Goal: Task Accomplishment & Management: Manage account settings

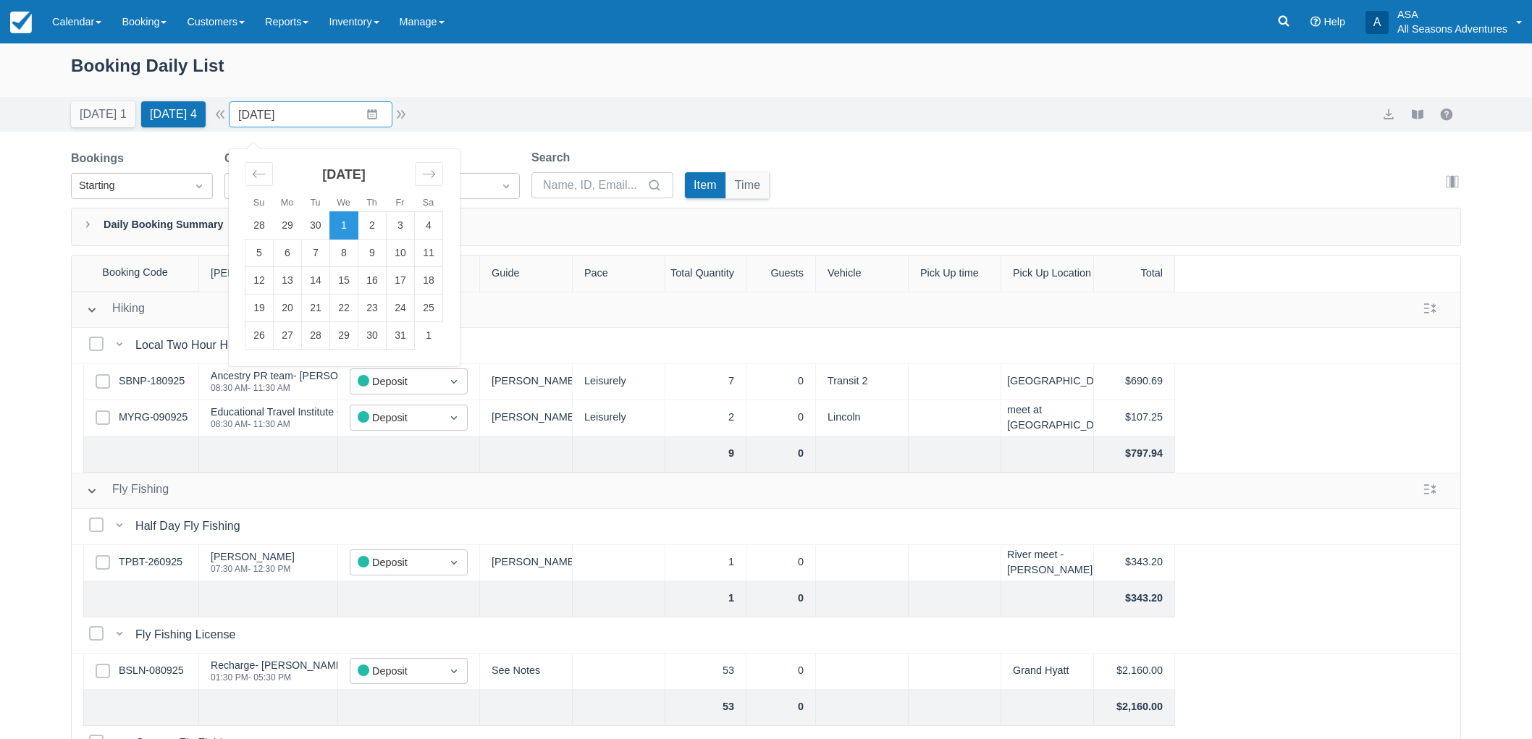
click at [385, 114] on input "10/01/25" at bounding box center [311, 114] width 164 height 26
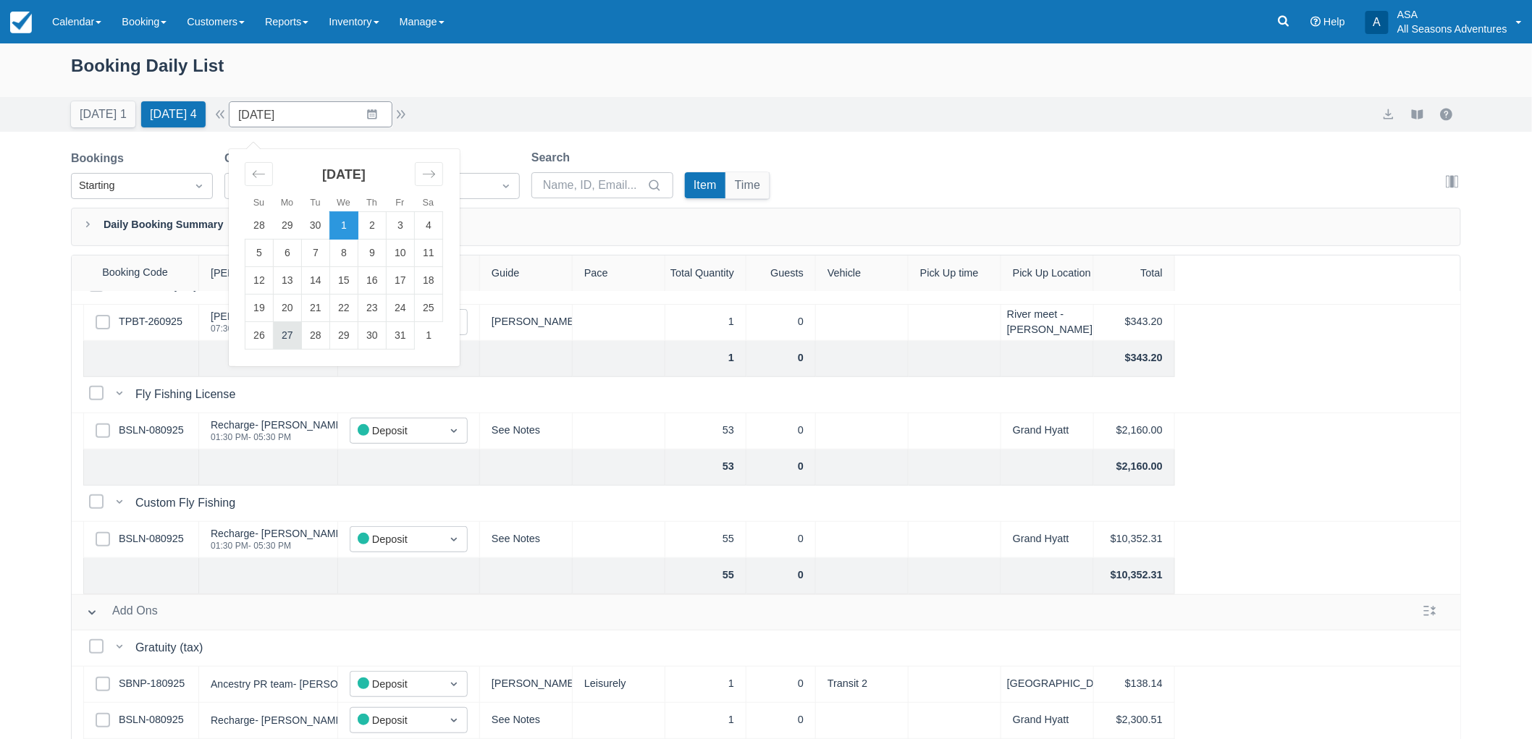
click at [295, 342] on td "27" at bounding box center [288, 336] width 28 height 28
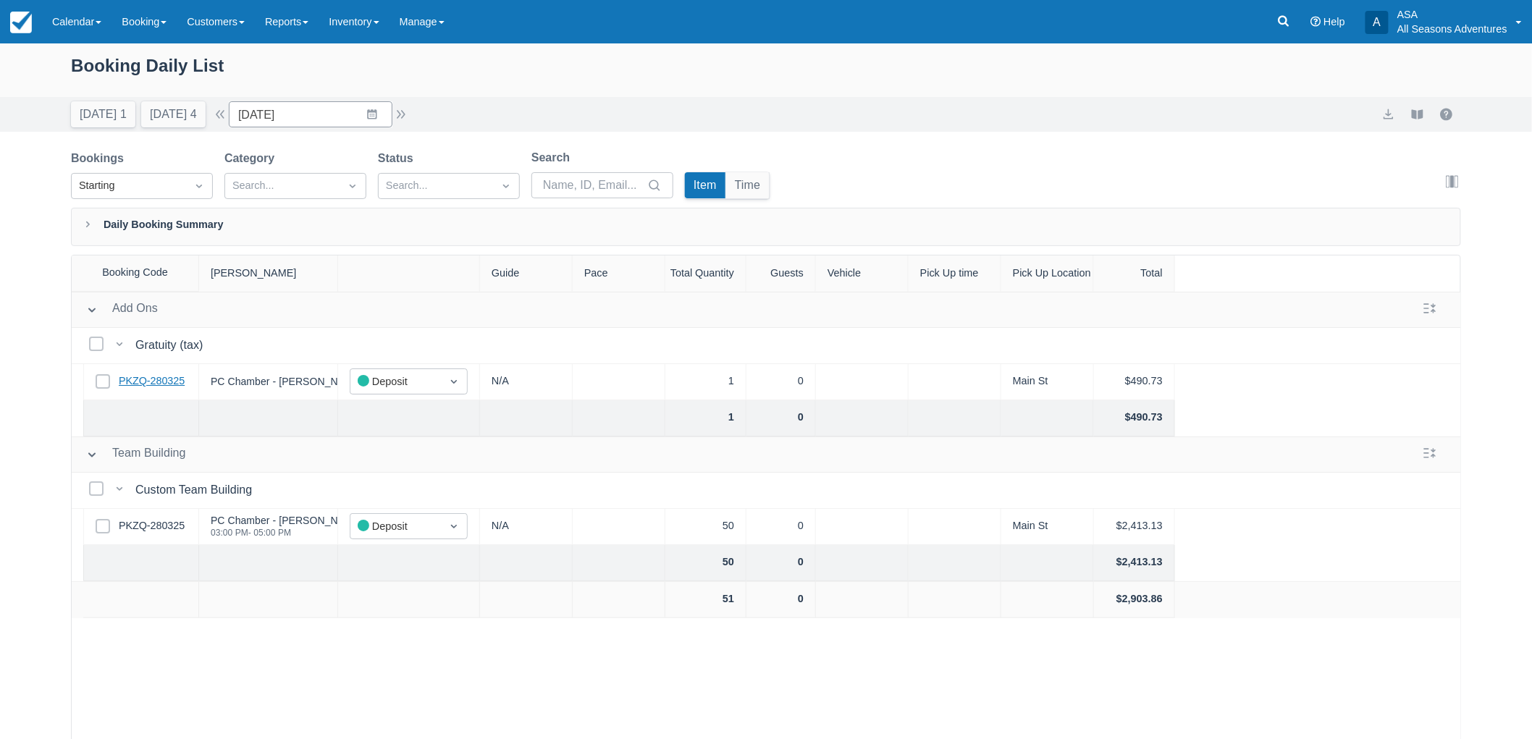
click at [149, 384] on link "PKZQ-280325" at bounding box center [152, 382] width 66 height 16
click at [167, 126] on button "[DATE] 4" at bounding box center [173, 114] width 64 height 26
type input "[DATE]"
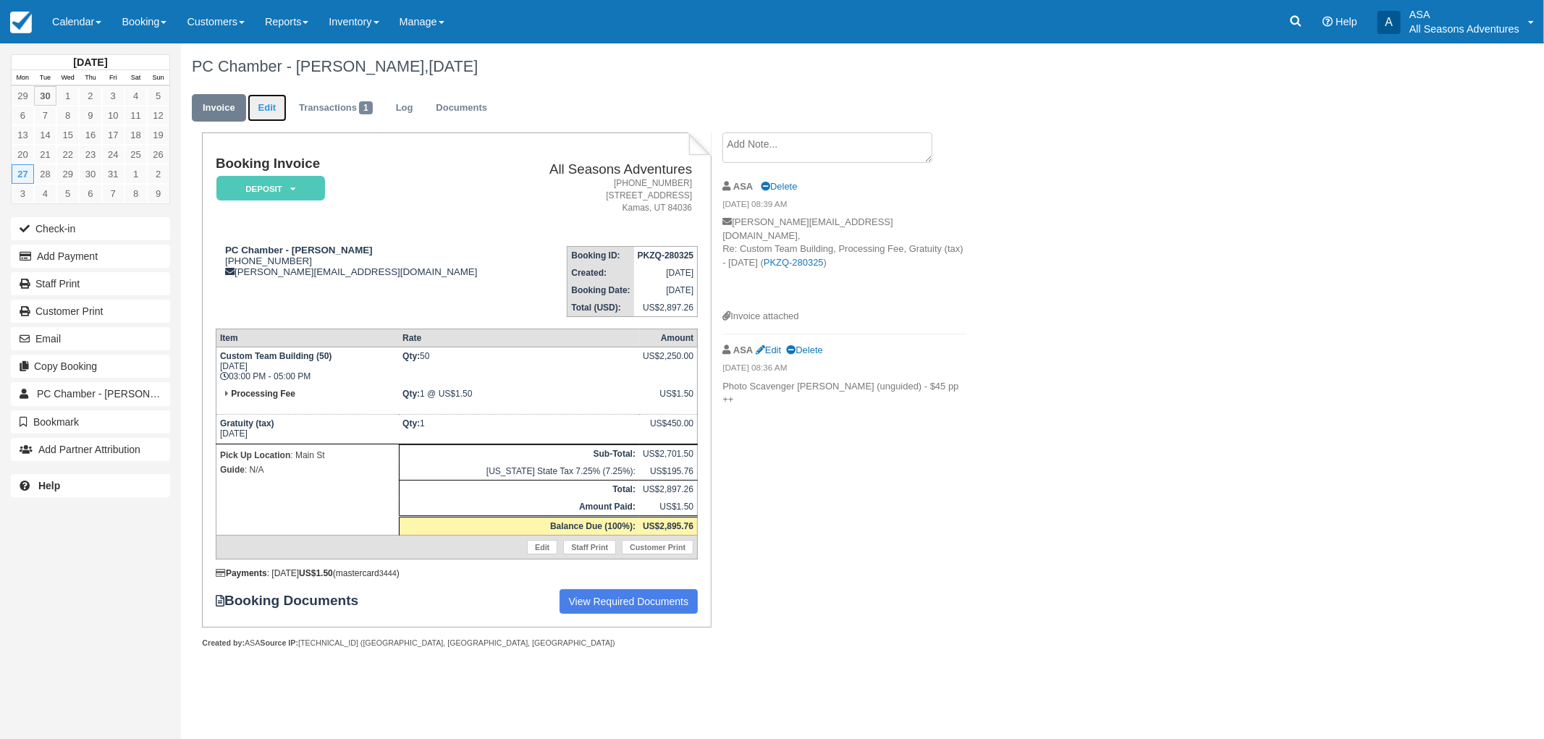
click at [274, 110] on link "Edit" at bounding box center [267, 108] width 39 height 28
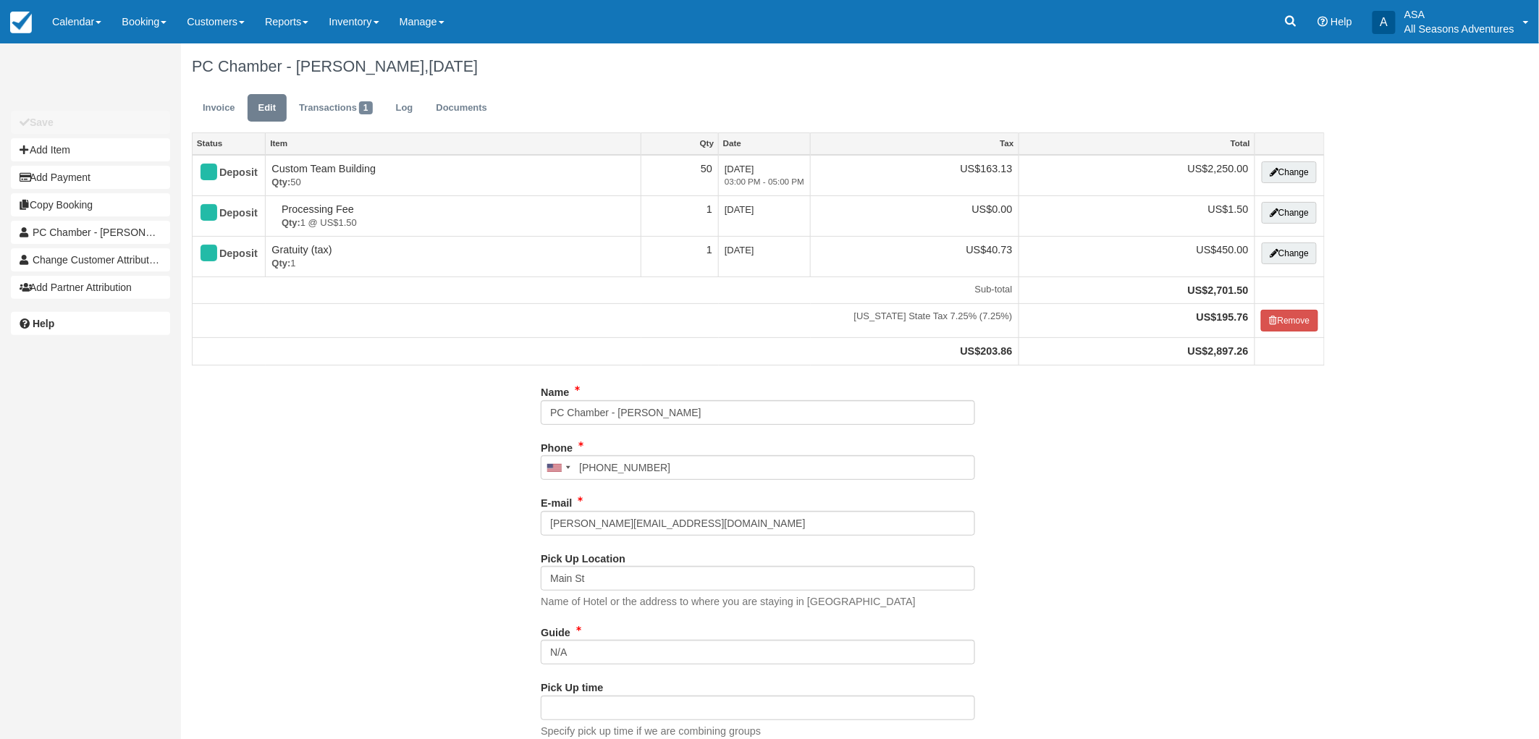
type input "[PHONE_NUMBER]"
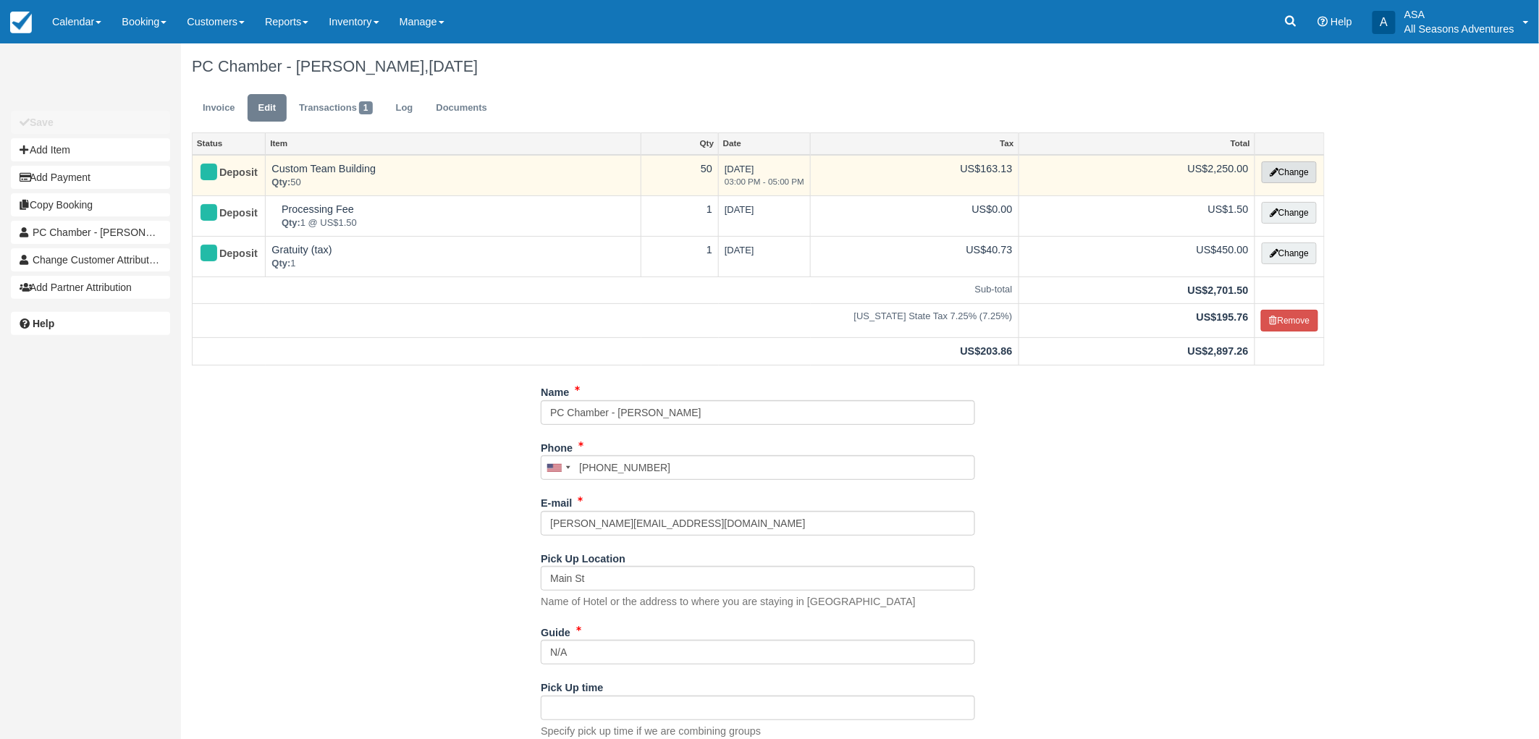
click at [1309, 177] on button "Change" at bounding box center [1289, 172] width 55 height 22
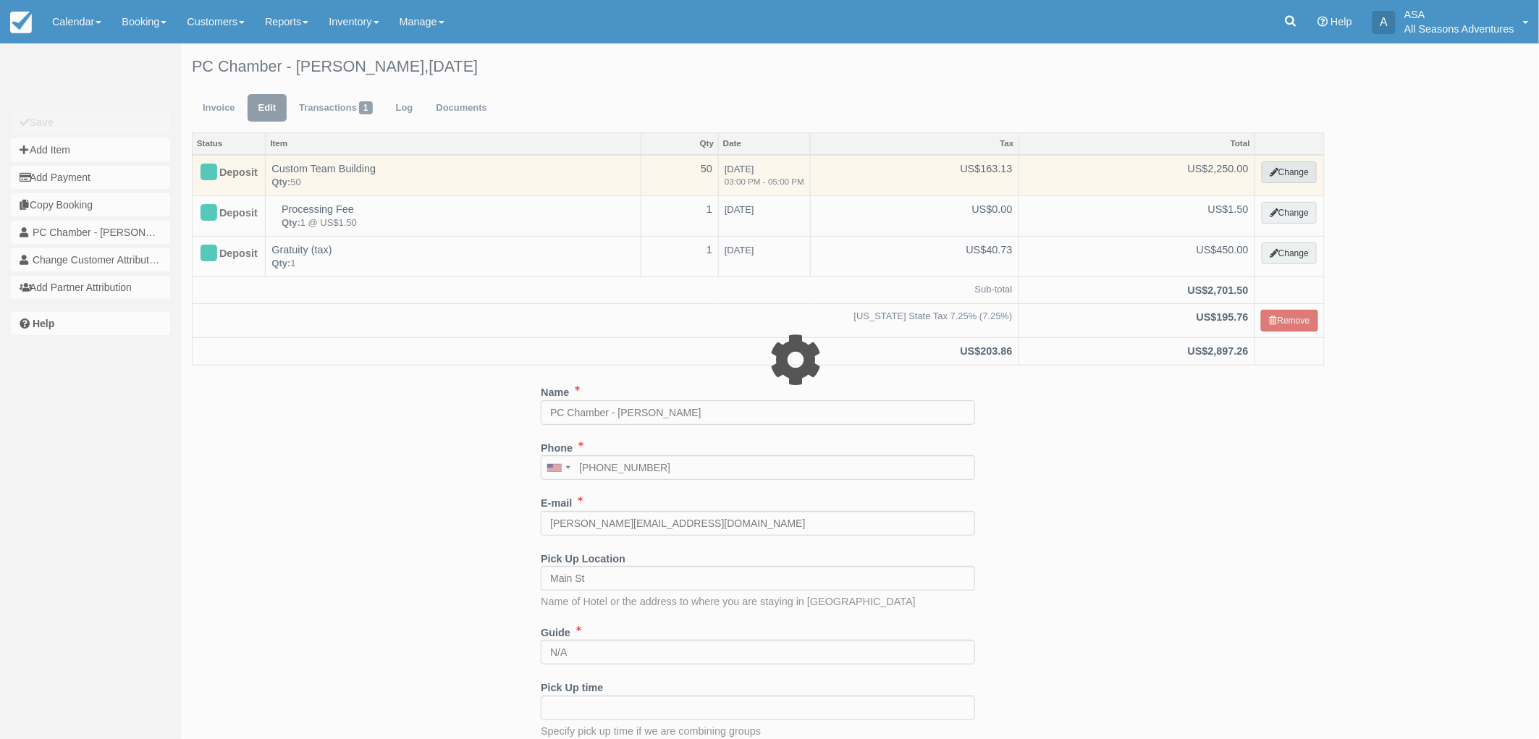
select select "3"
type input "2250.00"
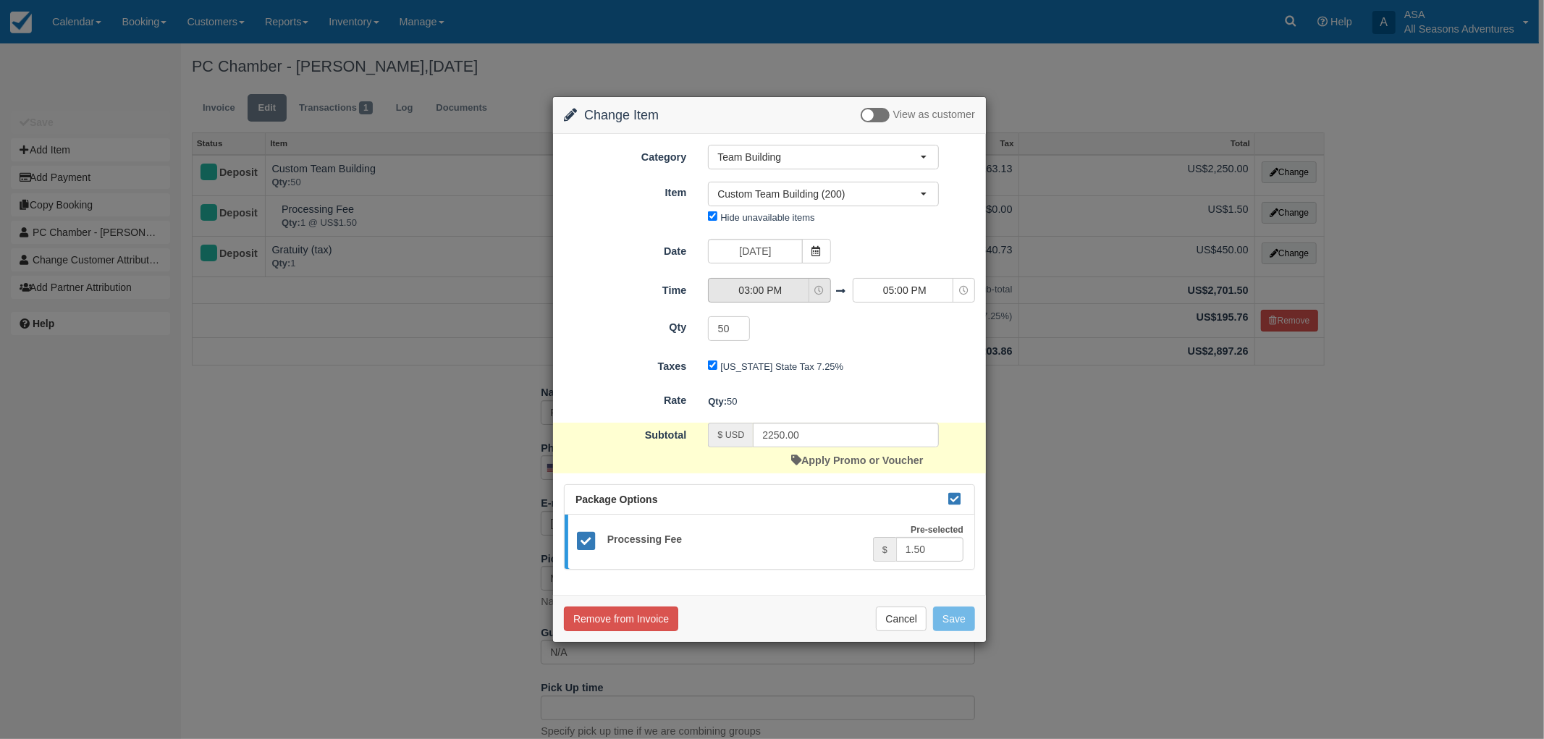
click at [817, 299] on button "03:00 PM" at bounding box center [769, 290] width 122 height 25
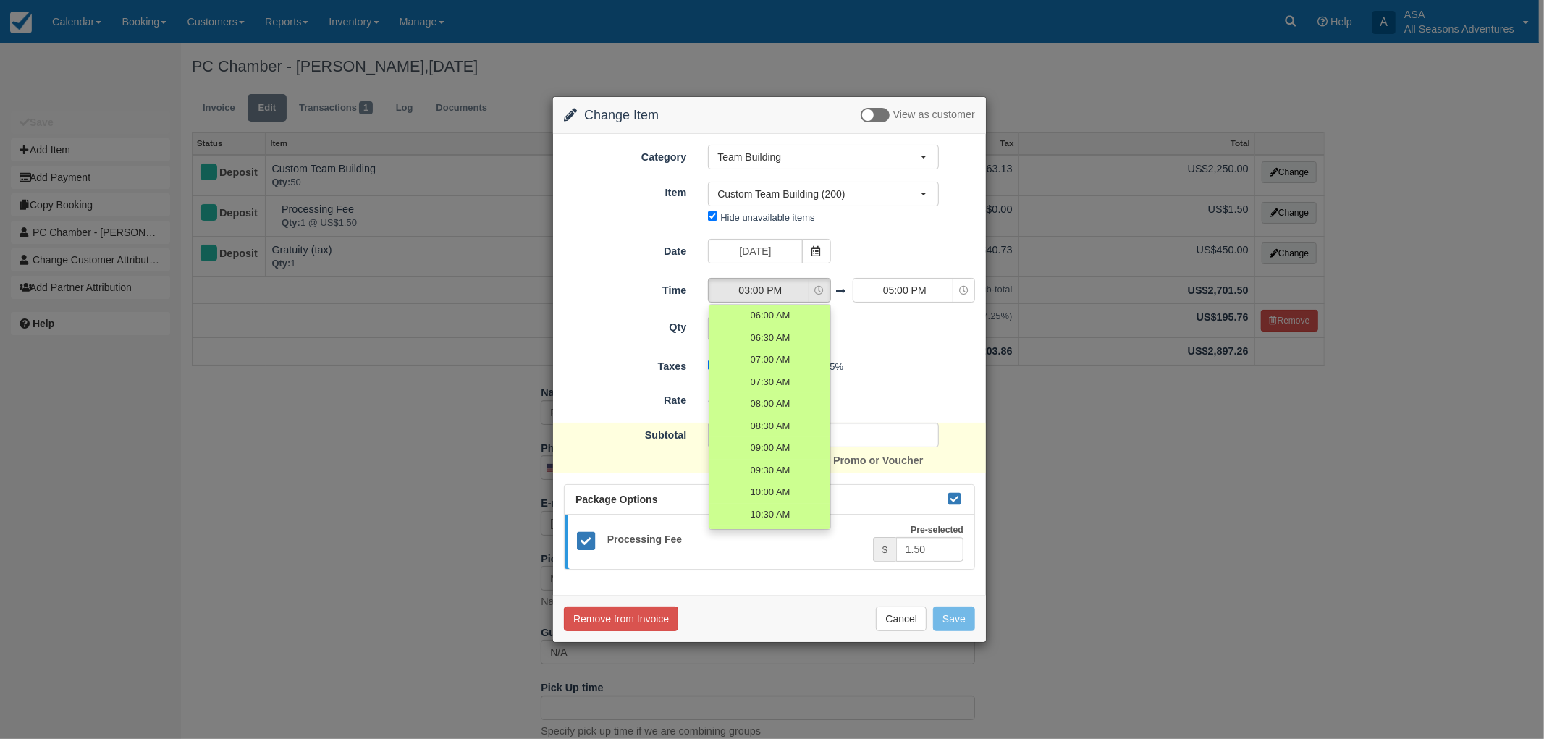
scroll to position [298, 0]
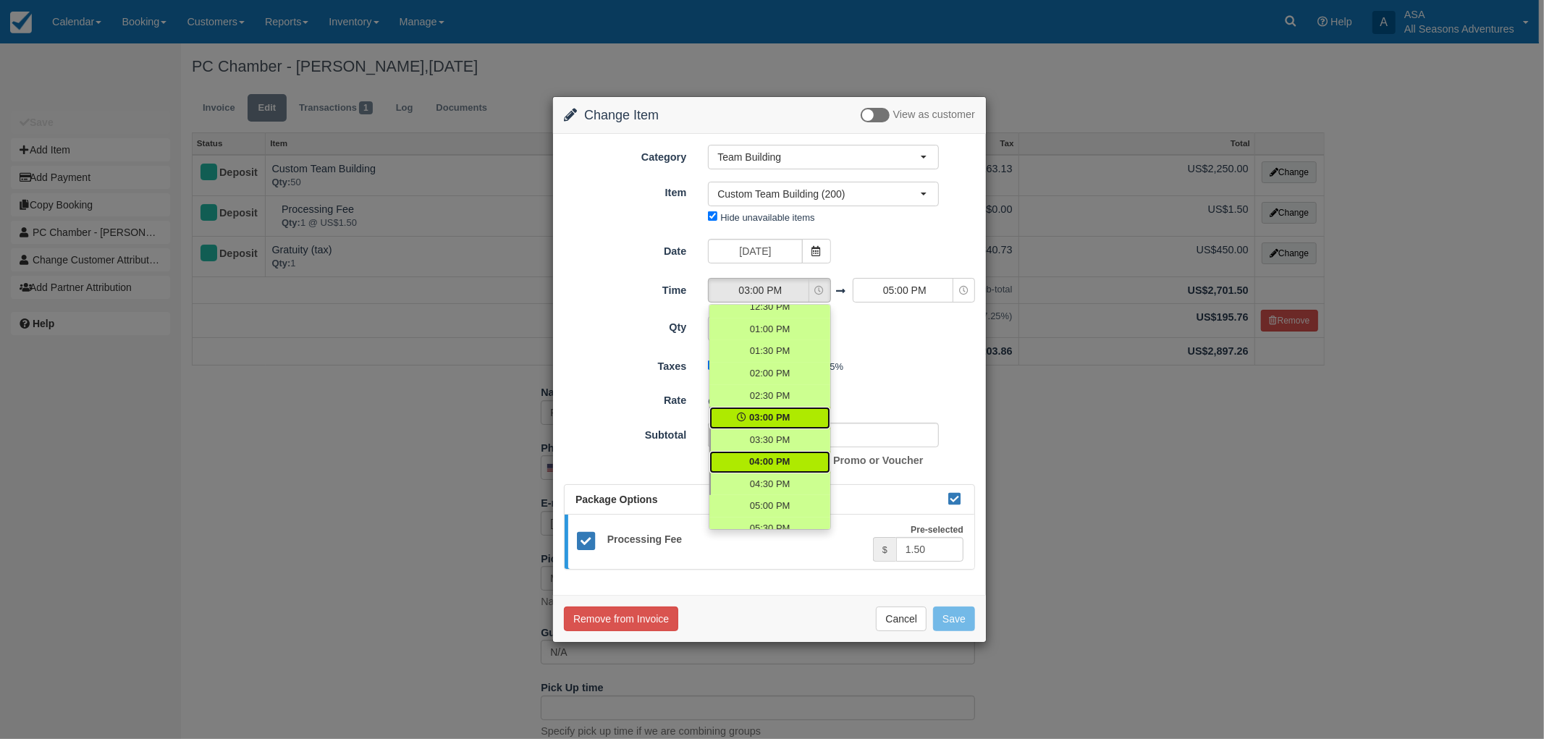
click at [786, 465] on span "04:00 PM" at bounding box center [769, 462] width 41 height 14
select select "16:00"
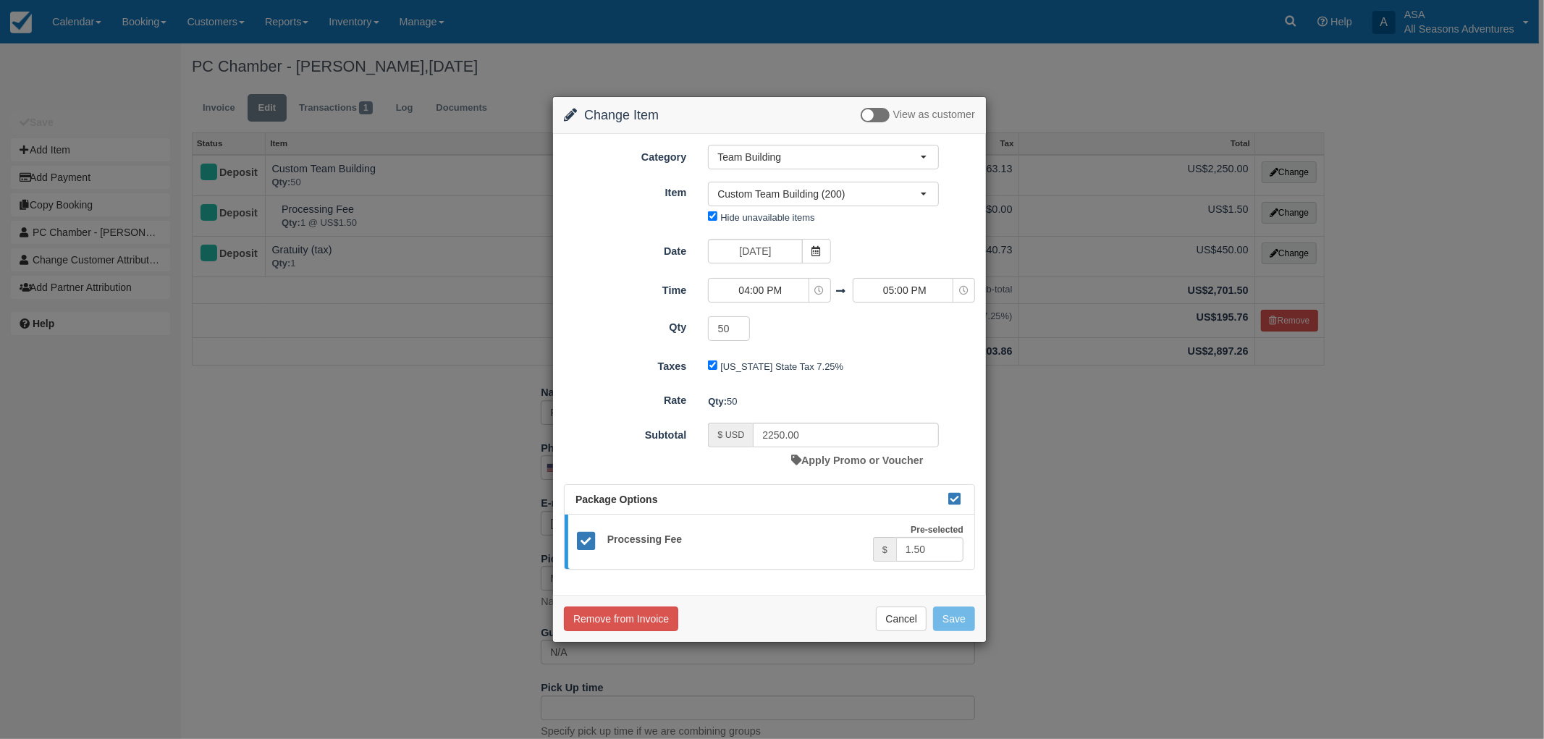
type input "0.00"
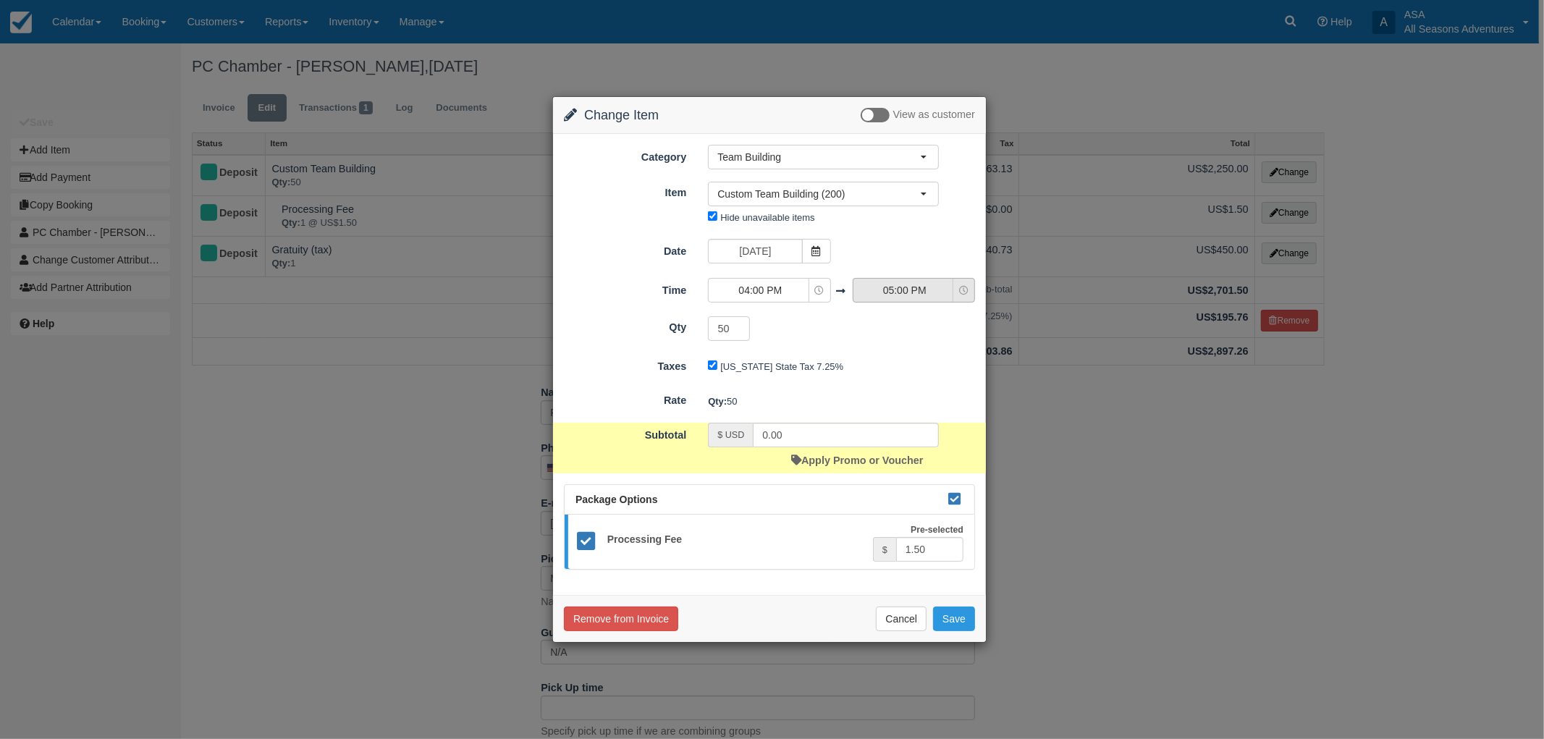
click at [966, 293] on icon "button" at bounding box center [963, 290] width 9 height 9
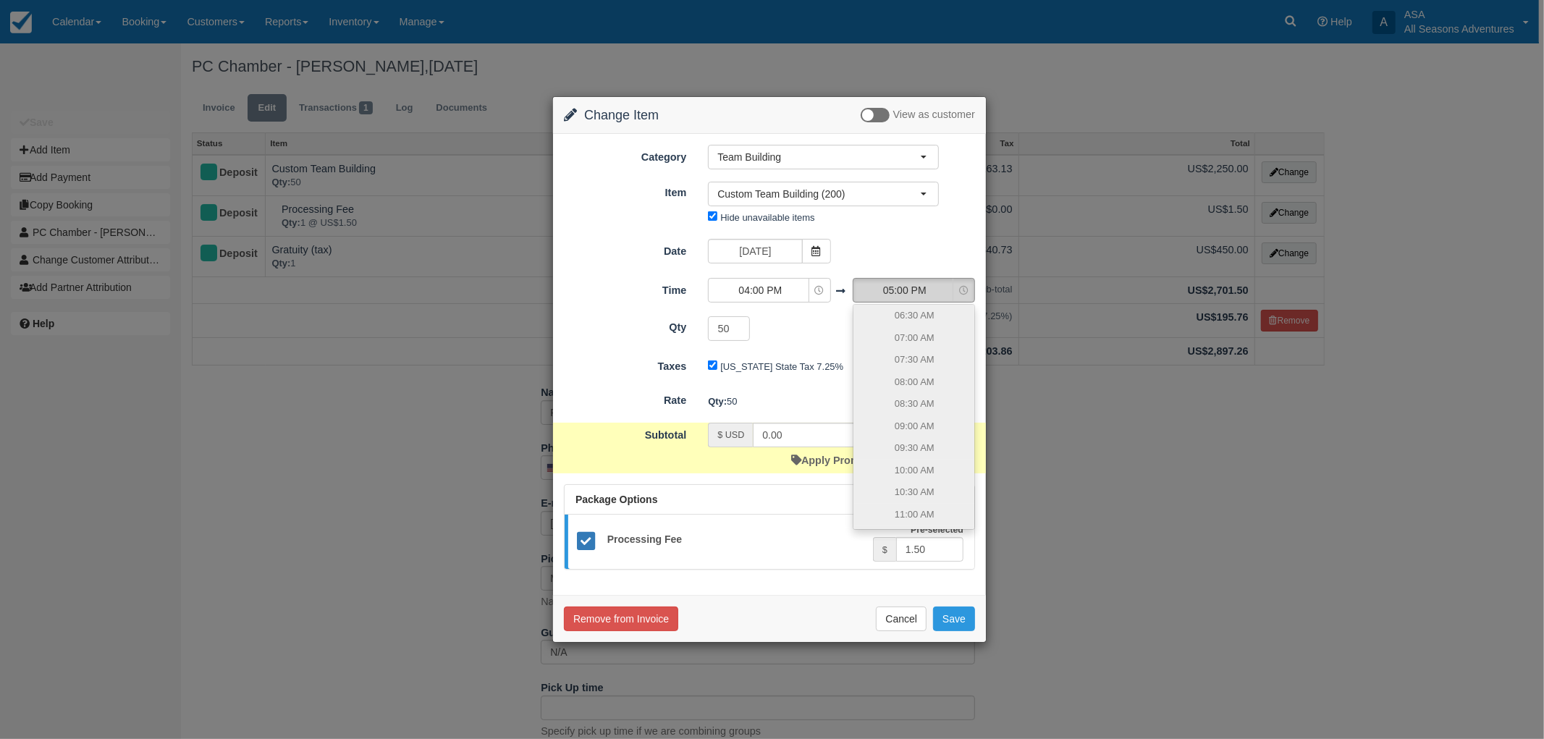
scroll to position [364, 0]
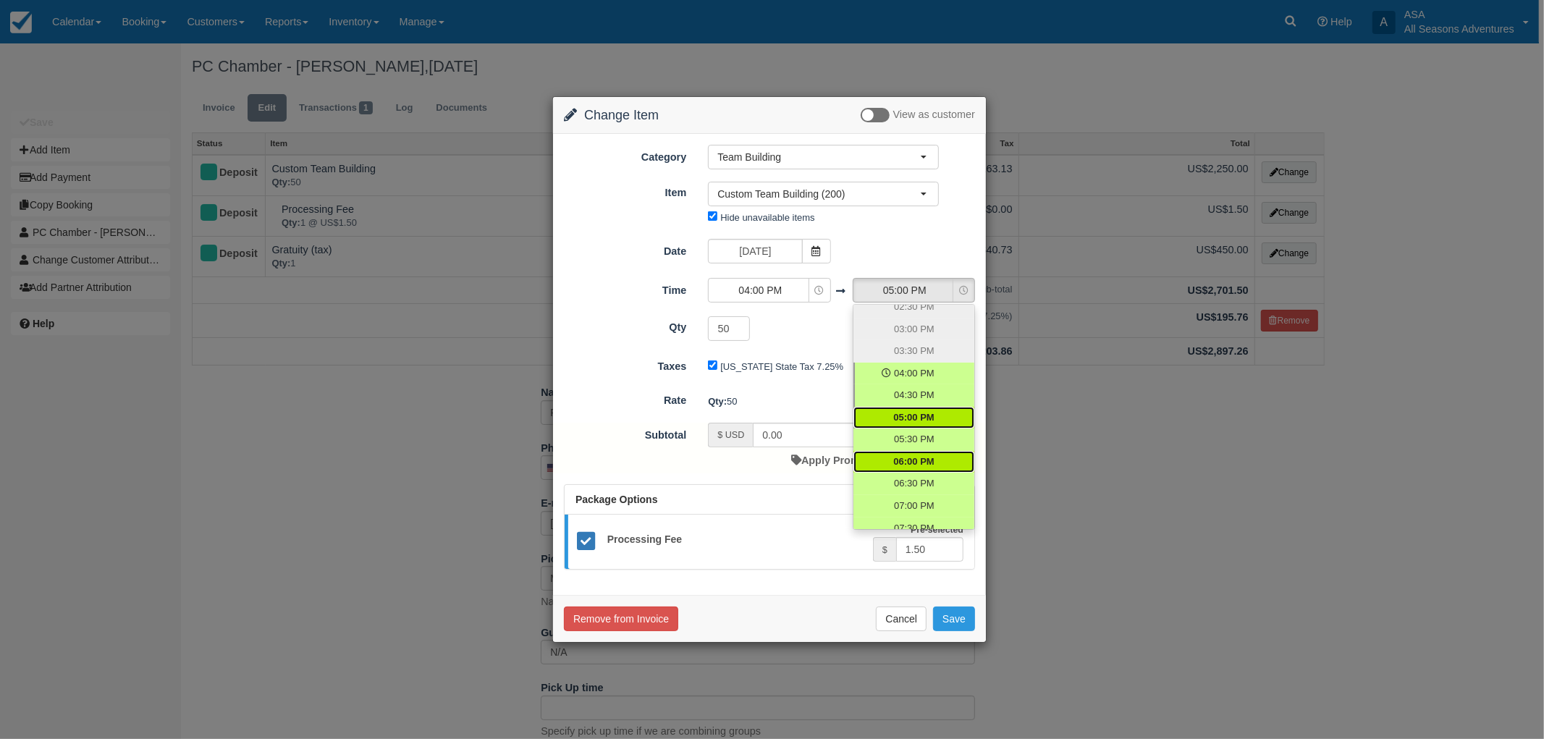
click at [930, 455] on span "06:00 PM" at bounding box center [913, 462] width 41 height 14
select select "18:00"
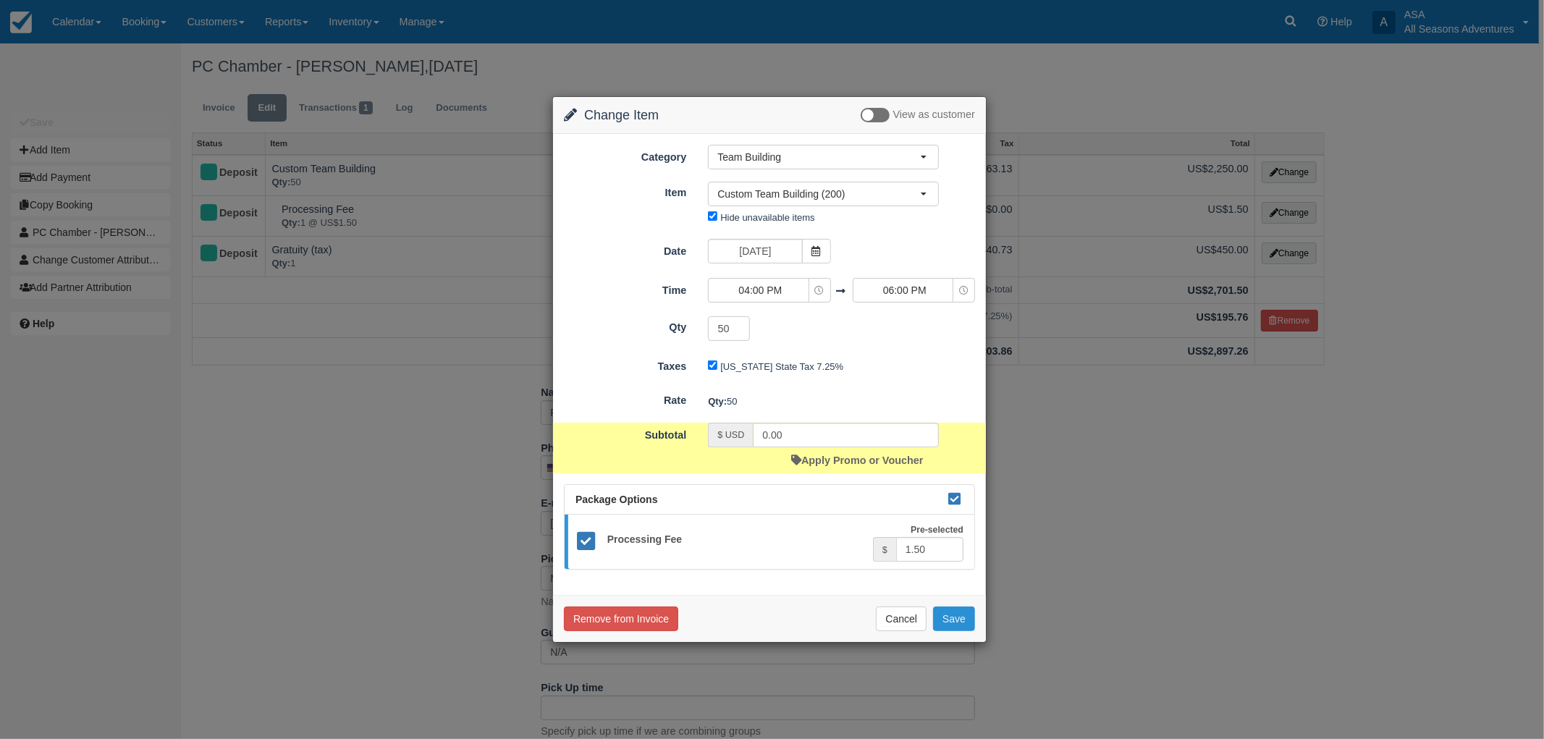
click at [952, 616] on button "Save" at bounding box center [954, 619] width 42 height 25
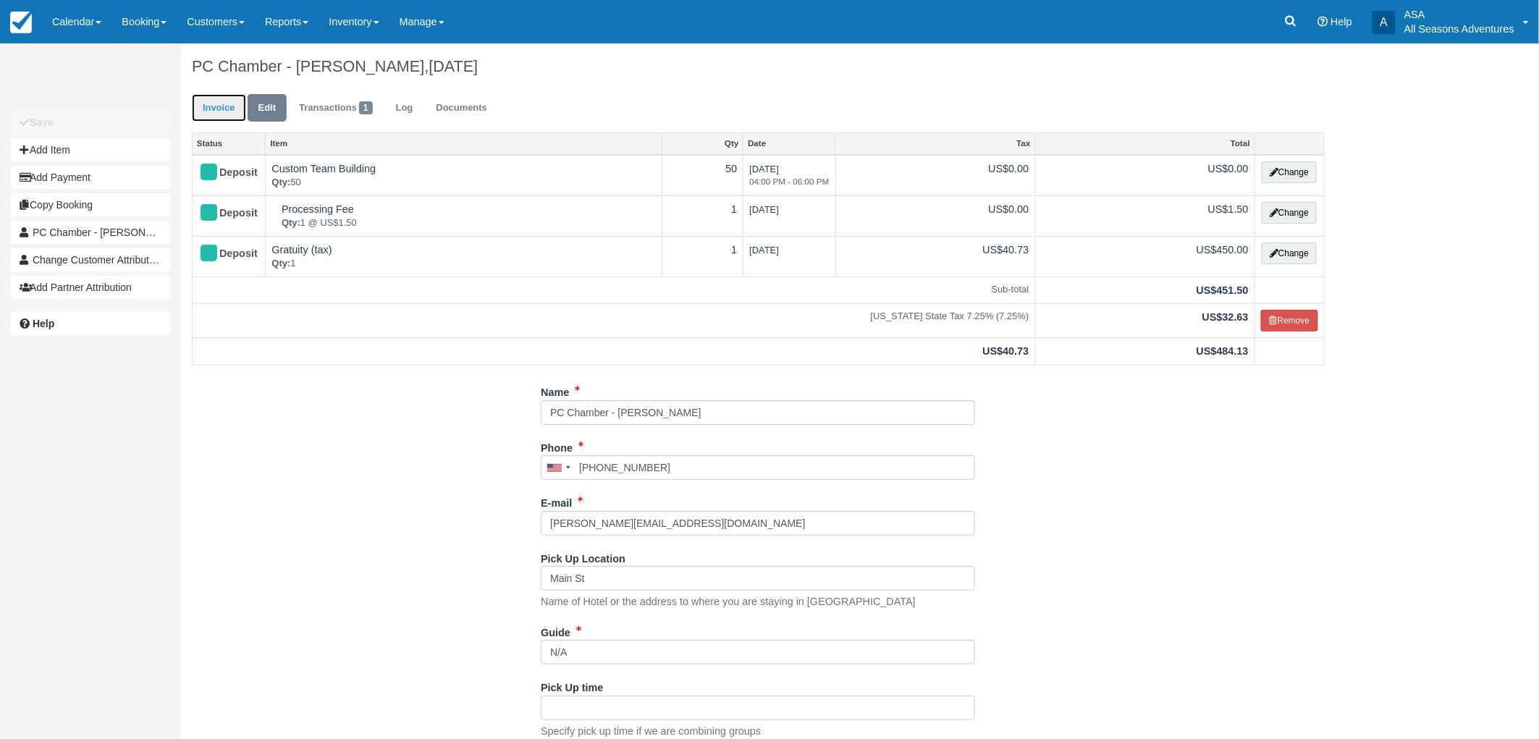
click at [237, 114] on link "Invoice" at bounding box center [219, 108] width 54 height 28
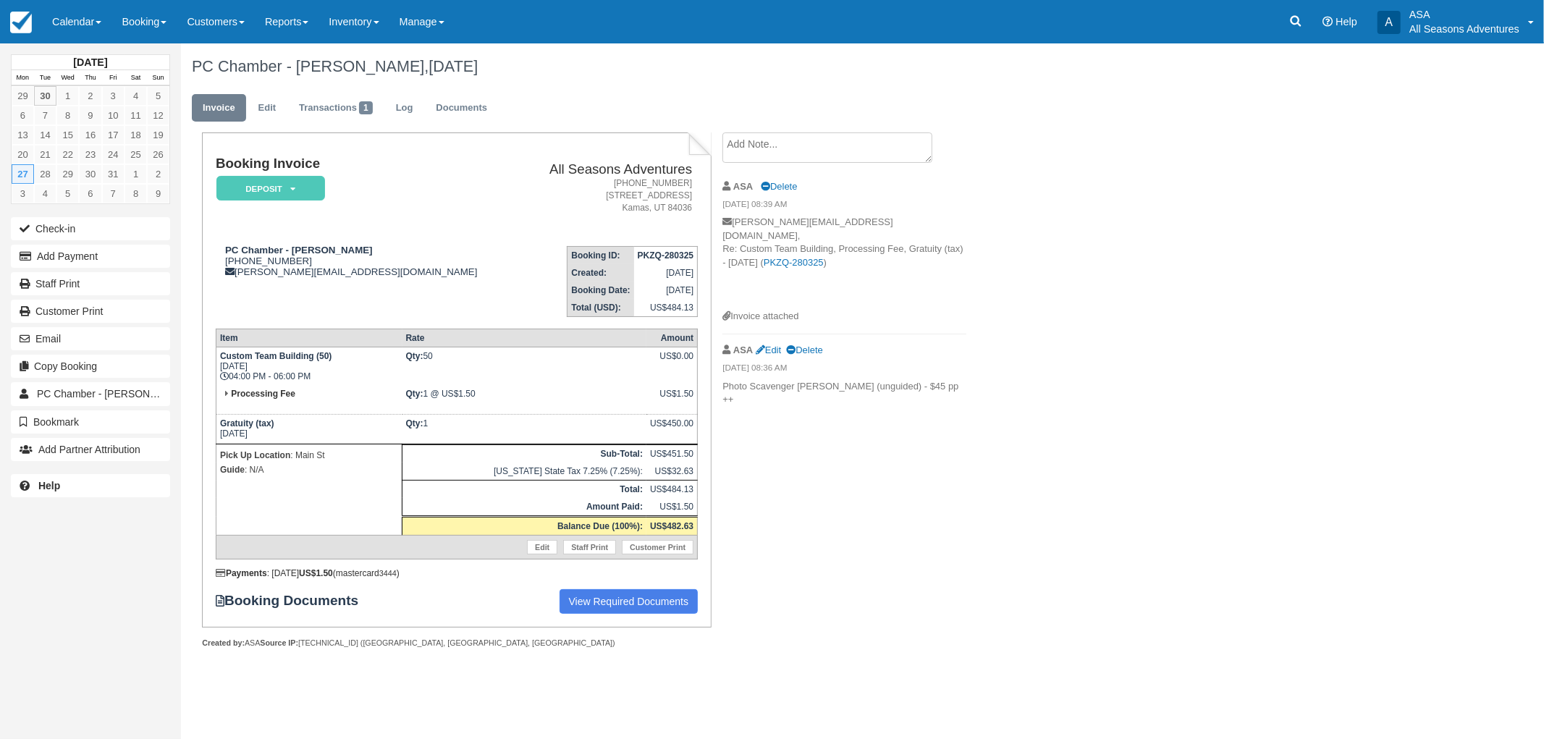
click at [772, 158] on textarea at bounding box center [827, 147] width 210 height 30
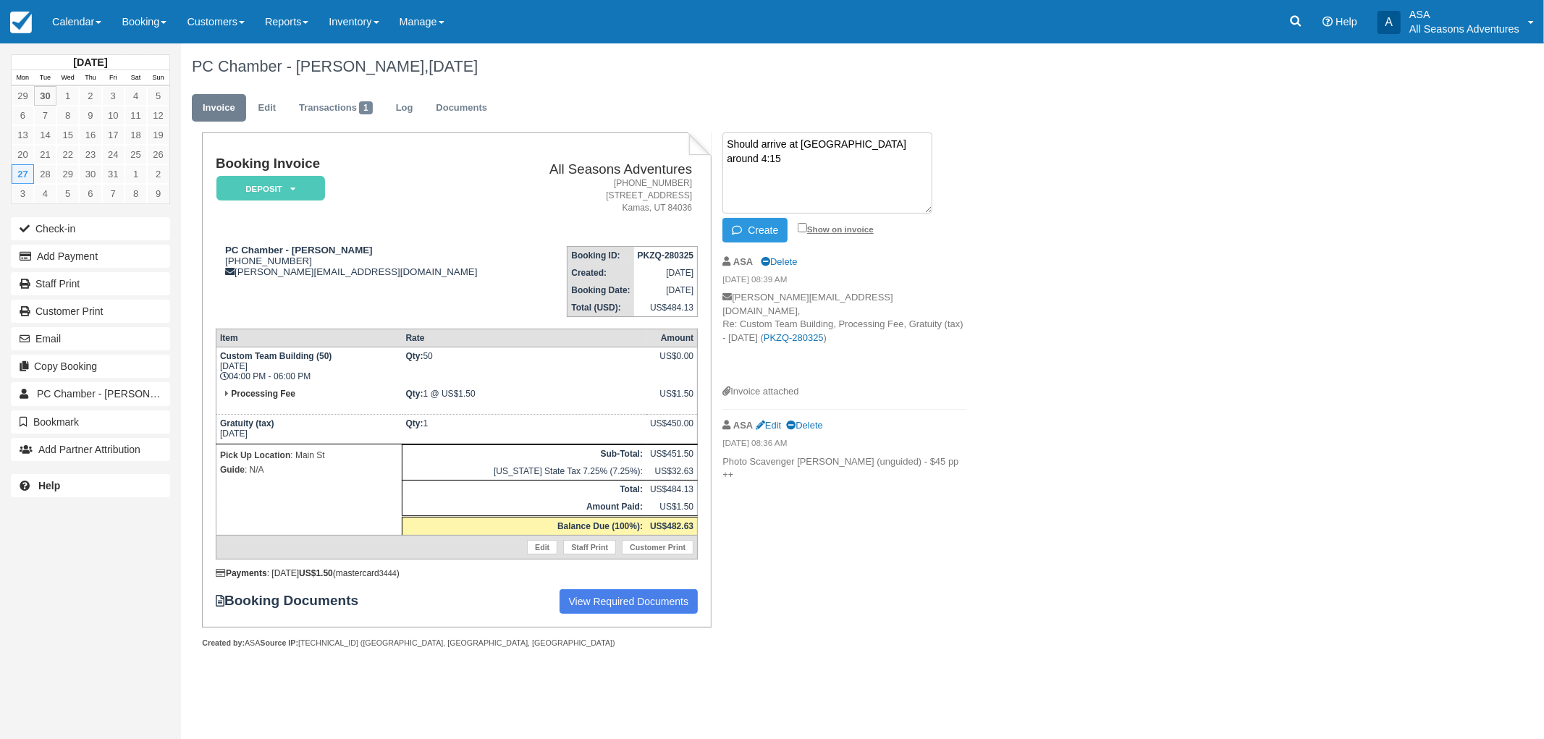
type textarea "Should arrive at main street around 4:15"
click at [802, 226] on input "Show on invoice" at bounding box center [802, 227] width 9 height 9
checkbox input "true"
click at [914, 151] on textarea "Should arrive at main street around 4:15" at bounding box center [827, 172] width 210 height 81
type textarea "Should arrive at main street around 4:15 PM"
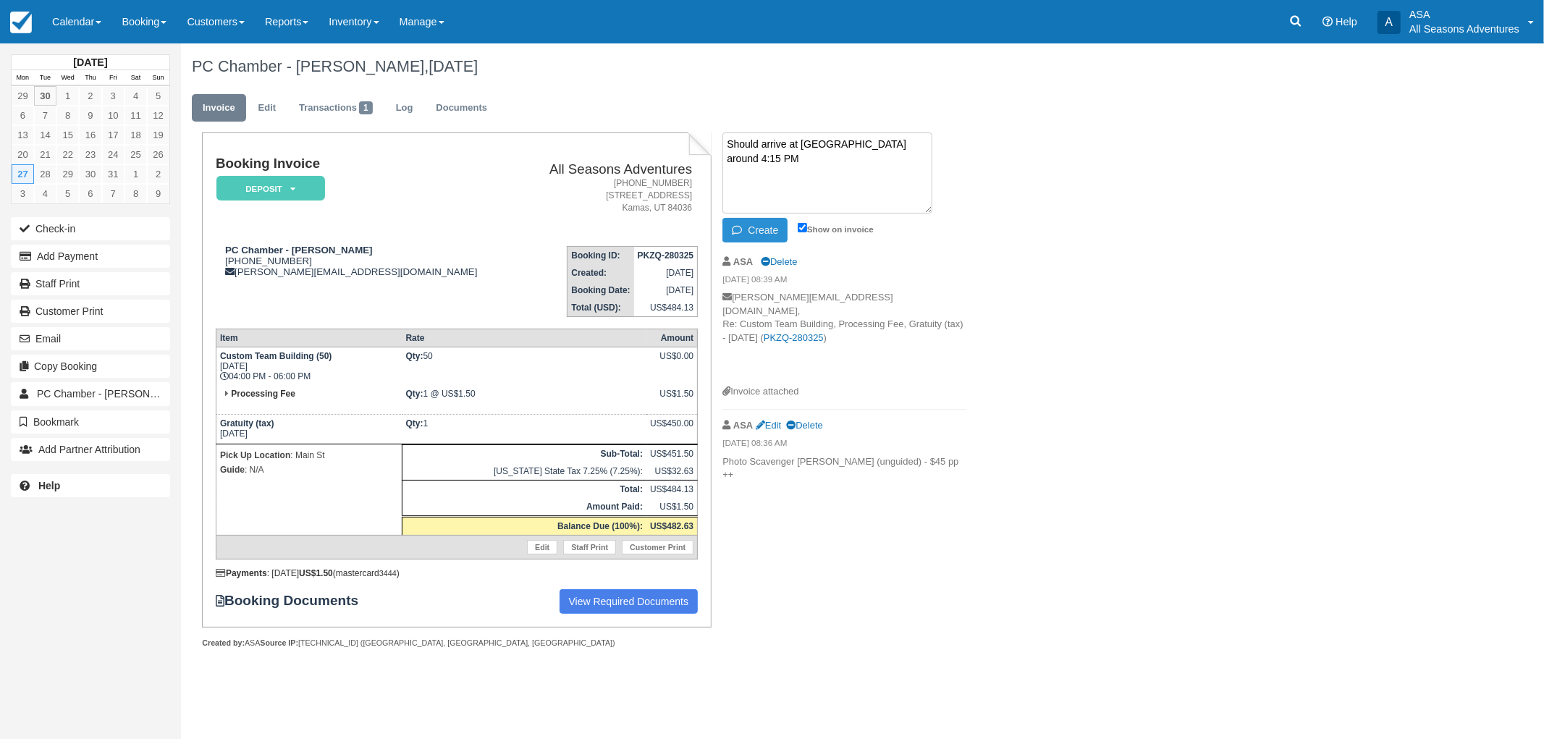
click at [783, 227] on button "Create" at bounding box center [754, 230] width 65 height 25
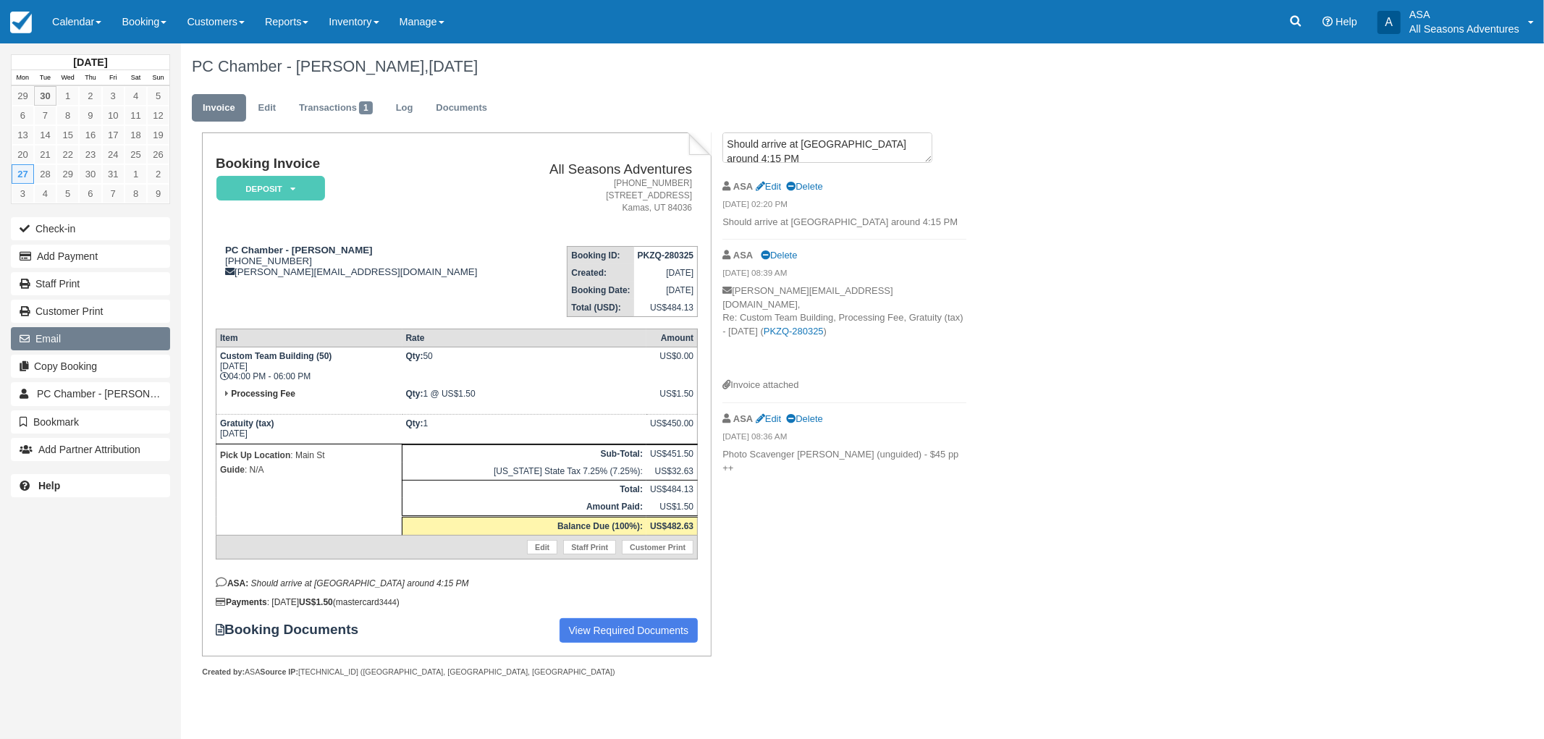
click at [53, 330] on button "Email" at bounding box center [90, 338] width 159 height 23
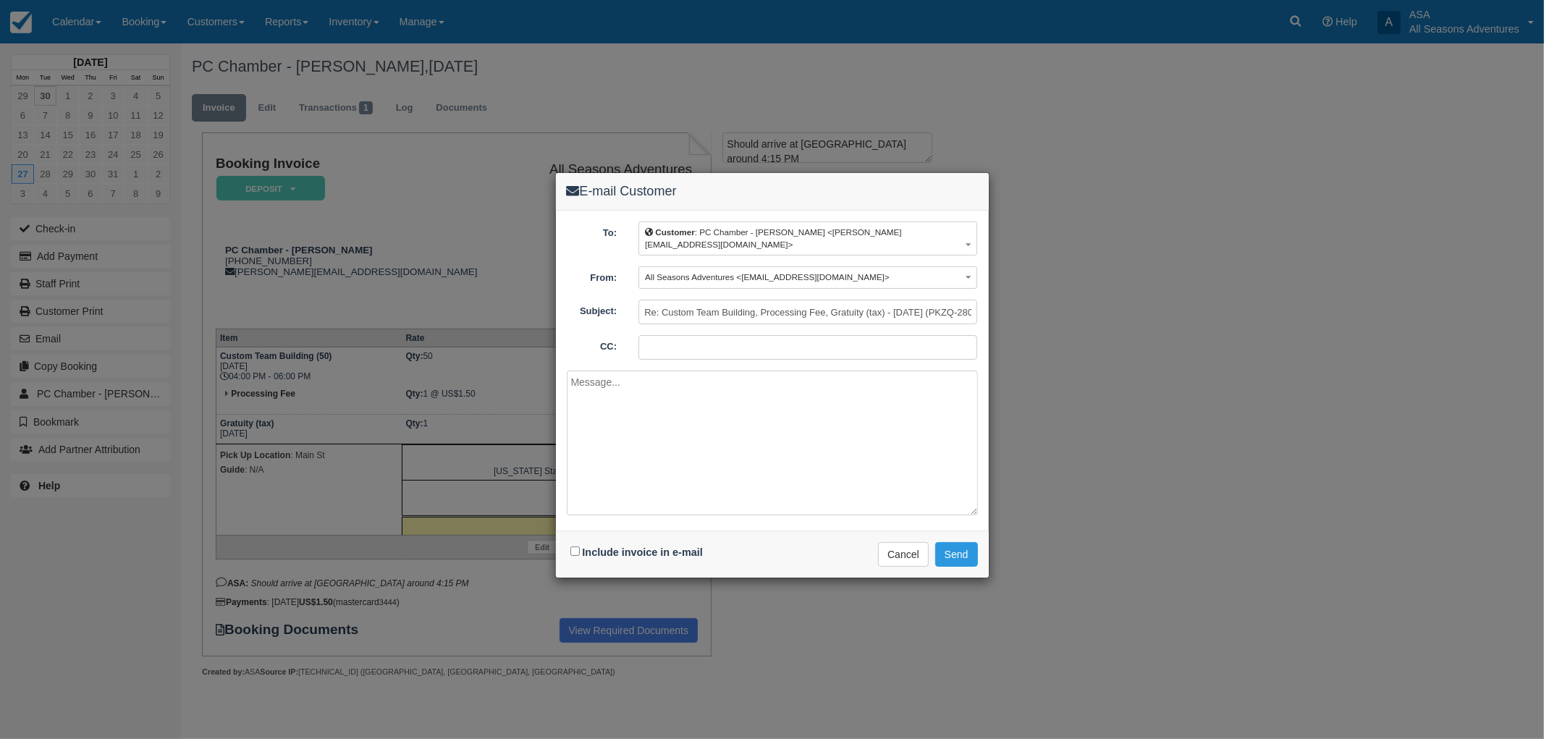
click at [573, 542] on div "Include invoice in e-mail" at bounding box center [638, 552] width 143 height 21
click at [638, 437] on textarea at bounding box center [772, 443] width 411 height 145
click at [569, 544] on div "Include invoice in e-mail" at bounding box center [638, 552] width 143 height 21
click at [579, 547] on input "Include invoice in e-mail" at bounding box center [574, 551] width 9 height 9
checkbox input "true"
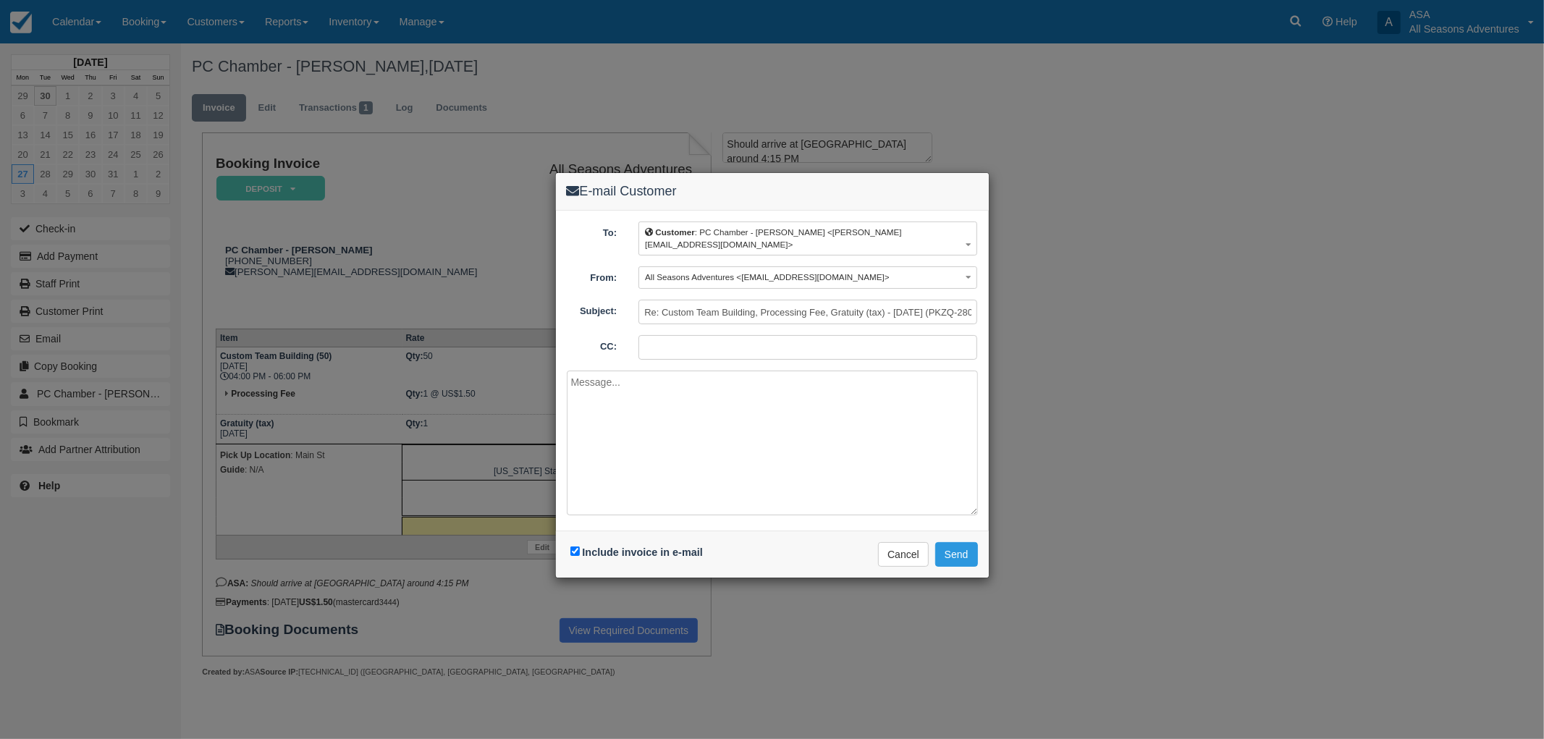
click at [673, 437] on textarea at bounding box center [772, 443] width 411 height 145
type textarea "T"
type textarea "Hello, Here is your modified invoice with the time change to around 4:15 PM sta…"
click at [958, 544] on button "Send" at bounding box center [956, 554] width 43 height 25
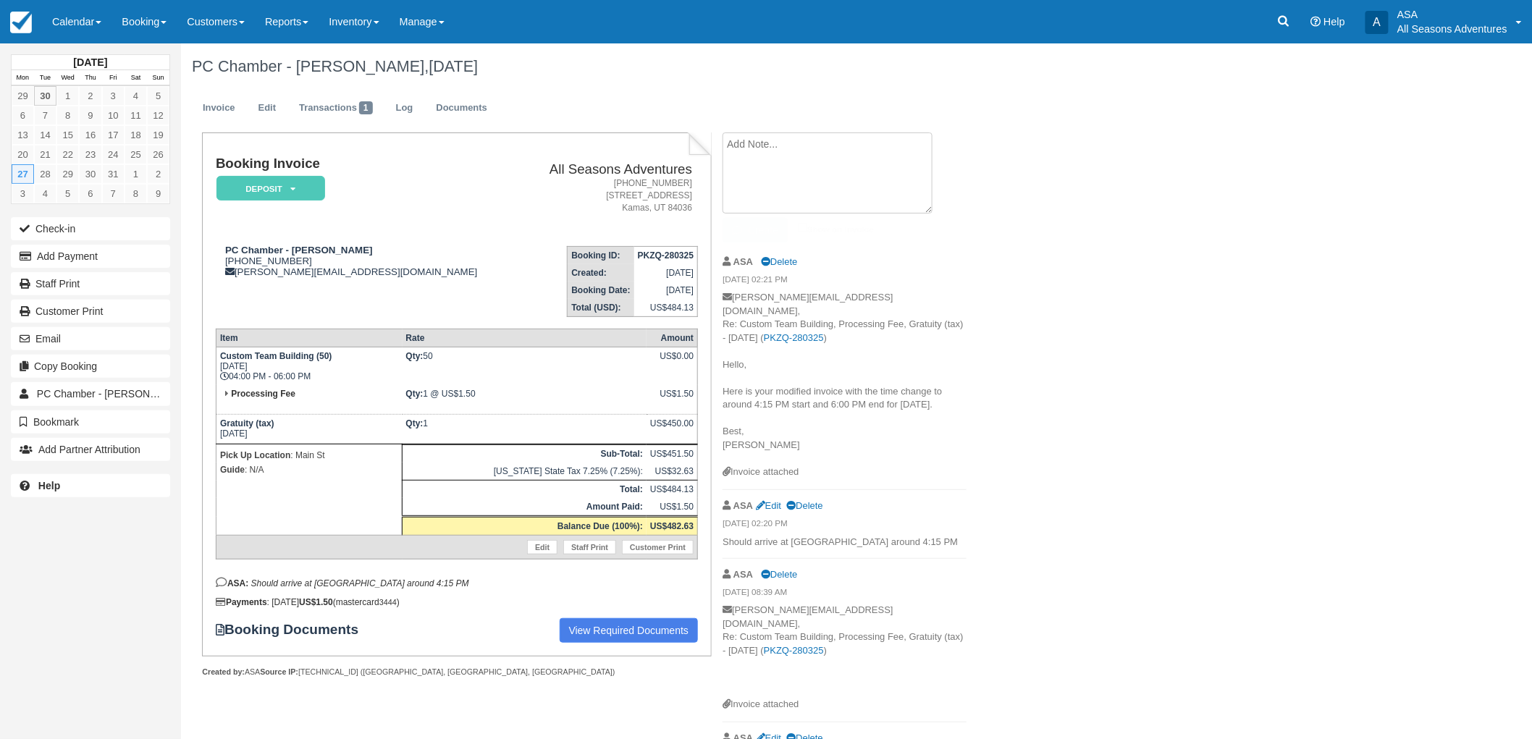
click at [861, 140] on textarea at bounding box center [827, 172] width 210 height 81
type textarea "Changed time from 3:00 PM to 4:00 PM on 9/30"
click at [734, 232] on icon "button" at bounding box center [740, 230] width 16 height 10
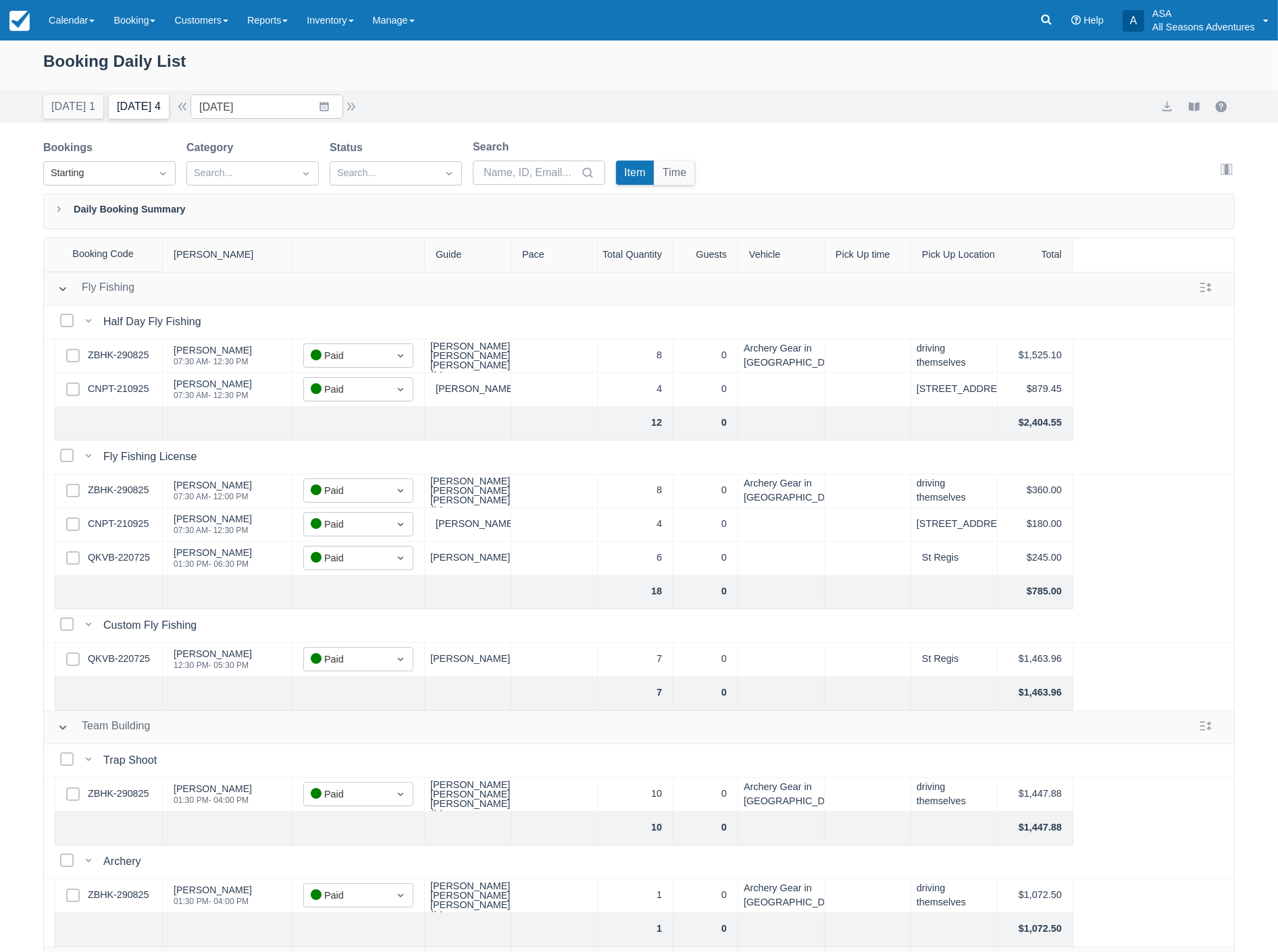
click at [158, 114] on button "[DATE] 4" at bounding box center [139, 106] width 60 height 24
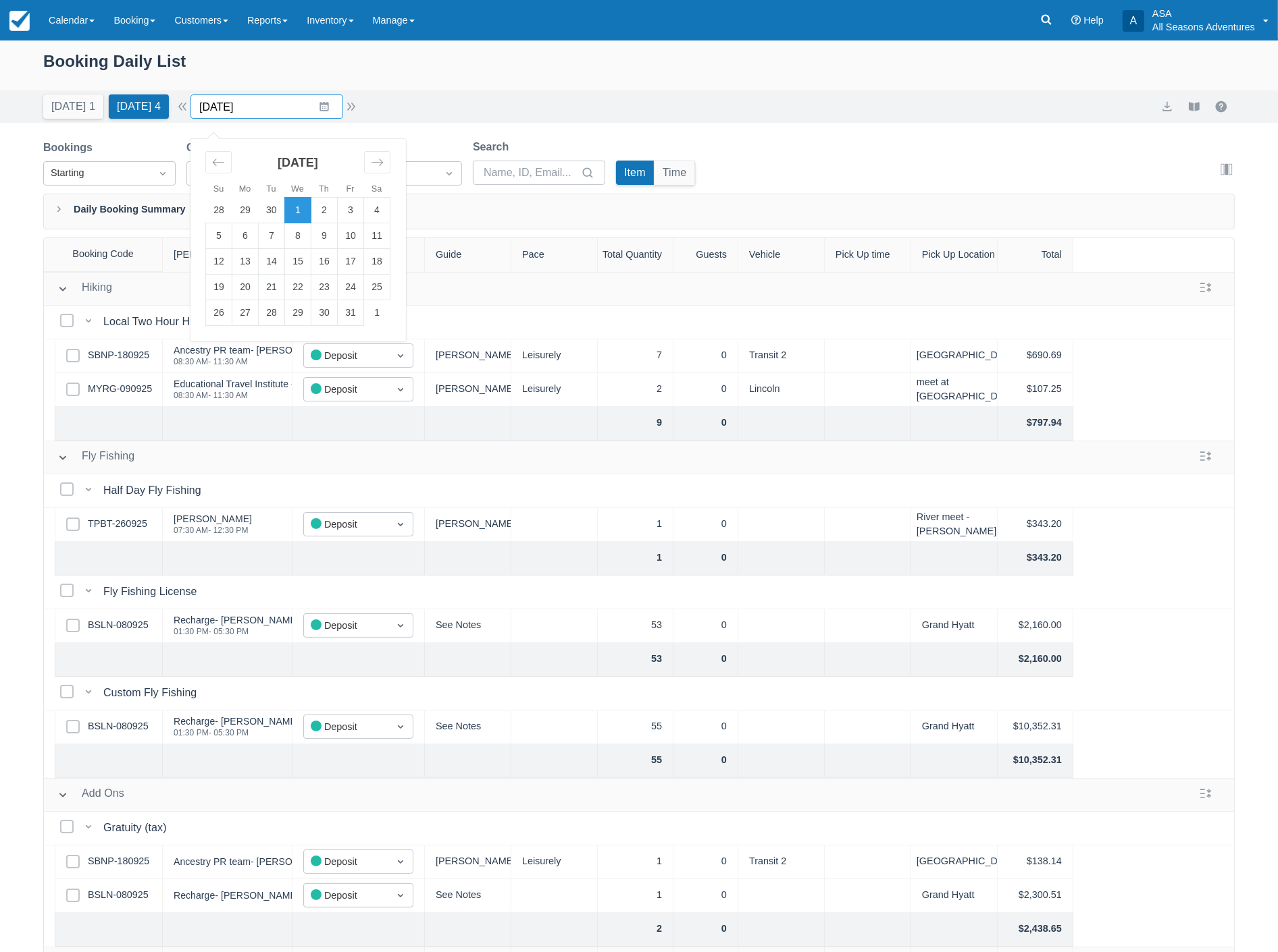
click at [283, 109] on input "10/01/25" at bounding box center [267, 106] width 153 height 24
click at [223, 170] on div "Move backward to switch to the previous month." at bounding box center [218, 162] width 26 height 22
click at [380, 286] on td "26" at bounding box center [377, 288] width 26 height 26
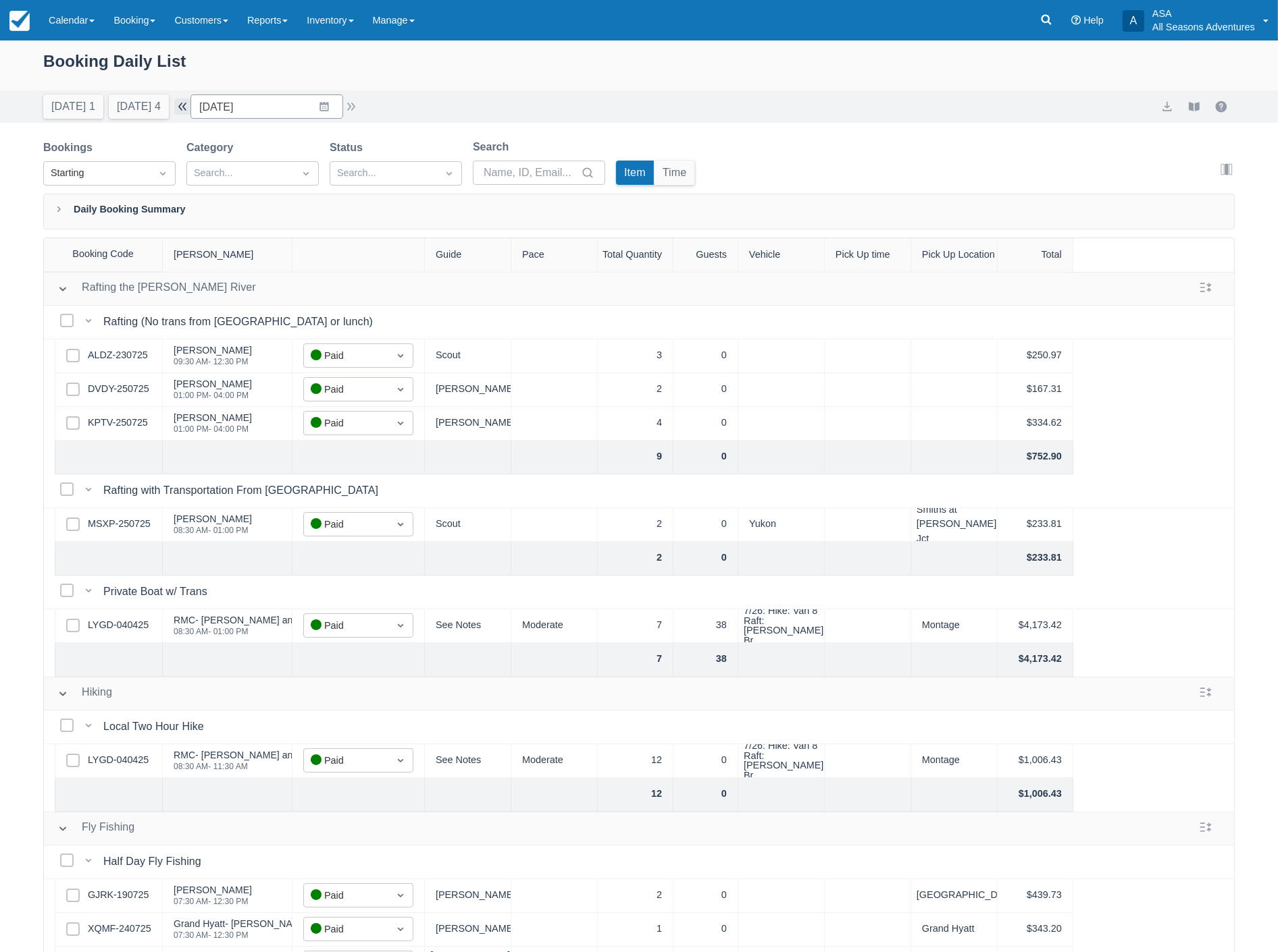
click at [186, 112] on button "button" at bounding box center [182, 106] width 16 height 16
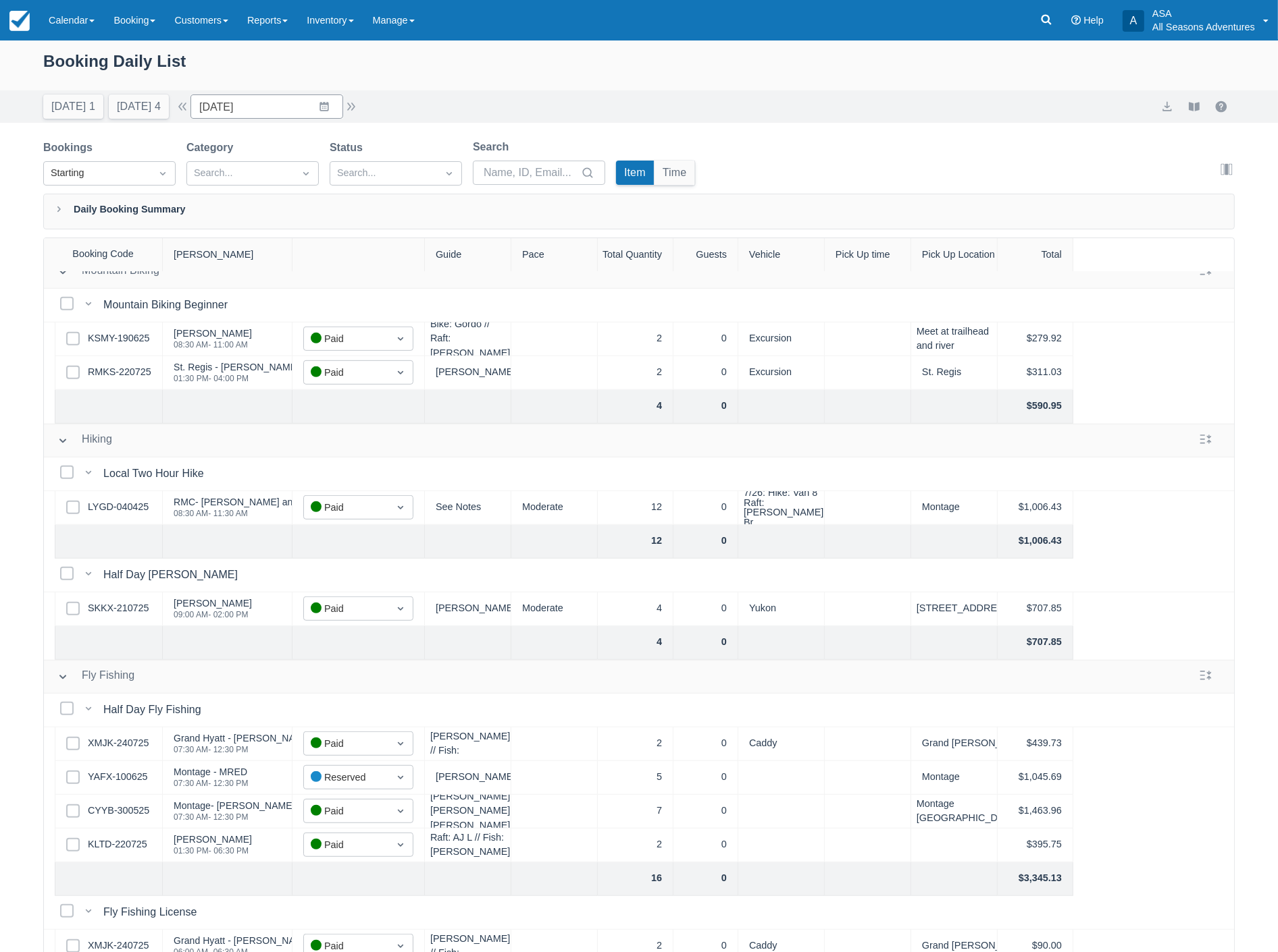
scroll to position [1124, 0]
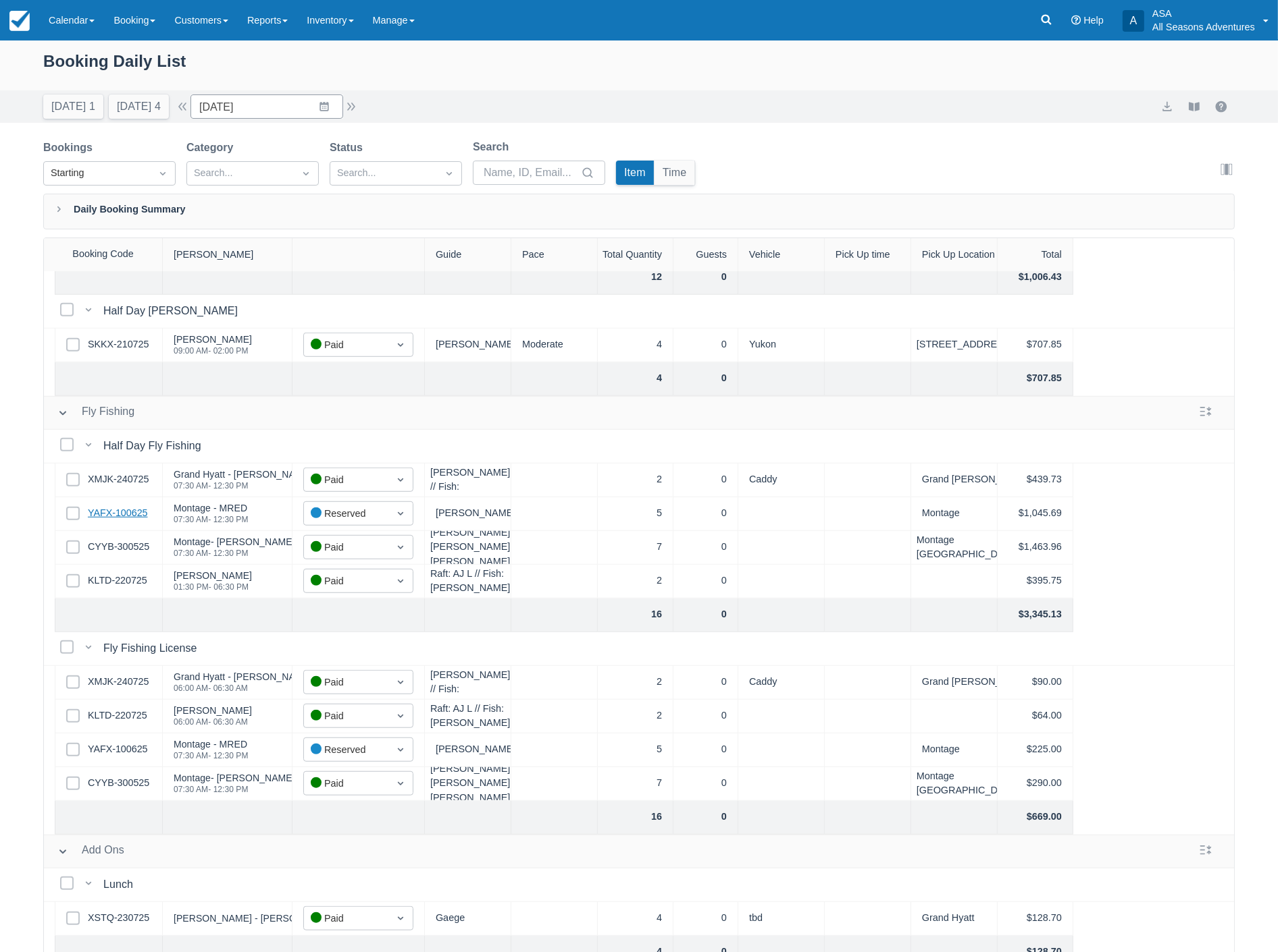
click at [121, 517] on link "YAFX-100625" at bounding box center [118, 514] width 60 height 15
click at [284, 116] on input "07/25/25" at bounding box center [267, 106] width 153 height 24
click at [275, 307] on td "29" at bounding box center [271, 313] width 26 height 26
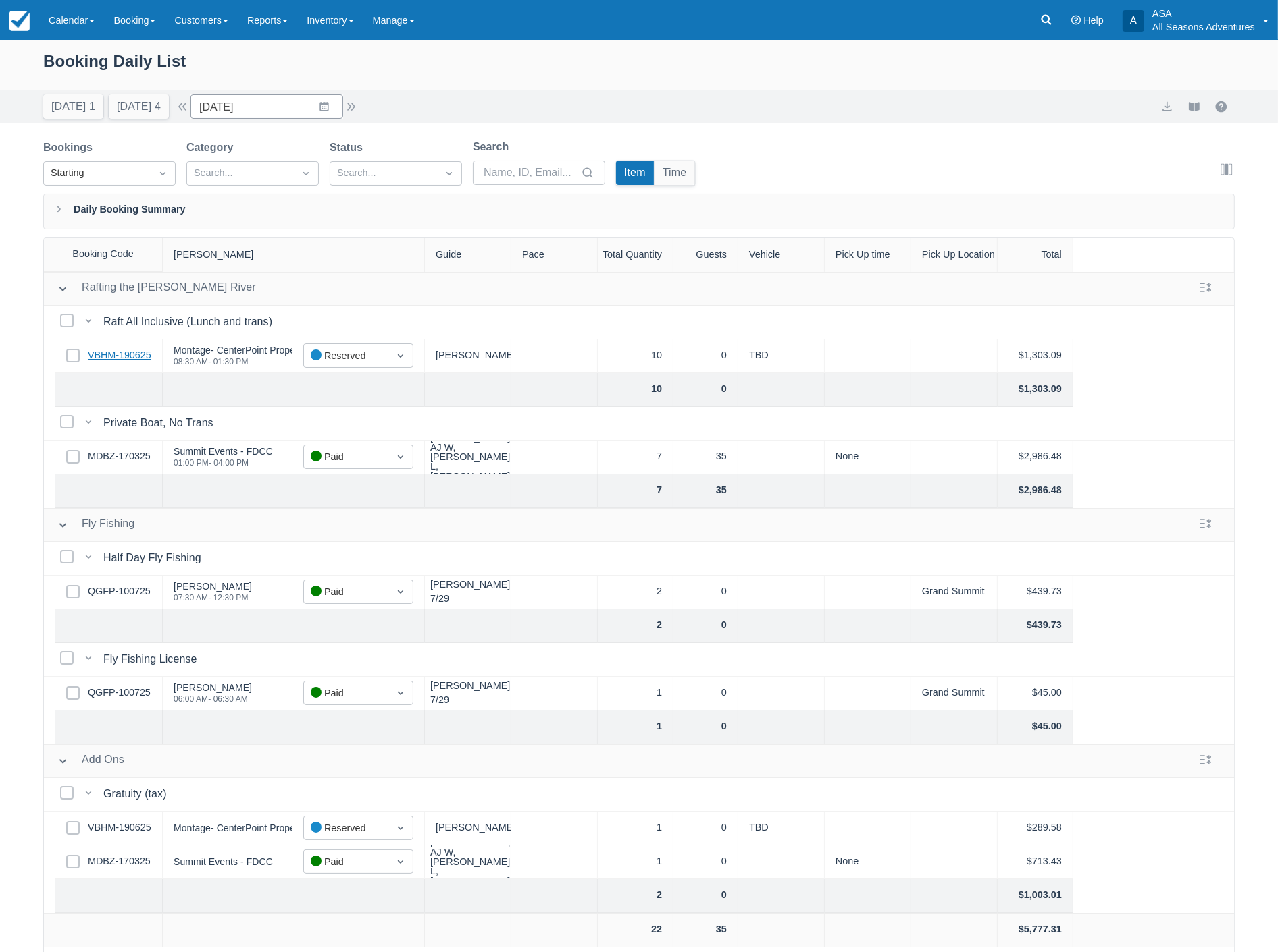
click at [131, 359] on link "VBHM-190625" at bounding box center [119, 356] width 63 height 15
click at [129, 108] on button "[DATE] 4" at bounding box center [139, 106] width 60 height 24
type input "[DATE]"
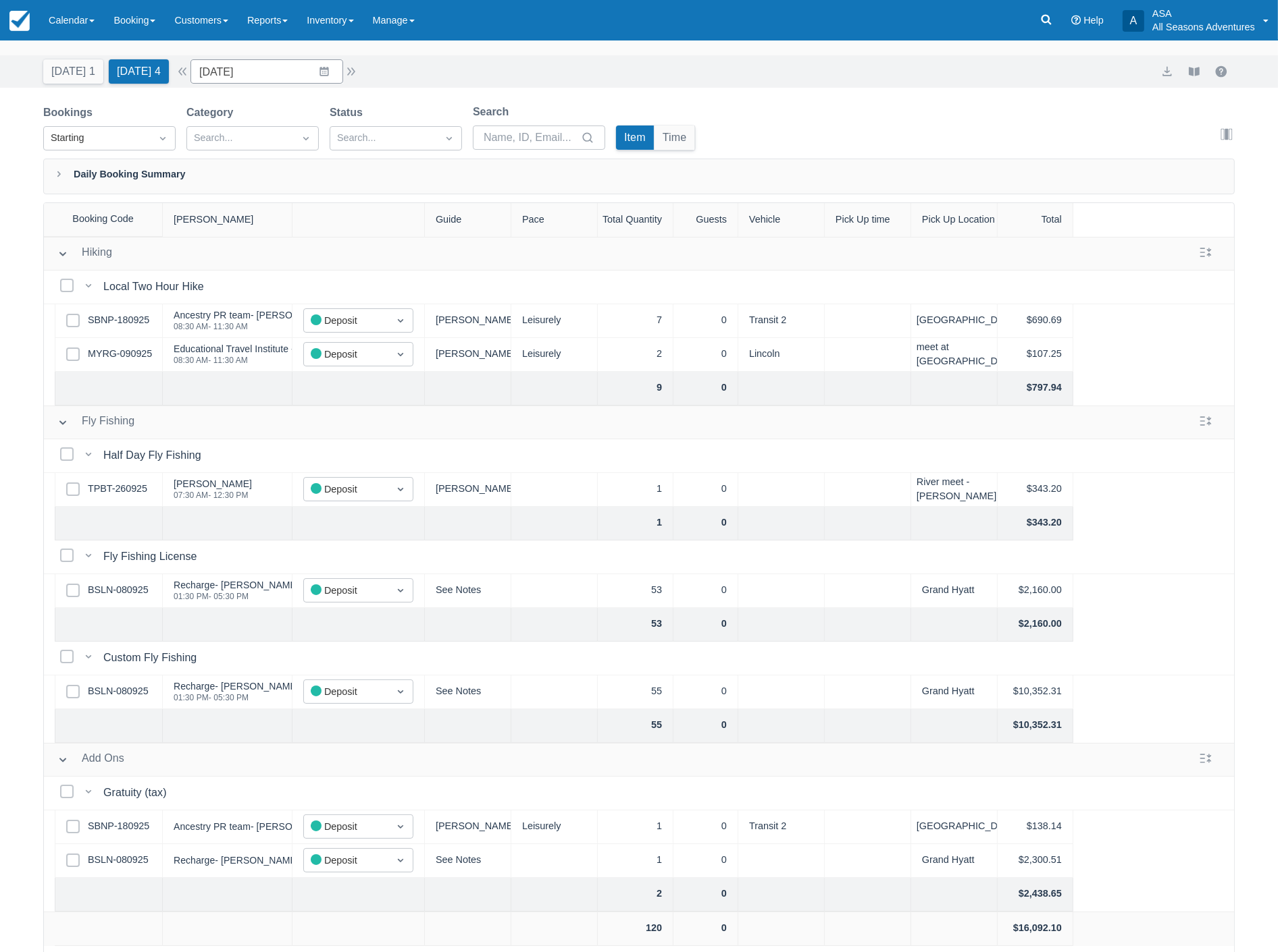
scroll to position [68, 0]
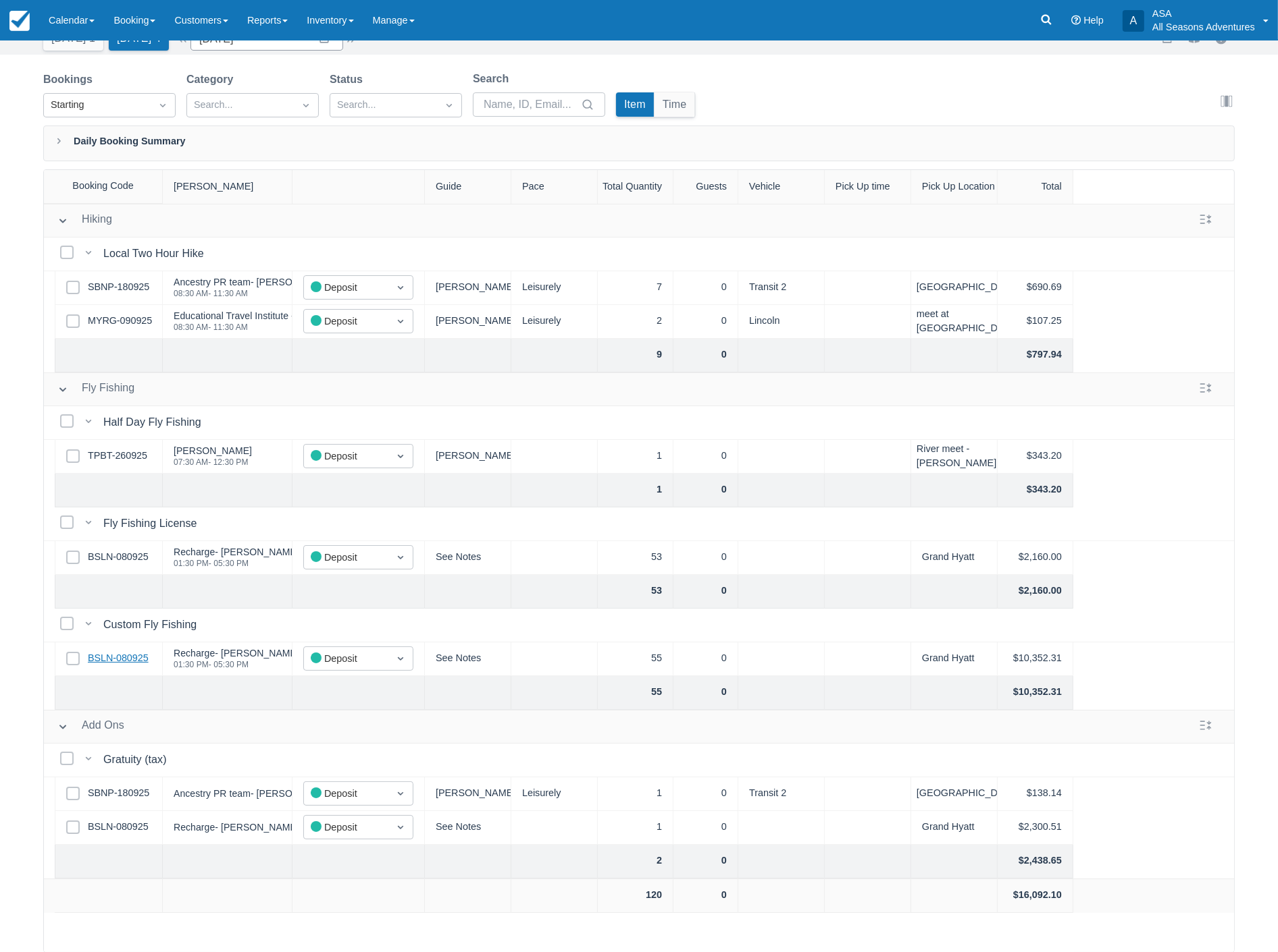
click at [138, 659] on link "BSLN-080925" at bounding box center [118, 659] width 61 height 15
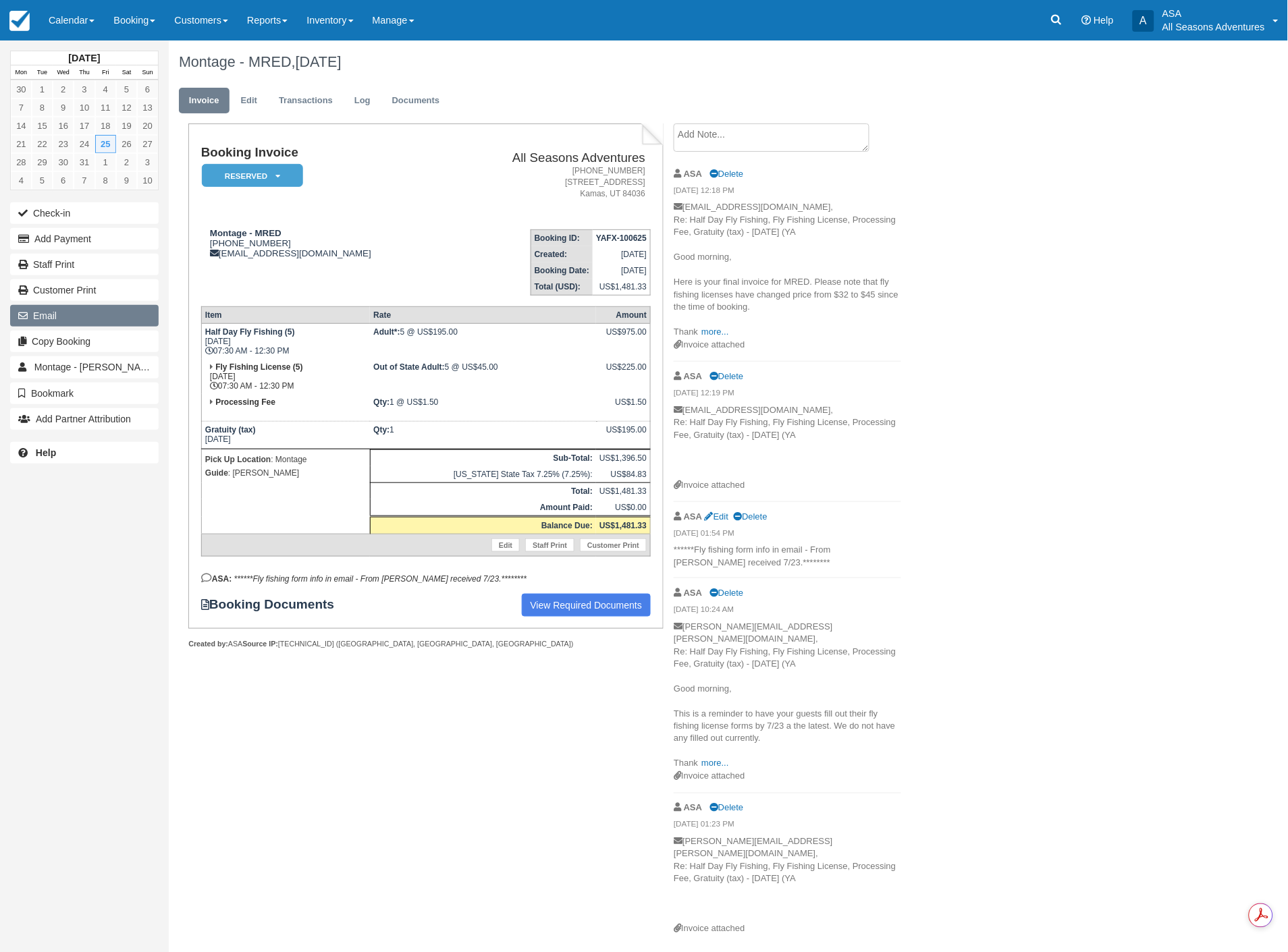
click at [48, 317] on button "Email" at bounding box center [84, 315] width 148 height 21
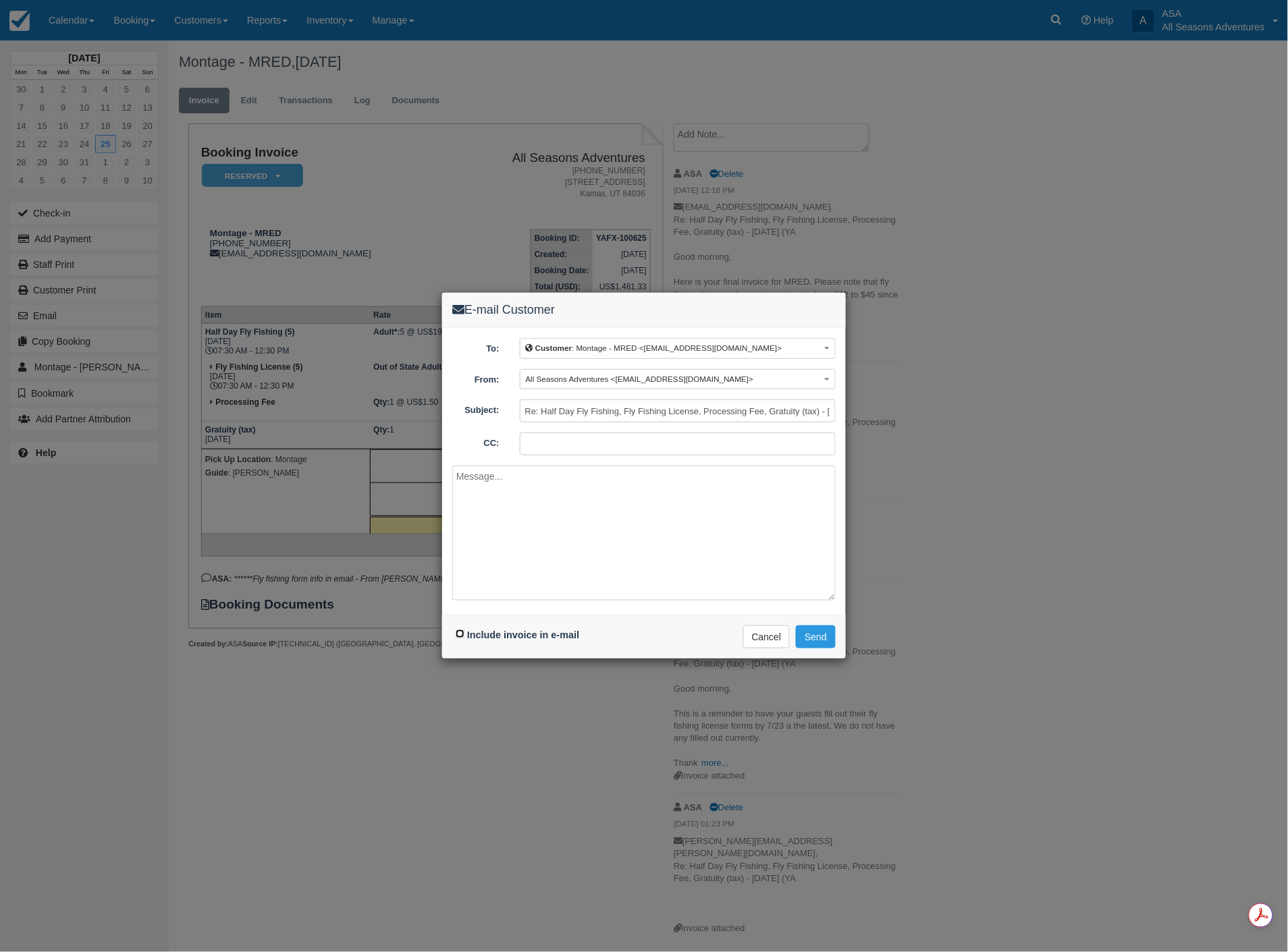
click at [460, 632] on input "Include invoice in e-mail" at bounding box center [460, 633] width 8 height 8
checkbox input "true"
click at [599, 494] on textarea at bounding box center [644, 532] width 383 height 135
type textarea "hi [PERSON_NAME], Same with this one. Thanks, [PERSON_NAME]"
click at [814, 642] on button "Send" at bounding box center [815, 637] width 40 height 23
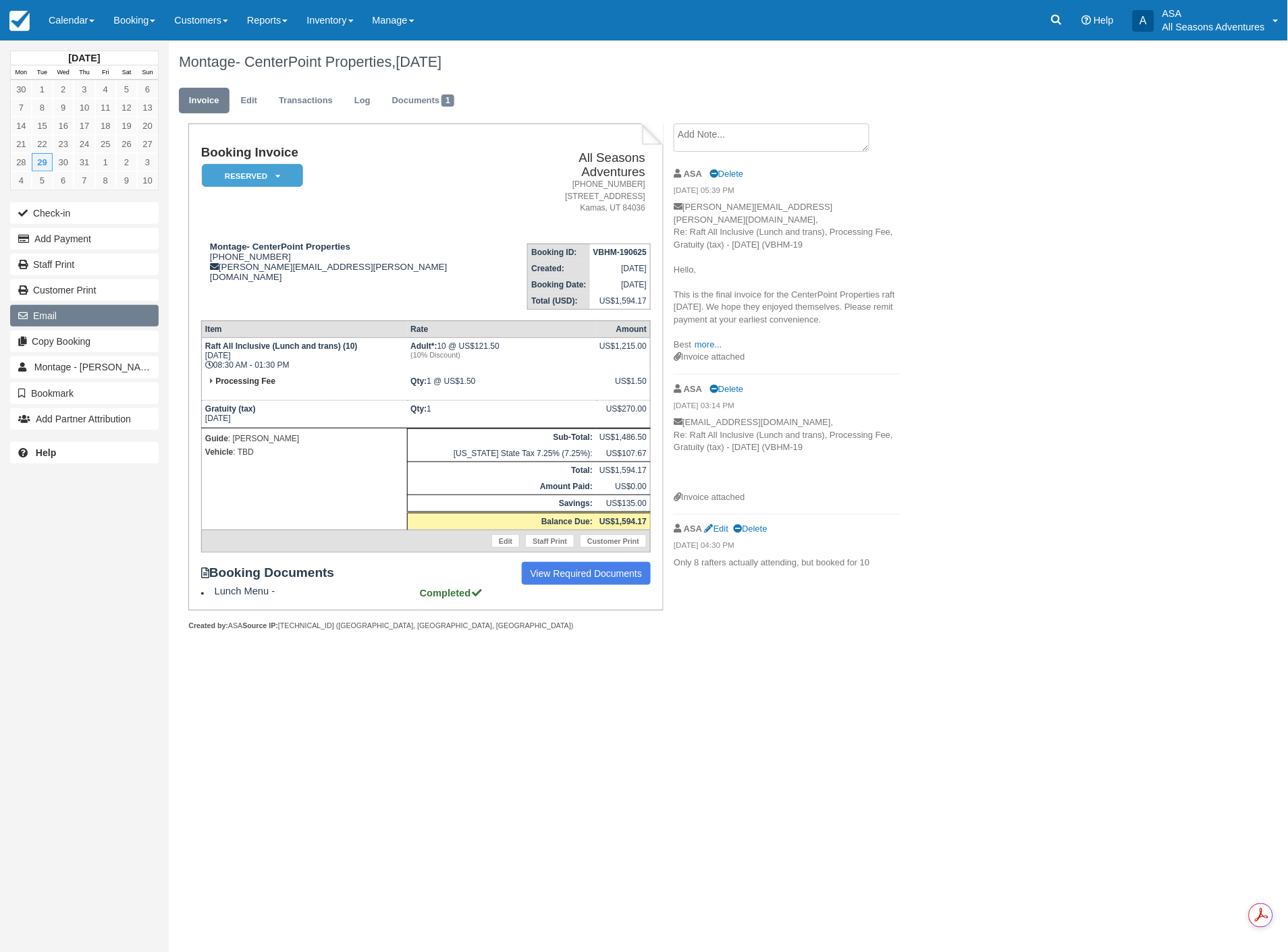
click at [110, 319] on button "Email" at bounding box center [84, 315] width 148 height 21
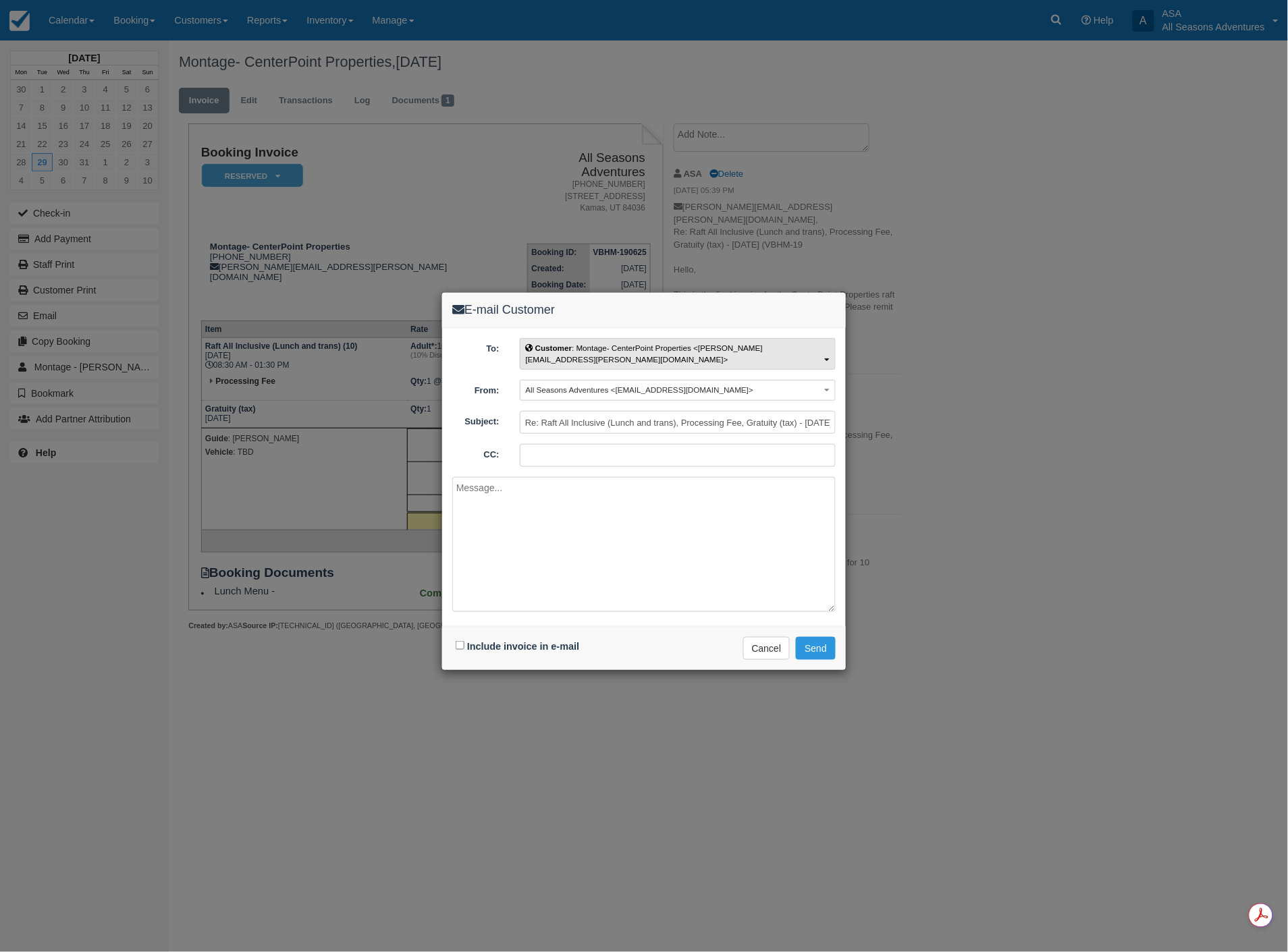
click at [723, 353] on button "Customer : Montage- CenterPoint Properties <andrea.nelson@montage.com>" at bounding box center [677, 354] width 316 height 32
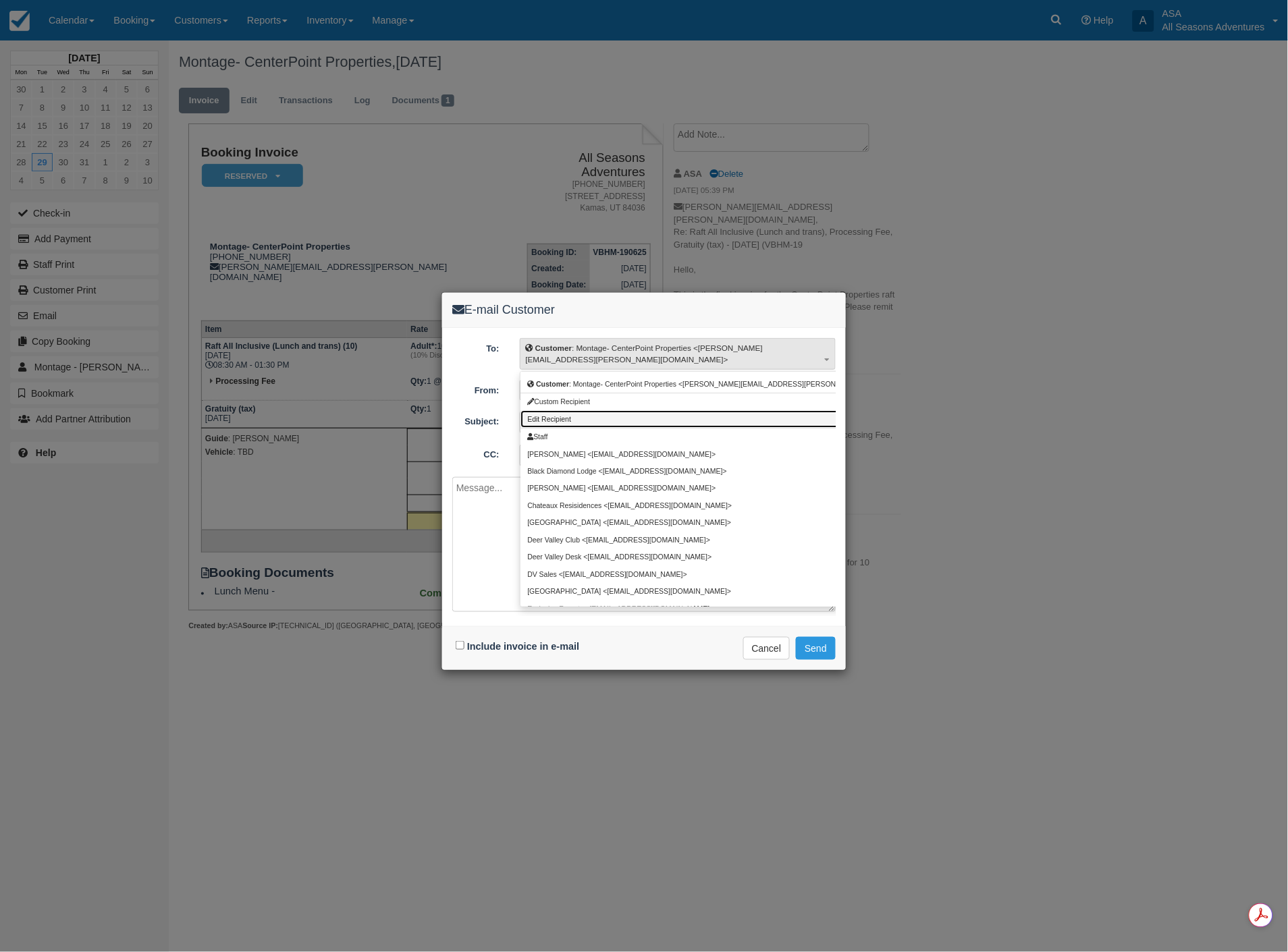
click at [590, 410] on link "Edit Recipient" at bounding box center [725, 419] width 409 height 17
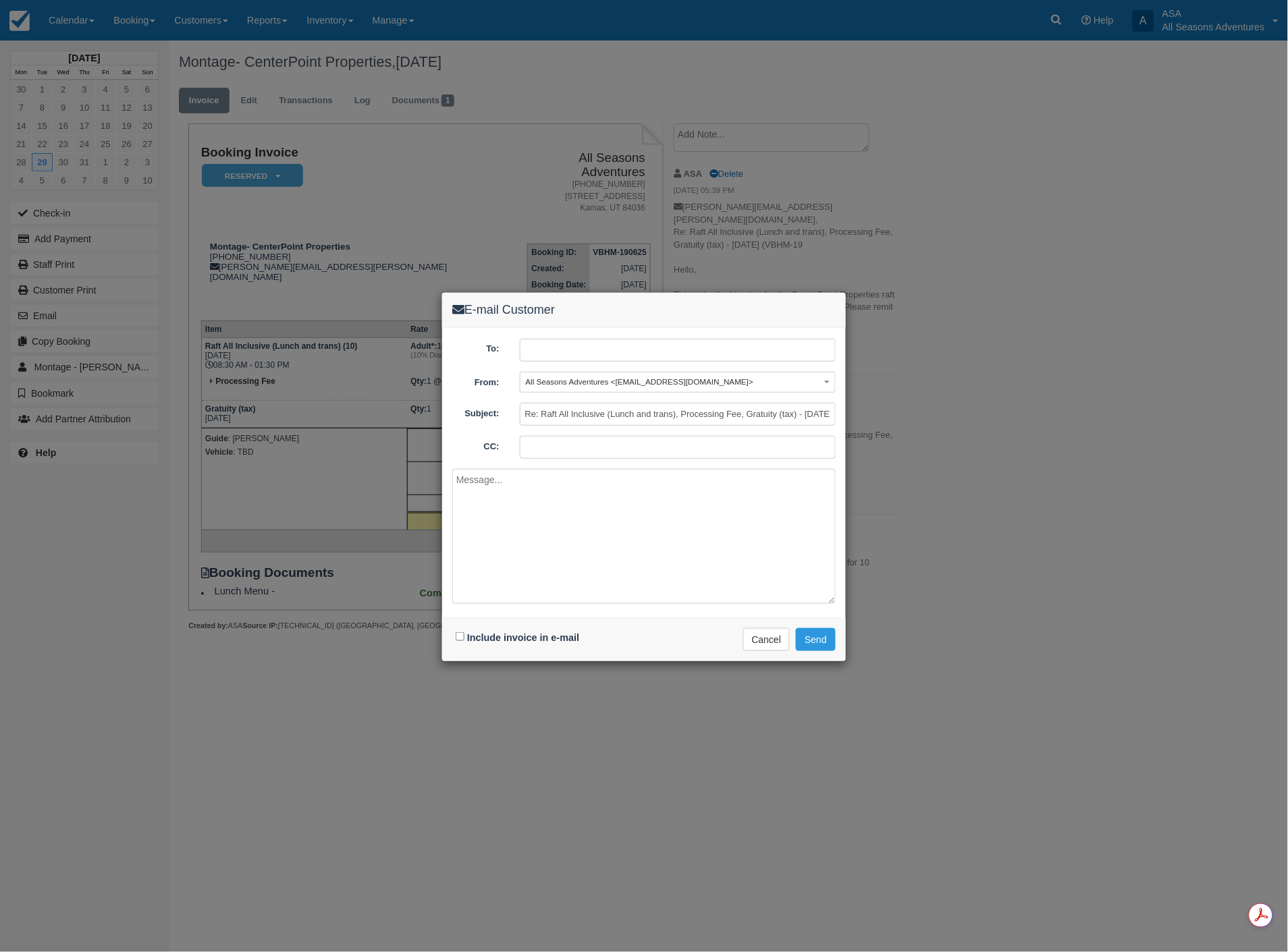
click at [601, 353] on input "text" at bounding box center [677, 350] width 316 height 23
type input "caleb.christian@montage.com"
click at [591, 502] on textarea at bounding box center [644, 536] width 383 height 135
type textarea "h"
type textarea "Hi Caleb, Does not look like we have received payment for this invoice. Can you…"
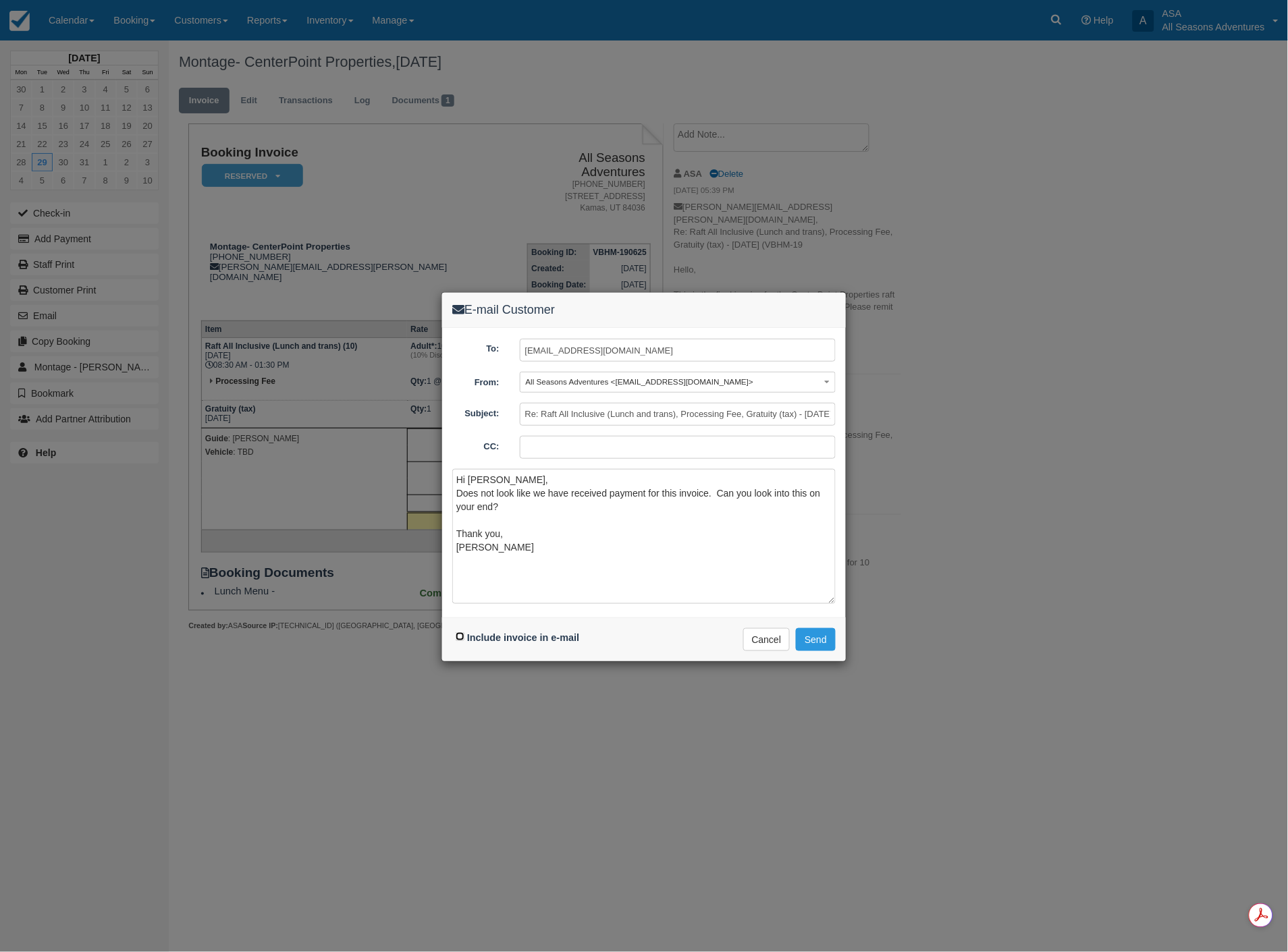
click at [458, 632] on input "Include invoice in e-mail" at bounding box center [460, 636] width 8 height 8
checkbox input "true"
click at [814, 637] on button "Send" at bounding box center [815, 640] width 40 height 23
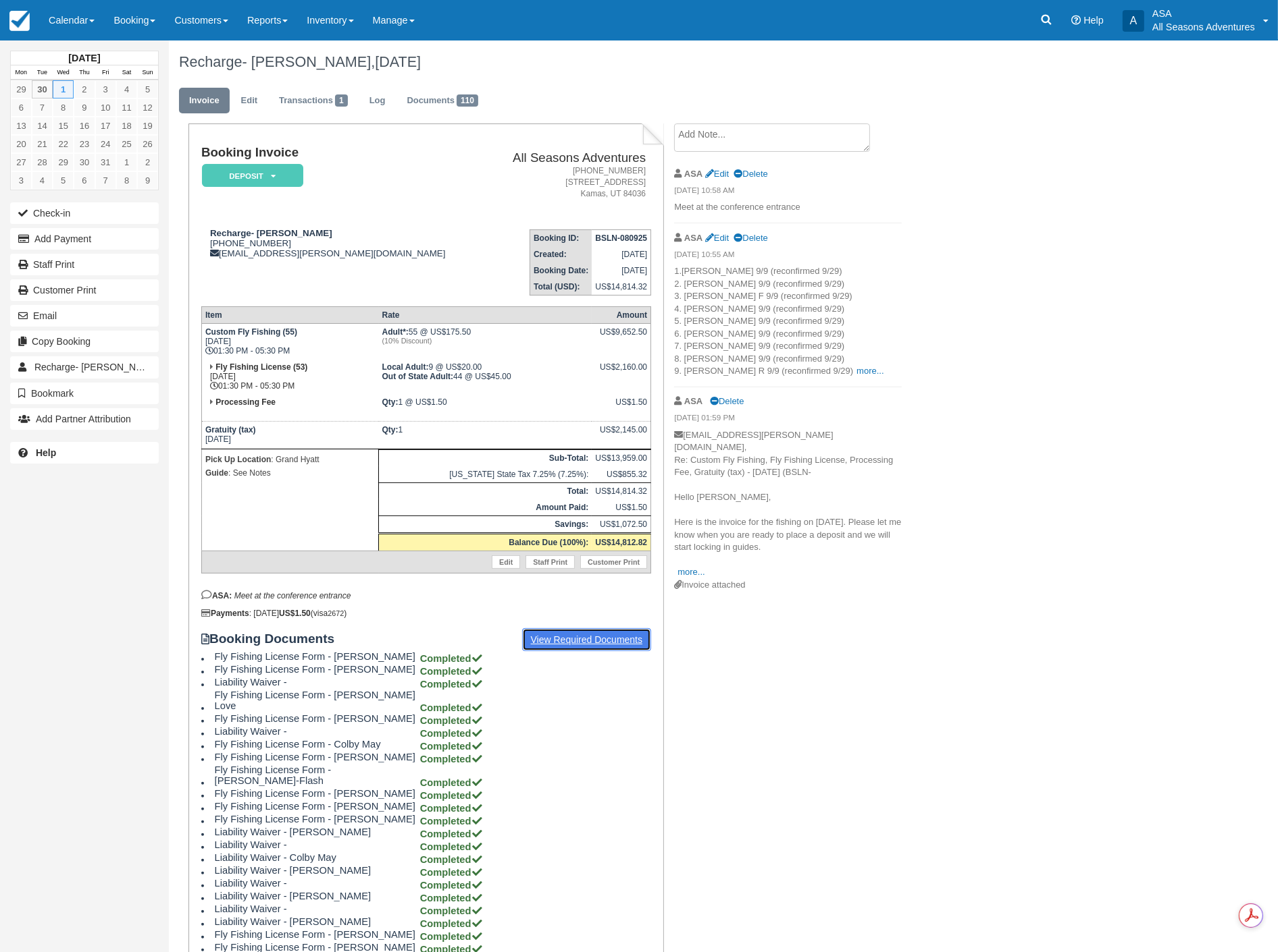
click at [582, 633] on link "View Required Documents" at bounding box center [587, 640] width 130 height 23
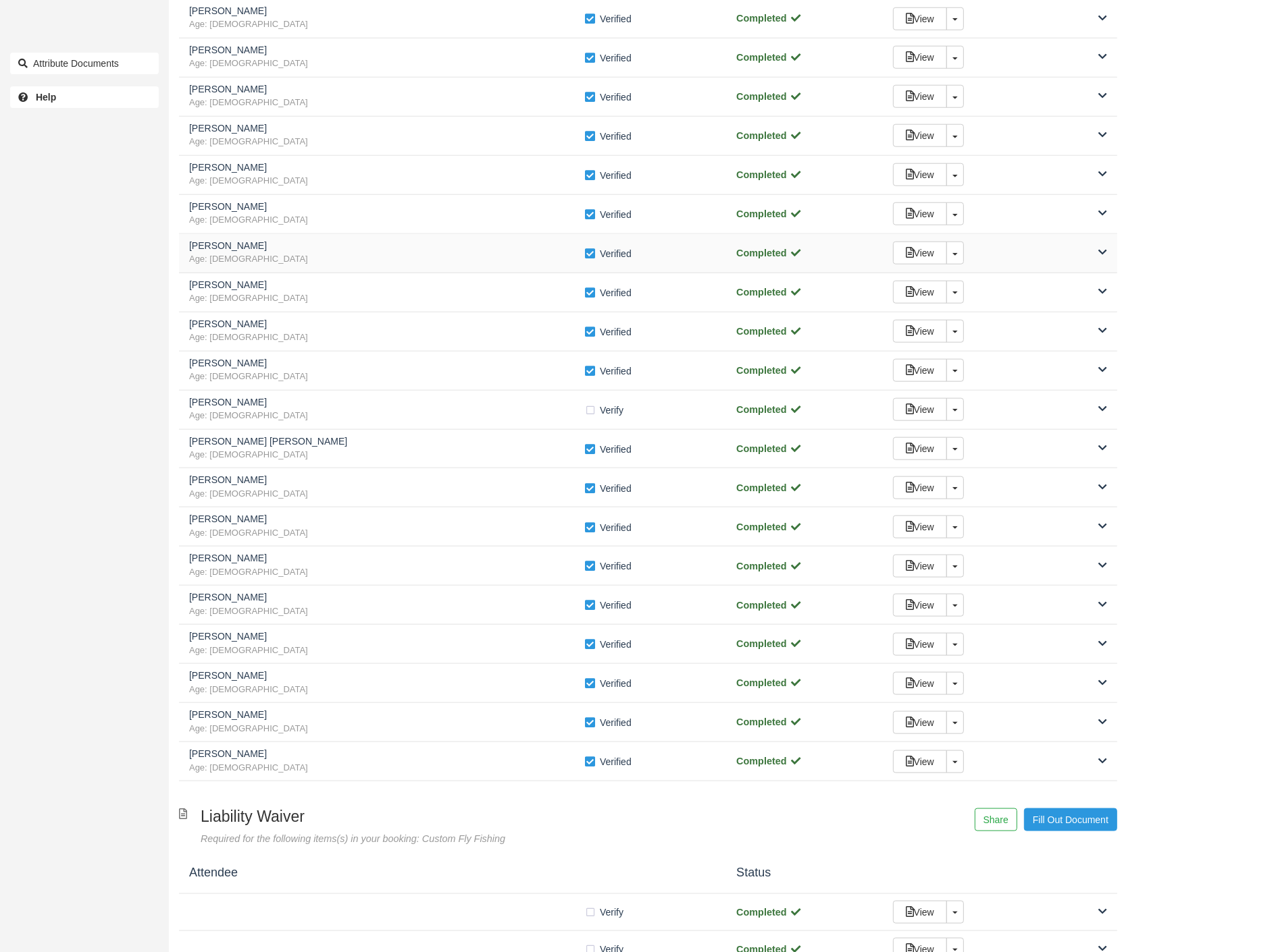
scroll to position [1575, 0]
click at [958, 420] on link "Toggle Dropdown" at bounding box center [954, 408] width 18 height 23
click at [909, 444] on link "Detach" at bounding box center [937, 437] width 87 height 33
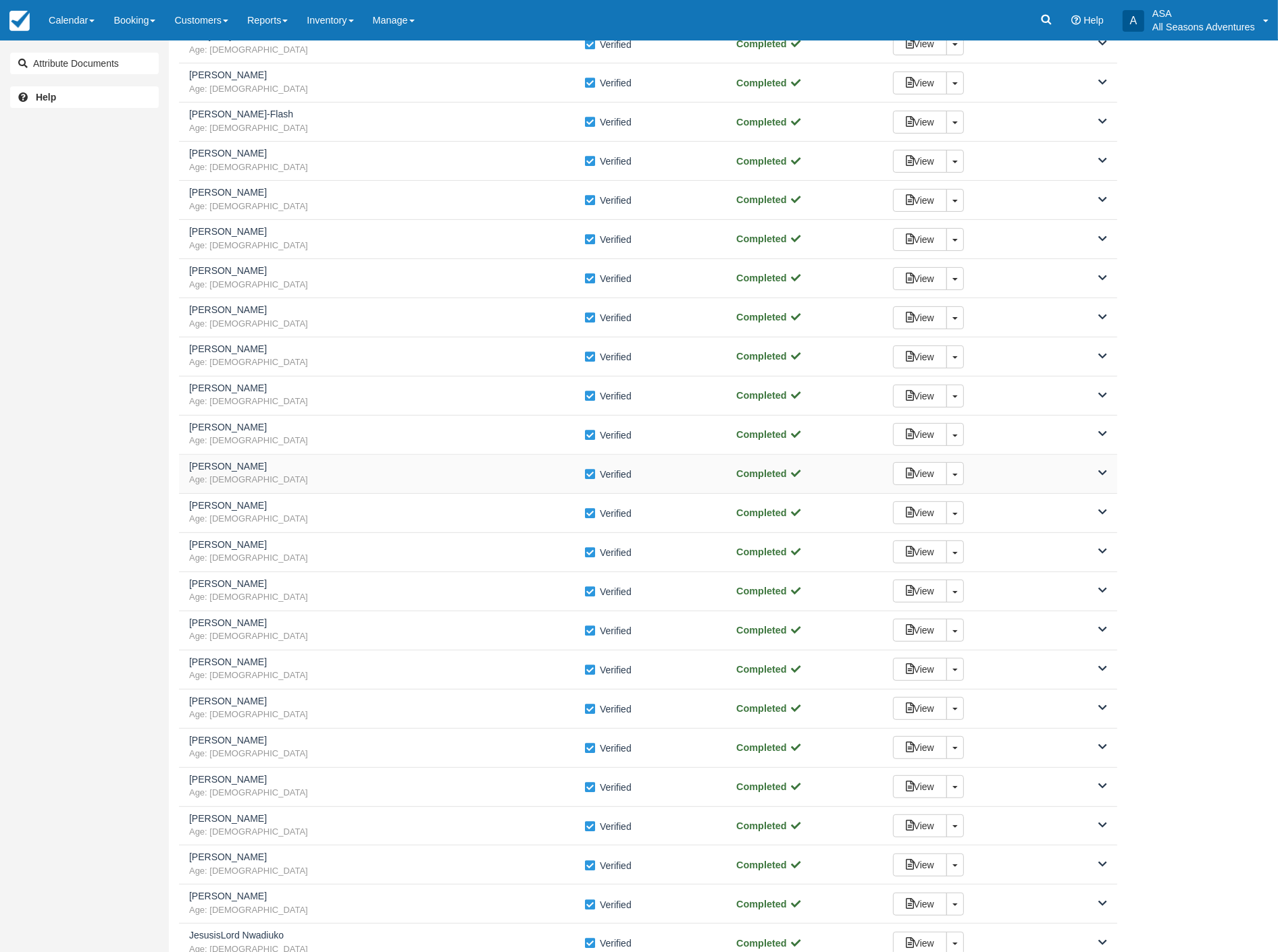
scroll to position [0, 0]
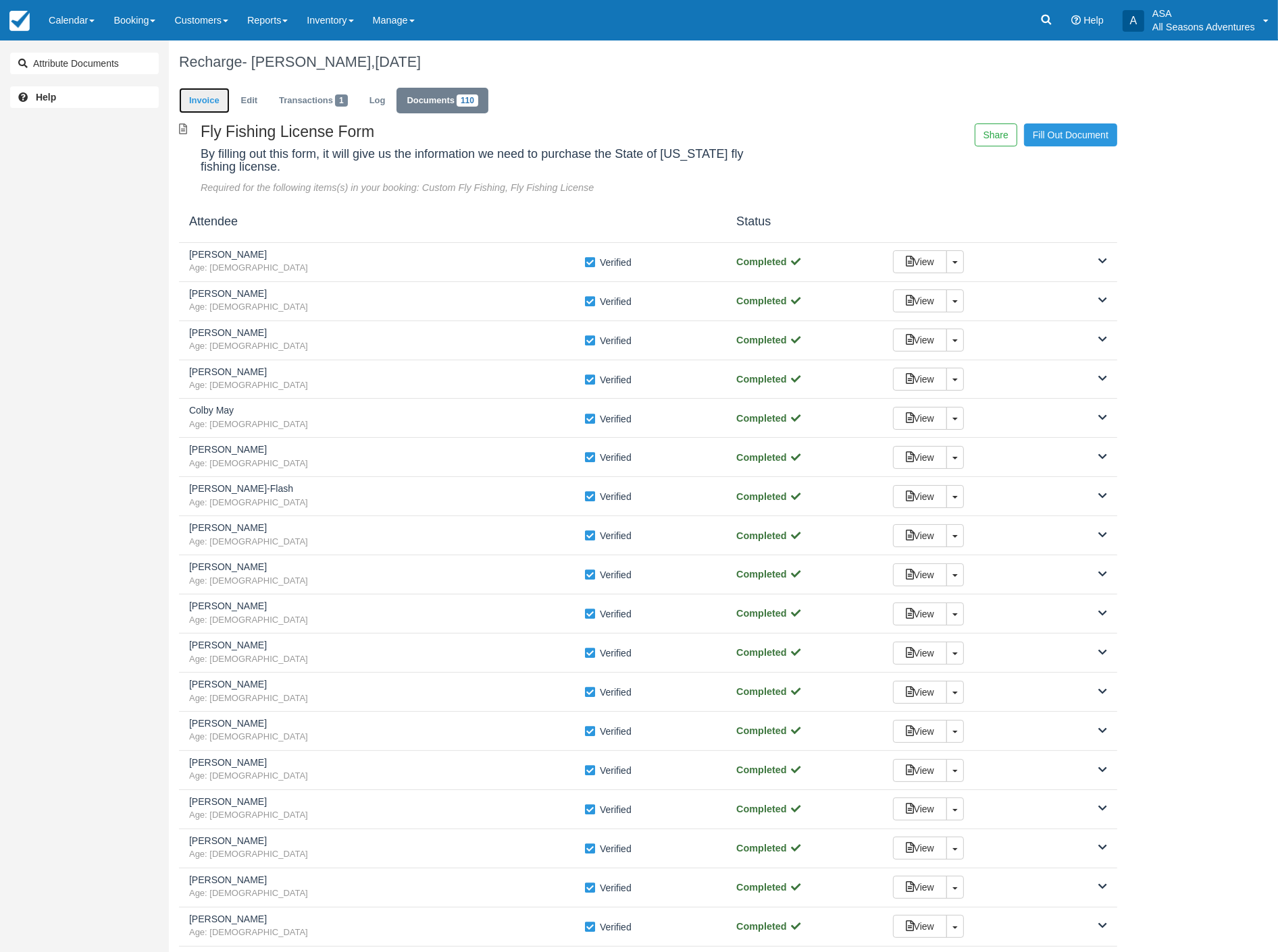
click at [200, 106] on link "Invoice" at bounding box center [204, 101] width 50 height 26
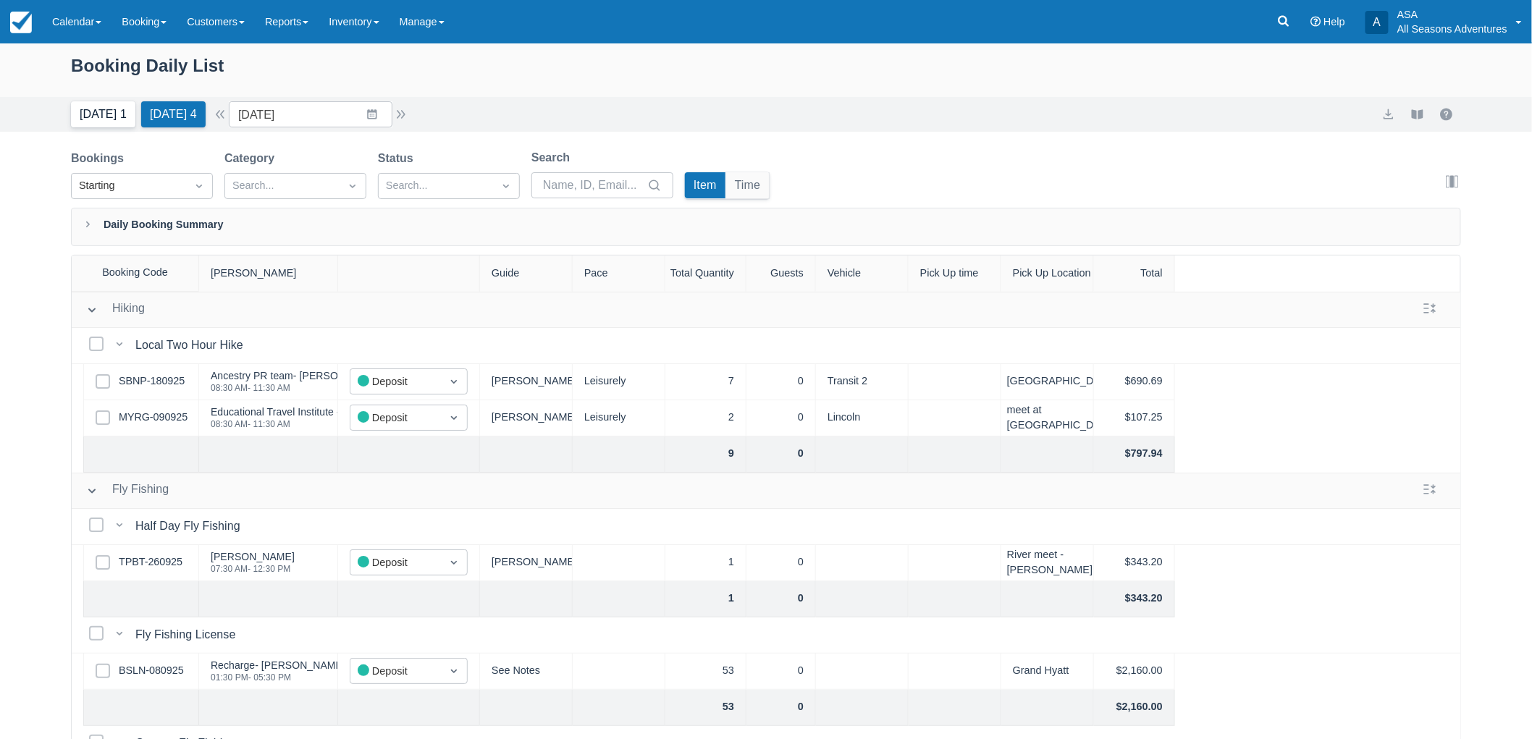
click at [102, 109] on button "[DATE] 1" at bounding box center [103, 114] width 64 height 26
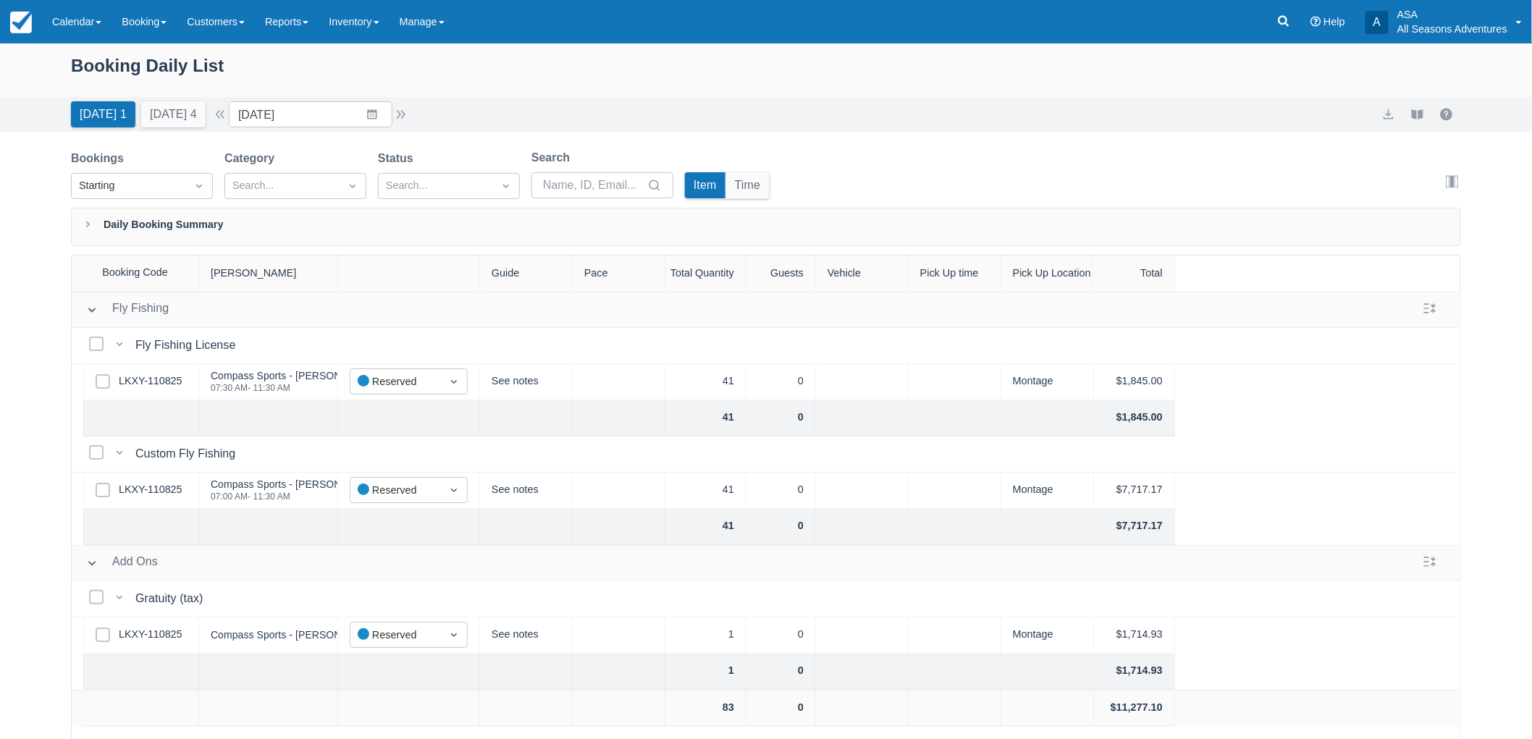
drag, startPoint x: 195, startPoint y: 85, endPoint x: 190, endPoint y: 90, distance: 7.7
click at [194, 85] on div "Booking Daily List" at bounding box center [766, 73] width 1390 height 42
click at [175, 110] on button "[DATE] 4" at bounding box center [173, 114] width 64 height 26
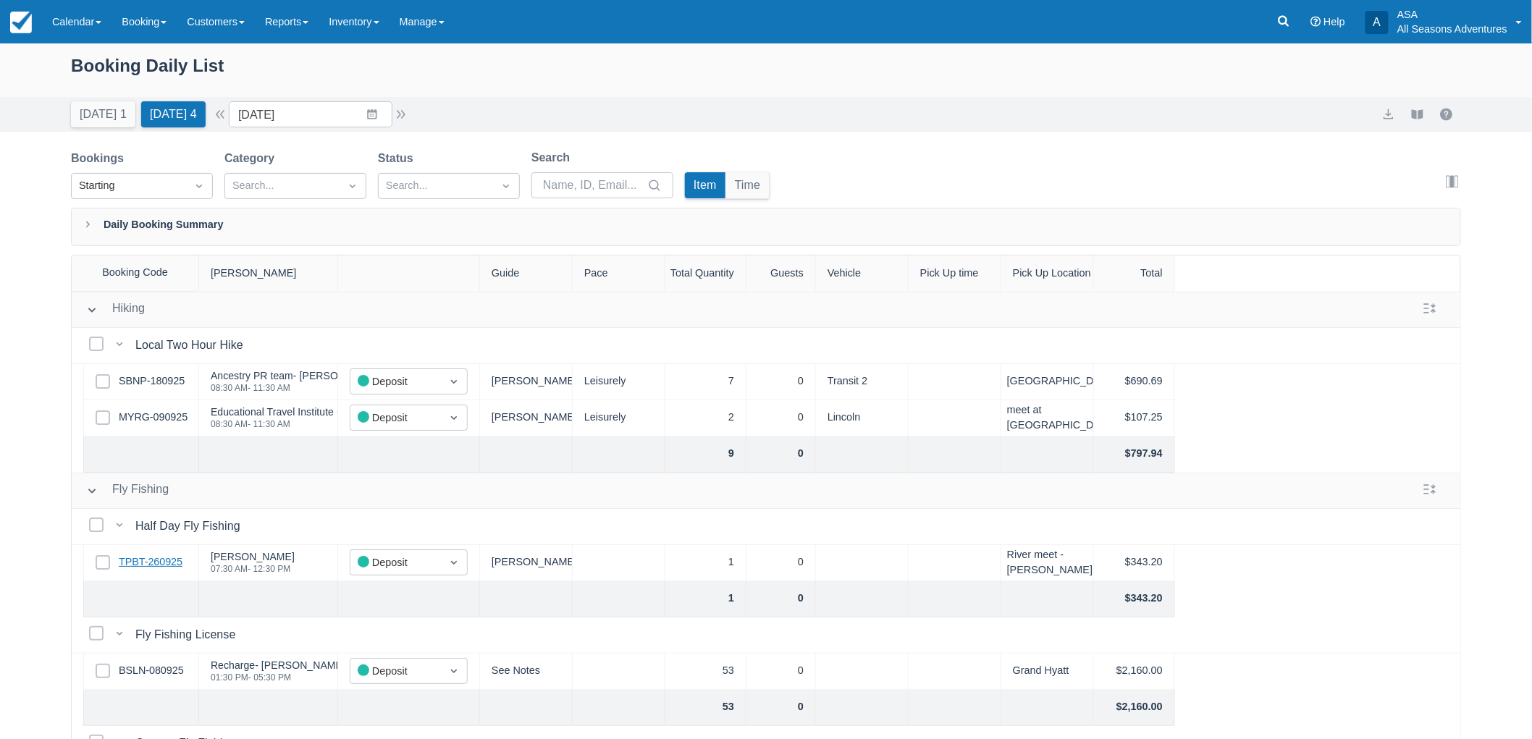
click at [132, 560] on link "TPBT-260925" at bounding box center [151, 563] width 64 height 16
click at [154, 674] on link "BSLN-080925" at bounding box center [151, 671] width 65 height 16
click at [152, 665] on link "BSLN-080925" at bounding box center [151, 671] width 65 height 16
click at [158, 39] on link "Booking" at bounding box center [143, 21] width 65 height 43
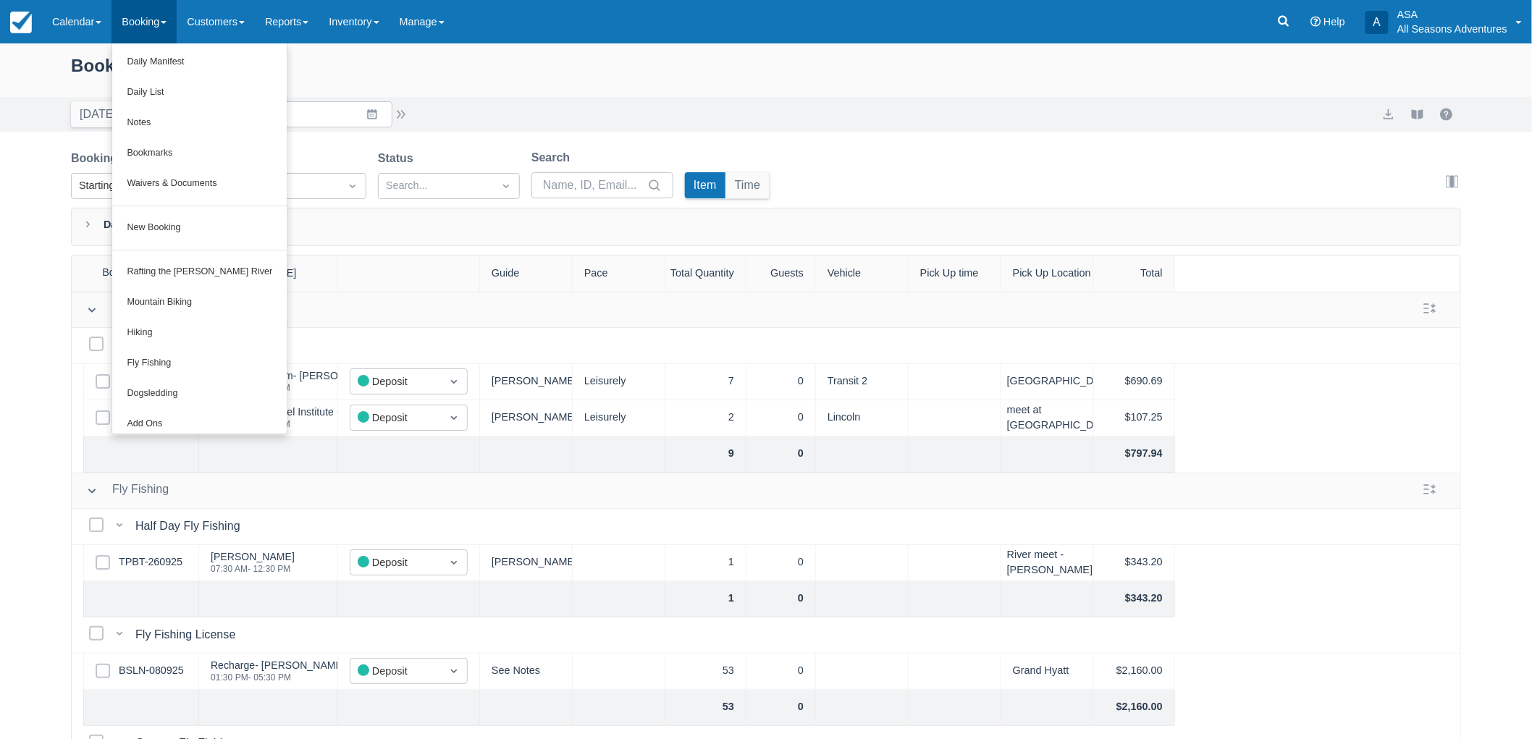
click at [351, 99] on div "Today 1 Tomorrow 4 Date 10/01/25 Navigate forward to interact with the calendar…" at bounding box center [766, 114] width 1532 height 35
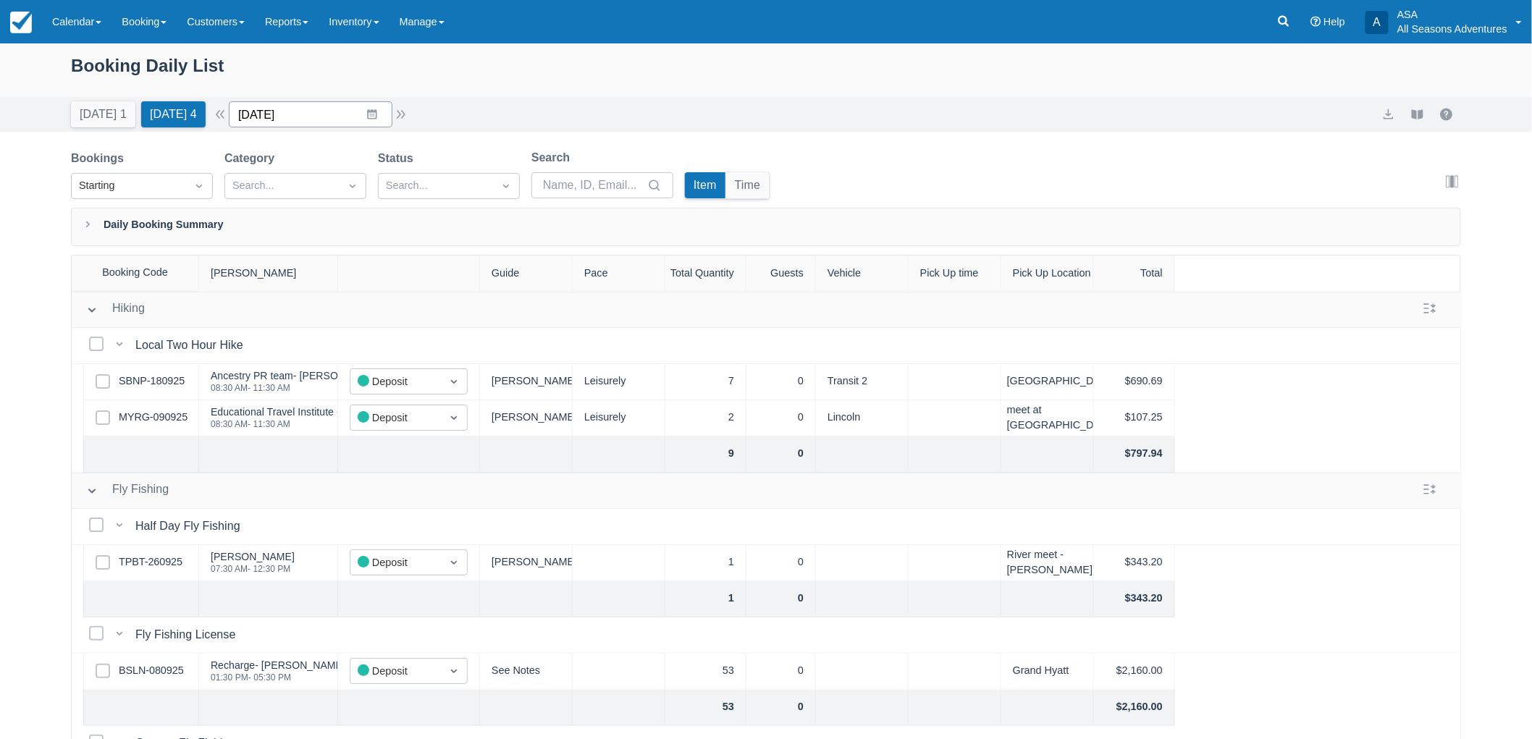
click at [368, 113] on input "10/01/25" at bounding box center [311, 114] width 164 height 26
click at [302, 334] on td "27" at bounding box center [288, 336] width 28 height 28
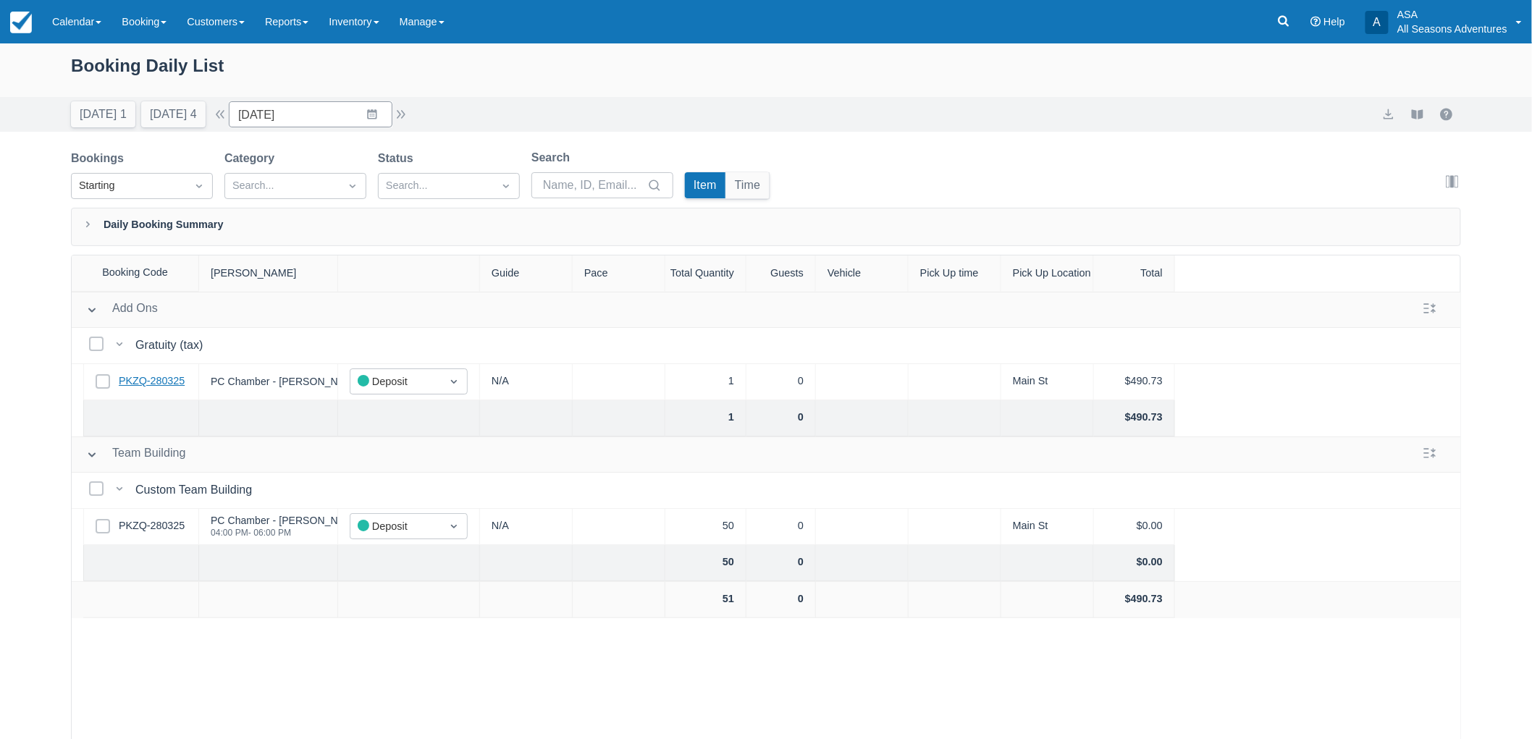
click at [159, 381] on link "PKZQ-280325" at bounding box center [152, 382] width 66 height 16
click at [156, 382] on link "PKZQ-280325" at bounding box center [152, 382] width 66 height 16
click at [368, 114] on input "10/27/25" at bounding box center [311, 114] width 164 height 26
click at [426, 88] on div "Booking Daily List" at bounding box center [766, 73] width 1390 height 42
click at [363, 109] on input "10/27/25" at bounding box center [311, 114] width 164 height 26
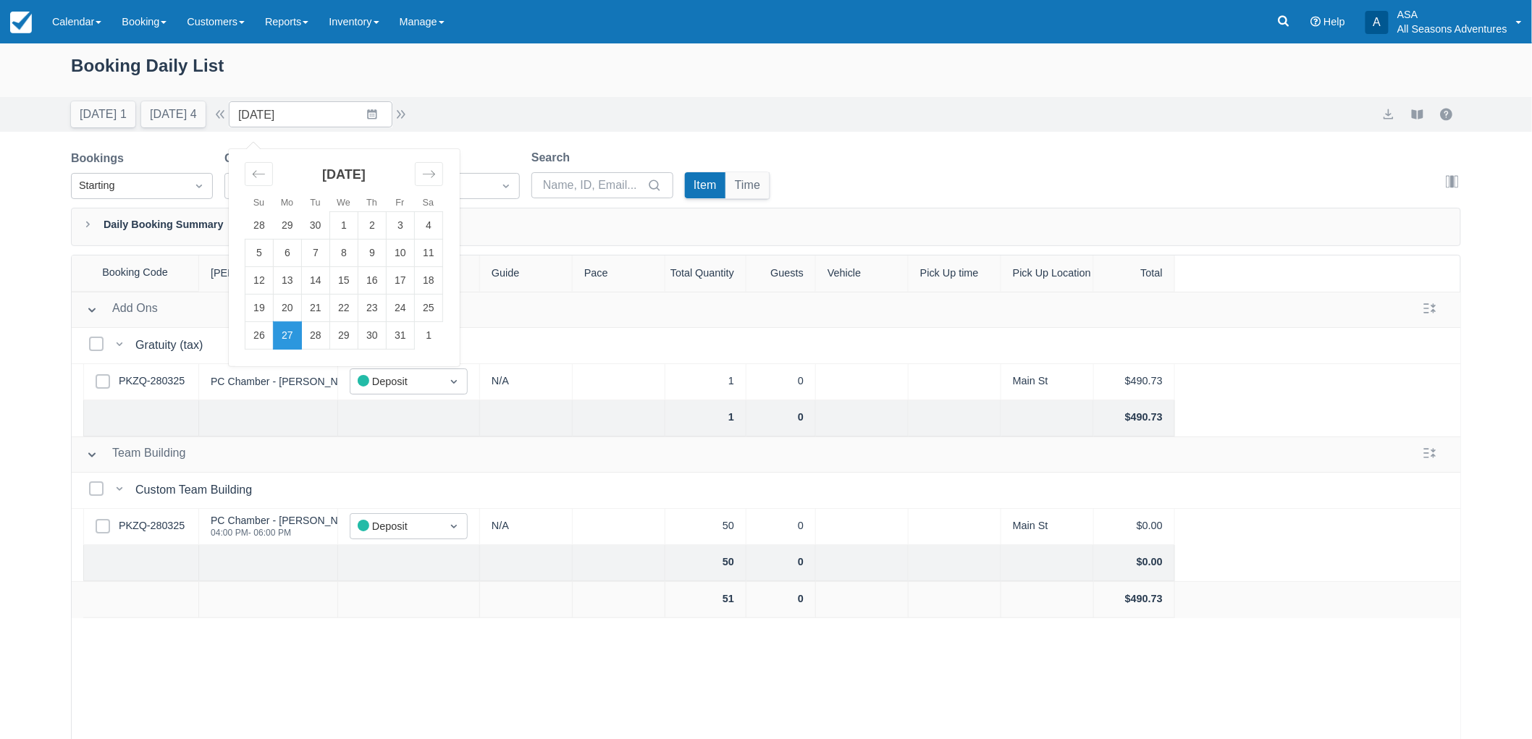
click at [683, 106] on div "Today 1 Tomorrow 4 Date 10/27/25 Navigate forward to interact with the calendar…" at bounding box center [766, 114] width 1390 height 26
click at [176, 127] on div "Today 1 Tomorrow 4 Date 10/27/25 Navigate forward to interact with the calendar…" at bounding box center [766, 114] width 1532 height 35
click at [190, 118] on button "Tomorrow 4" at bounding box center [173, 114] width 64 height 26
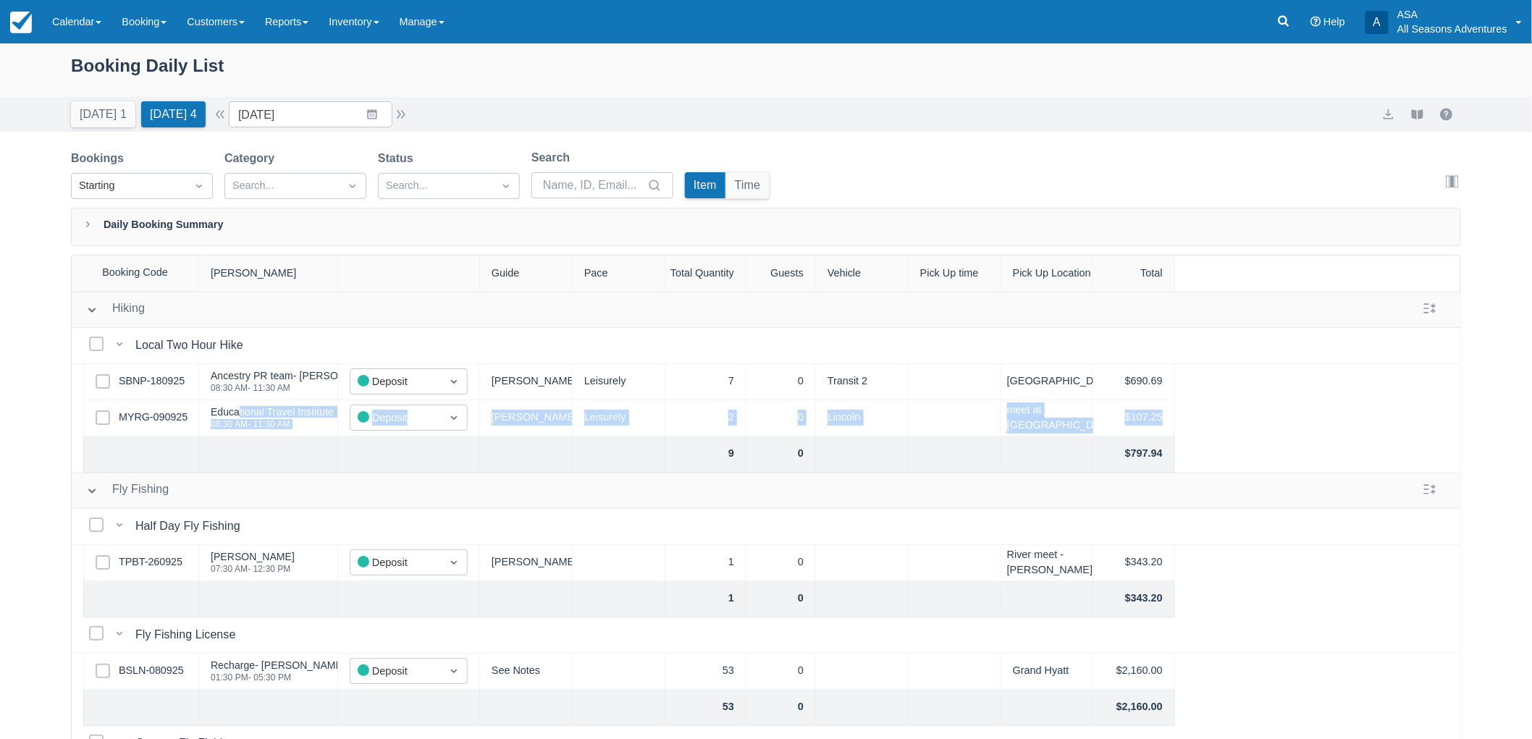
drag, startPoint x: 239, startPoint y: 414, endPoint x: 1200, endPoint y: 429, distance: 960.7
click at [1200, 429] on div "Select Row MYRG-090925 Educational Travel Institute - Trace Mineau 08:30 AM - 1…" at bounding box center [767, 418] width 1390 height 36
click at [140, 417] on link "MYRG-090925" at bounding box center [153, 418] width 69 height 16
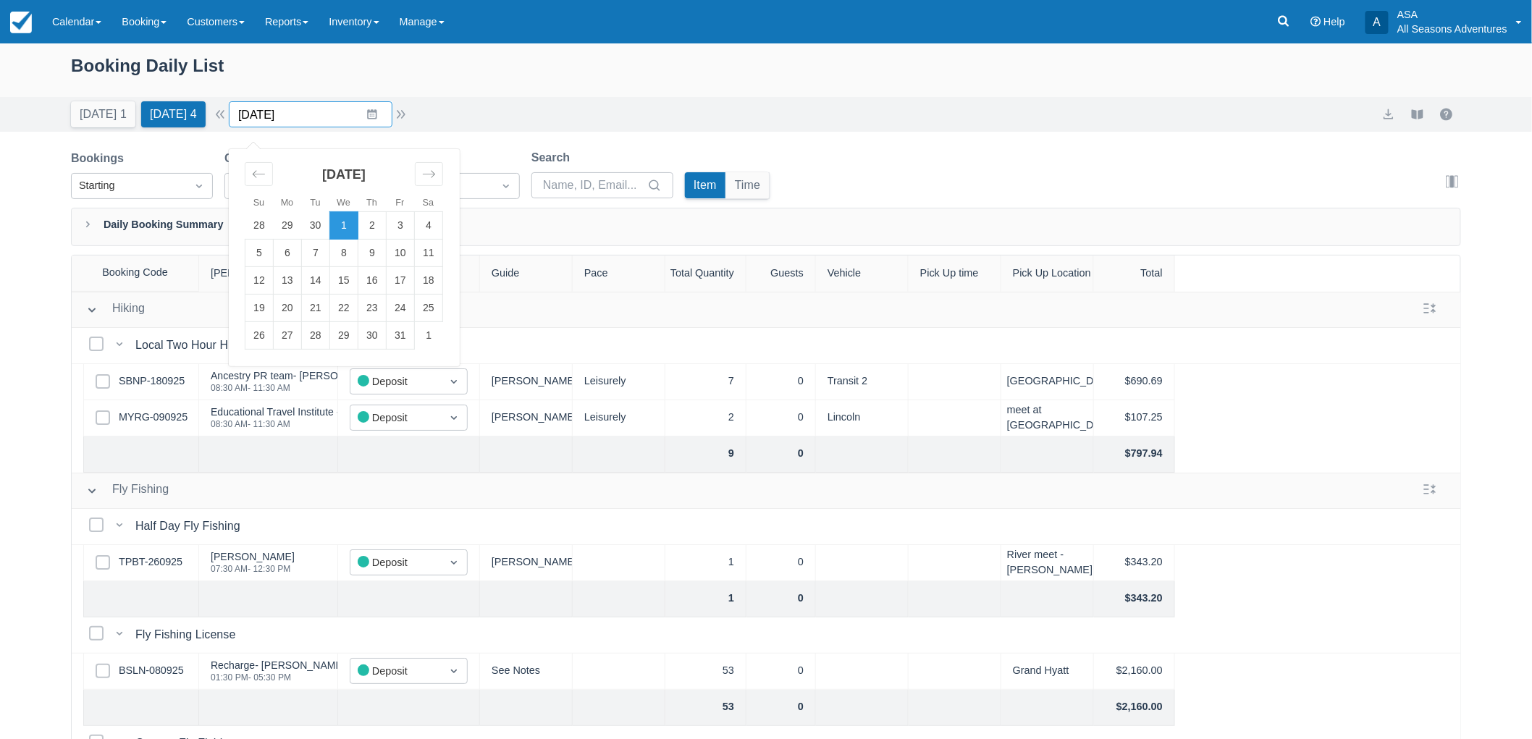
click at [384, 111] on input "10/01/25" at bounding box center [311, 114] width 164 height 26
click at [350, 254] on td "8" at bounding box center [344, 254] width 28 height 28
type input "10/08/25"
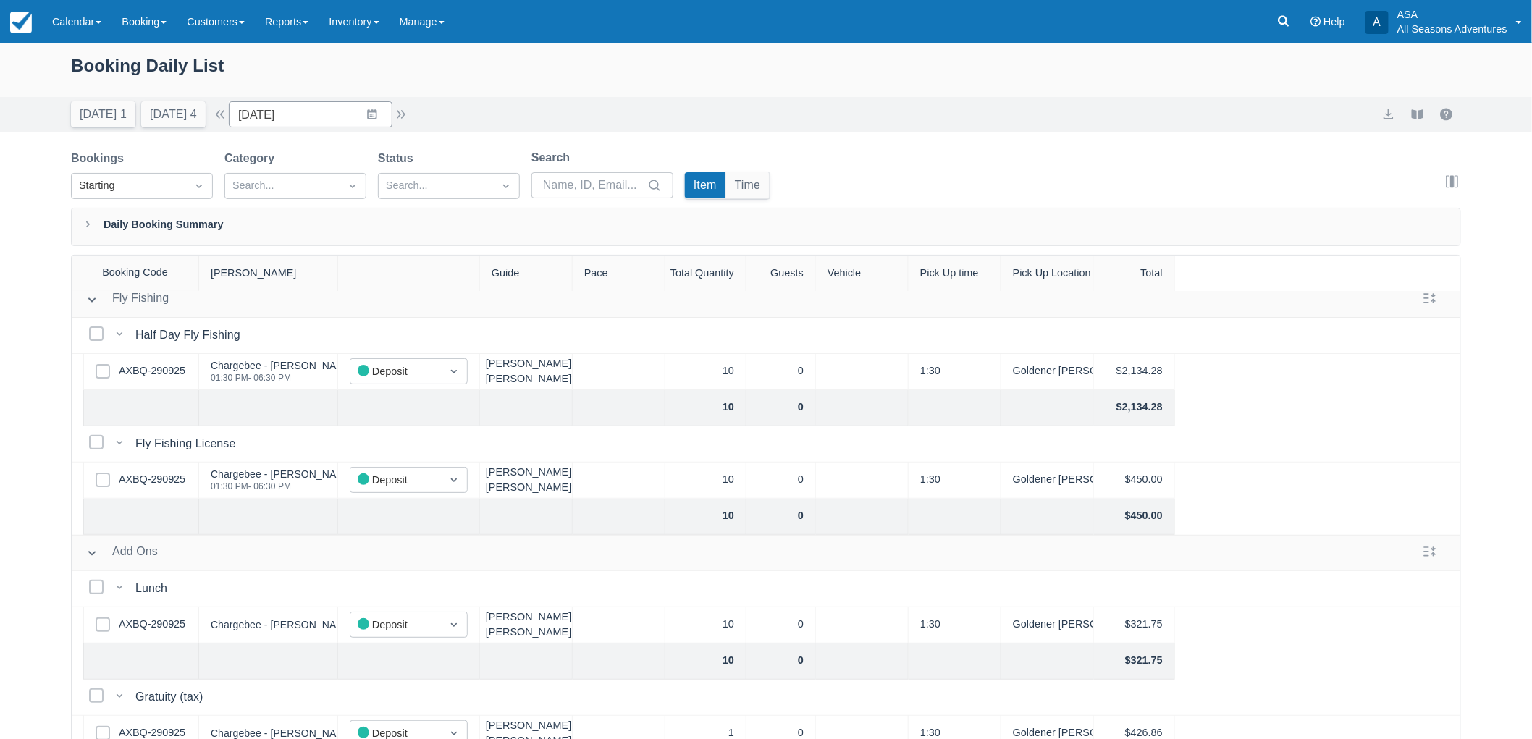
scroll to position [119, 0]
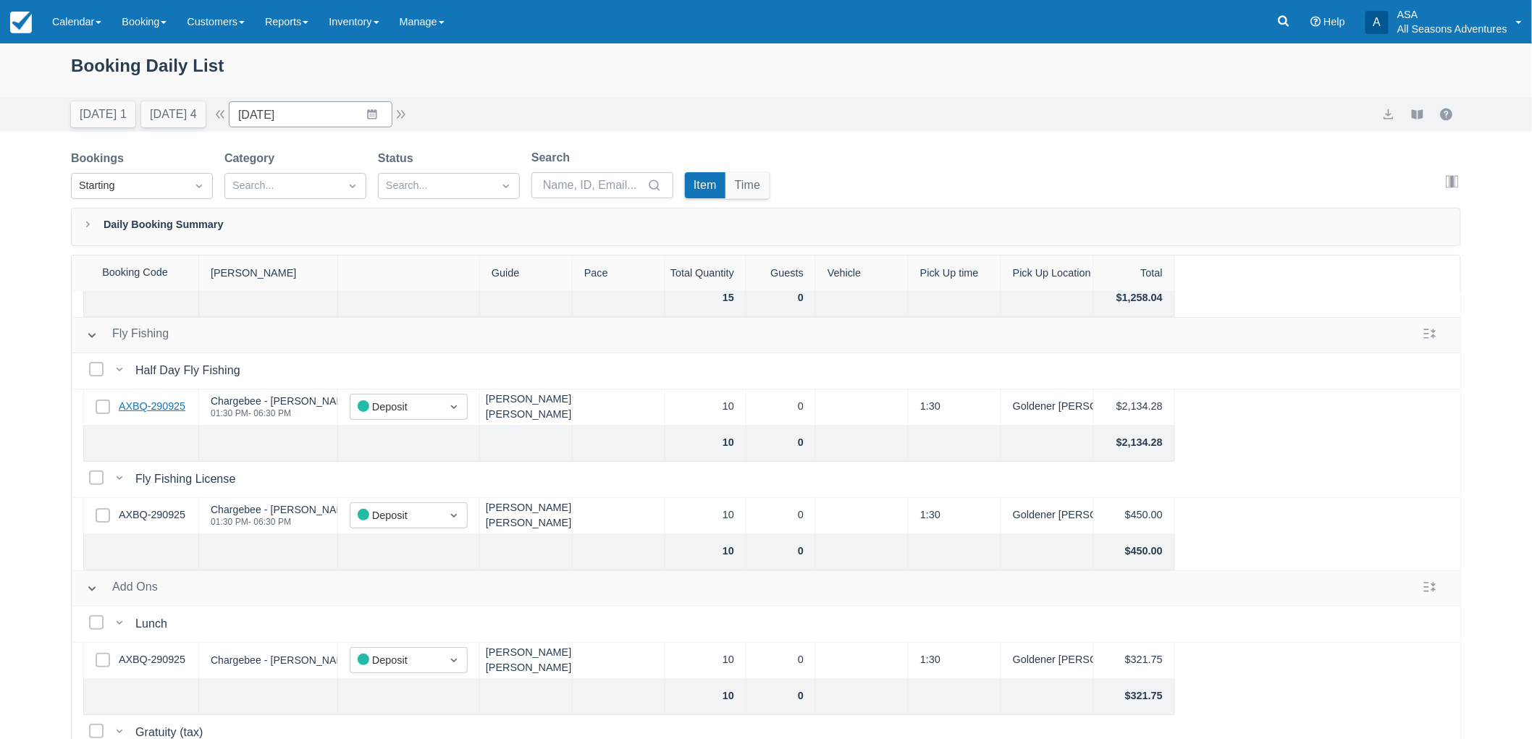
click at [163, 402] on link "AXBQ-290925" at bounding box center [152, 407] width 67 height 16
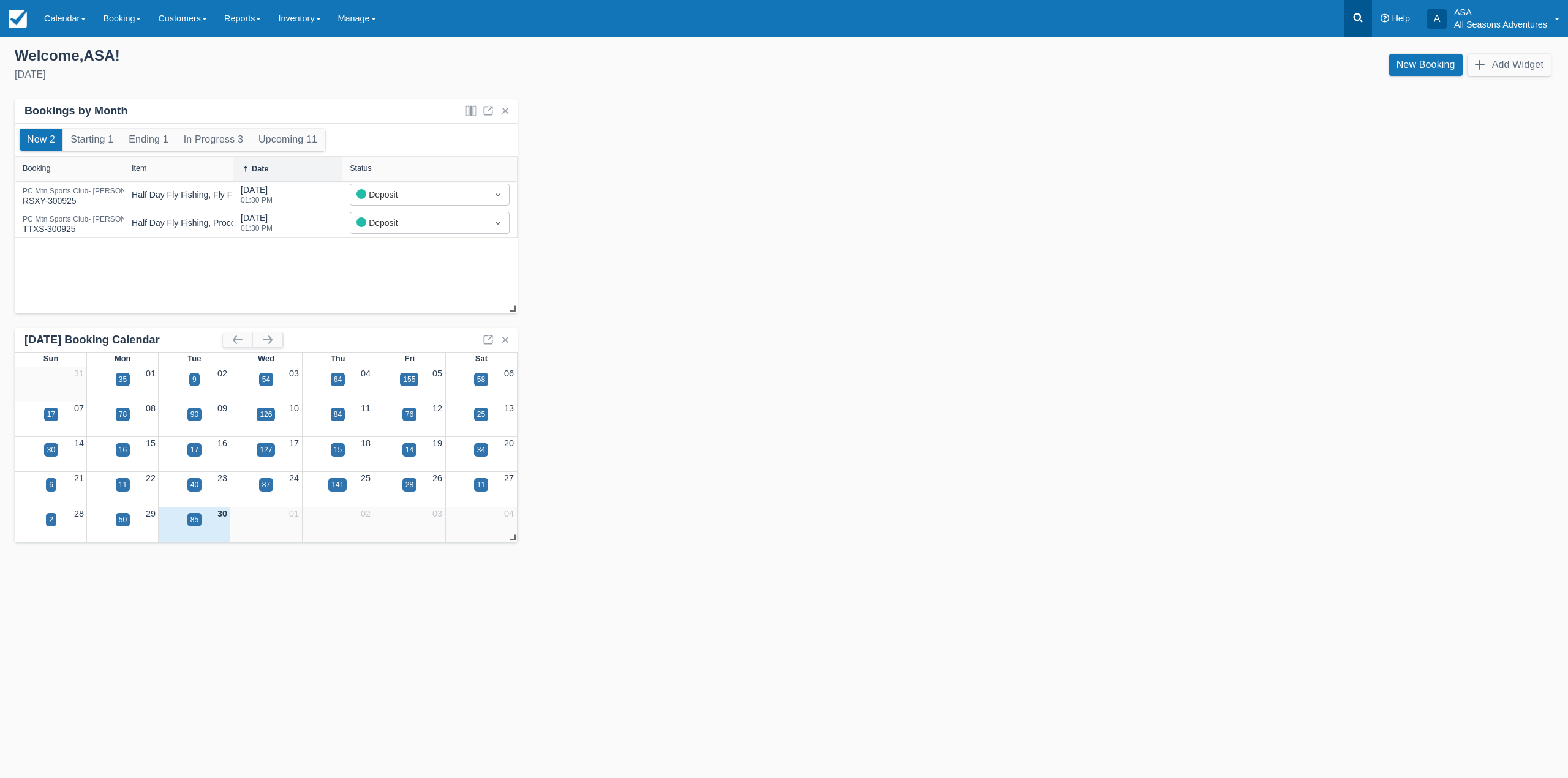
click at [1354, 11] on link at bounding box center [1357, 18] width 28 height 36
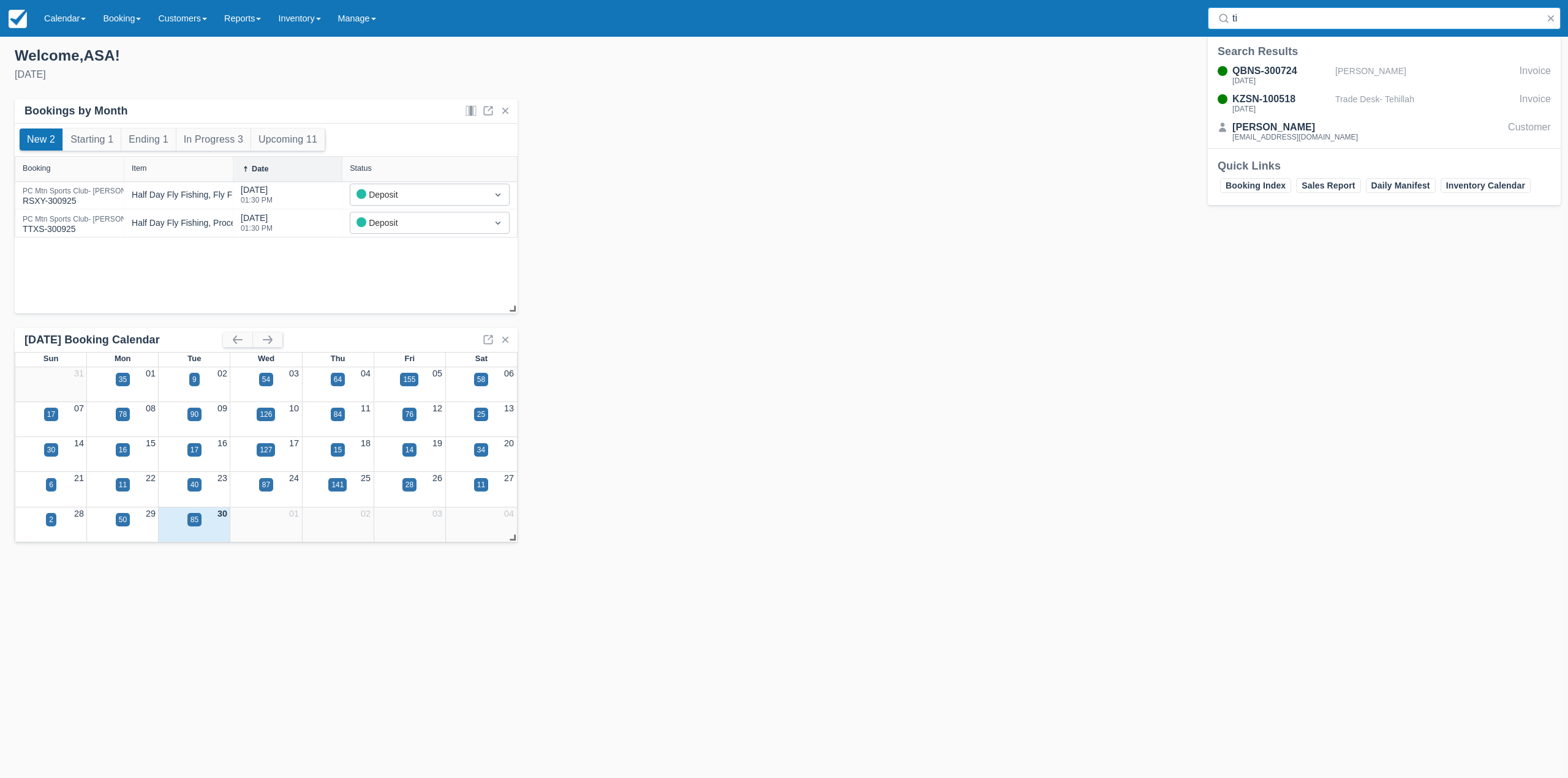
type input "t"
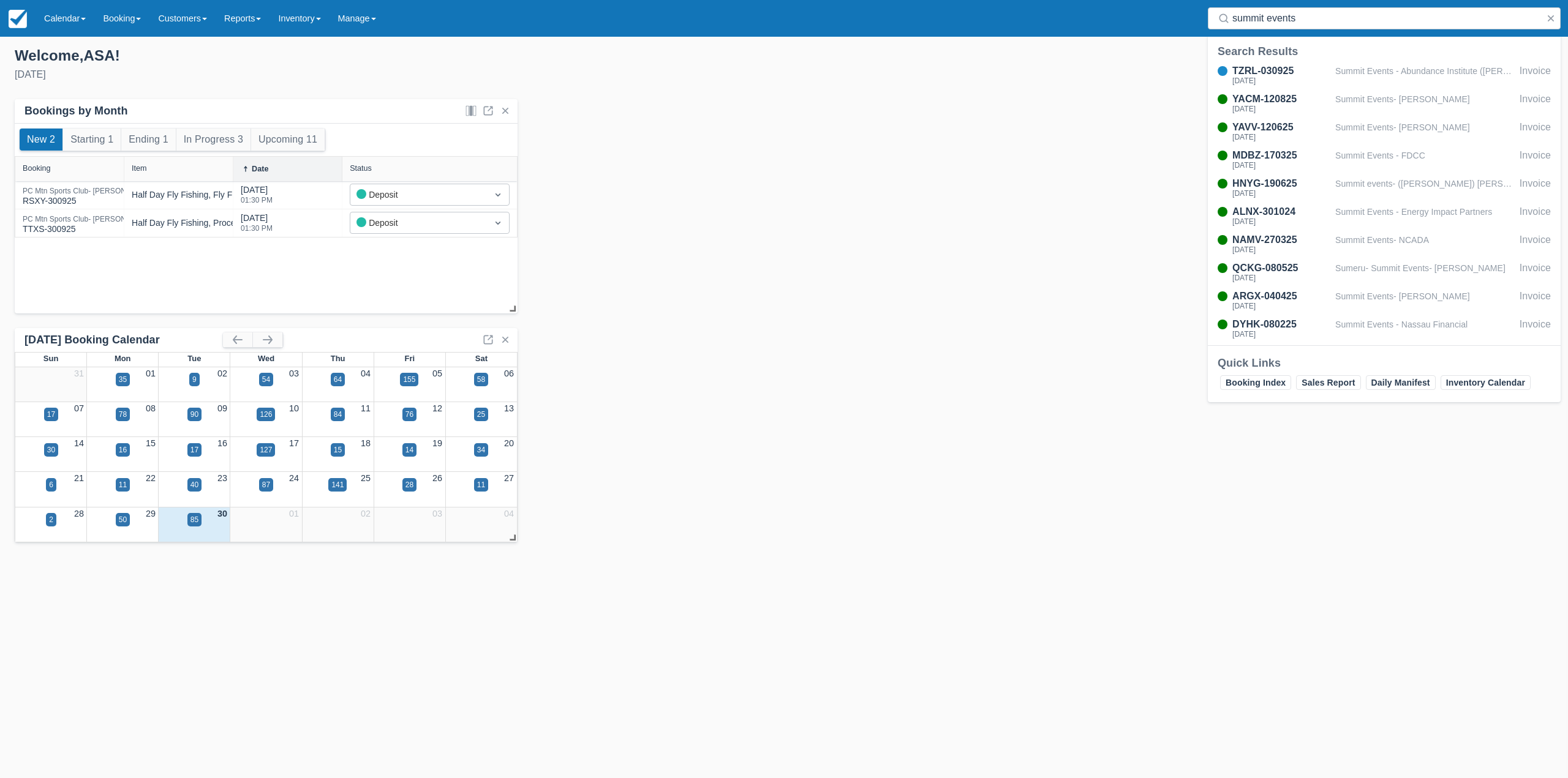
drag, startPoint x: 1365, startPoint y: 21, endPoint x: 1187, endPoint y: 27, distance: 178.1
click at [1189, 27] on div "Menu Calendar Customer Inventory Month Week Day Booking Daily Manifest Daily Li…" at bounding box center [784, 18] width 1568 height 36
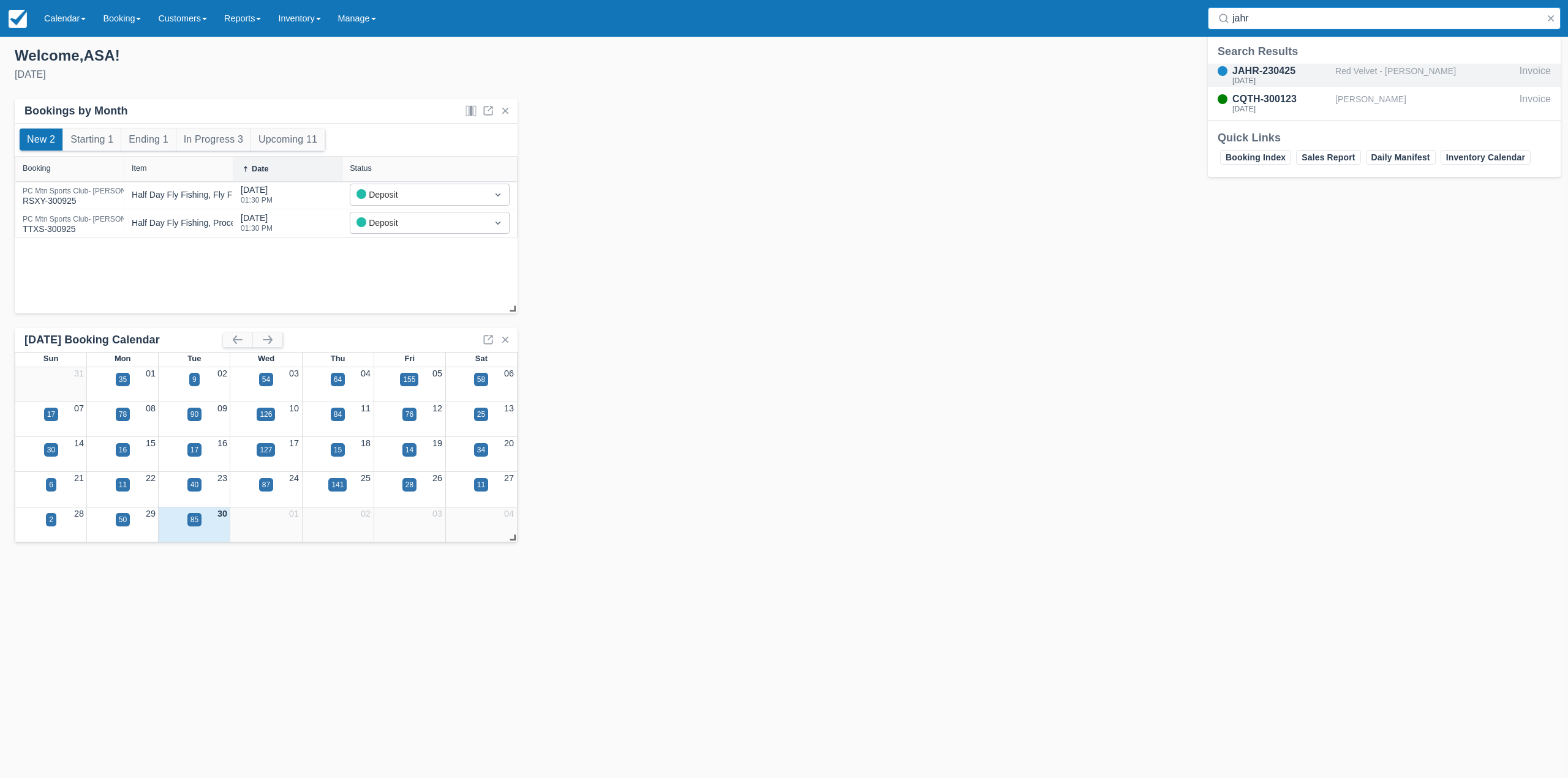
type input "jahr"
click at [1334, 79] on div "JAHR-230425 Sat Sept 20, 2025" at bounding box center [1272, 75] width 128 height 24
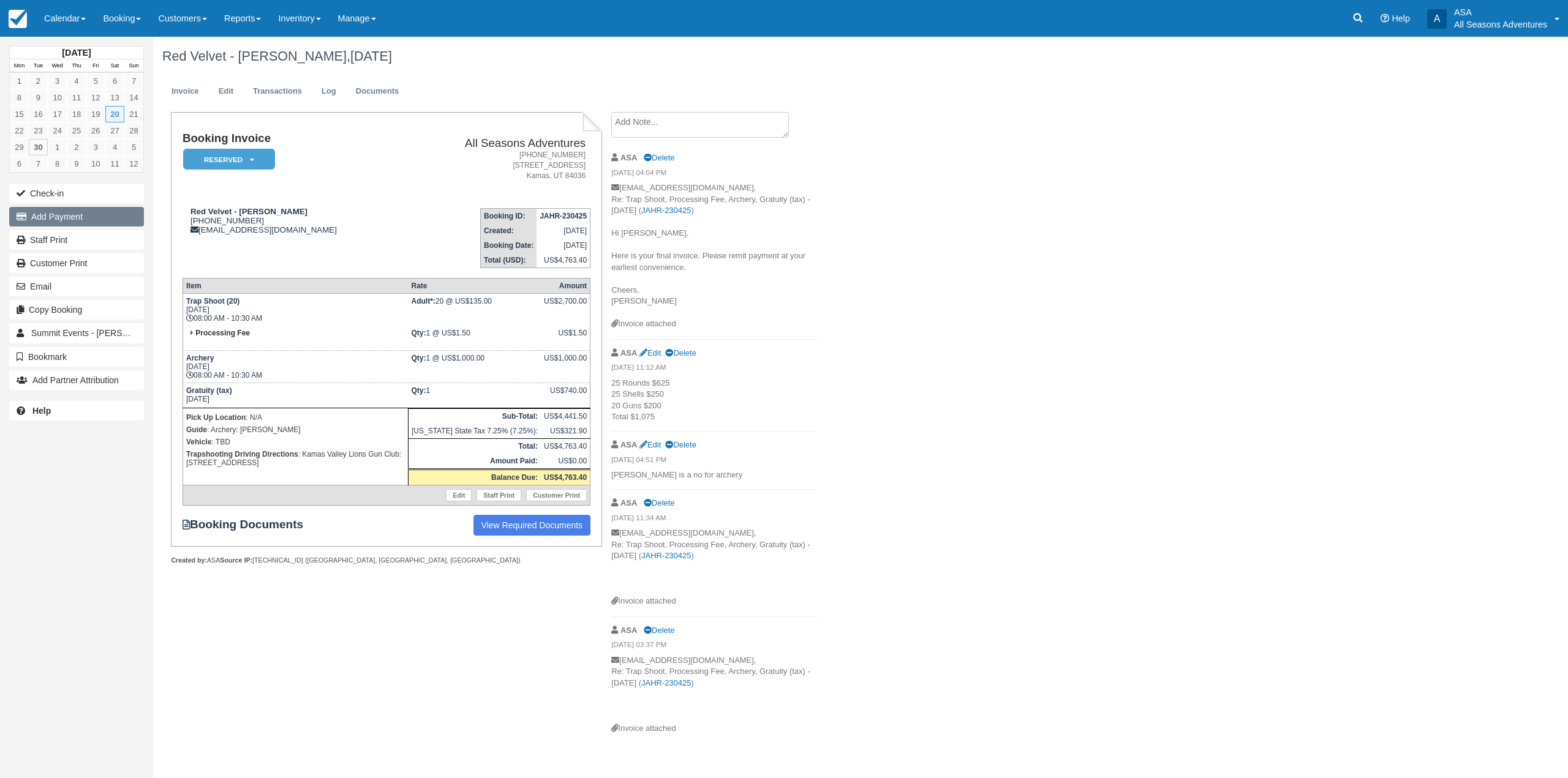
click at [107, 218] on button "Add Payment" at bounding box center [76, 216] width 135 height 19
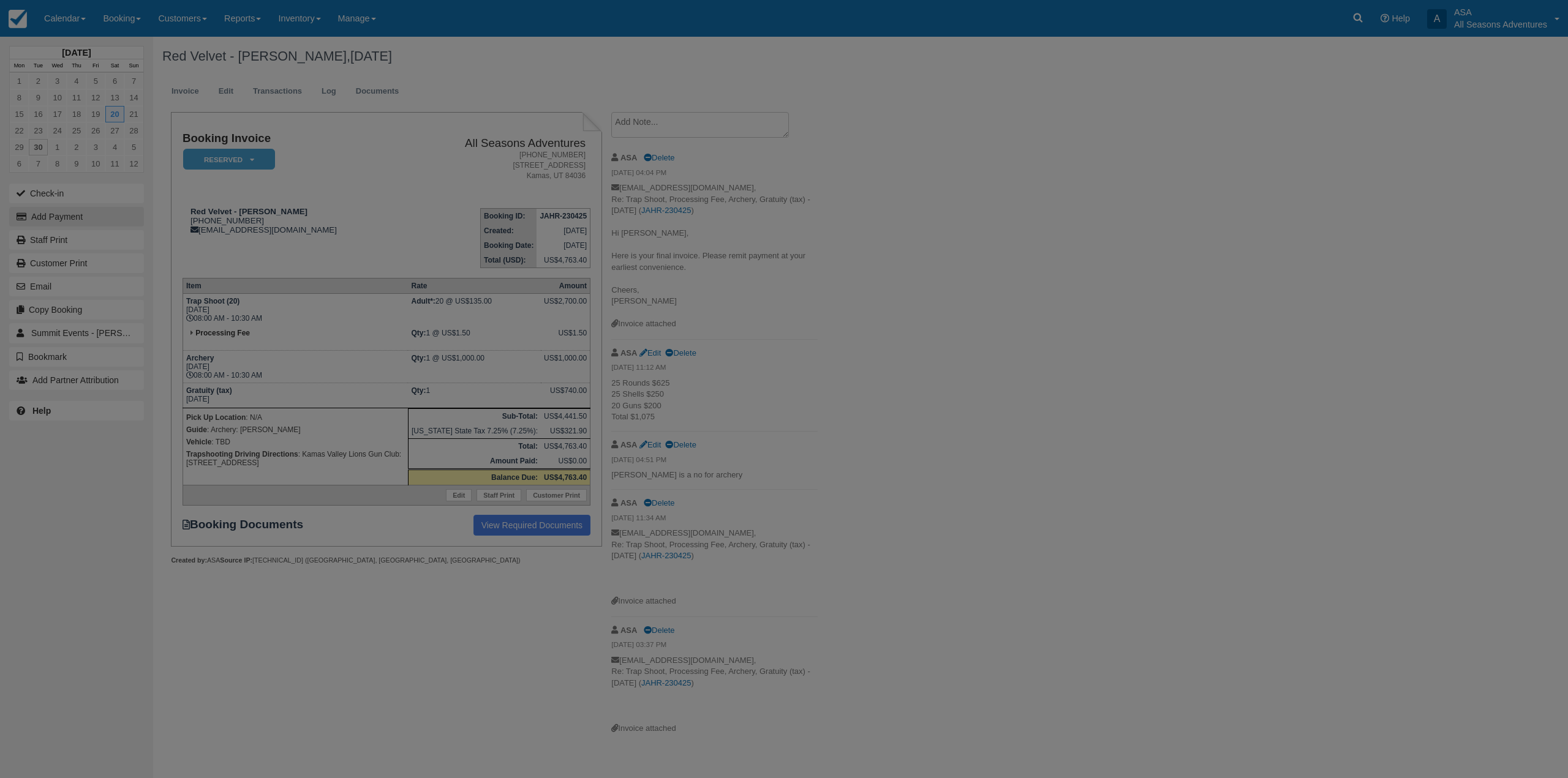
type input "09/30/25"
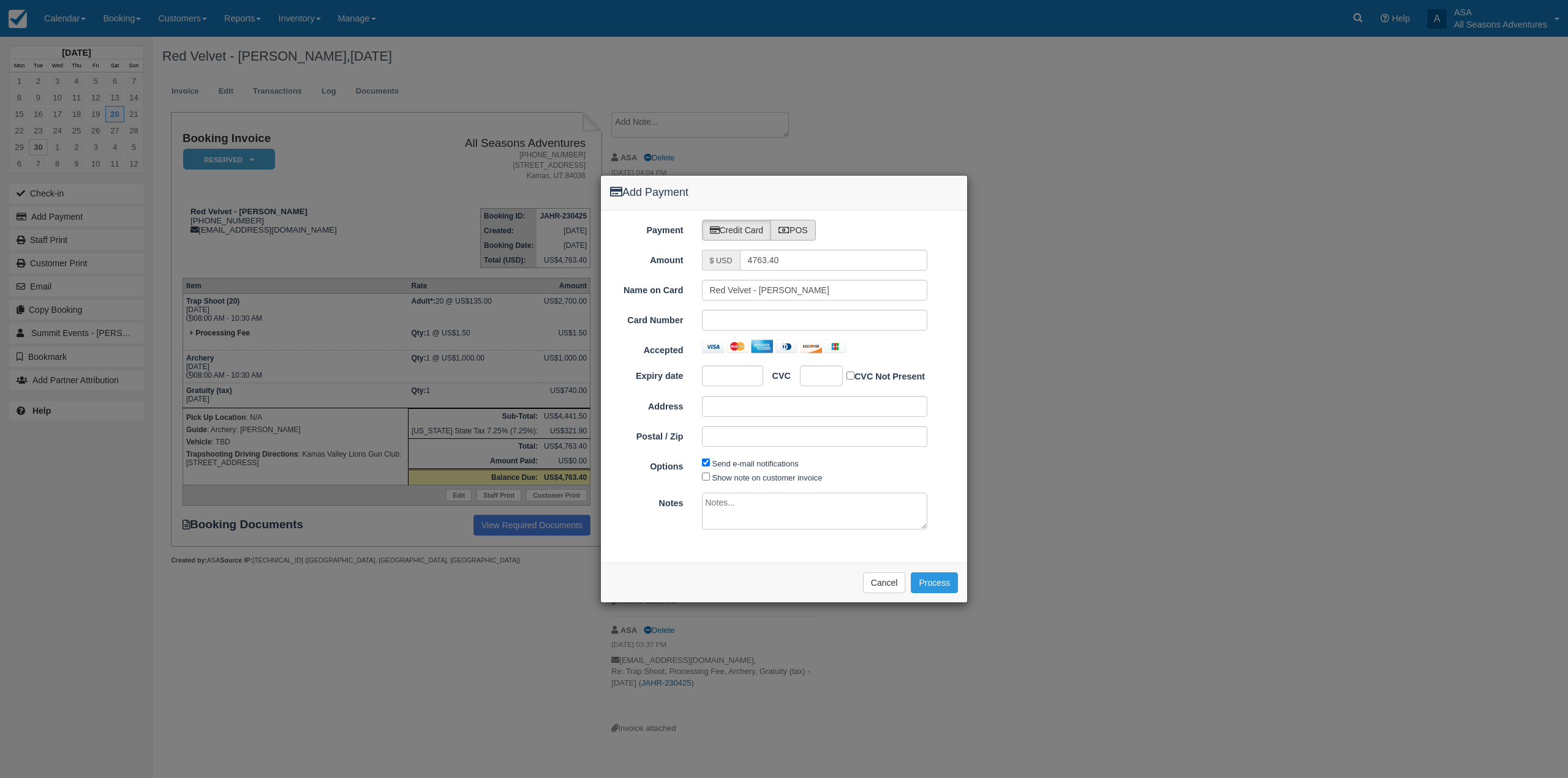
click at [802, 233] on label "POS" at bounding box center [794, 230] width 46 height 21
radio input "true"
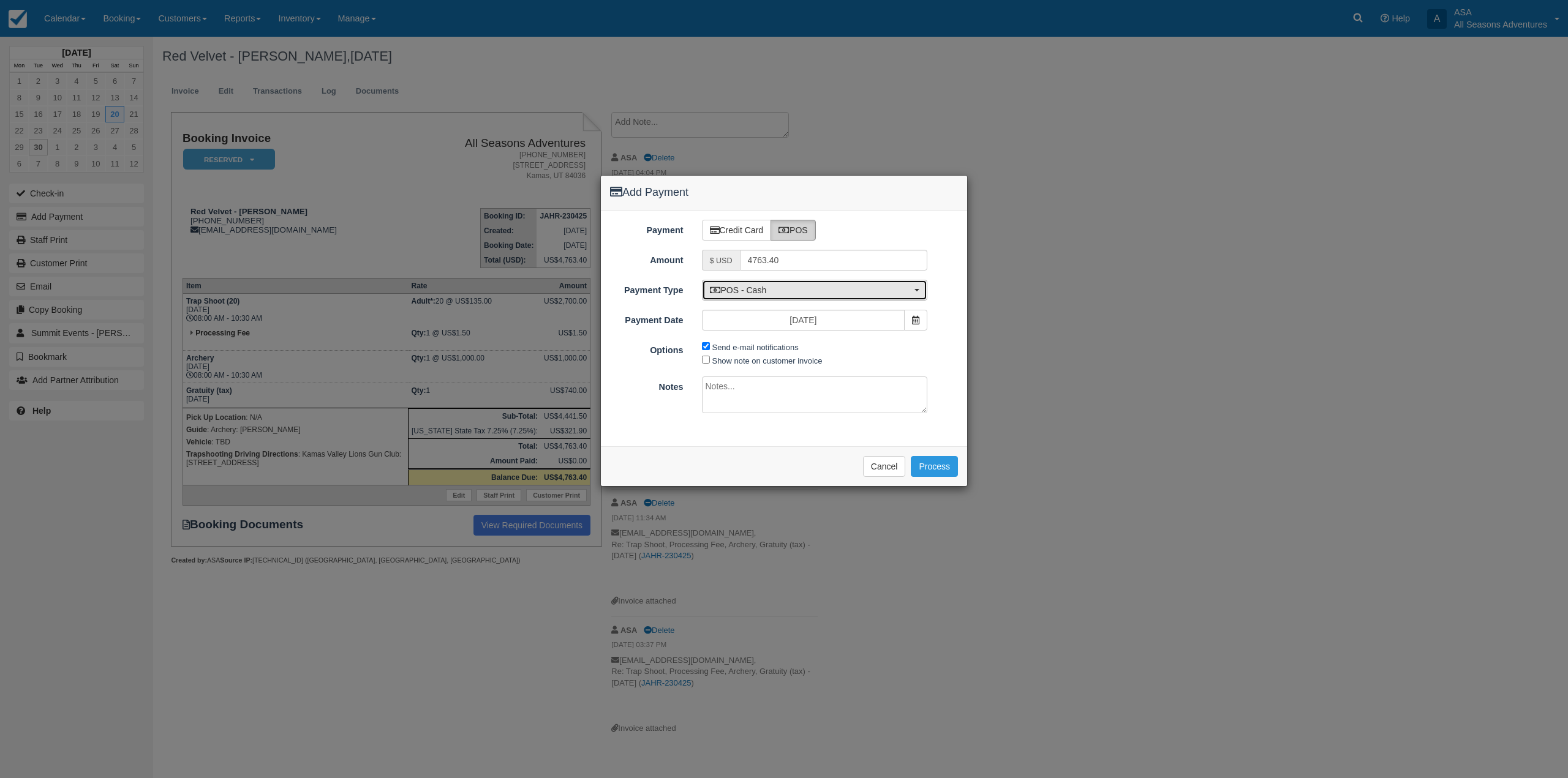
click at [797, 290] on span "POS - Cash" at bounding box center [811, 290] width 202 height 12
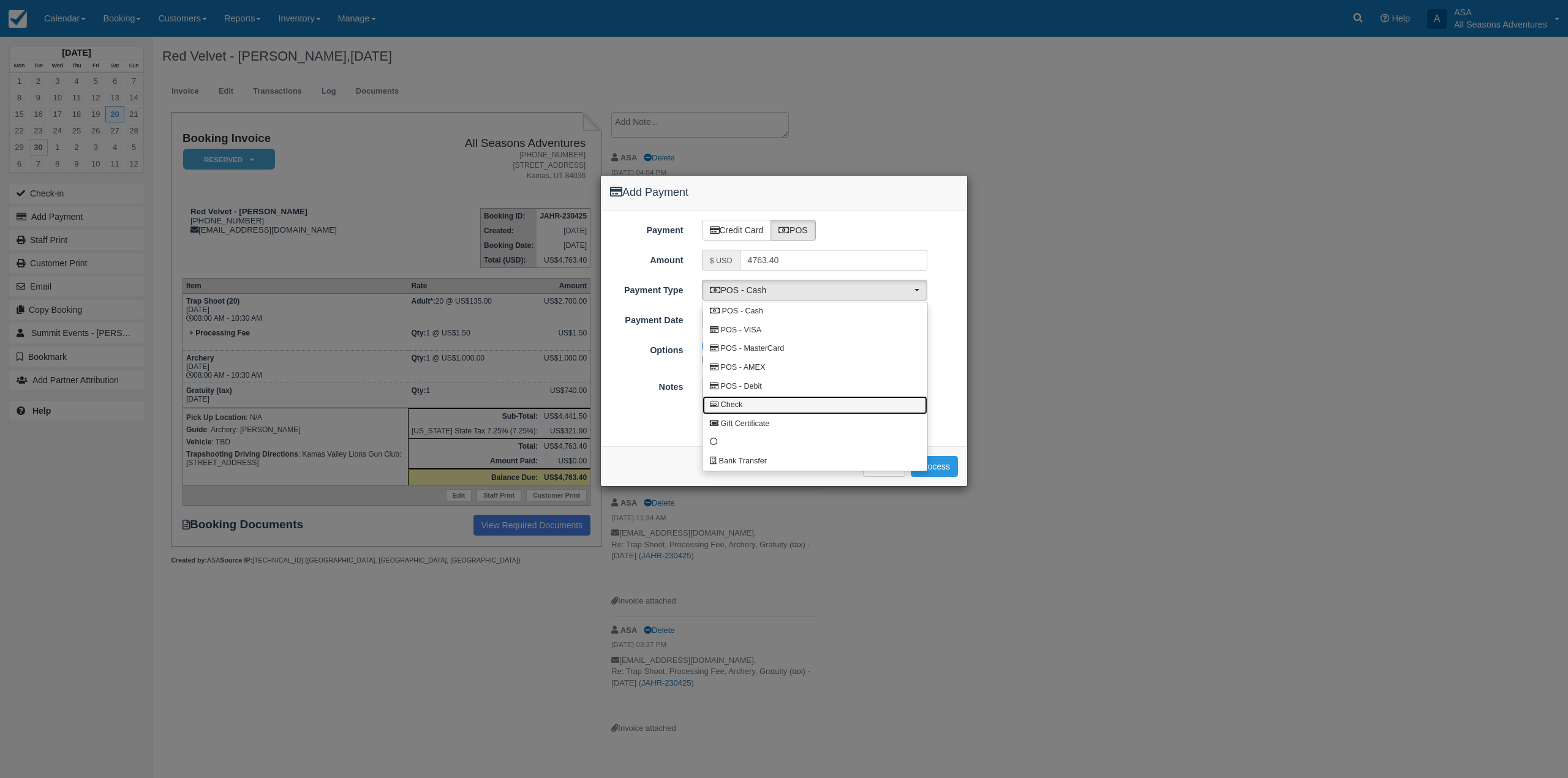
click at [790, 403] on link "Check" at bounding box center [815, 405] width 225 height 19
select select "CHEQUE"
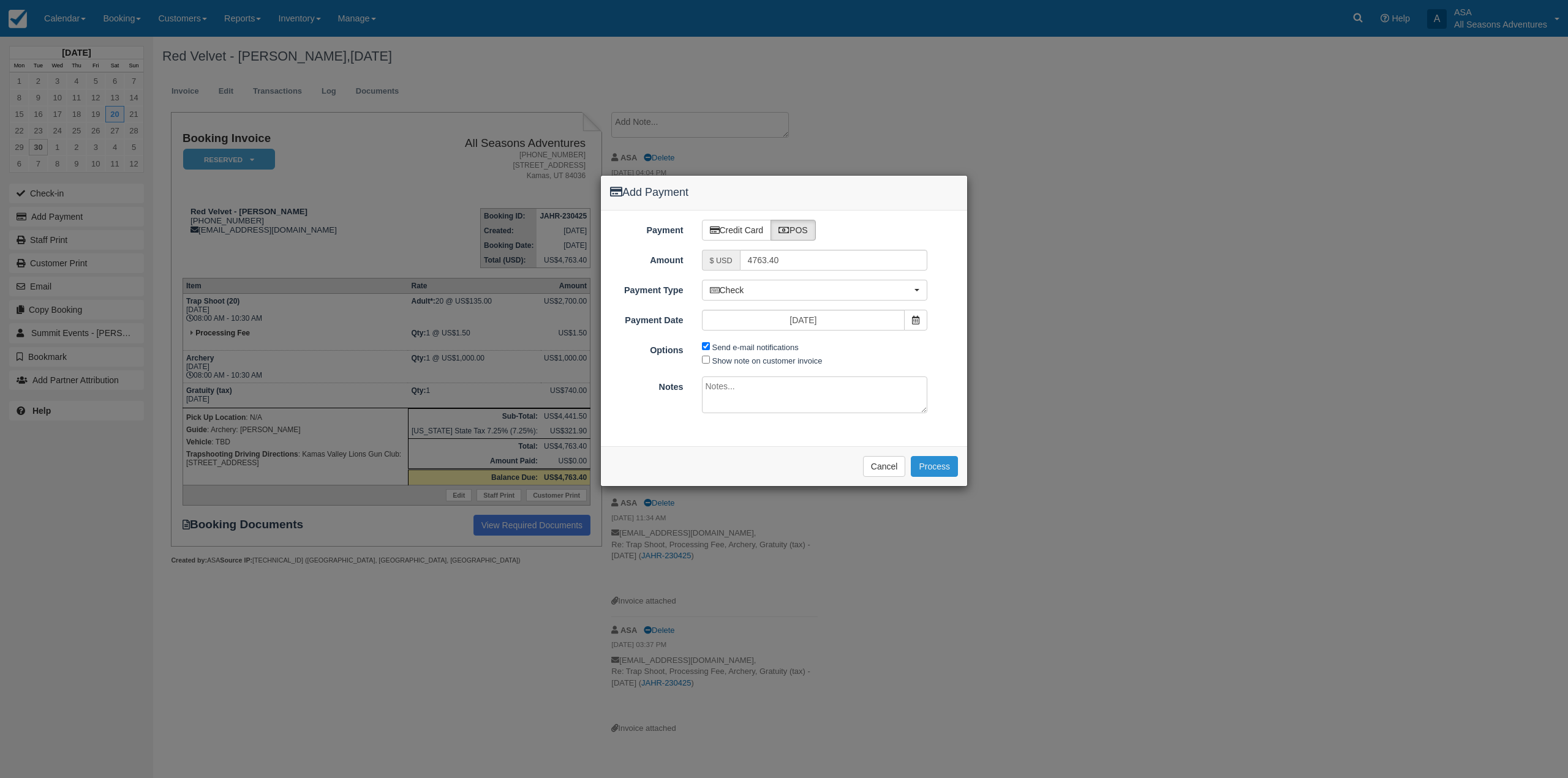
click at [942, 471] on button "Process" at bounding box center [934, 466] width 47 height 21
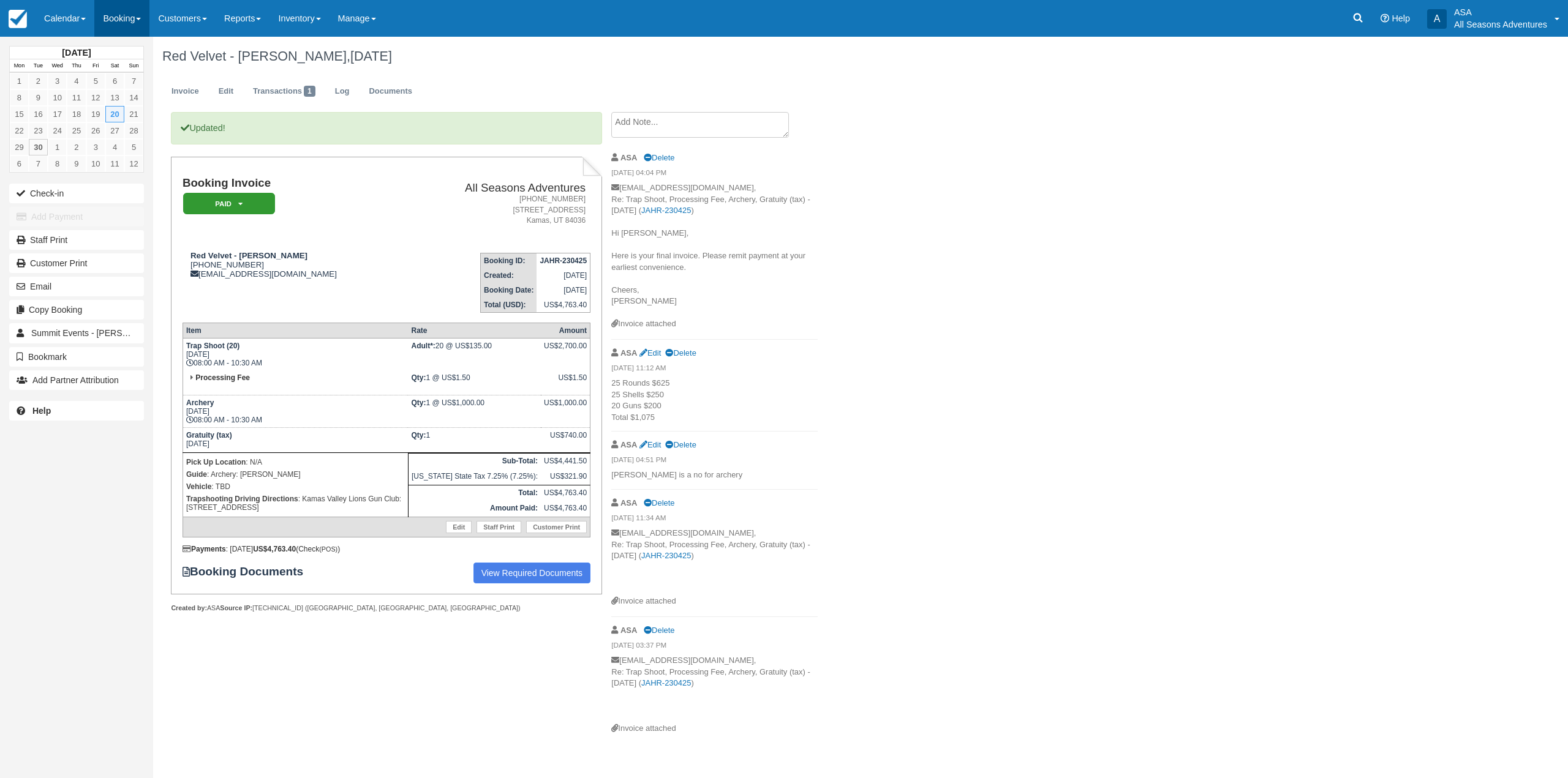
click at [132, 6] on link "Booking" at bounding box center [121, 18] width 55 height 36
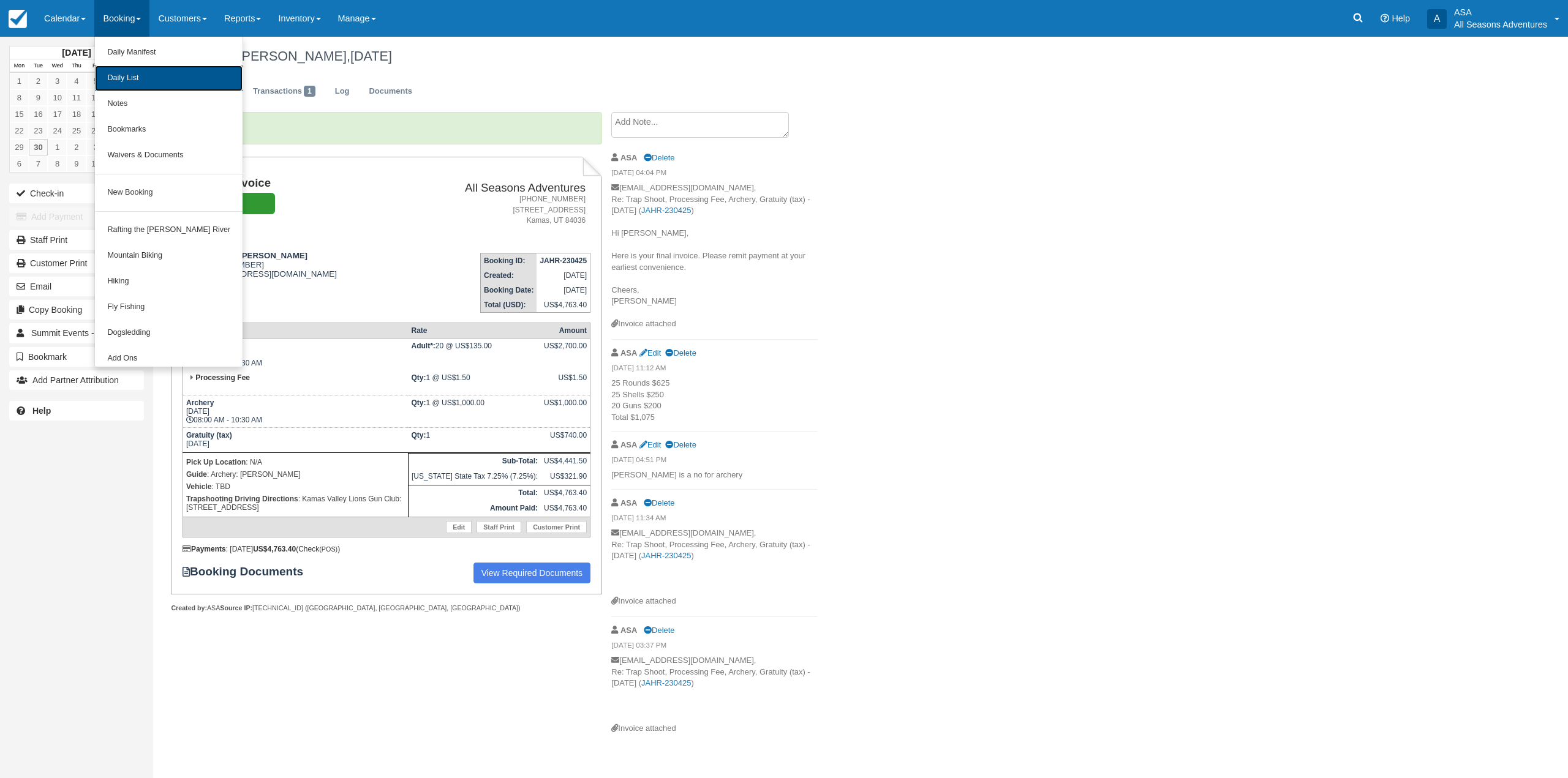
click at [152, 70] on link "Daily List" at bounding box center [168, 78] width 147 height 25
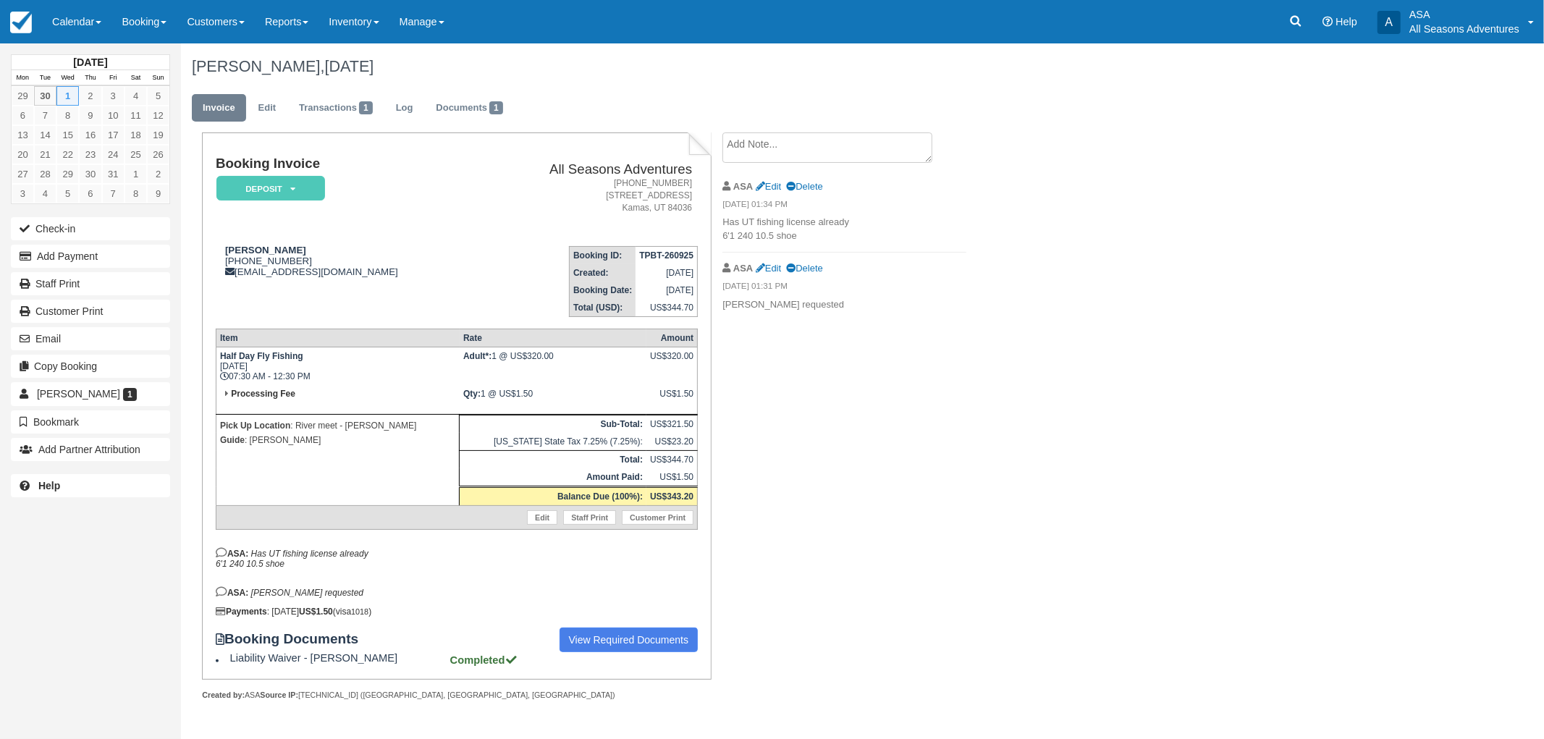
click at [599, 646] on div "Booking Documents View Required Documents Liability Waiver - [PERSON_NAME] Comp…" at bounding box center [457, 647] width 482 height 38
click at [605, 636] on link "View Required Documents" at bounding box center [629, 640] width 139 height 25
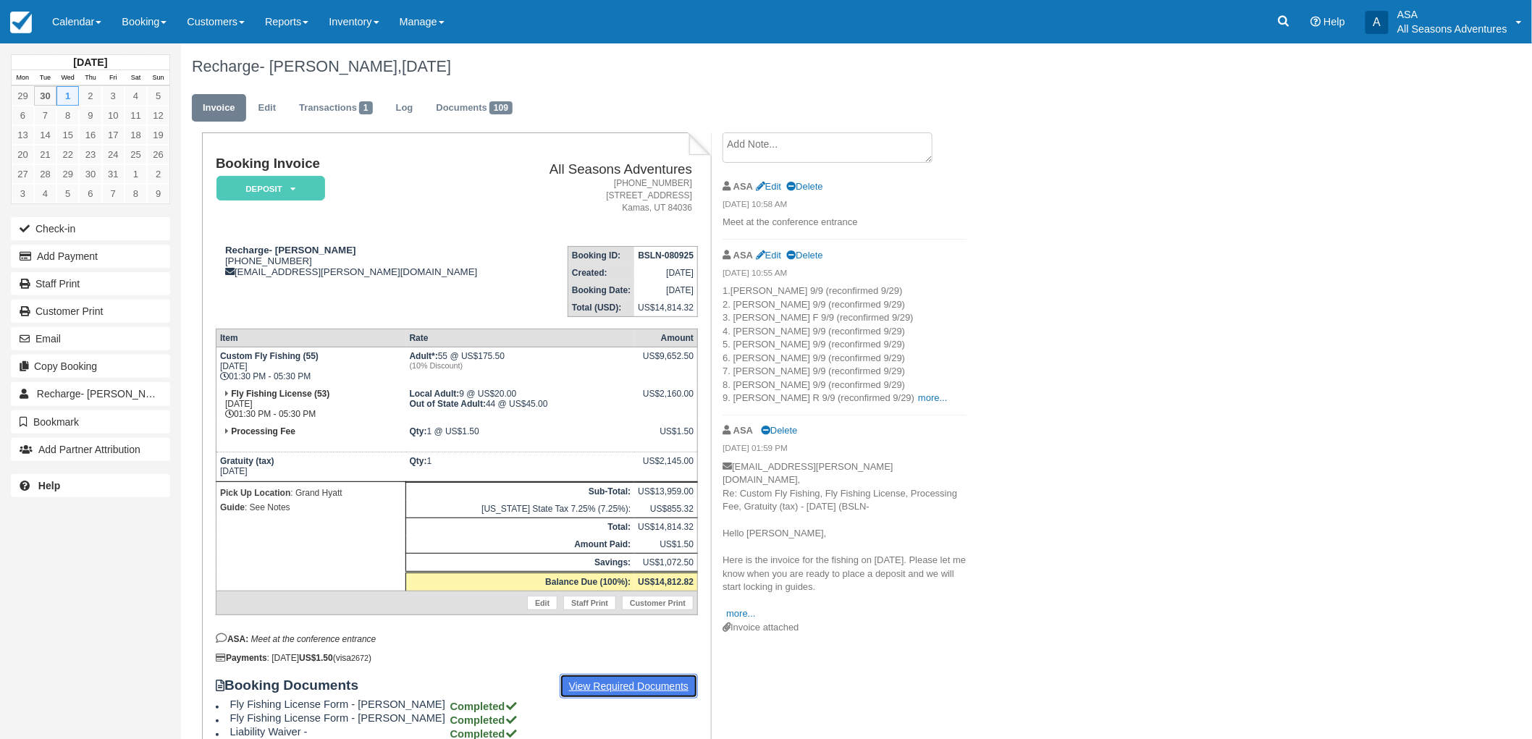
click at [617, 678] on link "View Required Documents" at bounding box center [629, 686] width 139 height 25
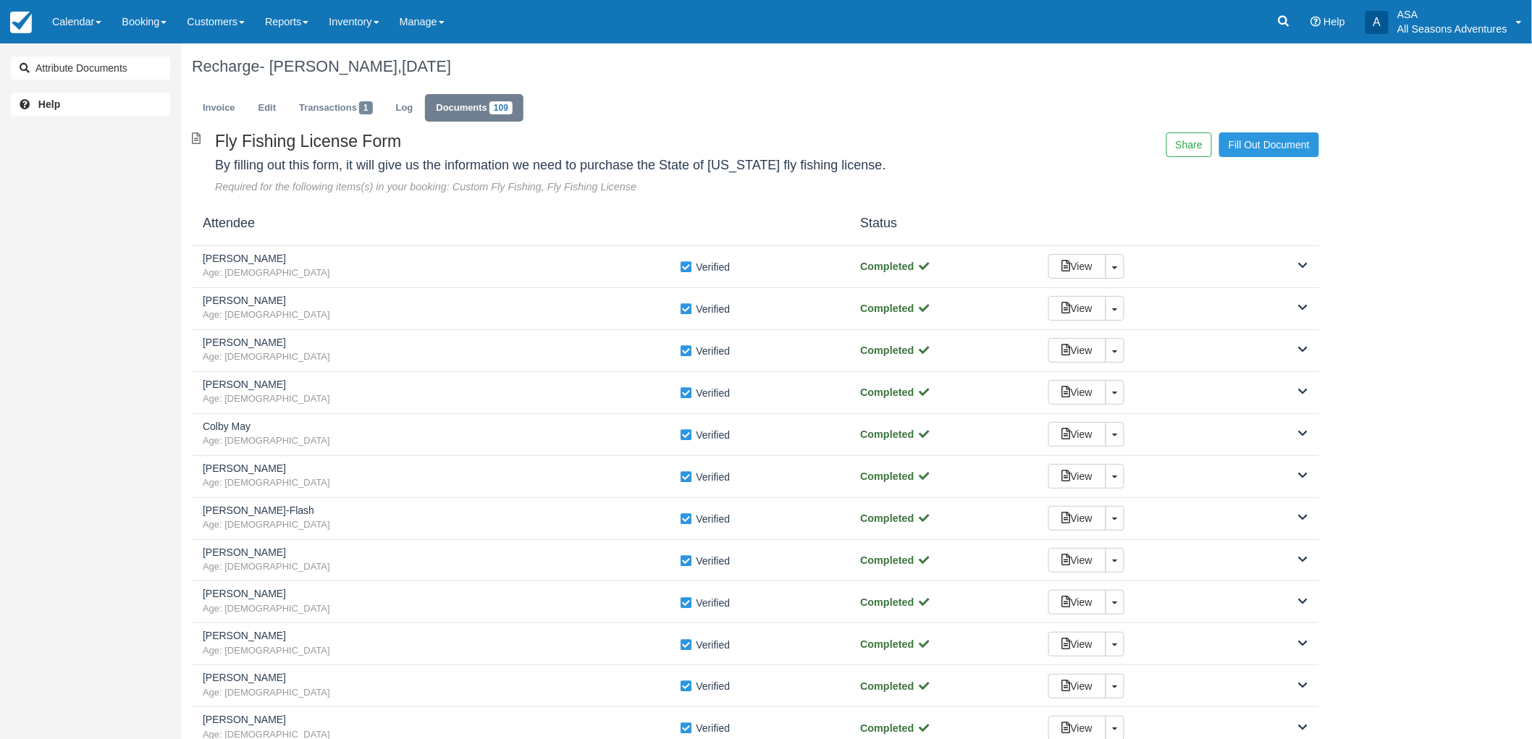
scroll to position [80, 0]
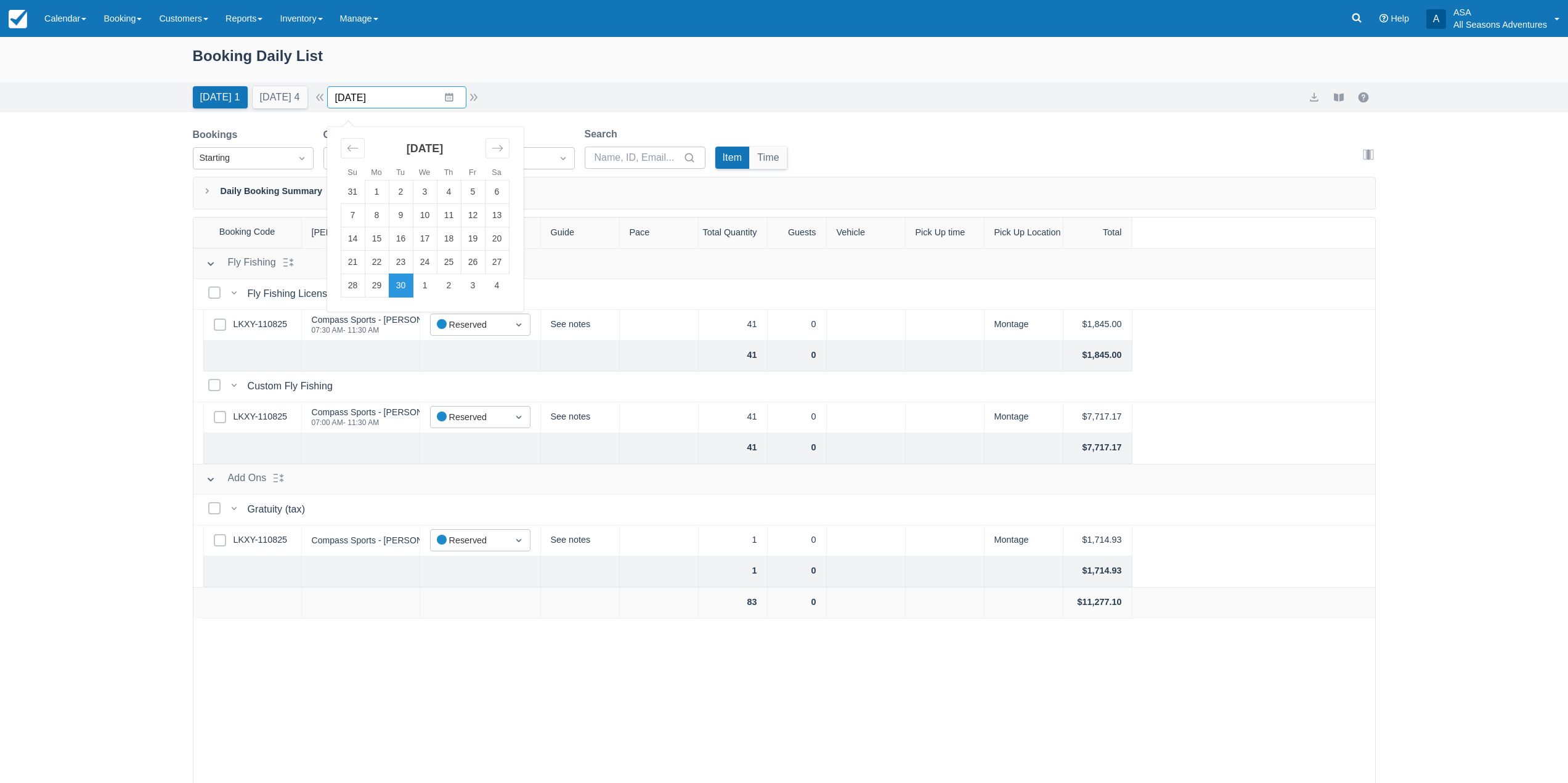
click at [456, 102] on input "[DATE]" at bounding box center [397, 97] width 140 height 22
click at [503, 146] on icon "Move forward to switch to the next month." at bounding box center [498, 148] width 12 height 12
click at [365, 216] on td "5" at bounding box center [352, 216] width 24 height 24
type input "[DATE]"
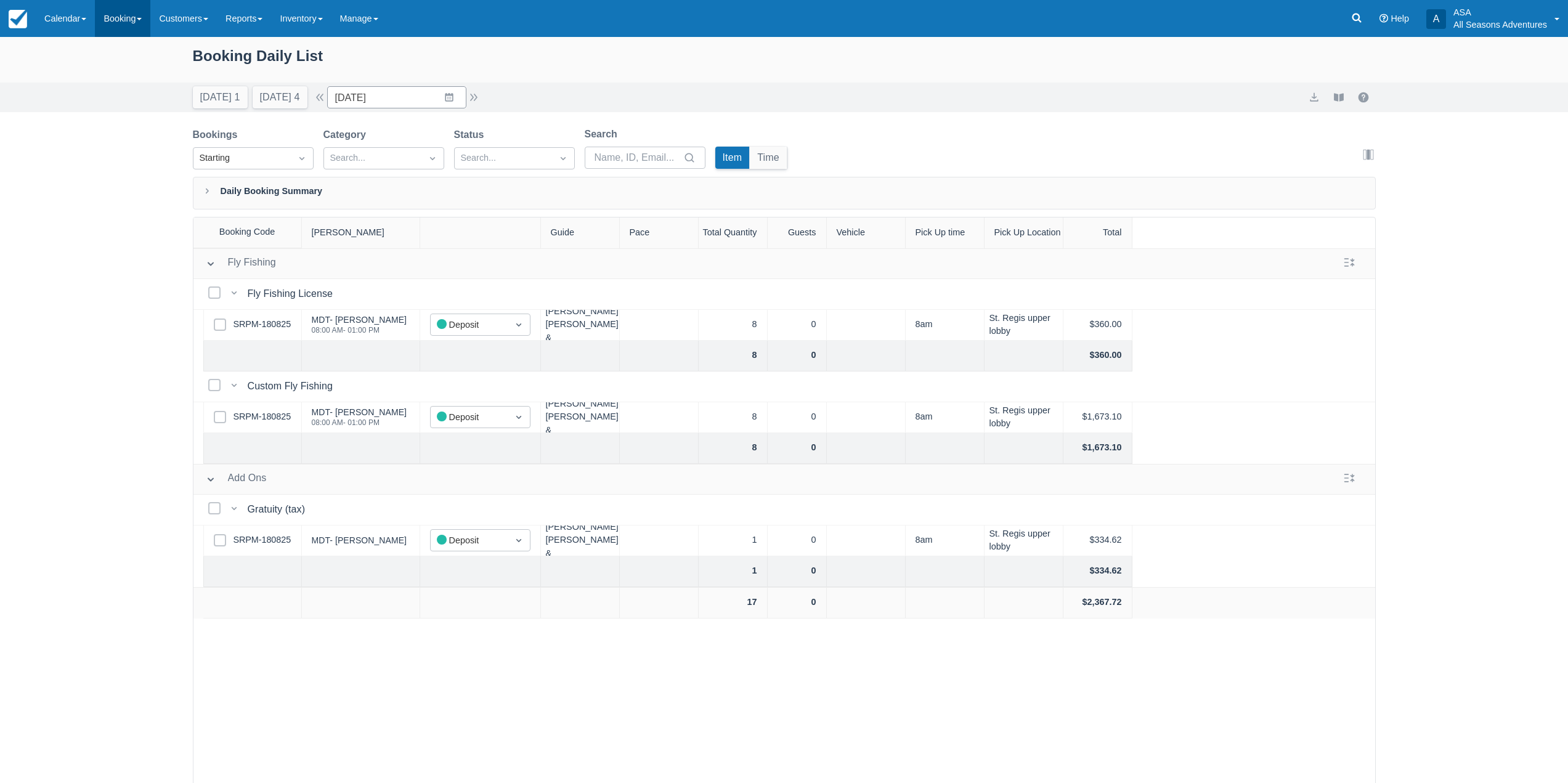
click at [140, 28] on link "Booking" at bounding box center [122, 18] width 55 height 37
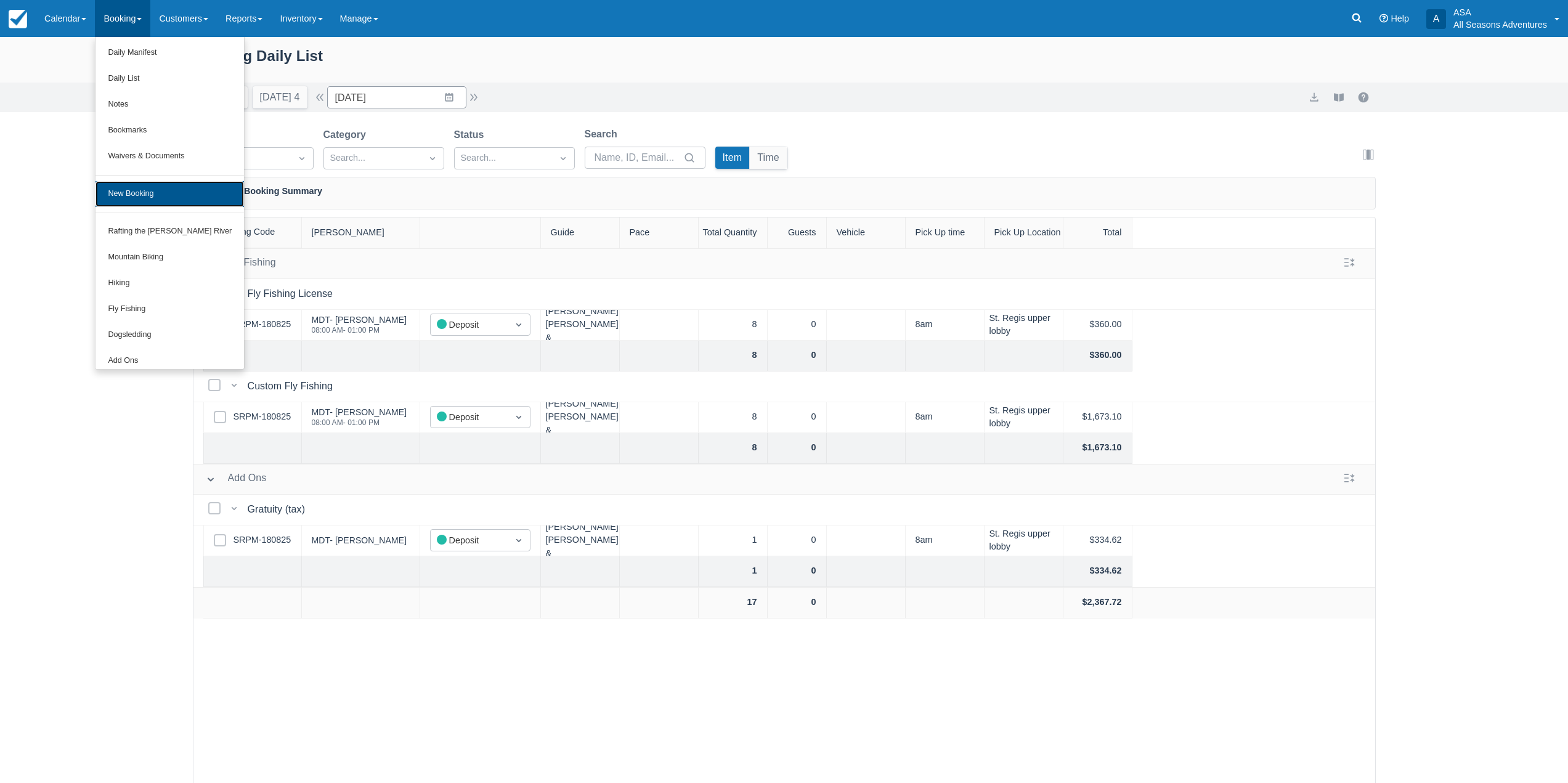
click at [141, 194] on link "New Booking" at bounding box center [169, 194] width 148 height 26
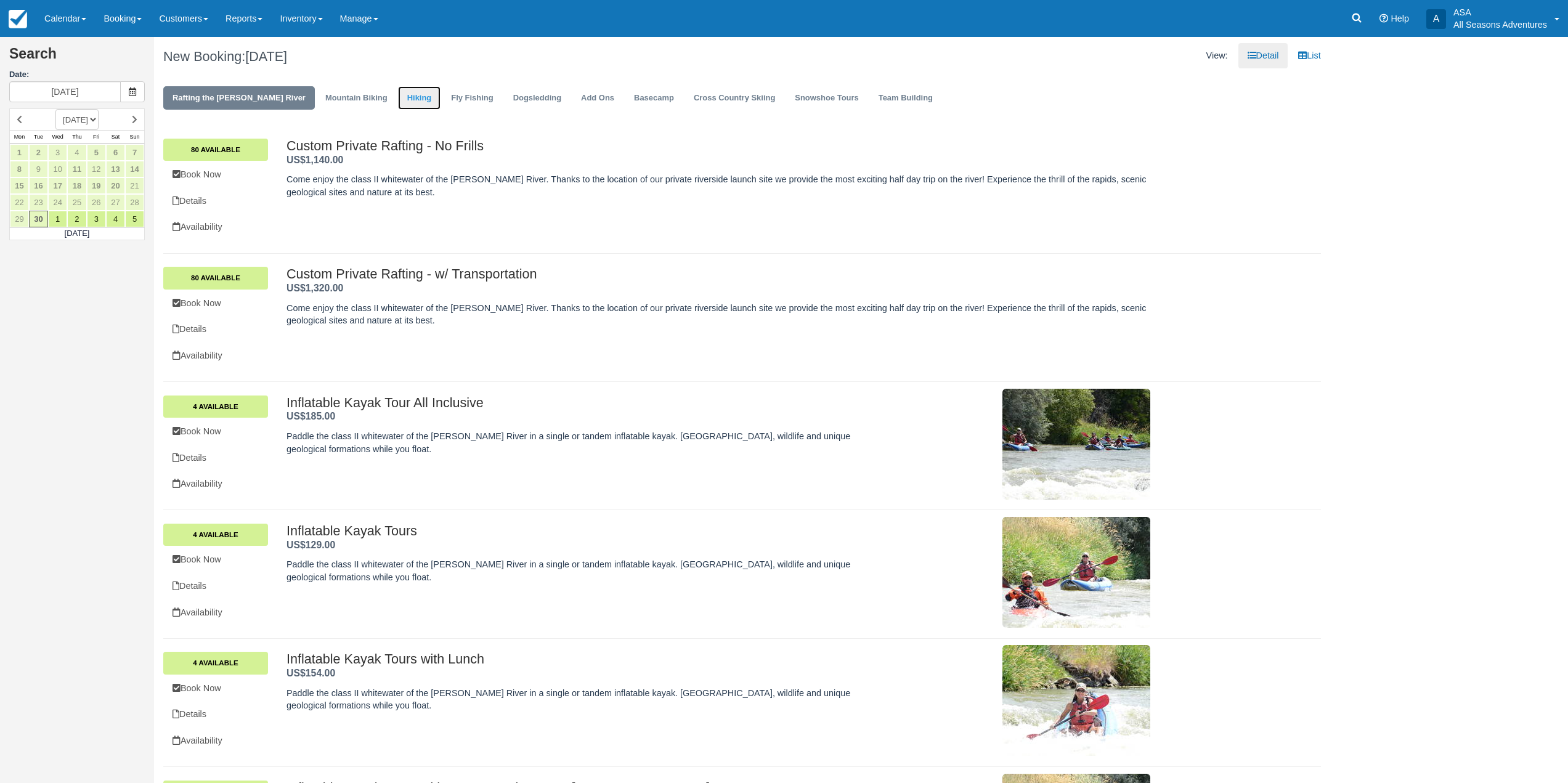
click at [398, 106] on link "Hiking" at bounding box center [420, 98] width 43 height 24
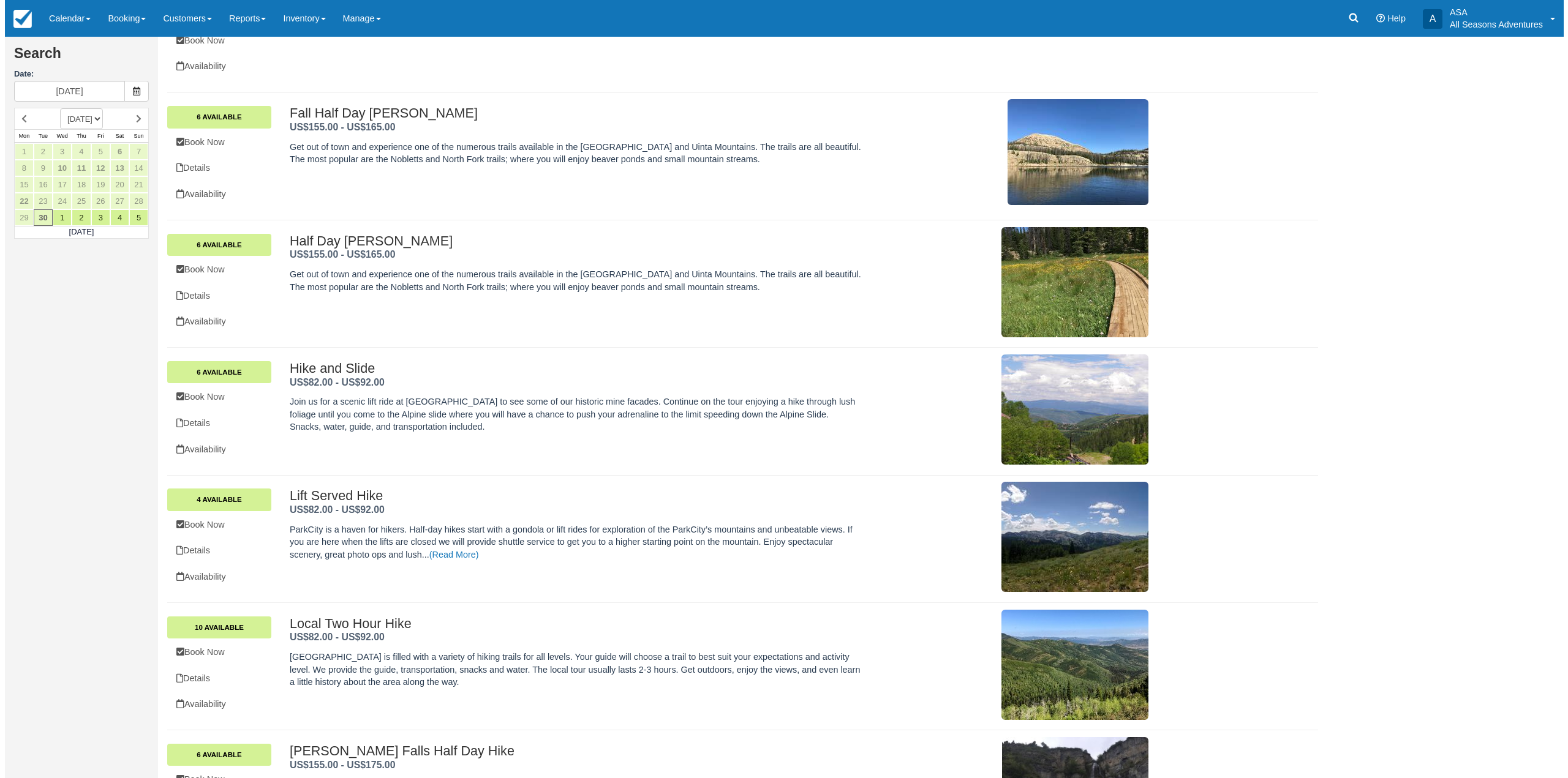
scroll to position [416, 0]
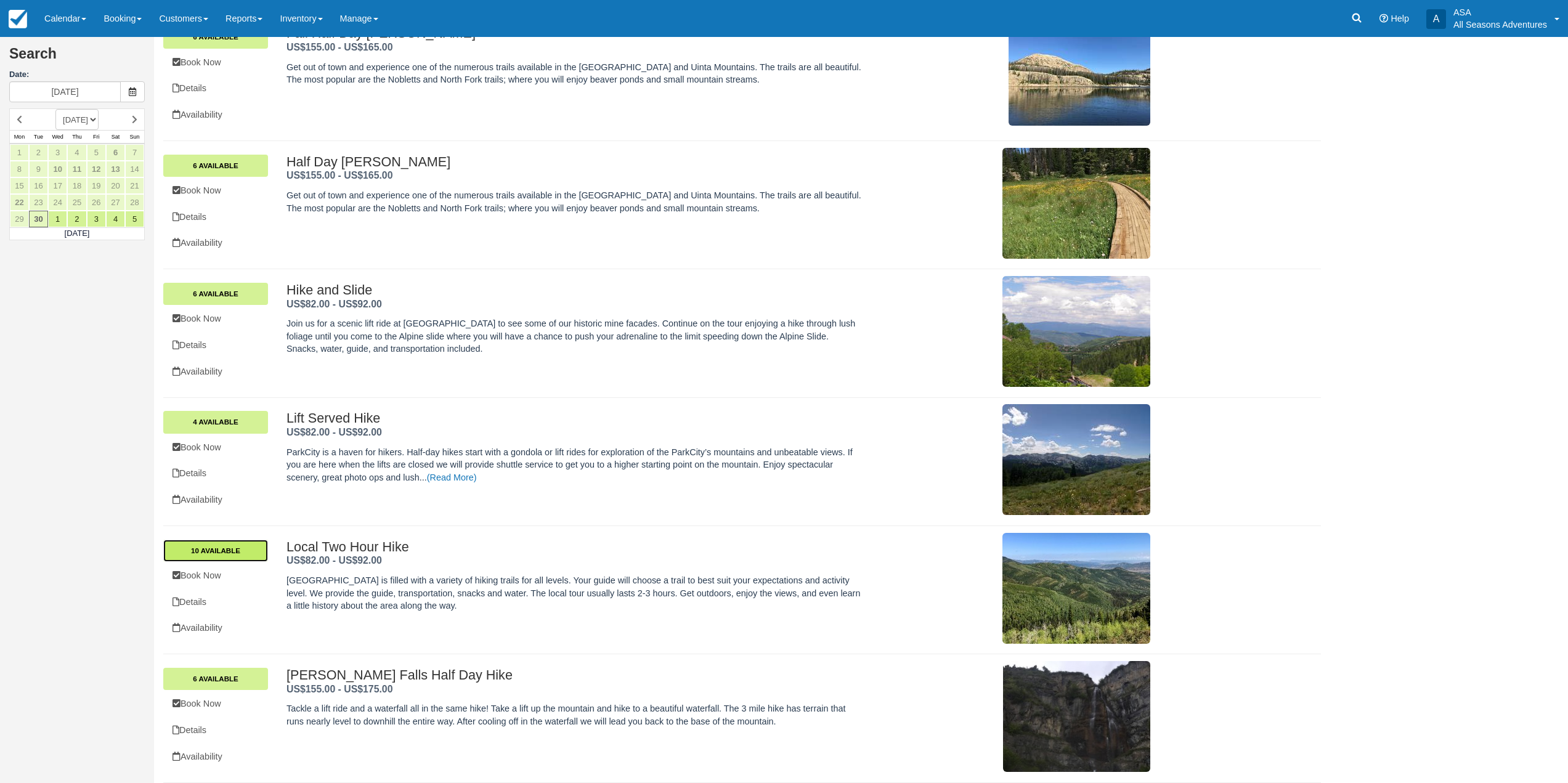
click at [222, 550] on link "10 Available" at bounding box center [215, 551] width 105 height 22
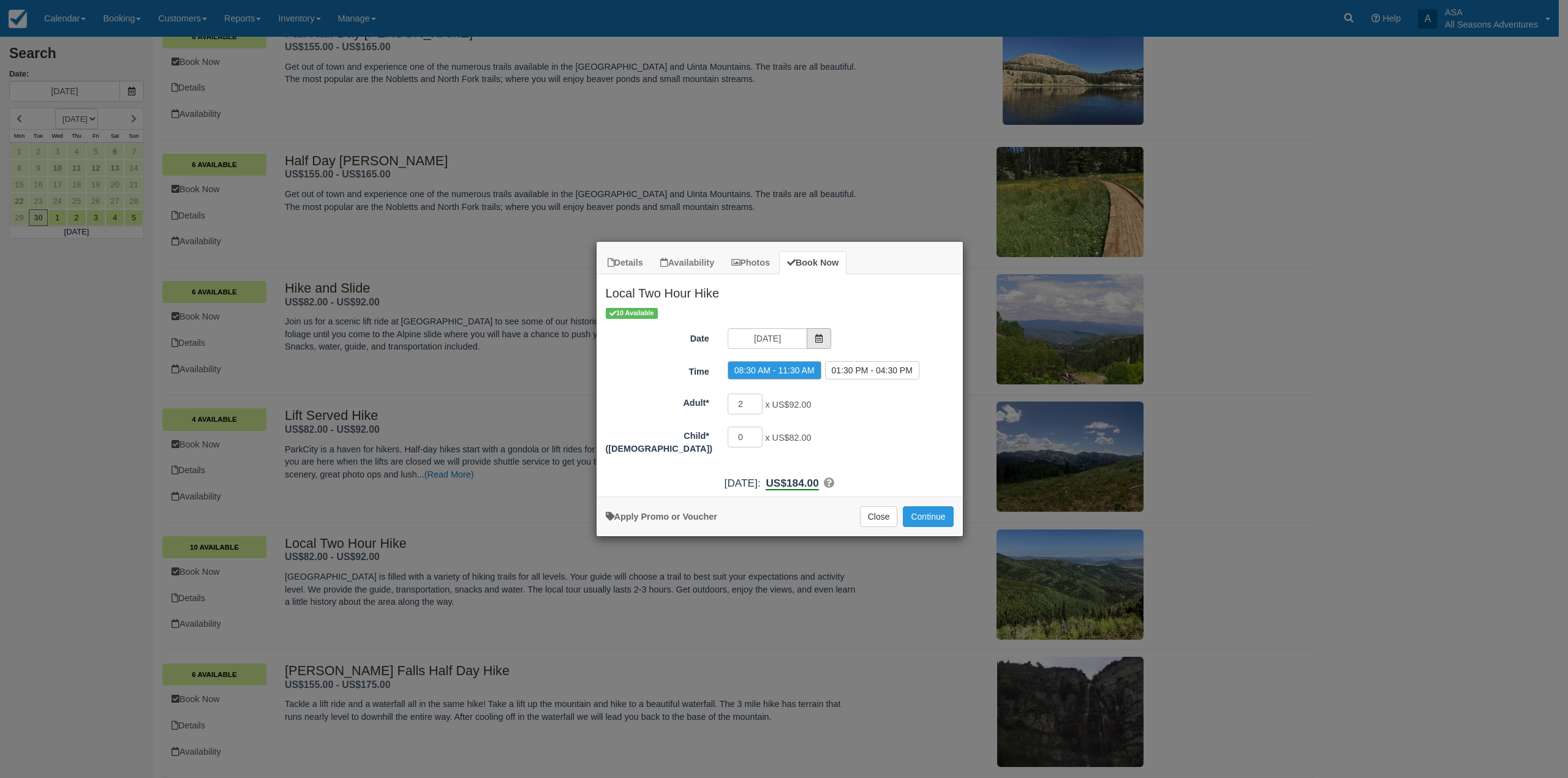
click at [811, 337] on span "Item Modal" at bounding box center [818, 338] width 25 height 21
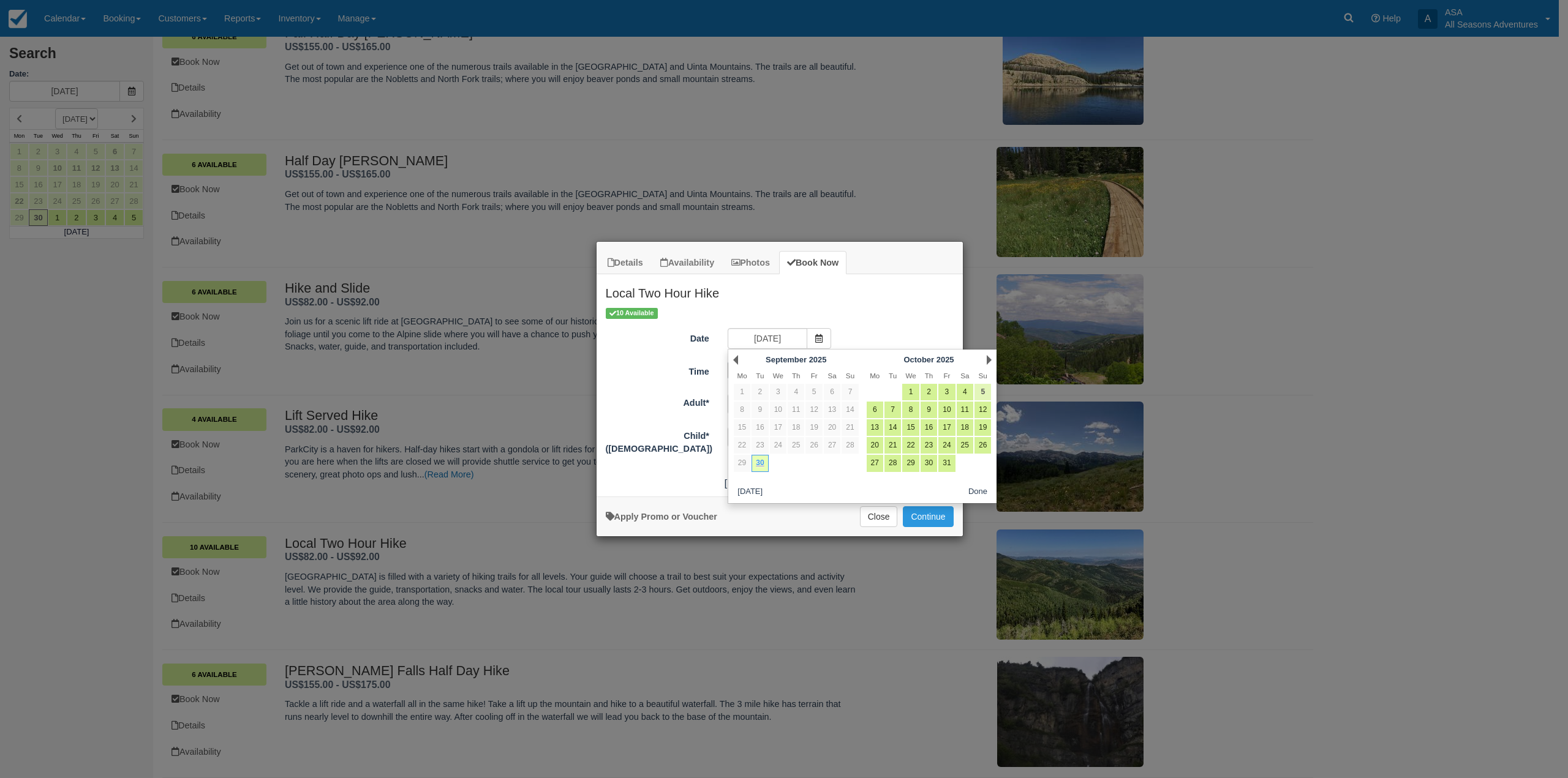
click at [980, 389] on link "5" at bounding box center [983, 392] width 17 height 17
type input "10/05/25"
radio input "false"
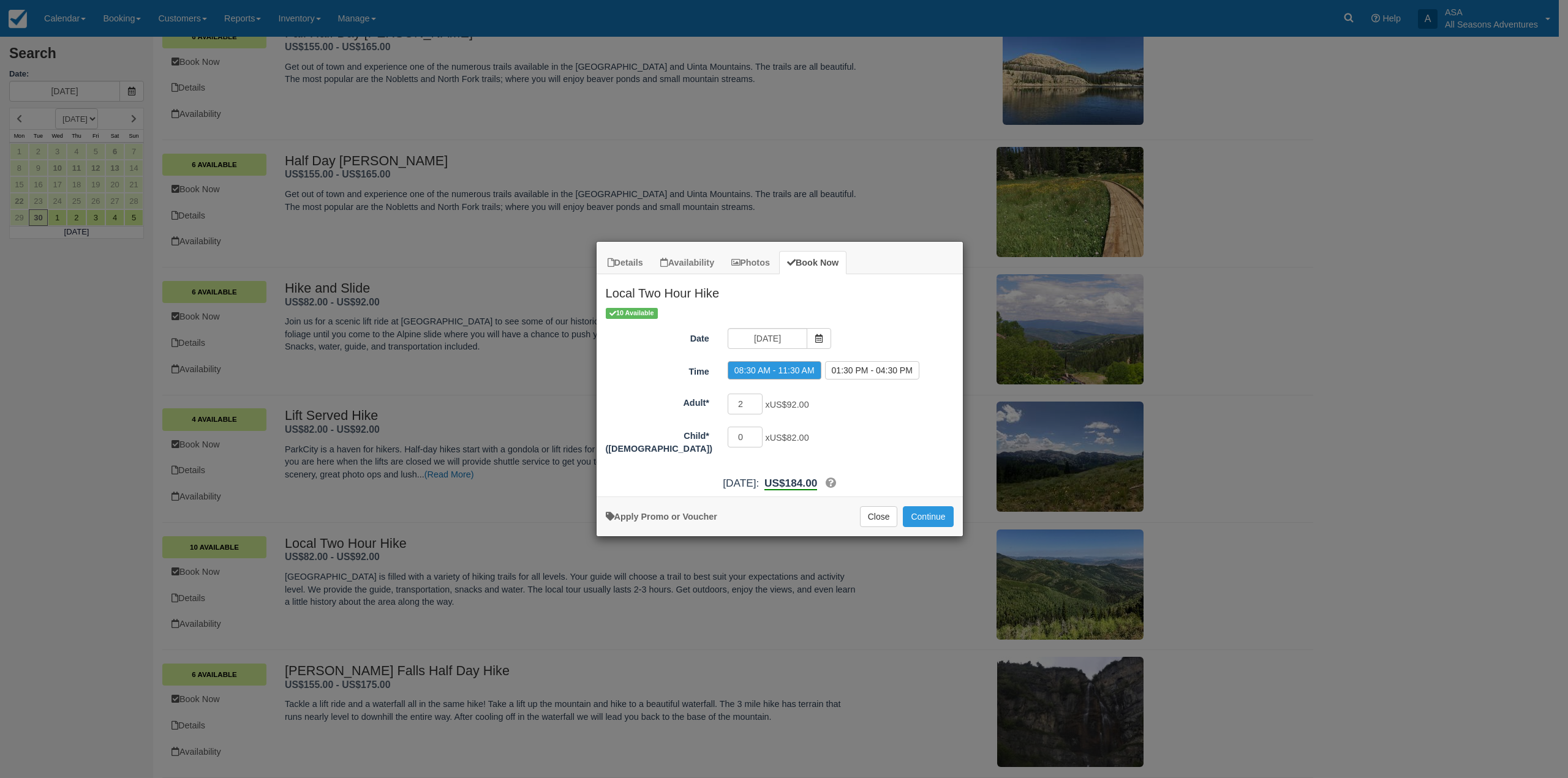
click at [866, 412] on div "2 x US$92.00 Minimum of 2Maximum of 100" at bounding box center [825, 405] width 214 height 24
click at [860, 377] on label "01:30 PM - 04:30 PM" at bounding box center [872, 370] width 94 height 19
radio input "true"
click at [933, 523] on button "Continue" at bounding box center [927, 517] width 50 height 21
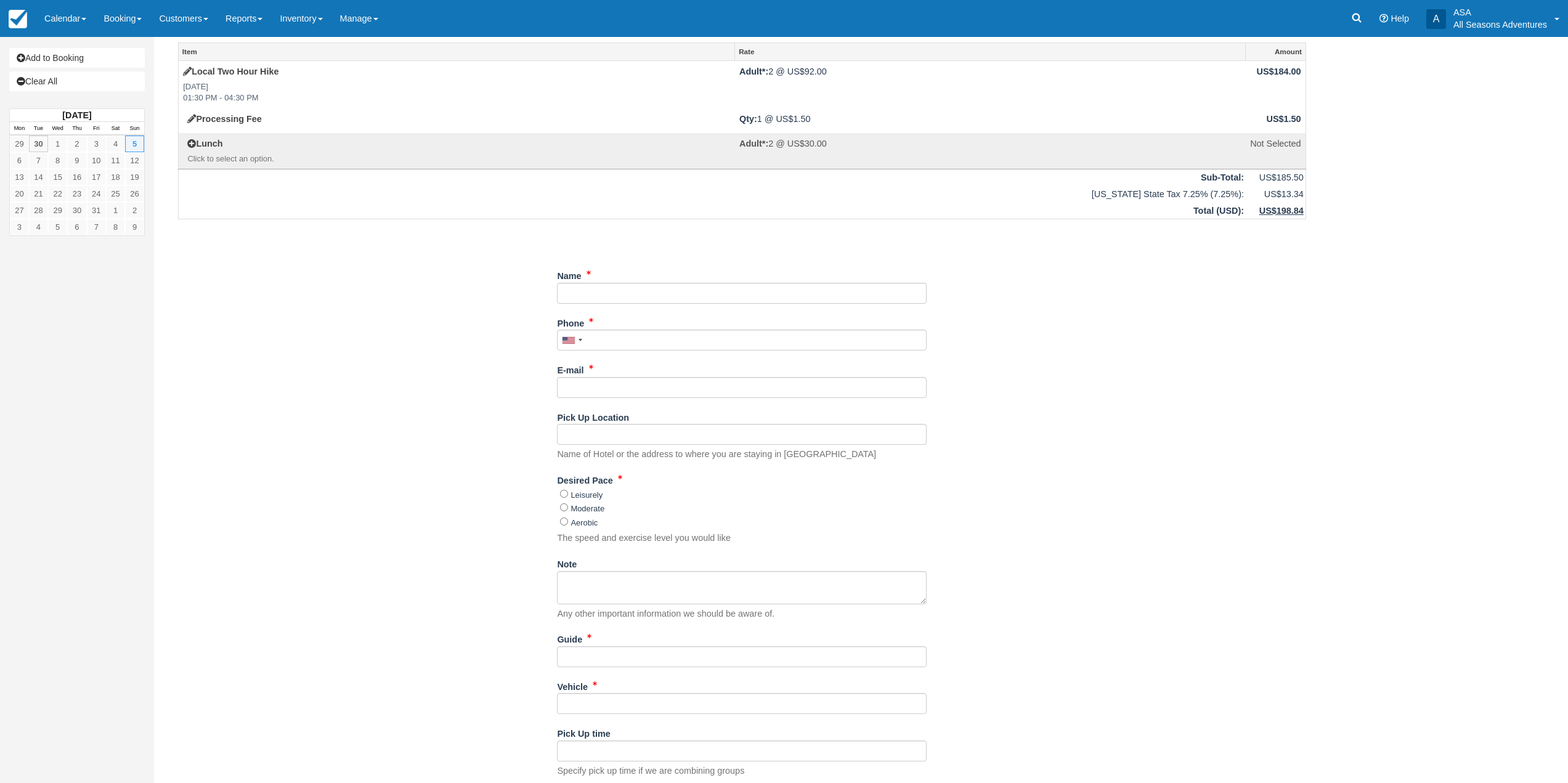
scroll to position [61, 0]
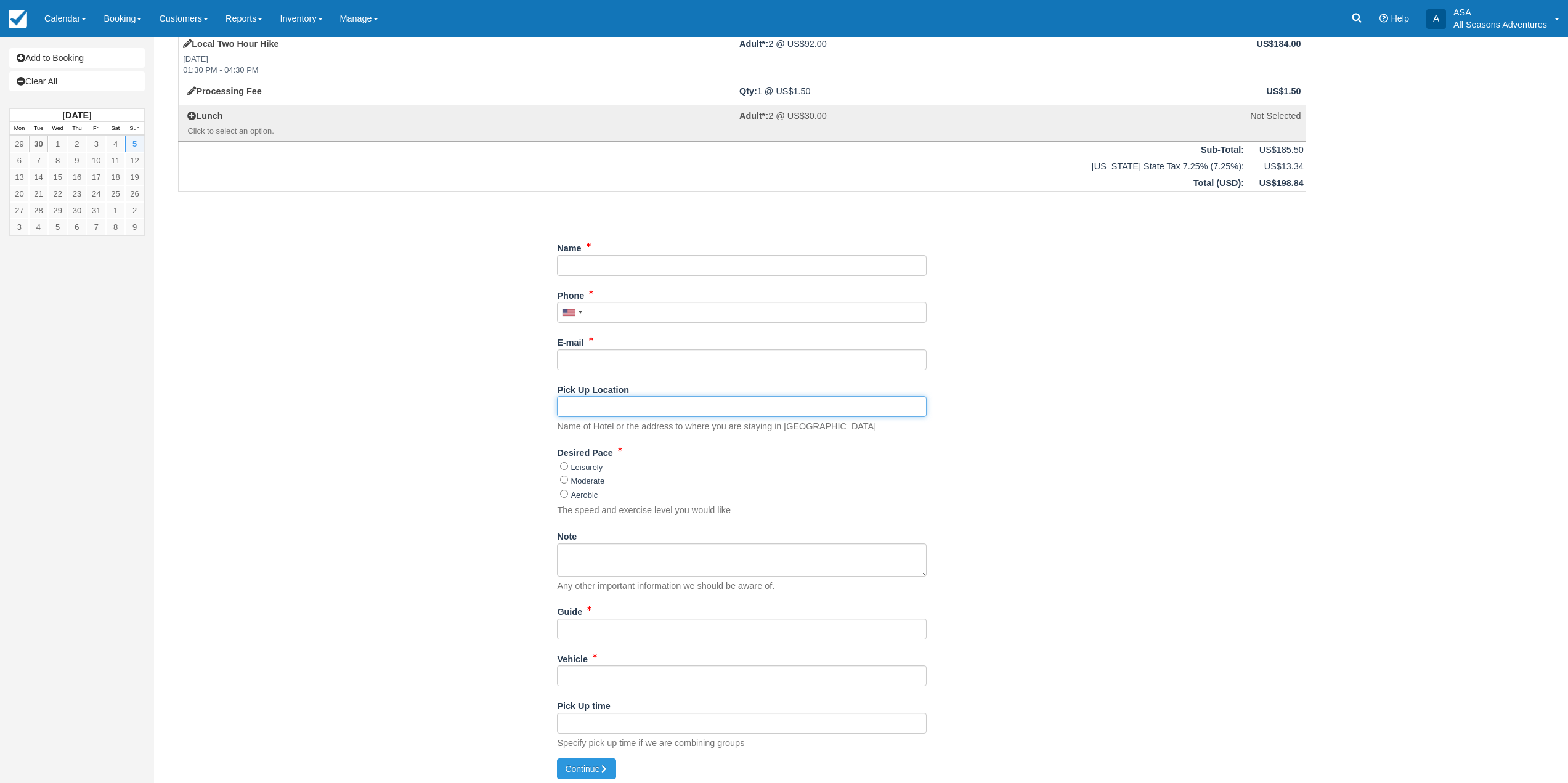
click at [655, 398] on input "Pick Up Location" at bounding box center [741, 406] width 369 height 21
type input "Grand Hyatt"
click at [564, 483] on input "Moderate" at bounding box center [564, 479] width 8 height 8
radio input "true"
click at [613, 266] on input "Name" at bounding box center [741, 266] width 369 height 21
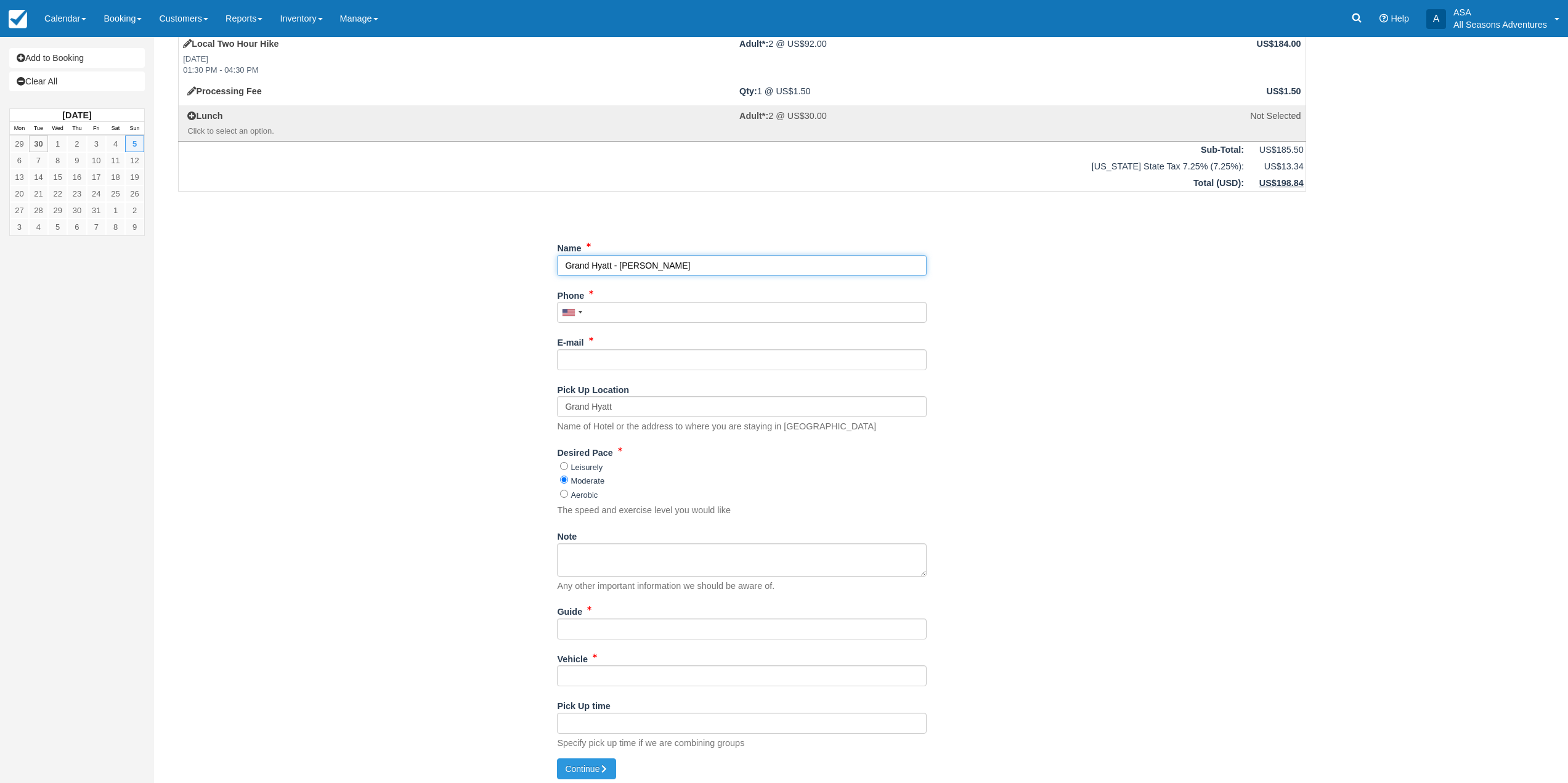
type input "Grand Hyatt - [PERSON_NAME]"
click at [653, 309] on input "Phone" at bounding box center [741, 312] width 369 height 21
type input "(512) 618-5318"
click at [650, 363] on input "E-mail" at bounding box center [741, 359] width 369 height 21
type input "h"
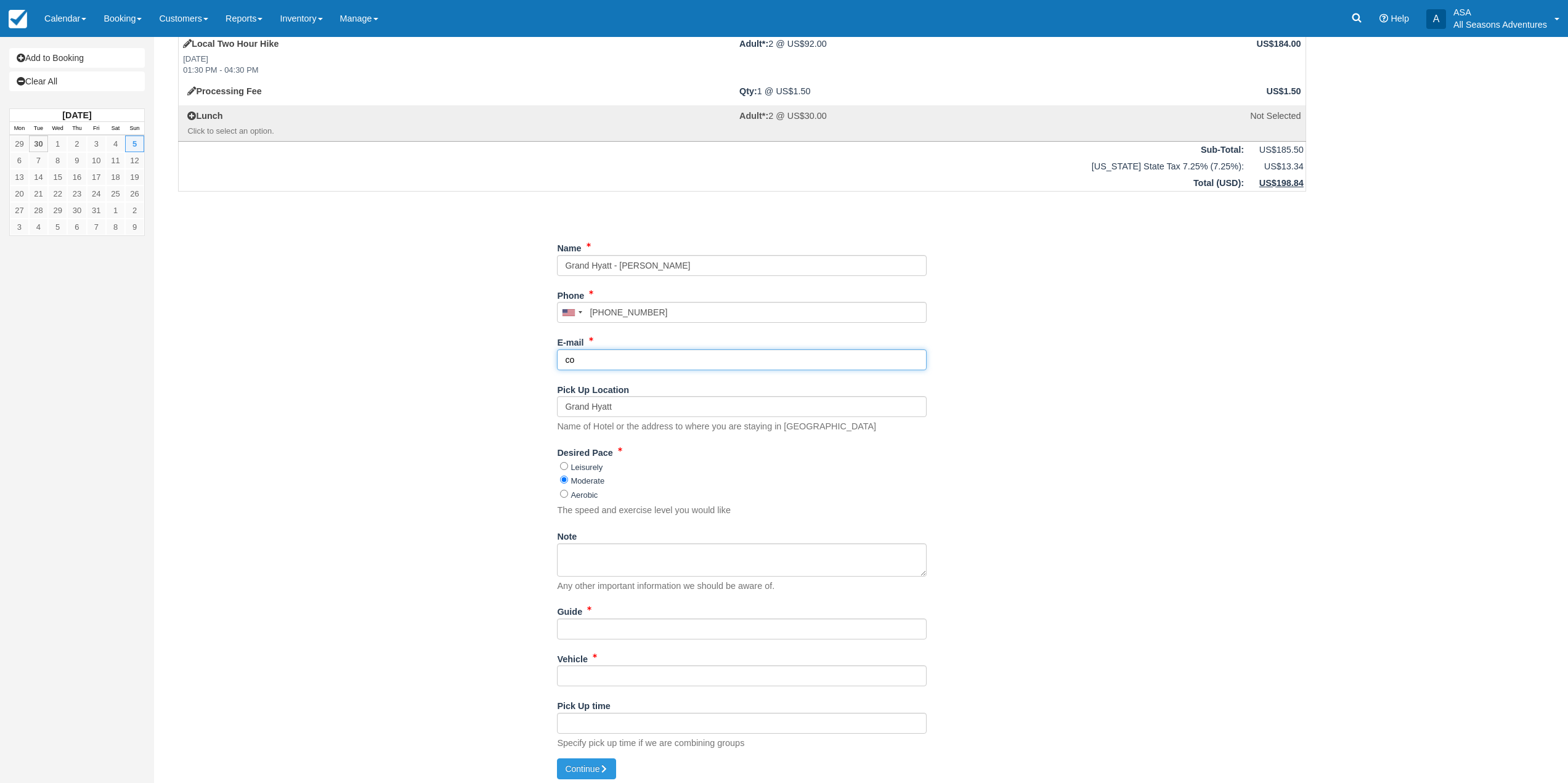
type input "c"
type input "[EMAIL_ADDRESS][DOMAIN_NAME]"
click at [524, 550] on div "Item Rate Amount Local Two Hour Hike Sun Oct 5, 2025 01:30 PM - 04:30 PM Adult*…" at bounding box center [742, 381] width 1158 height 744
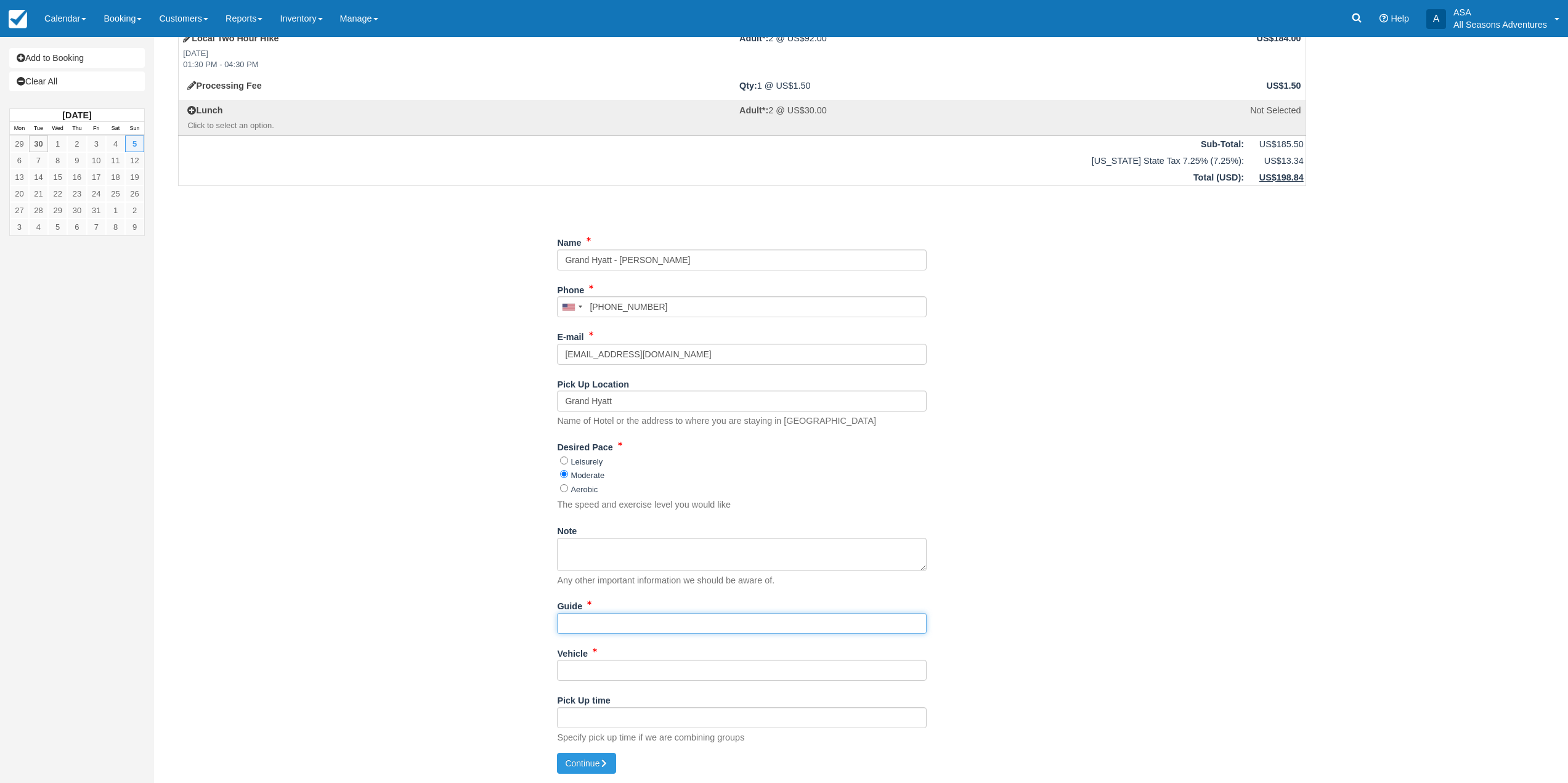
click at [640, 619] on input "Guide" at bounding box center [741, 623] width 369 height 21
type input "tbd"
click at [444, 630] on div "Item Rate Amount Local Two Hour Hike Sun Oct 5, 2025 01:30 PM - 04:30 PM Adult*…" at bounding box center [742, 381] width 1158 height 744
click at [608, 756] on button "Continue" at bounding box center [586, 763] width 59 height 21
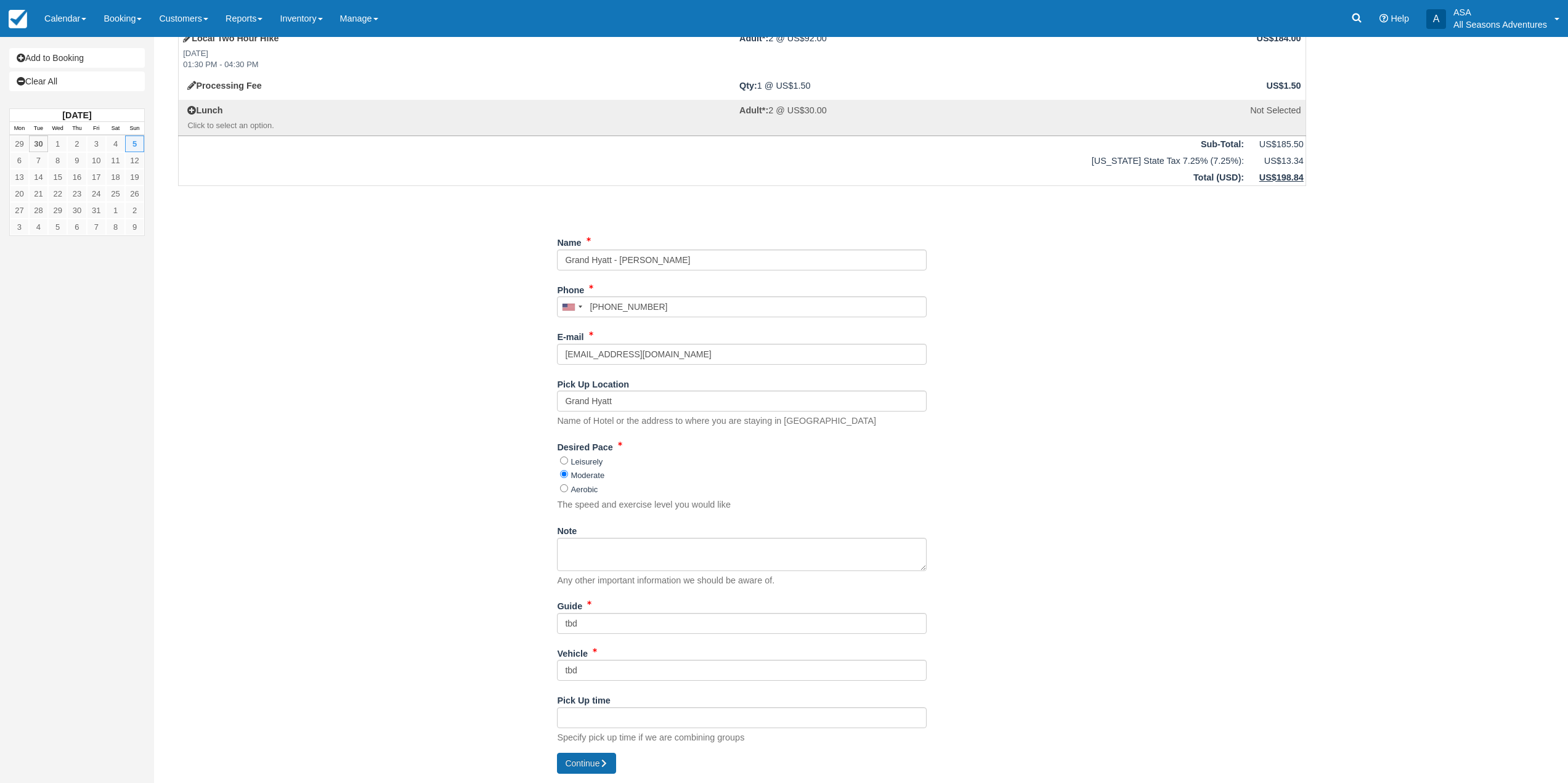
type input "+15126185318"
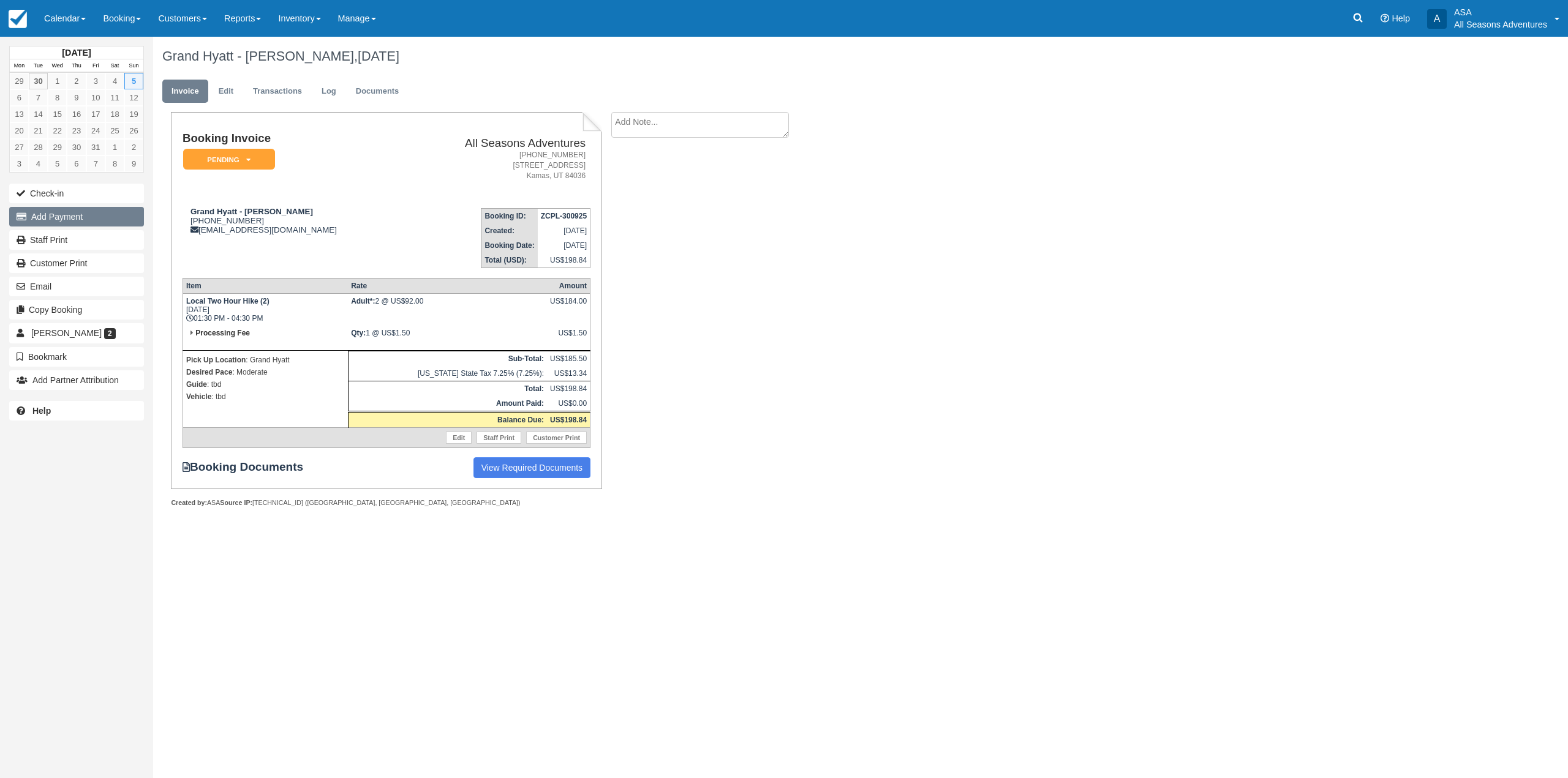
click at [79, 222] on button "Add Payment" at bounding box center [76, 216] width 135 height 19
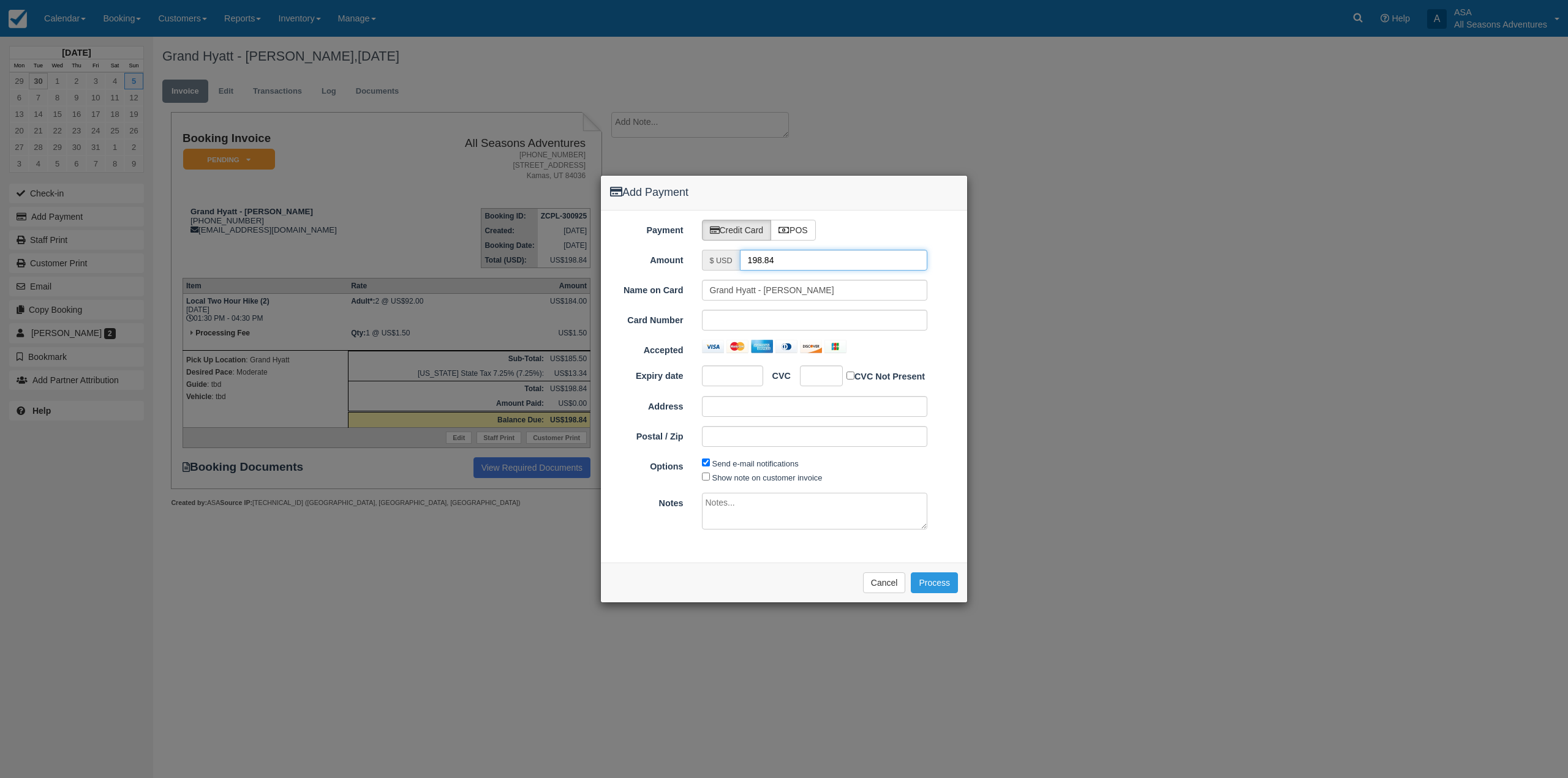
drag, startPoint x: 675, startPoint y: 264, endPoint x: 548, endPoint y: 264, distance: 127.0
click at [548, 264] on div "Add Payment Payment Credit Card POS Amount $ USD 198.84 Name on Card Grand Hyat…" at bounding box center [784, 389] width 1568 height 778
type input "1.50"
drag, startPoint x: 764, startPoint y: 283, endPoint x: 707, endPoint y: 294, distance: 58.1
click at [707, 294] on input "Grand Hyatt - [PERSON_NAME]" at bounding box center [815, 290] width 226 height 21
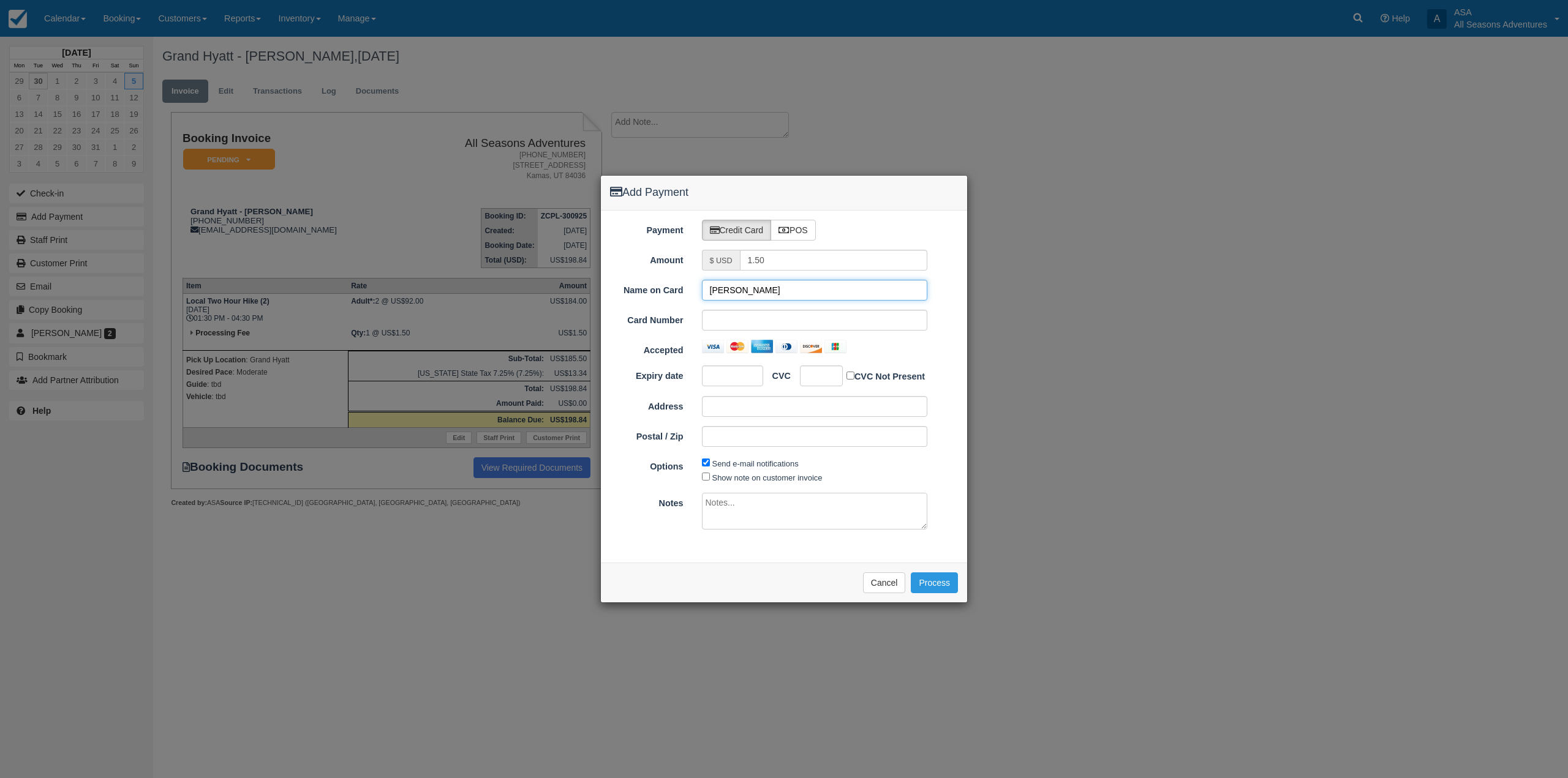
type input "Katy Chabwell"
click at [936, 342] on div at bounding box center [815, 347] width 245 height 14
click at [938, 586] on button "Process" at bounding box center [934, 583] width 47 height 21
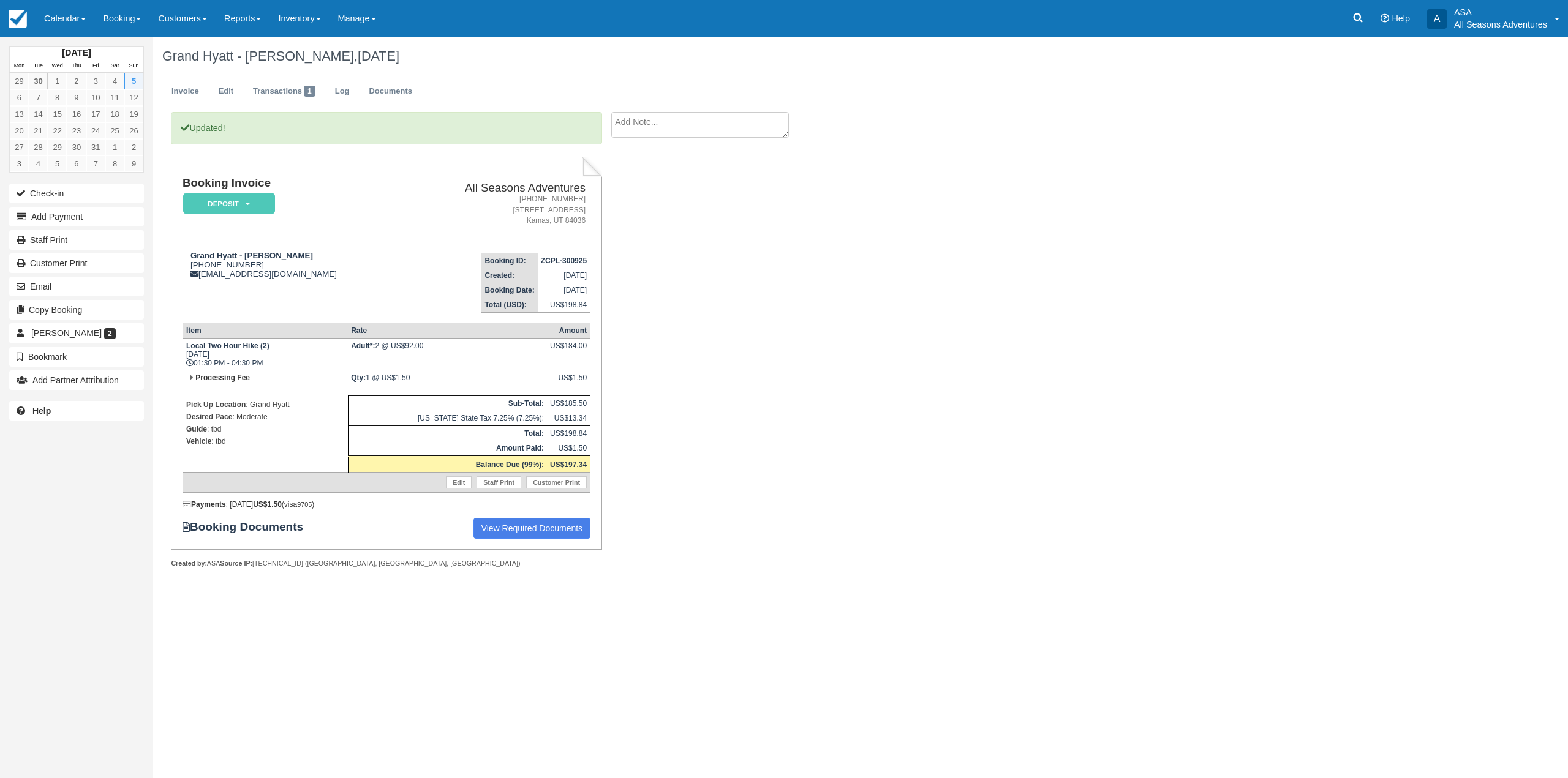
click at [766, 396] on div "Updated! Booking Invoice Deposit   Pending Reserved Paid Waiting Cancelled All …" at bounding box center [490, 353] width 674 height 482
click at [771, 290] on div "Updated! Booking Invoice Deposit   Pending Reserved Paid Waiting Cancelled All …" at bounding box center [490, 353] width 674 height 482
click at [640, 293] on div "Updated! Booking Invoice Deposit   Pending Reserved Paid Waiting Cancelled All …" at bounding box center [490, 353] width 674 height 482
click at [223, 99] on link "Edit" at bounding box center [226, 91] width 33 height 24
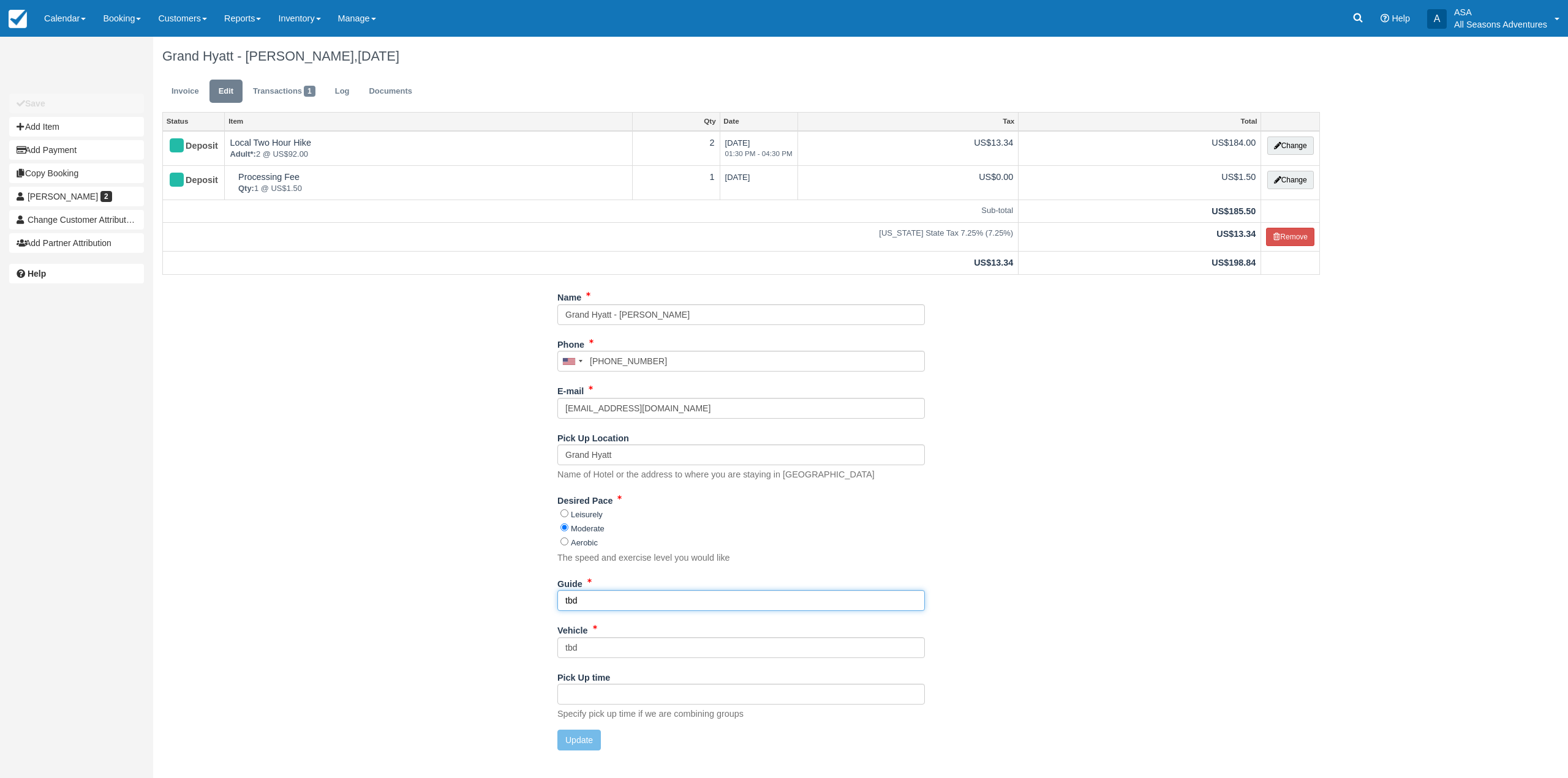
drag, startPoint x: 593, startPoint y: 598, endPoint x: 476, endPoint y: 597, distance: 117.0
click at [476, 597] on div "Name Grand Hyatt - [PERSON_NAME] Phone [GEOGRAPHIC_DATA] +1 [GEOGRAPHIC_DATA] +…" at bounding box center [741, 523] width 1176 height 473
type input "Hannah"
click at [476, 597] on div "Name Grand Hyatt - Katy Chabwell Phone United States +1 Canada +1 United Kingdo…" at bounding box center [741, 523] width 1176 height 473
click at [599, 736] on button "Update" at bounding box center [579, 740] width 43 height 21
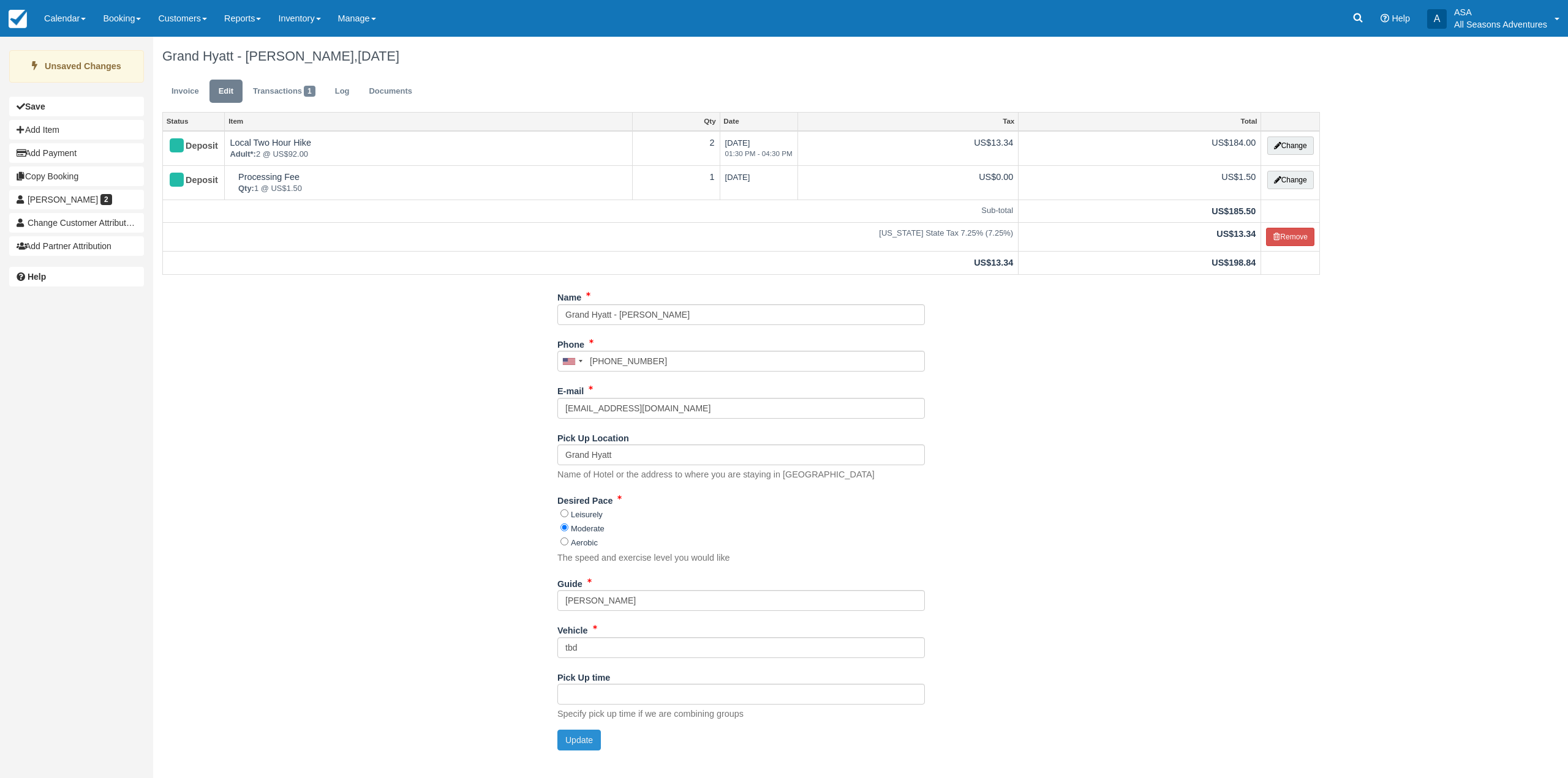
type input "+15126185318"
click at [195, 90] on link "Invoice" at bounding box center [185, 91] width 46 height 24
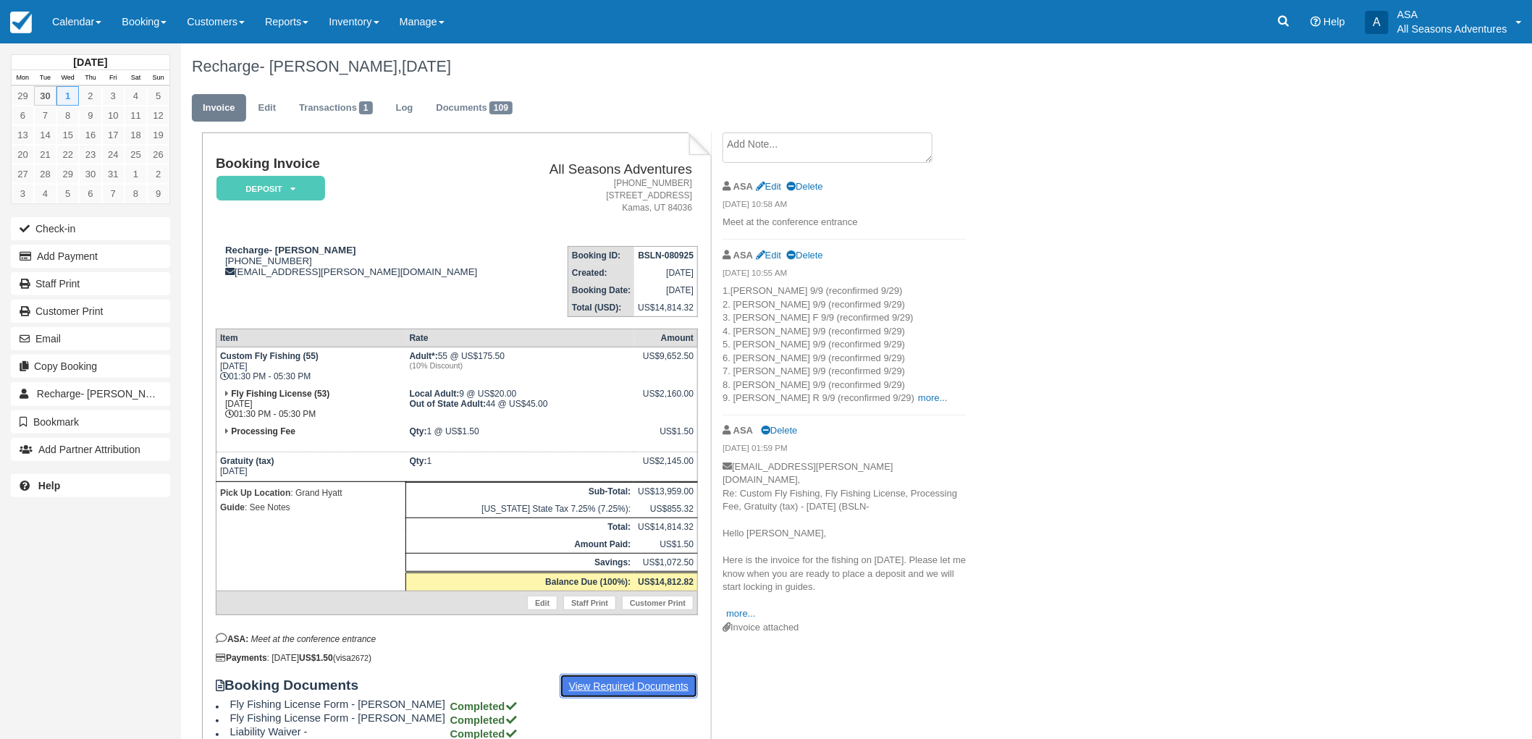
click at [667, 674] on link "View Required Documents" at bounding box center [629, 686] width 139 height 25
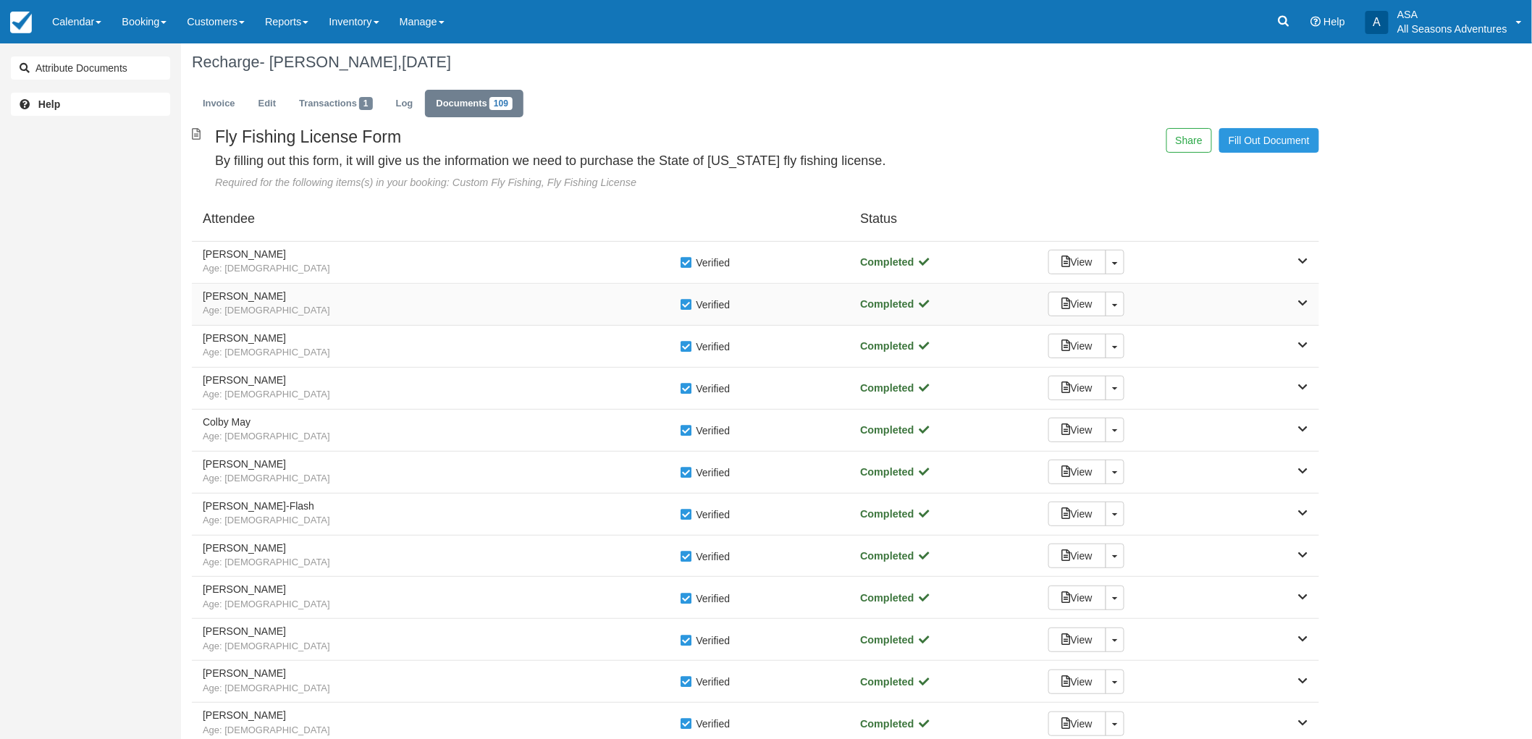
scroll to position [80, 0]
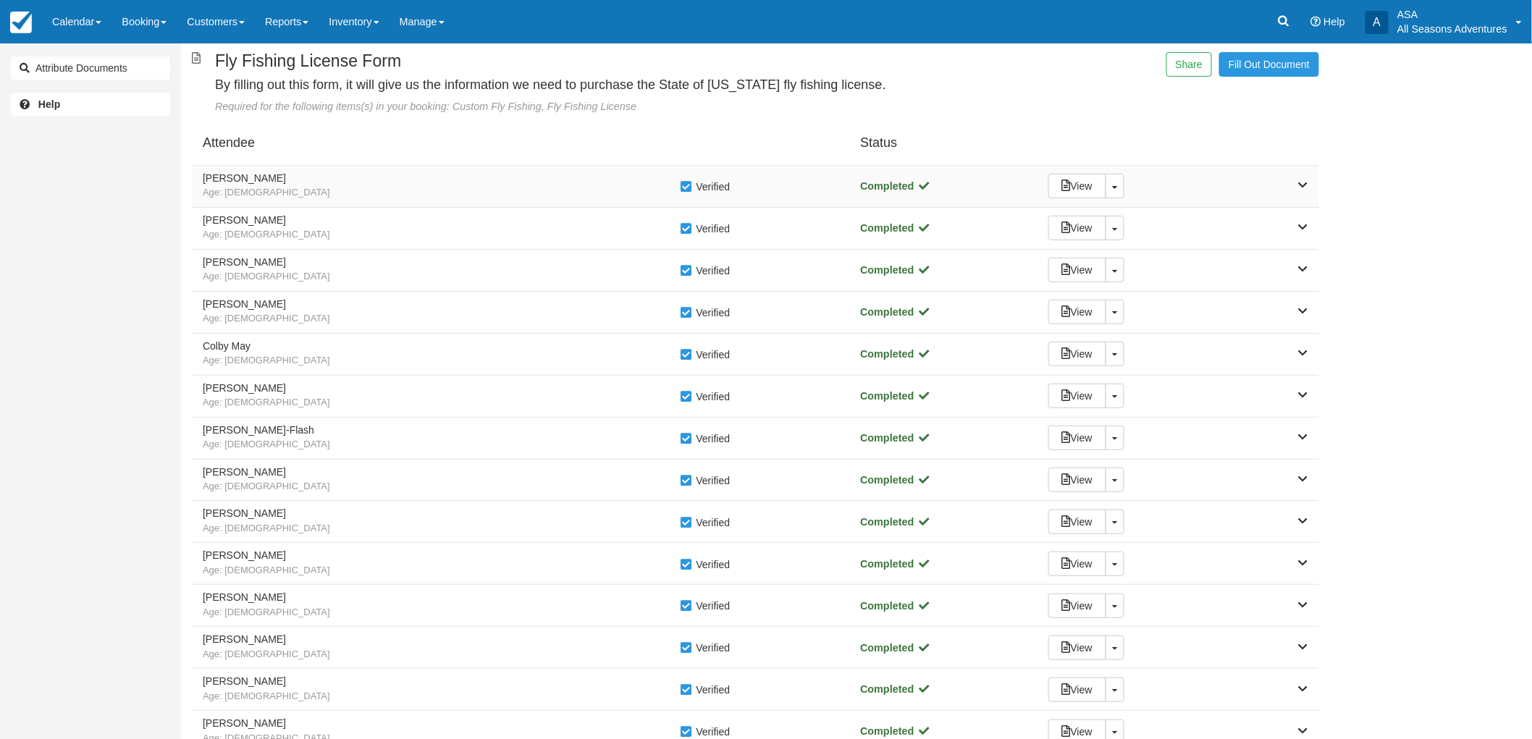
click at [561, 193] on span "Age: 38" at bounding box center [441, 193] width 477 height 14
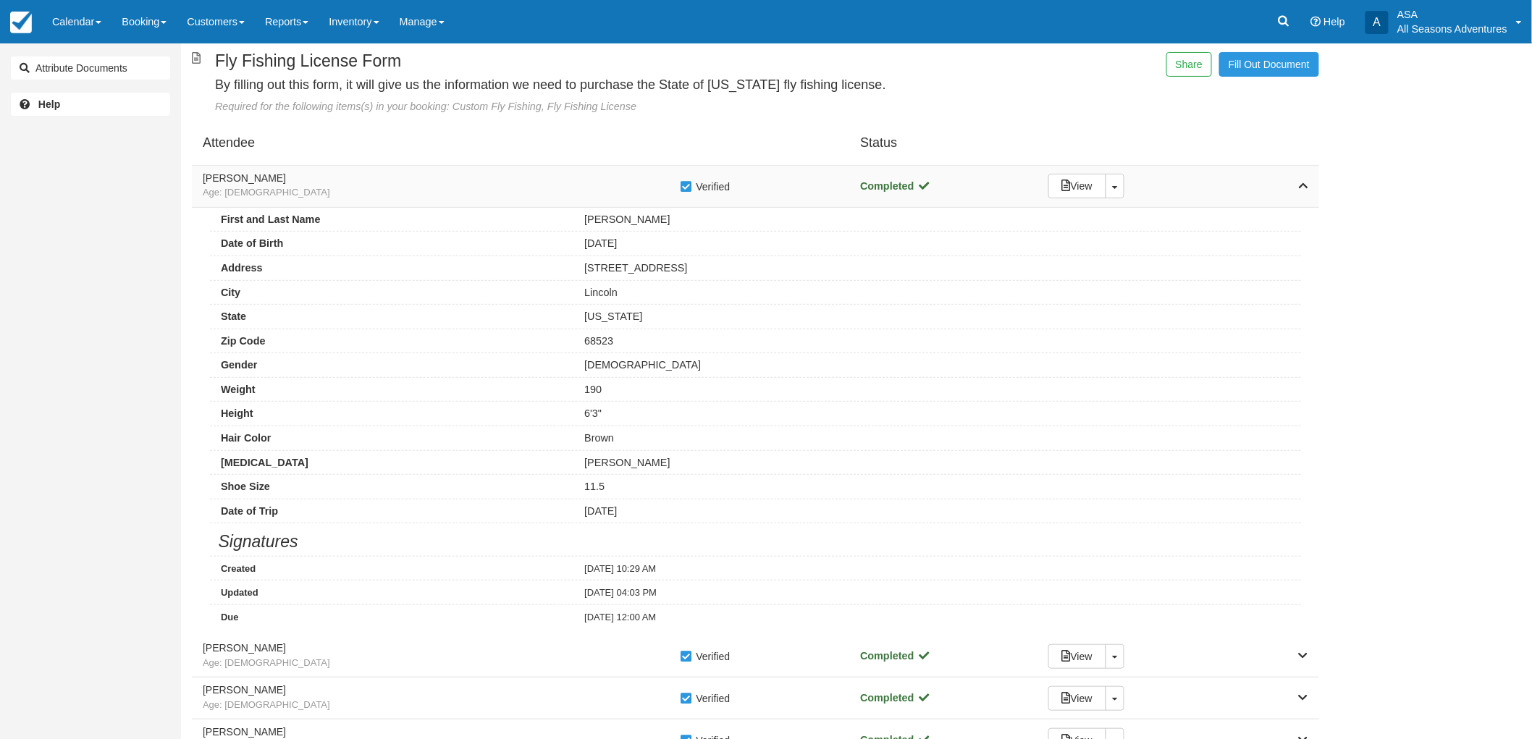
click at [561, 193] on span "Age: 38" at bounding box center [441, 193] width 477 height 14
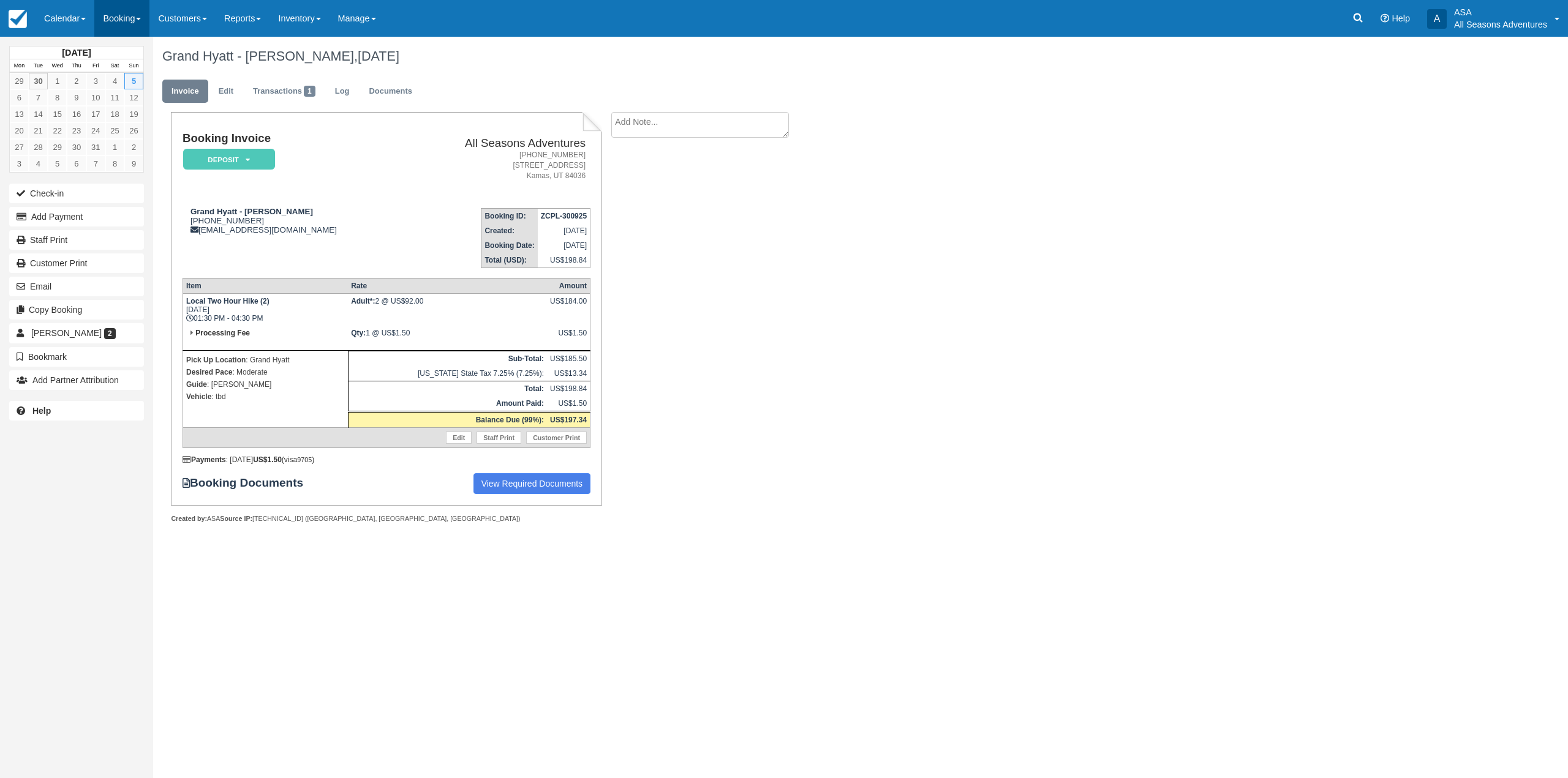
click at [129, 12] on link "Booking" at bounding box center [121, 18] width 55 height 36
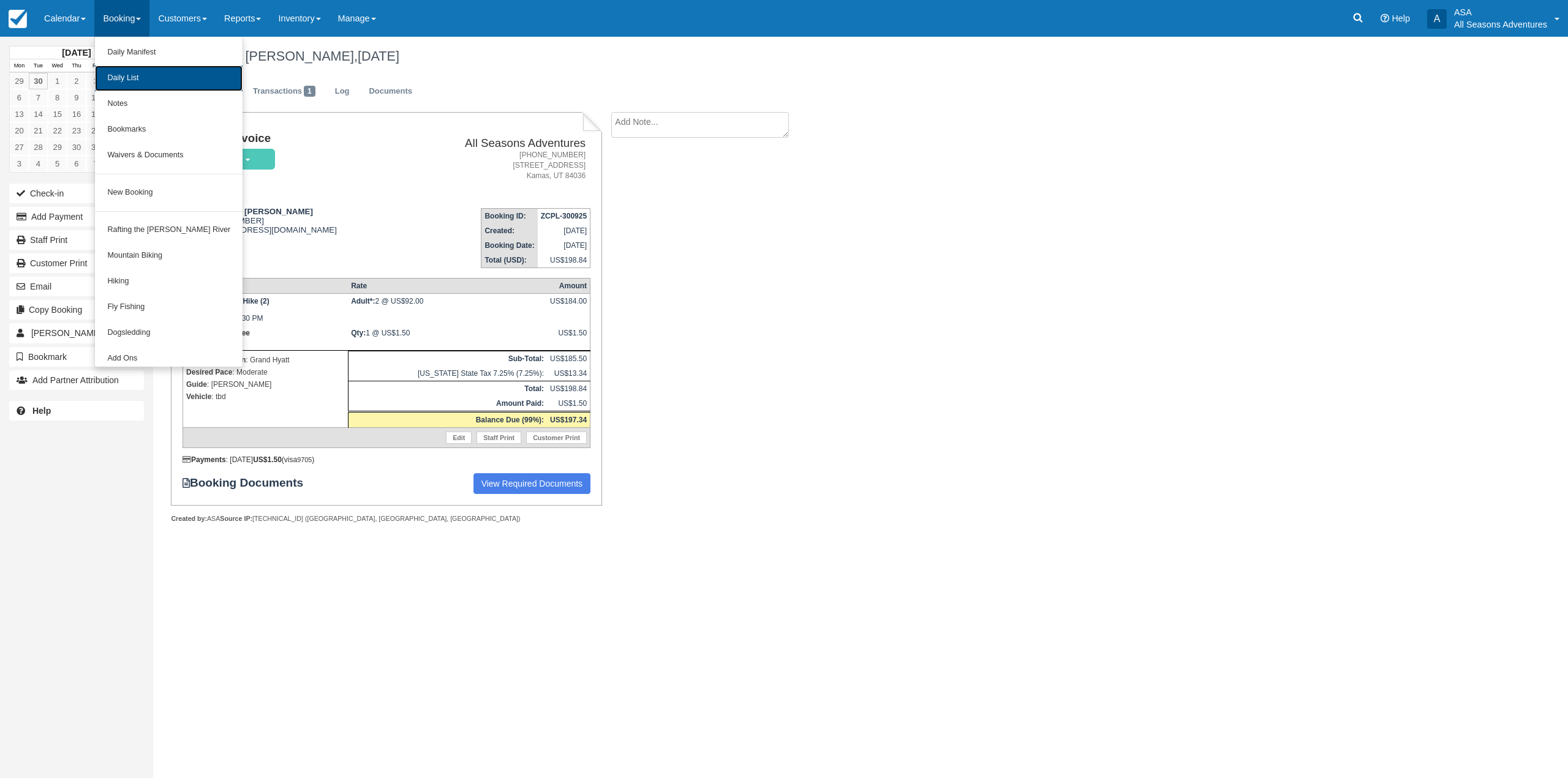
click at [129, 81] on link "Daily List" at bounding box center [168, 78] width 147 height 25
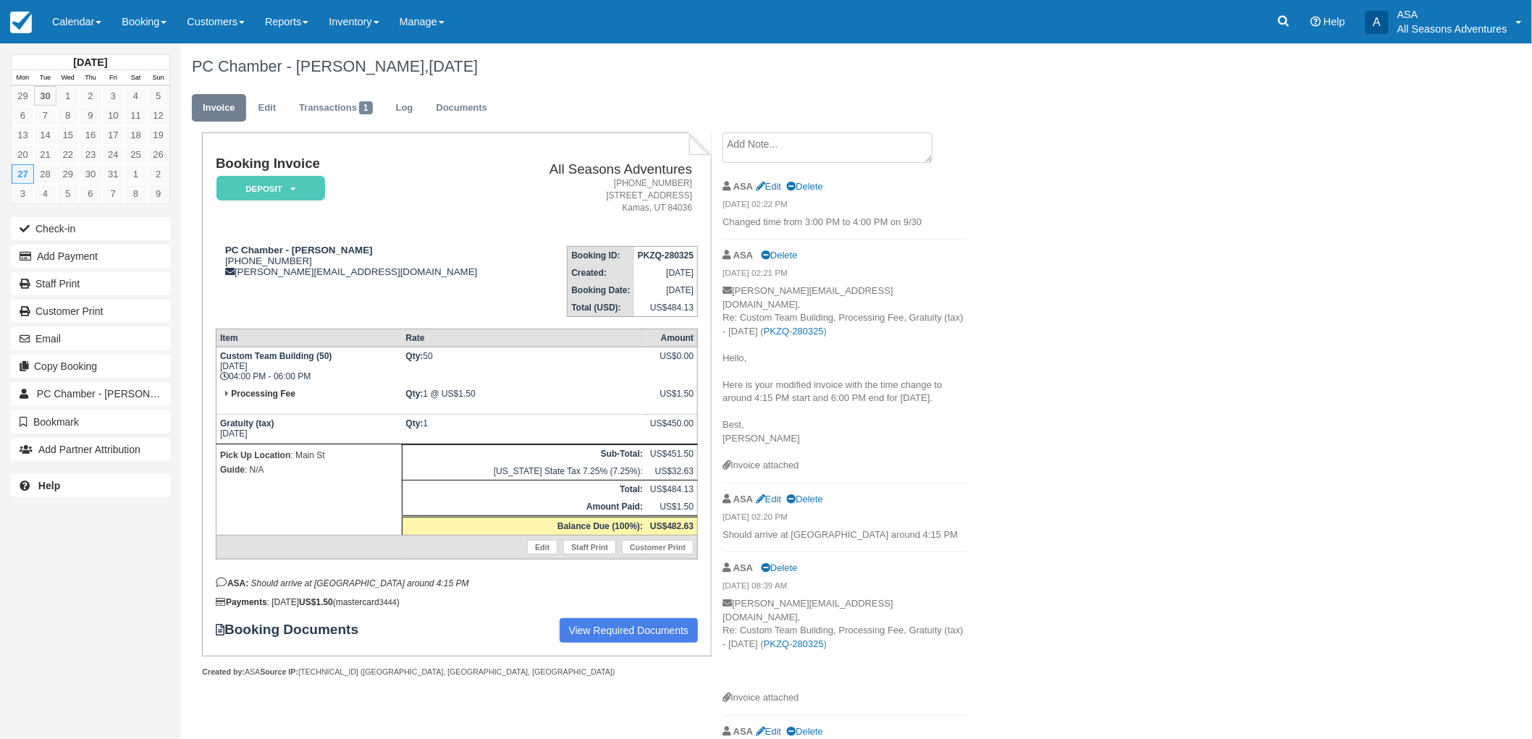
scroll to position [18, 0]
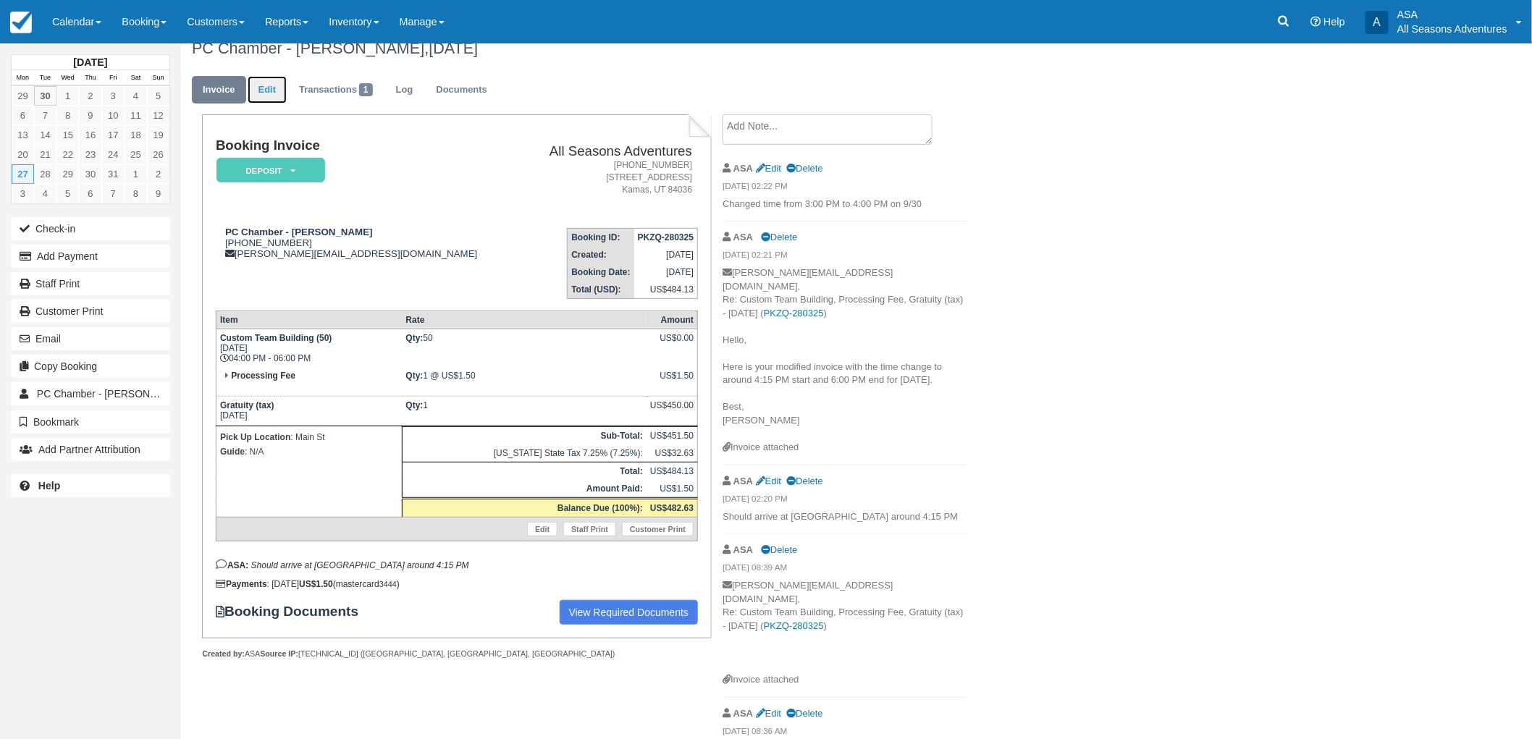
click at [256, 96] on link "Edit" at bounding box center [267, 90] width 39 height 28
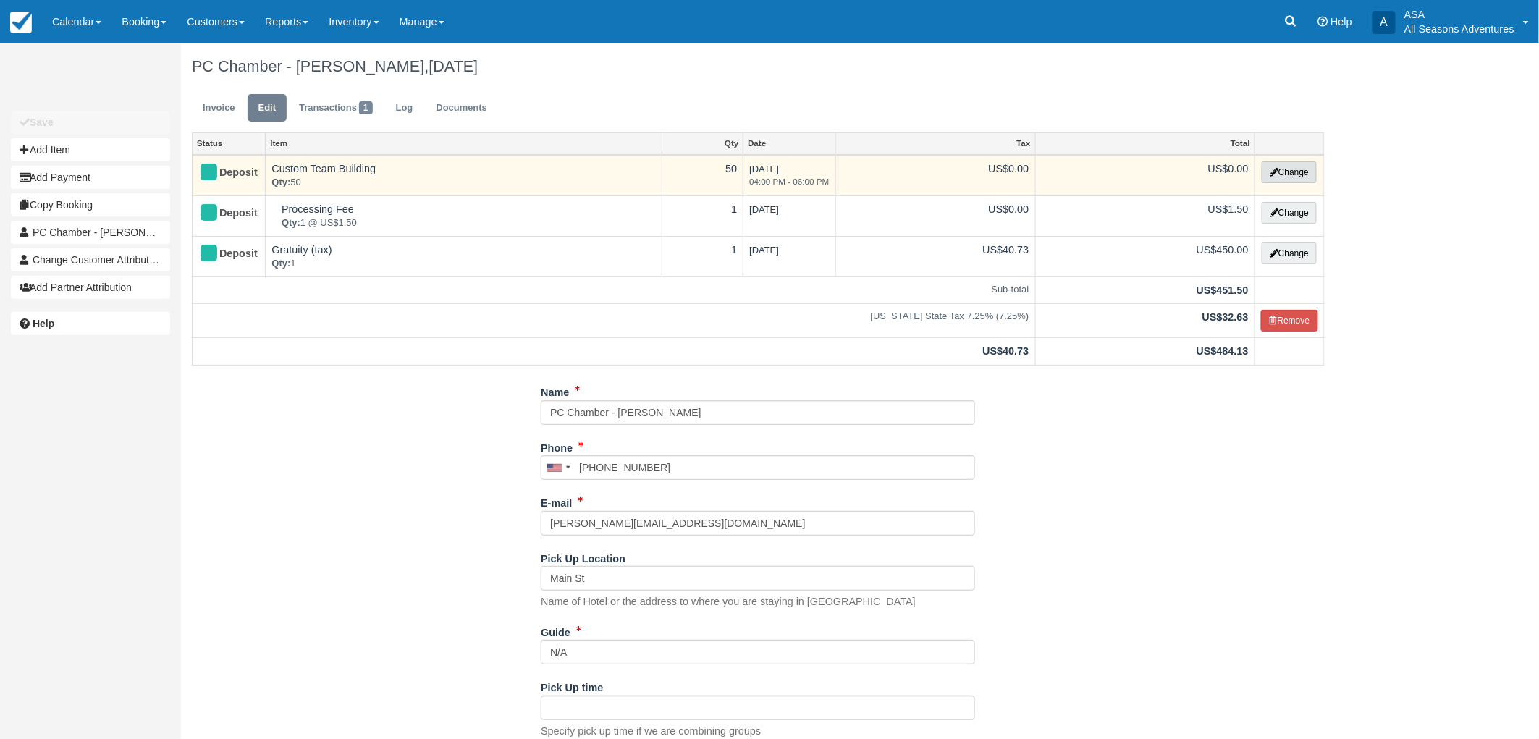
click at [1278, 177] on button "Change" at bounding box center [1289, 172] width 55 height 22
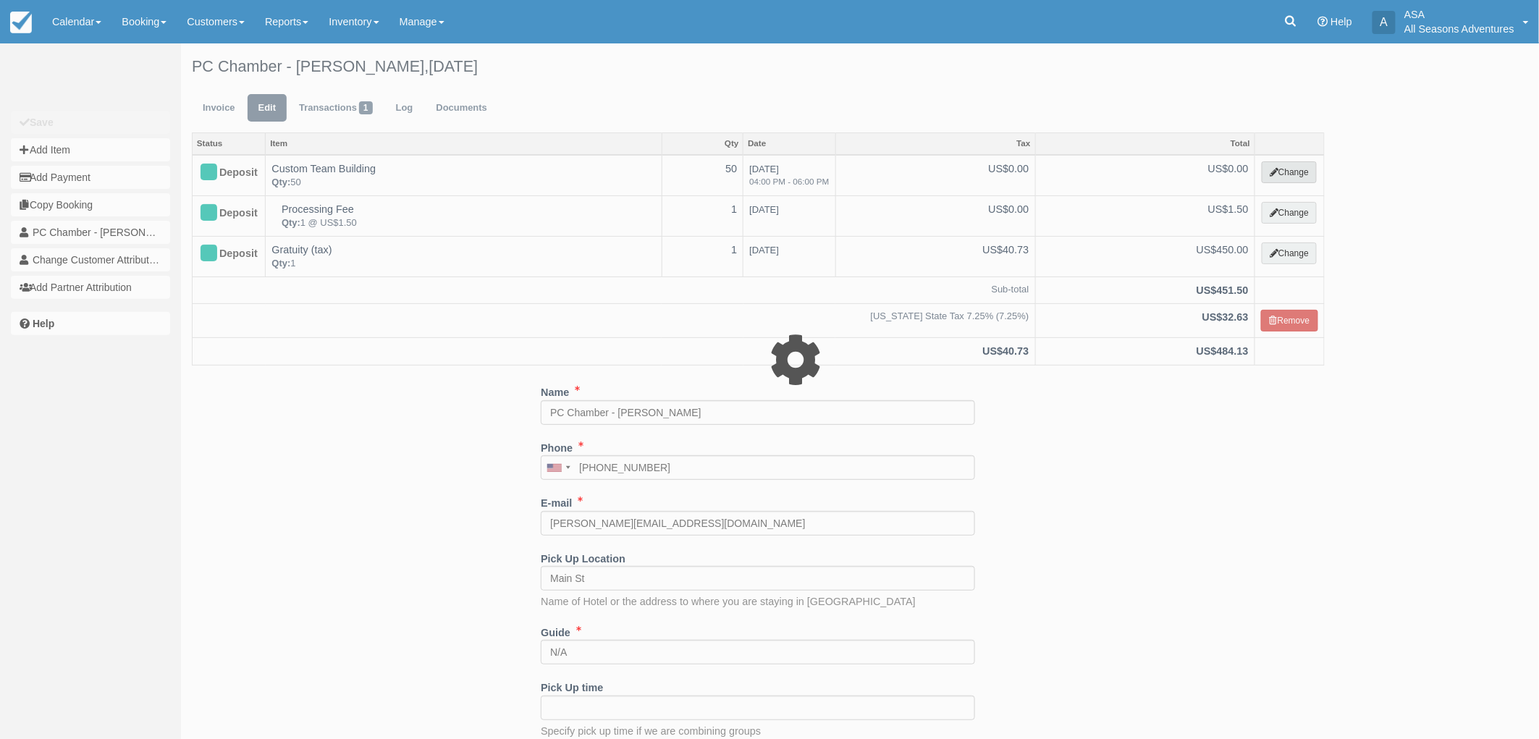
select select "3"
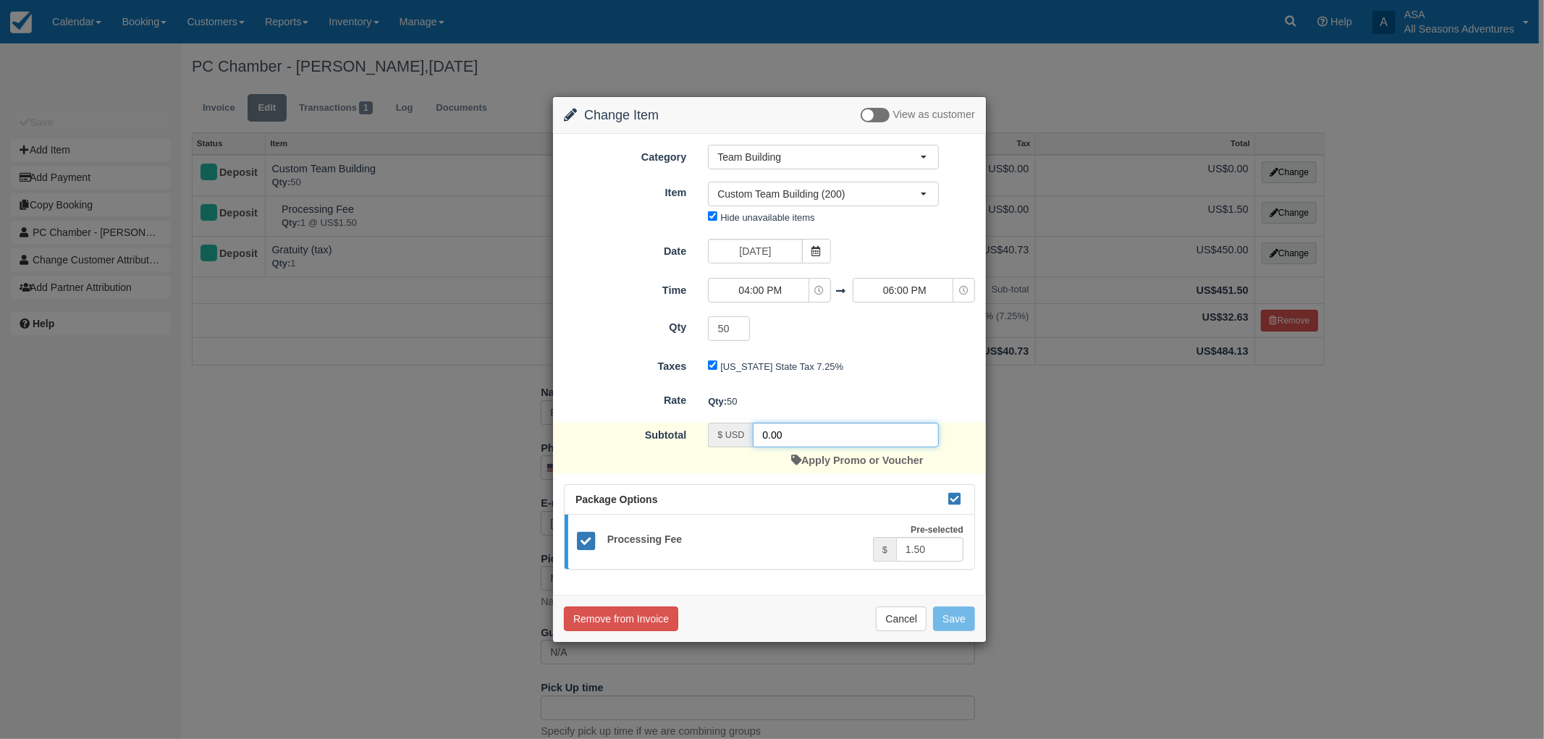
click at [769, 436] on input "0.00" at bounding box center [846, 435] width 186 height 25
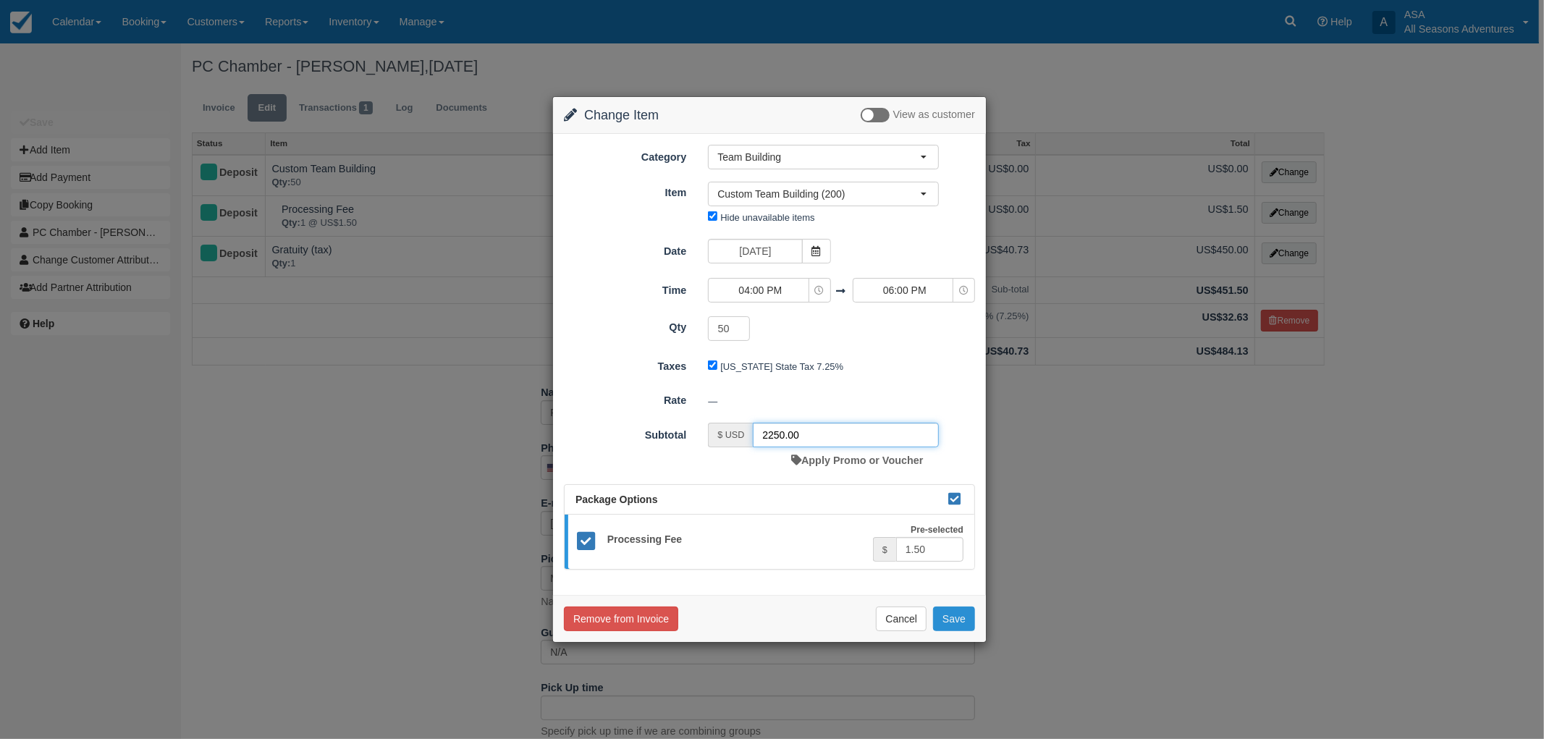
type input "2250.00"
click at [964, 620] on button "Save" at bounding box center [954, 619] width 42 height 25
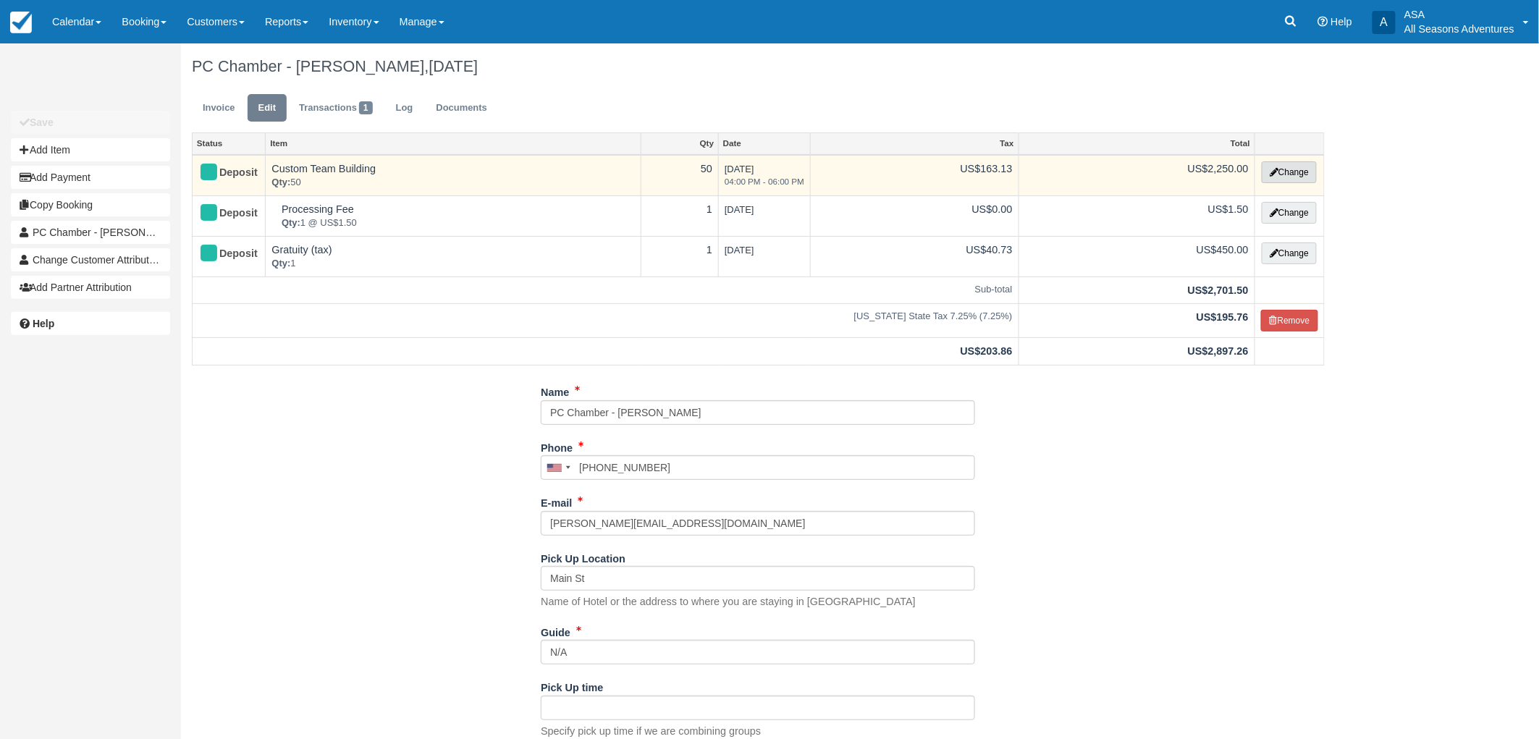
click at [1273, 177] on button "Change" at bounding box center [1289, 172] width 55 height 22
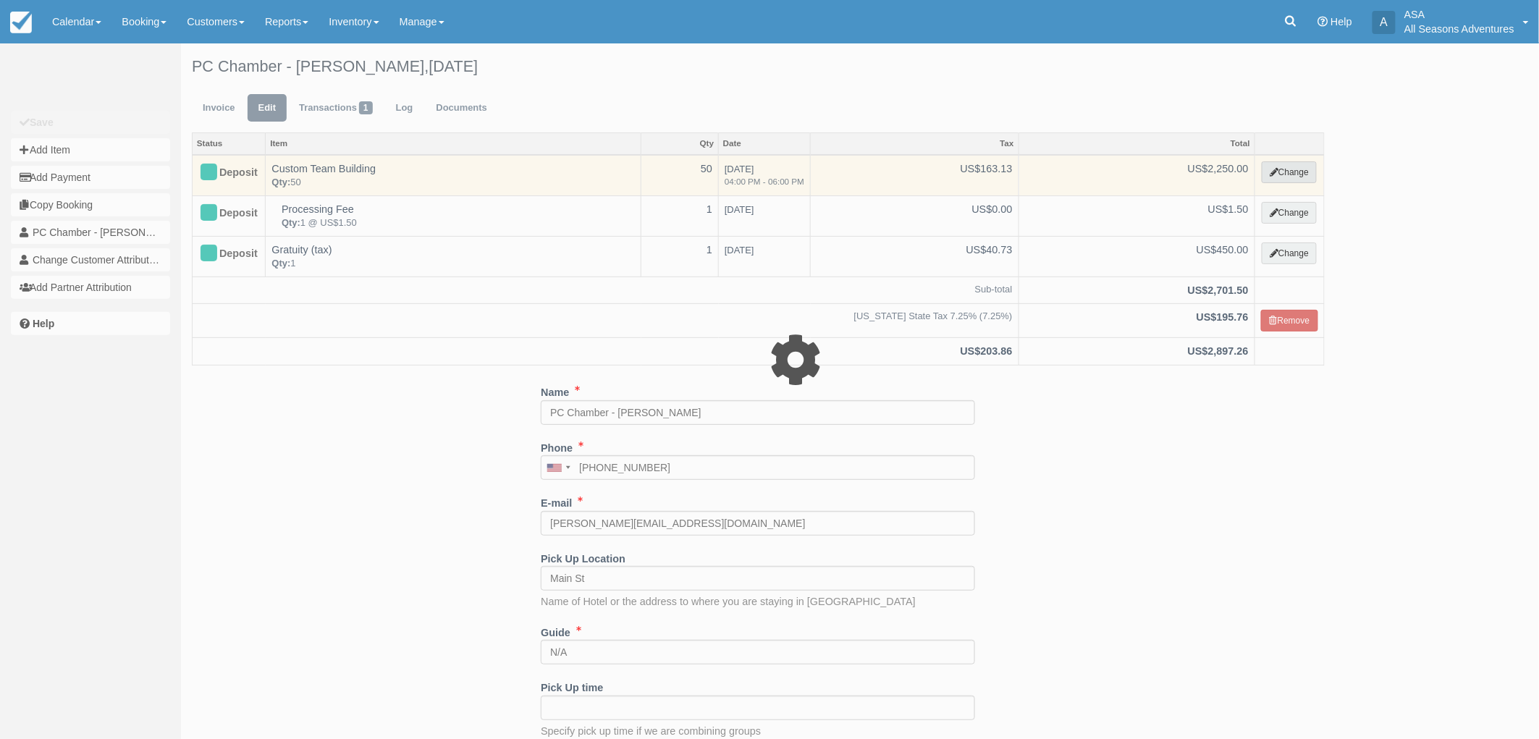
select select "3"
type input "2250.00"
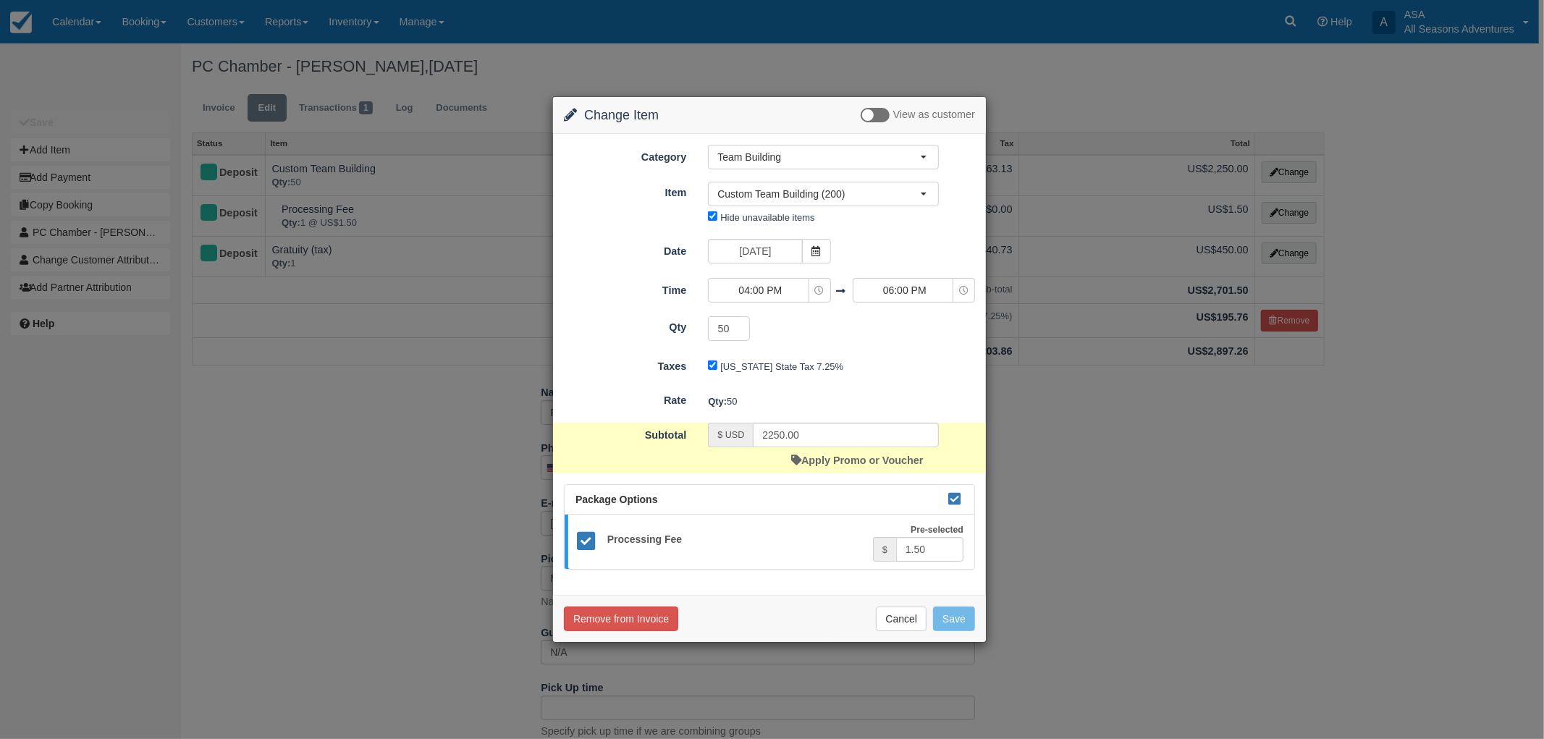
click at [822, 467] on div "Apply Promo or Voucher" at bounding box center [857, 460] width 132 height 26
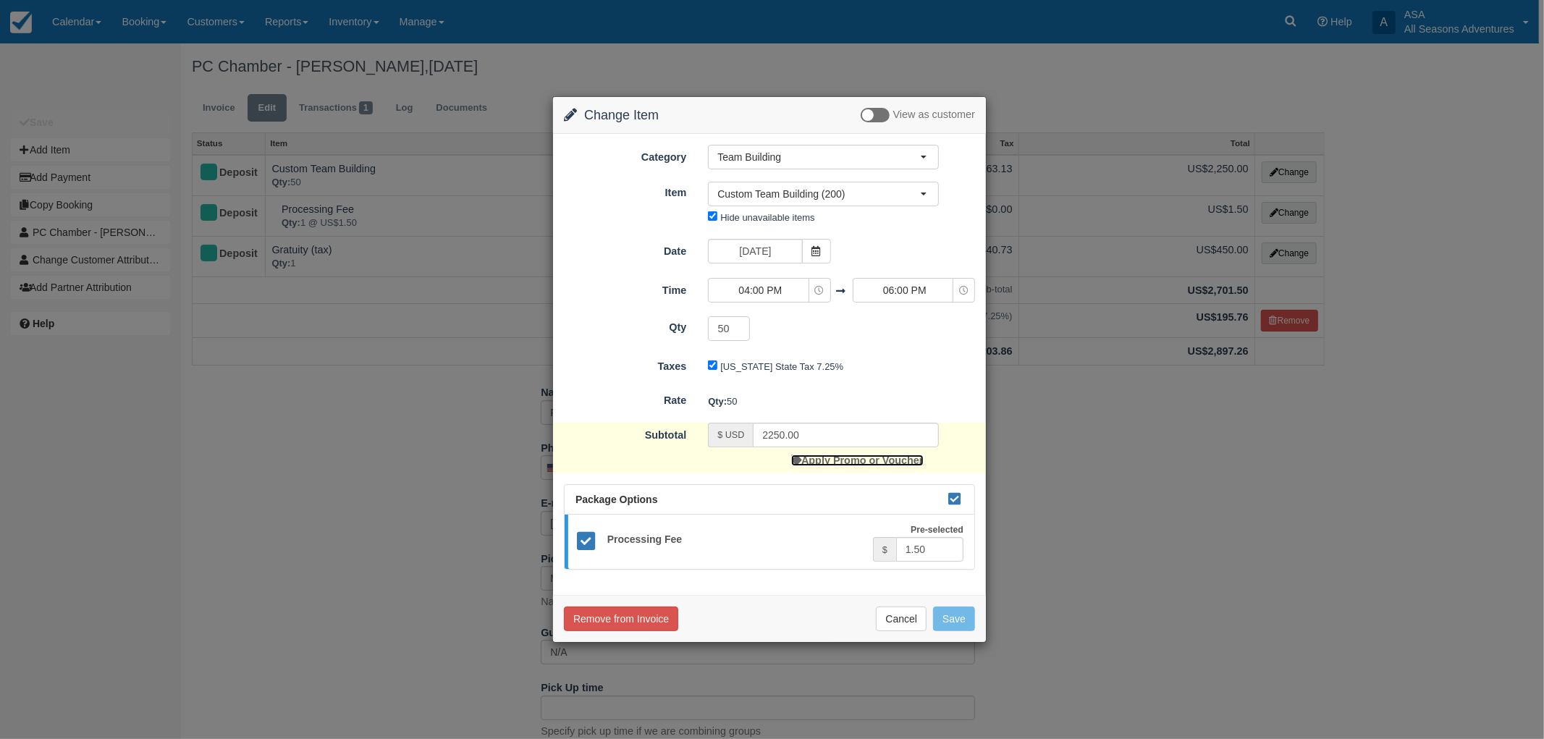
click at [824, 462] on link "Apply Promo or Voucher" at bounding box center [857, 461] width 132 height 12
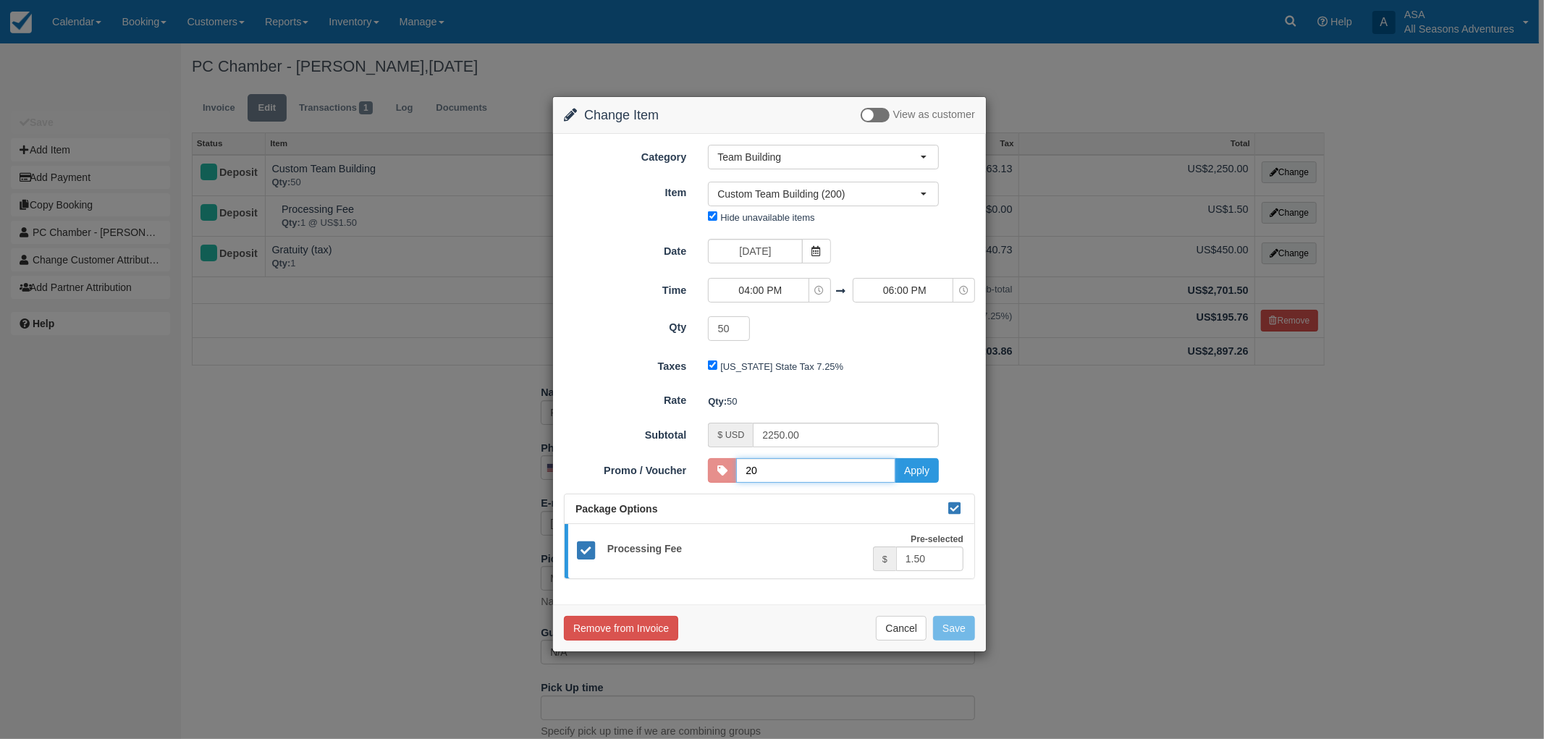
type input "20DISCOUNT"
click at [901, 479] on button "Apply" at bounding box center [917, 470] width 44 height 25
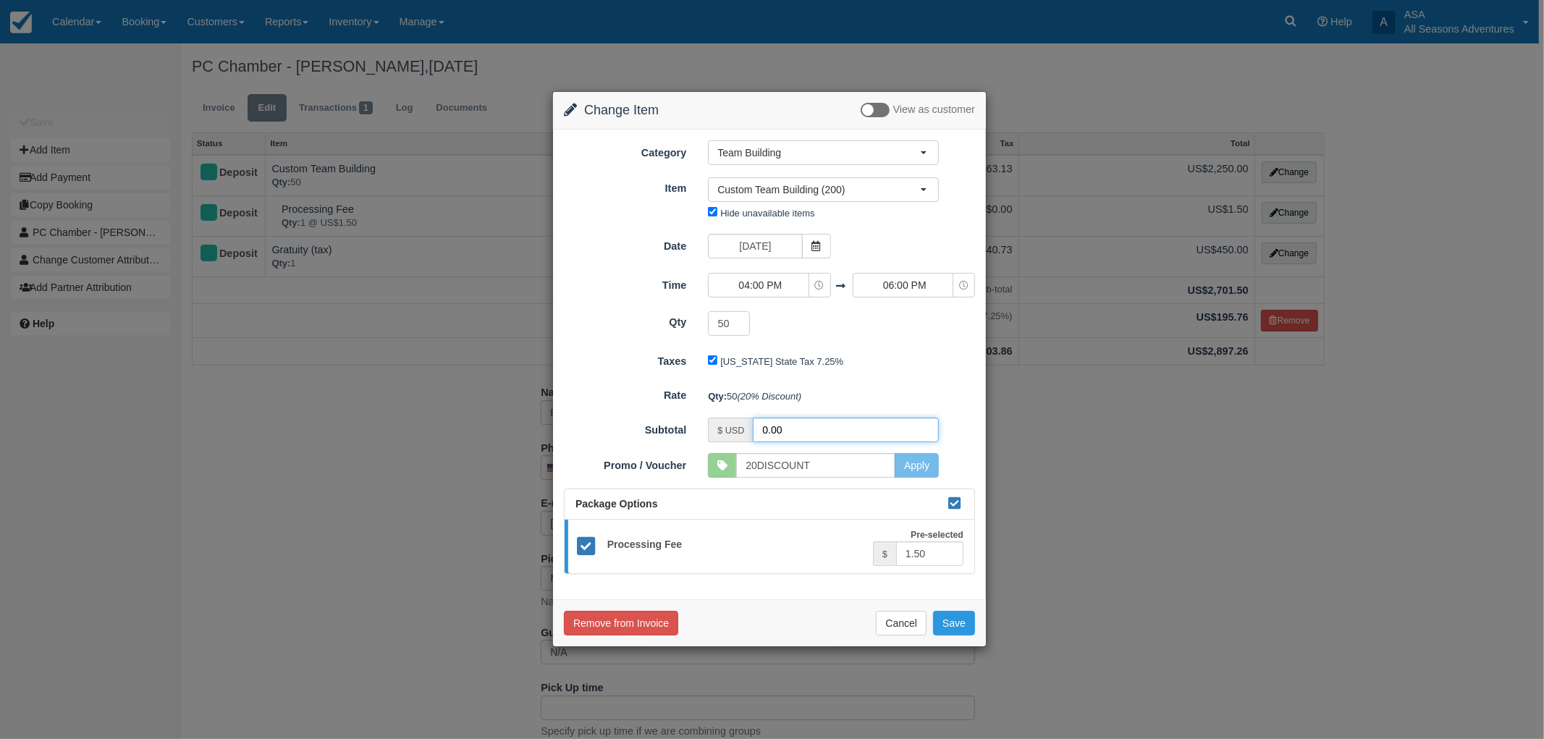
click at [769, 433] on input "0.00" at bounding box center [846, 430] width 186 height 25
type input "2250.00"
click at [797, 473] on input "20DISCOUNT" at bounding box center [815, 465] width 159 height 25
click at [880, 467] on input "20DISCOUNT" at bounding box center [815, 465] width 159 height 25
drag, startPoint x: 836, startPoint y: 463, endPoint x: 699, endPoint y: 466, distance: 136.8
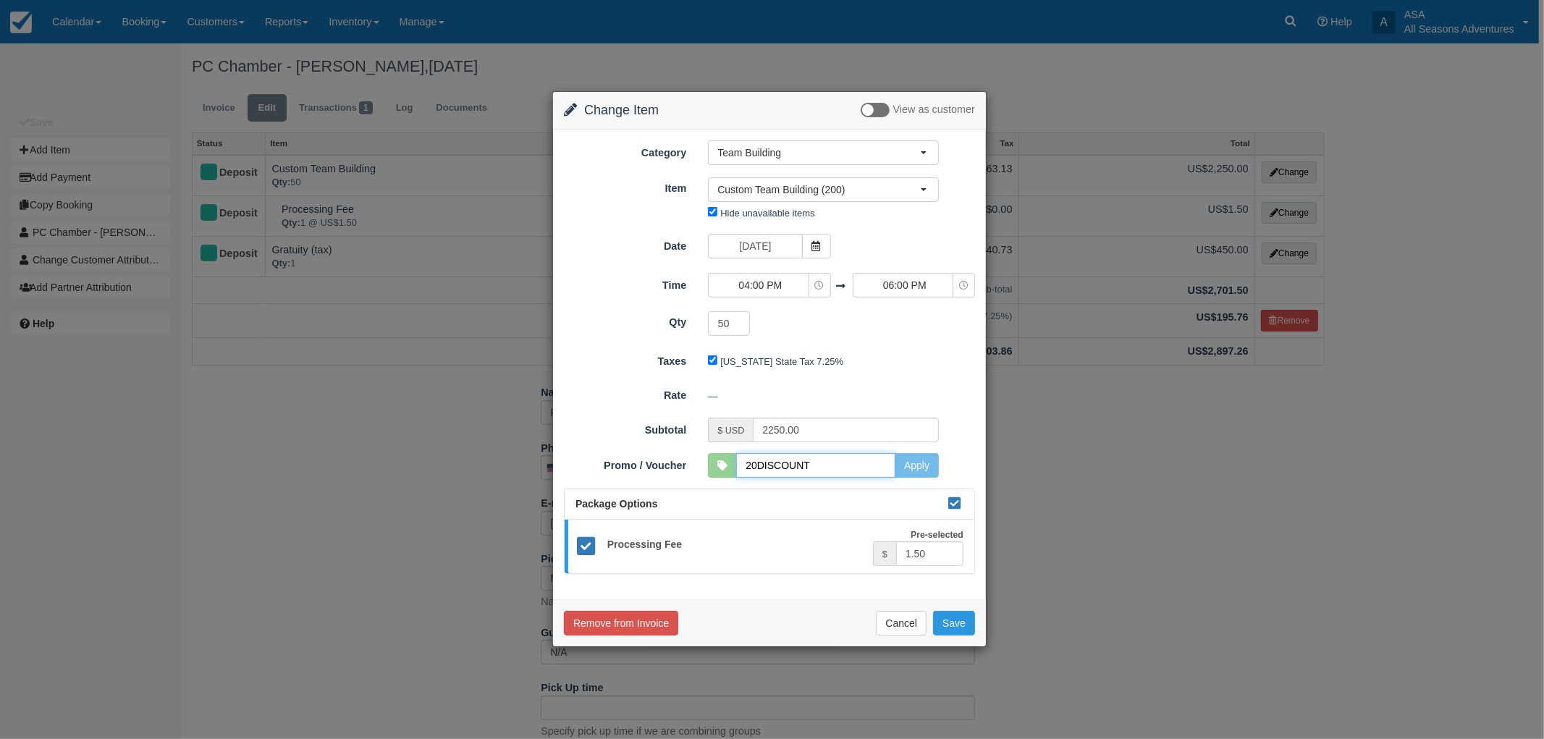
click at [699, 466] on div "20DISCOUNT Apply SKYRUN10 ABODE10 PCLODGINGSUMMER2024 COOPERWYNNSUMMER2024 RETU…" at bounding box center [823, 465] width 253 height 25
type input "15DISCOUNT"
click at [909, 468] on button "Apply" at bounding box center [917, 465] width 44 height 25
type input "0.00"
click at [777, 464] on input "15DISCOUNT" at bounding box center [815, 465] width 159 height 25
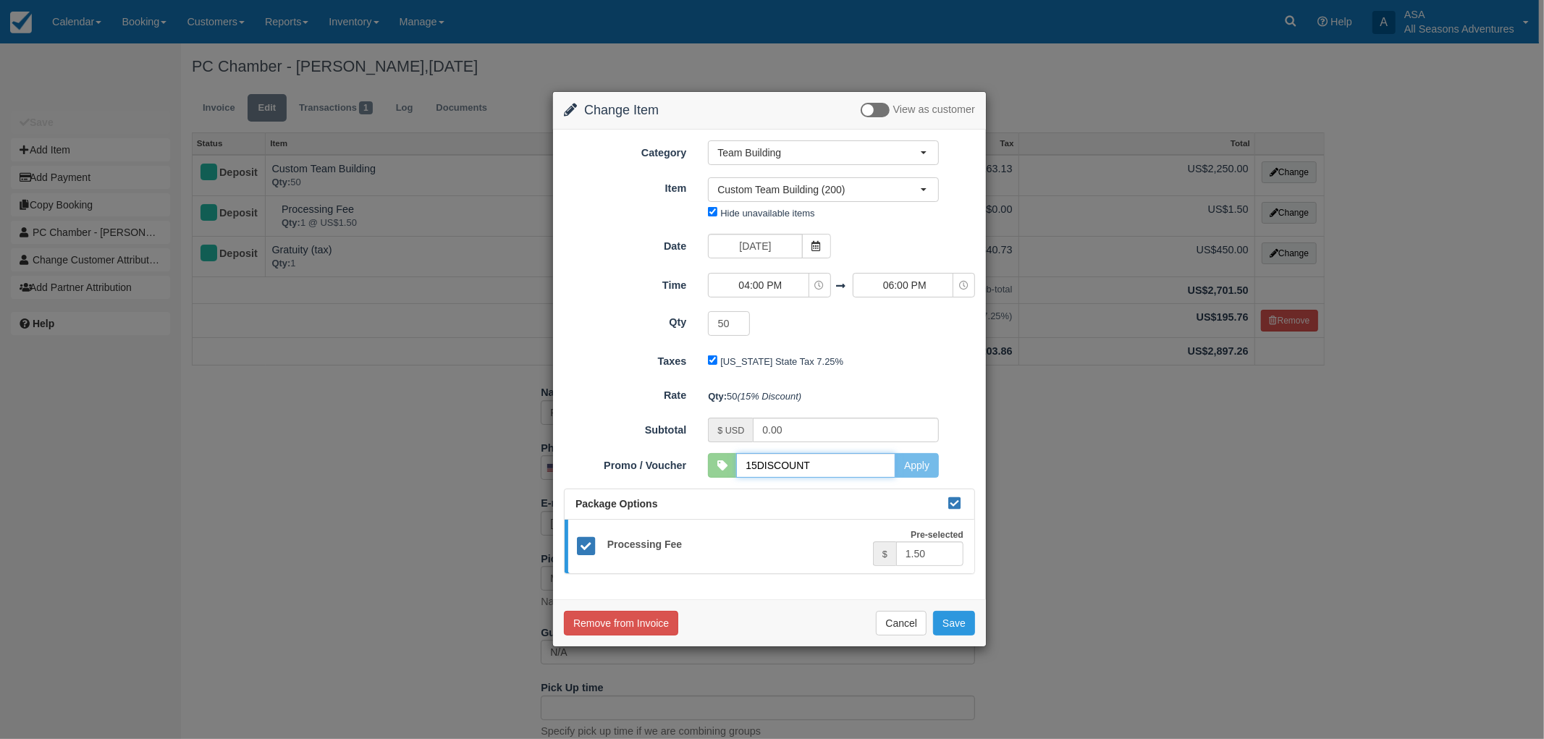
click at [877, 462] on input "15DISCOUNT" at bounding box center [815, 465] width 159 height 25
drag, startPoint x: 848, startPoint y: 463, endPoint x: 649, endPoint y: 455, distance: 200.0
click at [649, 455] on div "Promo / Voucher 15DISCOUNT Apply SKYRUN10 ABODE10 PCLODGINGSUMMER2024 COOPERWYN…" at bounding box center [769, 465] width 433 height 25
click at [772, 427] on input "0.00" at bounding box center [846, 430] width 186 height 25
click at [954, 621] on button "Save" at bounding box center [954, 623] width 42 height 25
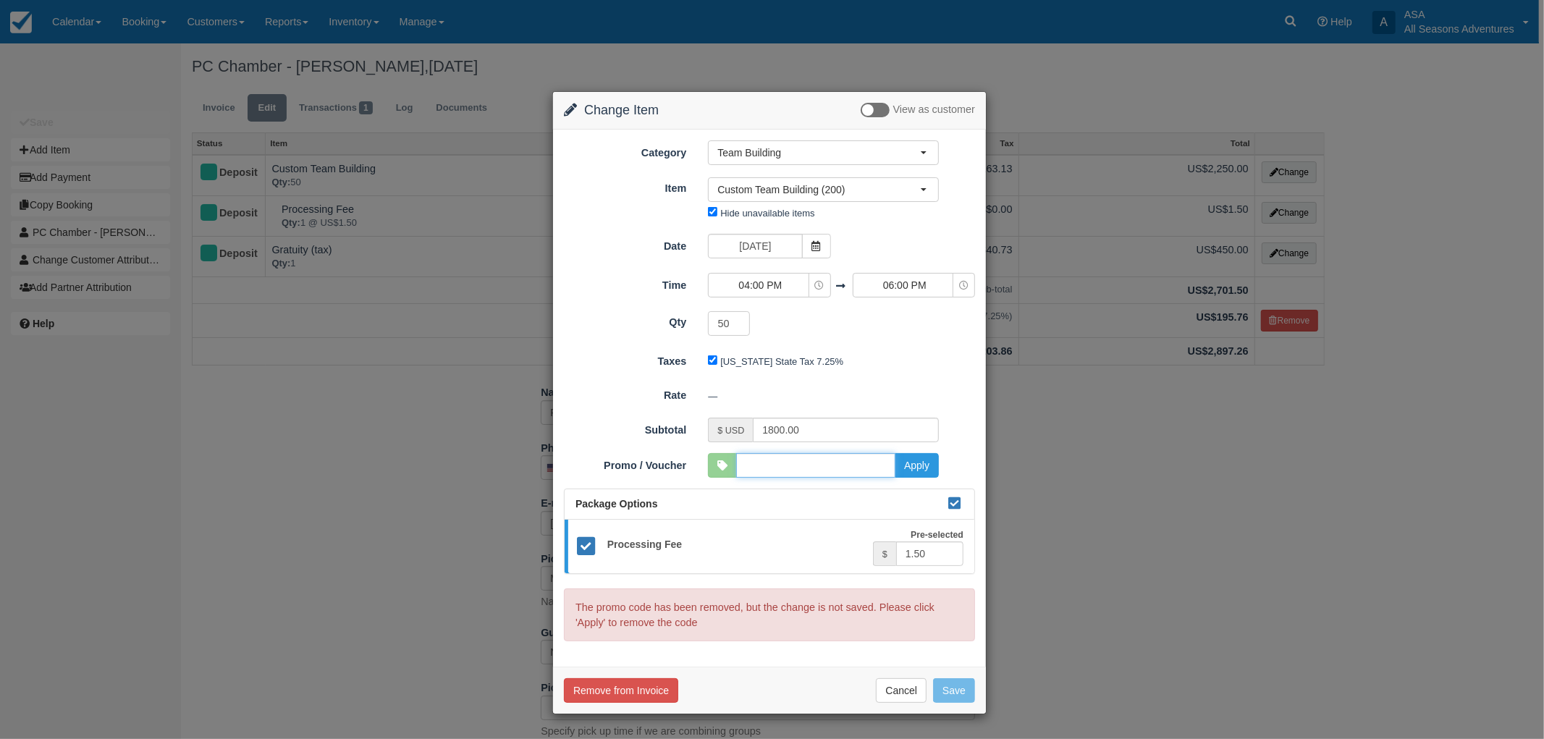
click at [834, 471] on input "Promo / Voucher" at bounding box center [815, 465] width 159 height 25
click at [833, 513] on div "Package Options" at bounding box center [770, 504] width 410 height 30
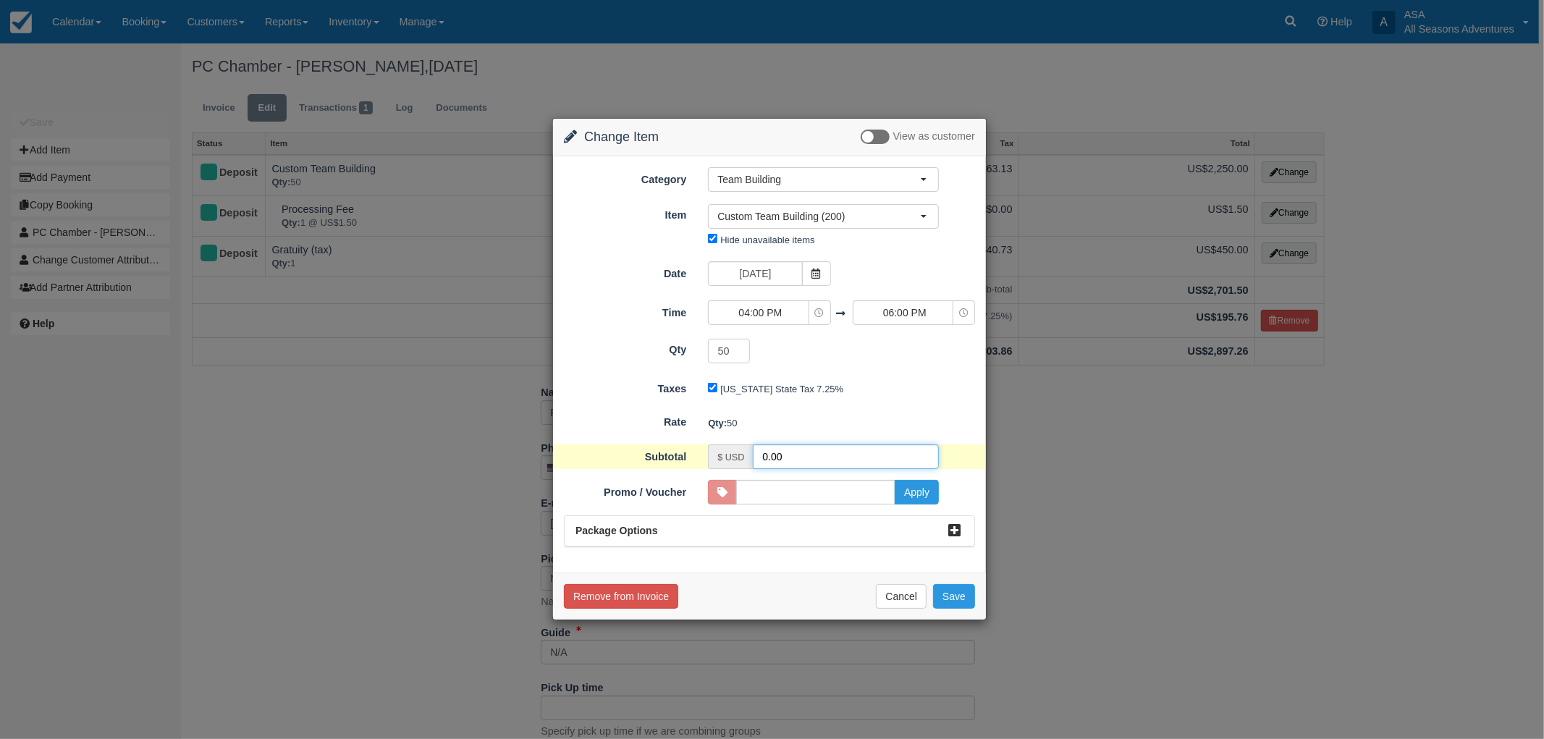
drag, startPoint x: 765, startPoint y: 458, endPoint x: 813, endPoint y: 453, distance: 48.0
click at [765, 457] on input "0.00" at bounding box center [846, 456] width 186 height 25
click at [958, 591] on button "Save" at bounding box center [954, 596] width 42 height 25
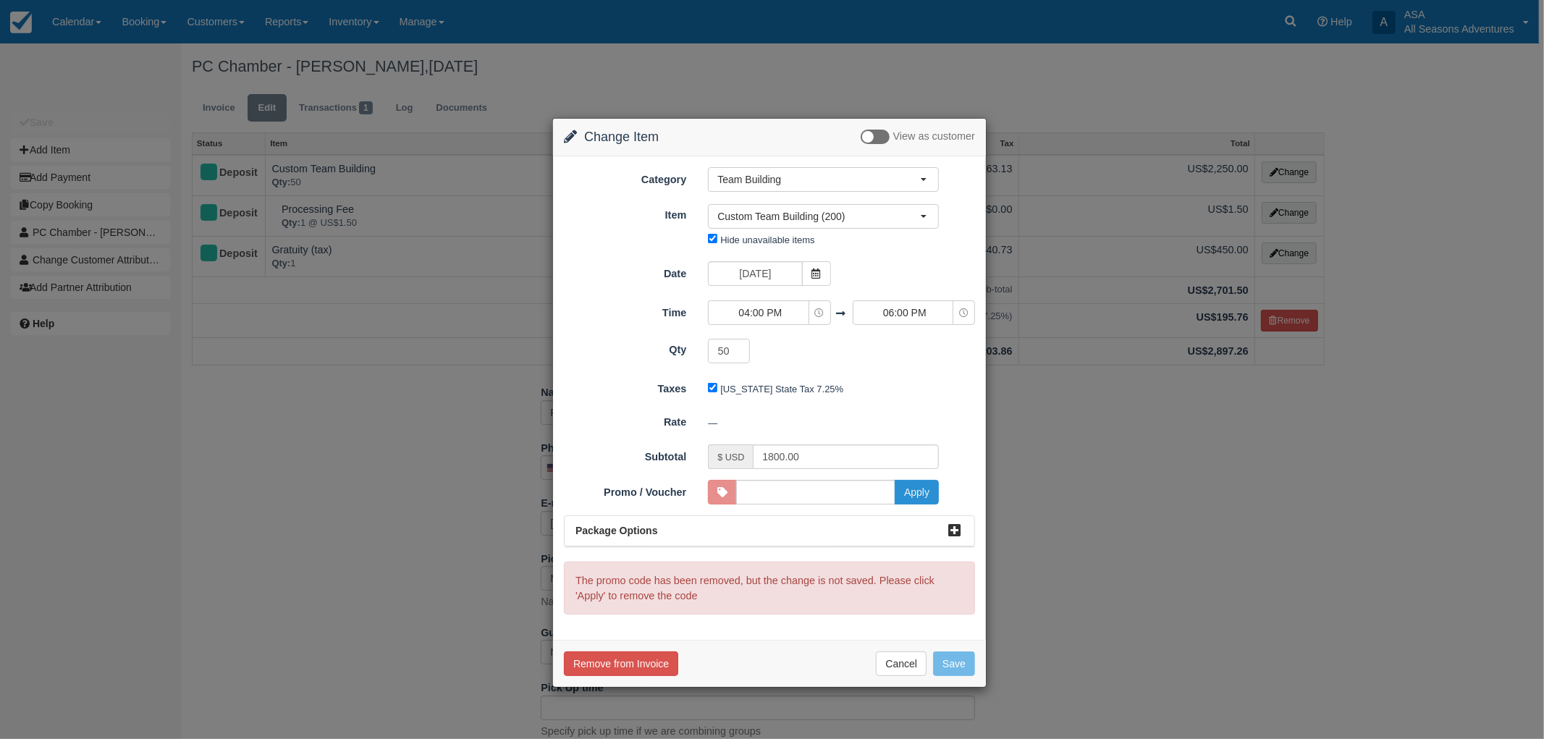
click at [902, 492] on button "Apply" at bounding box center [917, 492] width 44 height 25
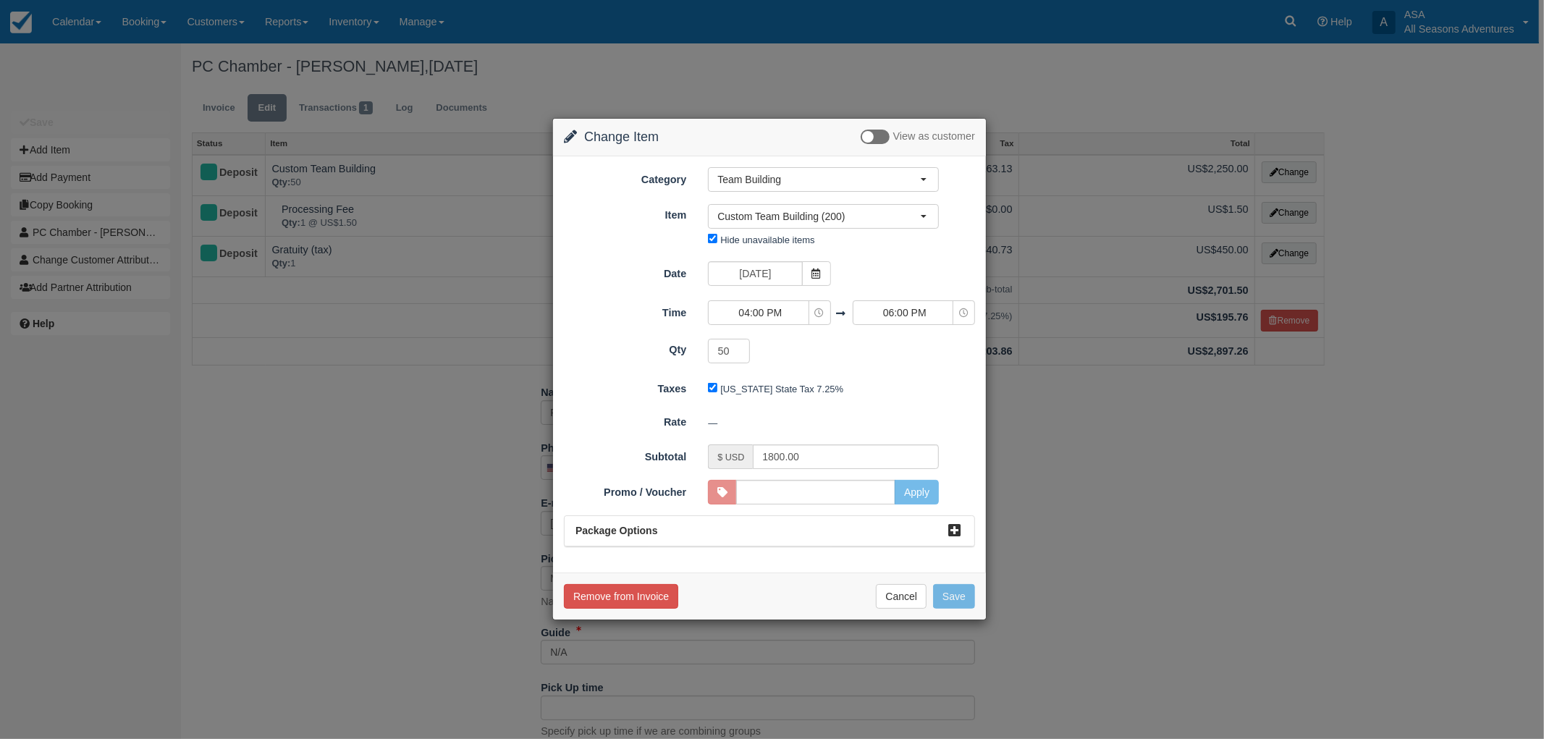
type input "0.00"
click at [960, 601] on button "Save" at bounding box center [954, 596] width 42 height 25
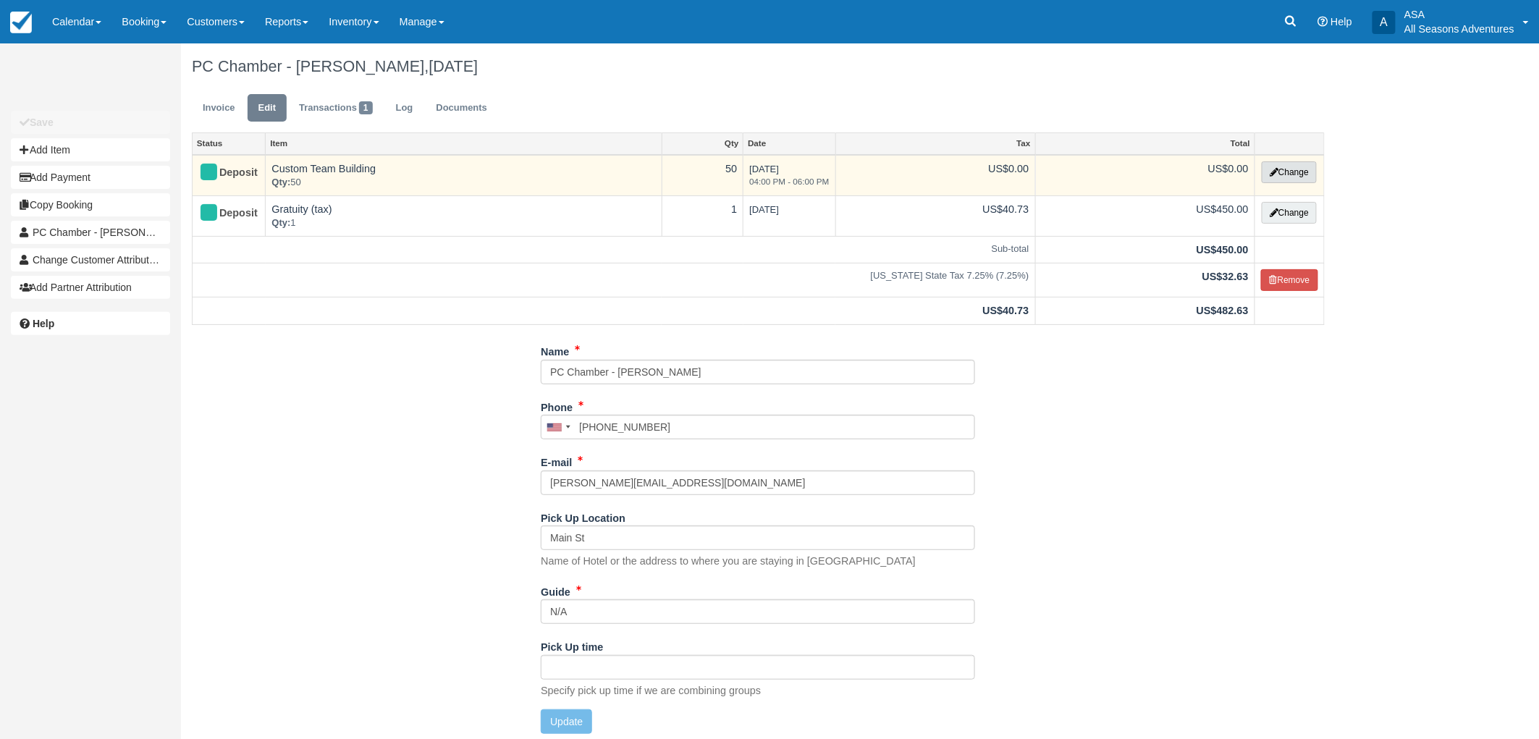
click at [1275, 179] on button "Change" at bounding box center [1289, 172] width 55 height 22
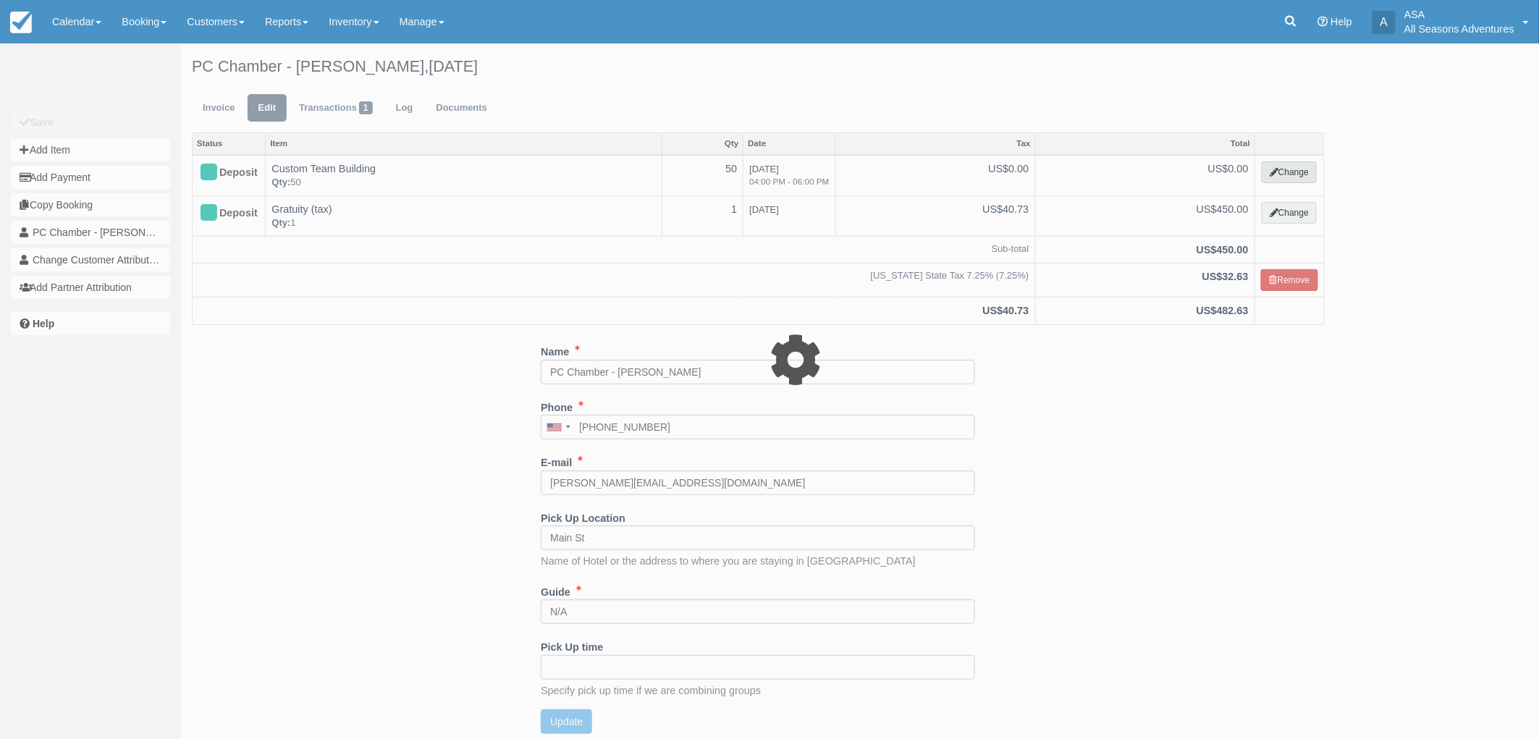
select select "3"
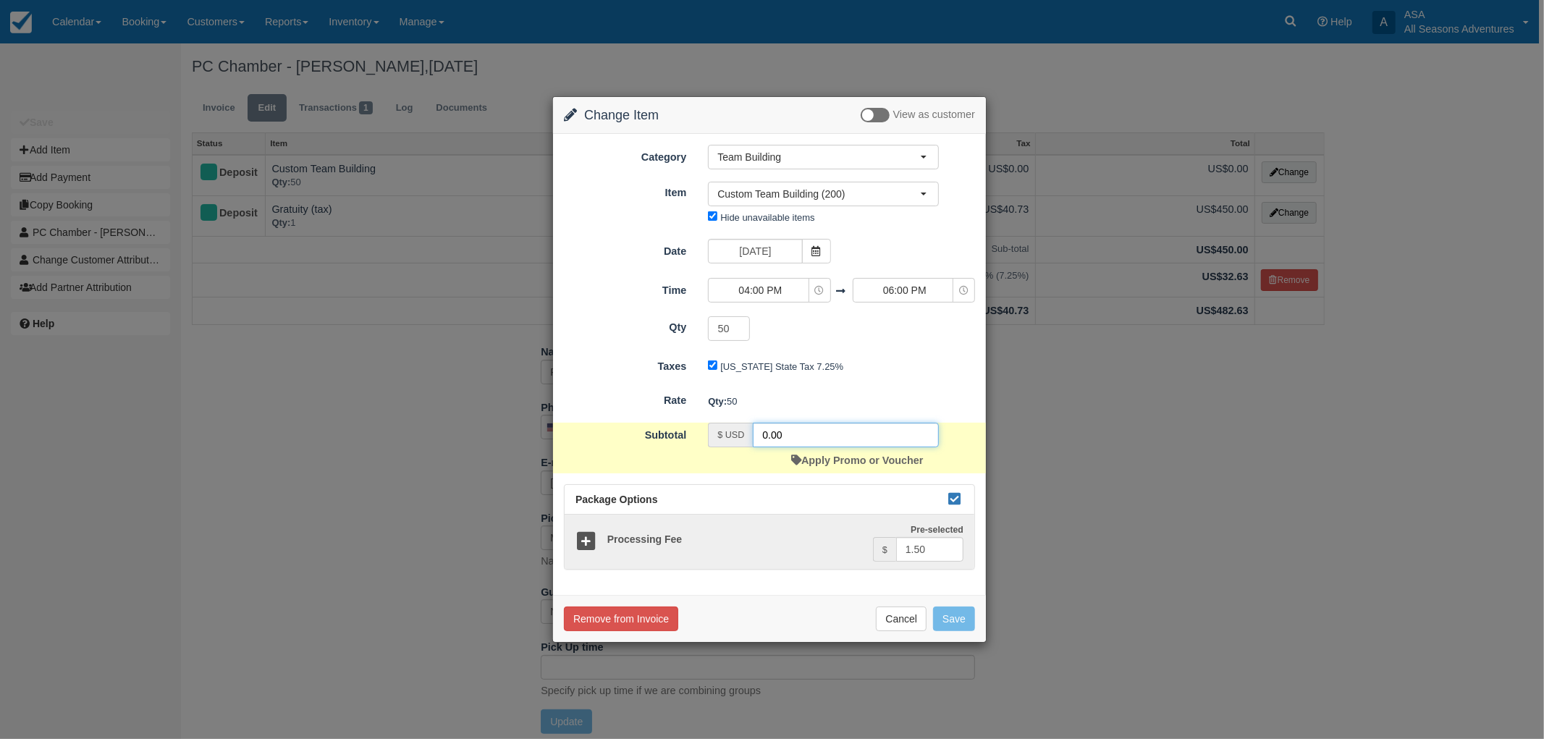
click at [766, 428] on input "0.00" at bounding box center [846, 435] width 186 height 25
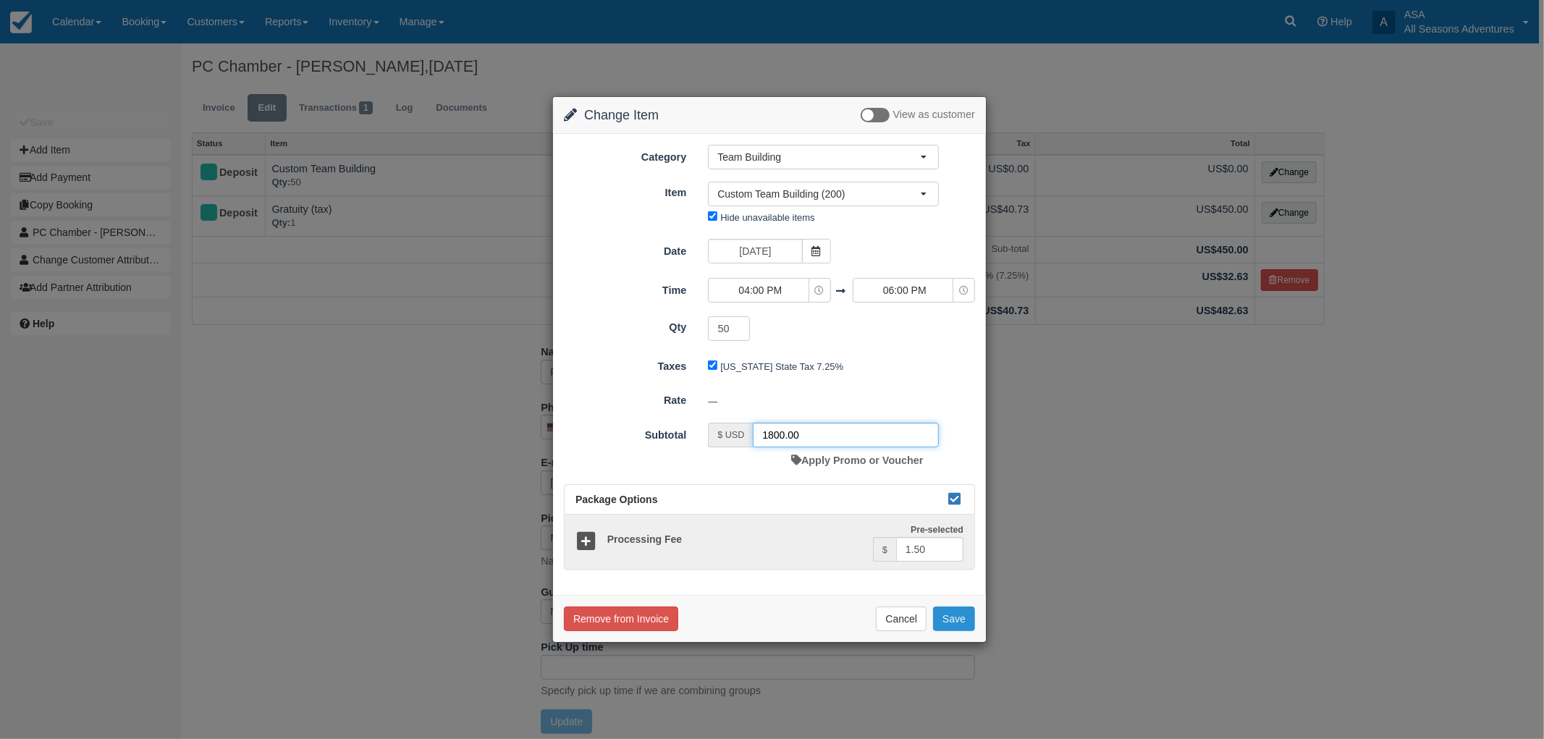
type input "1800.00"
click at [950, 623] on button "Save" at bounding box center [954, 619] width 42 height 25
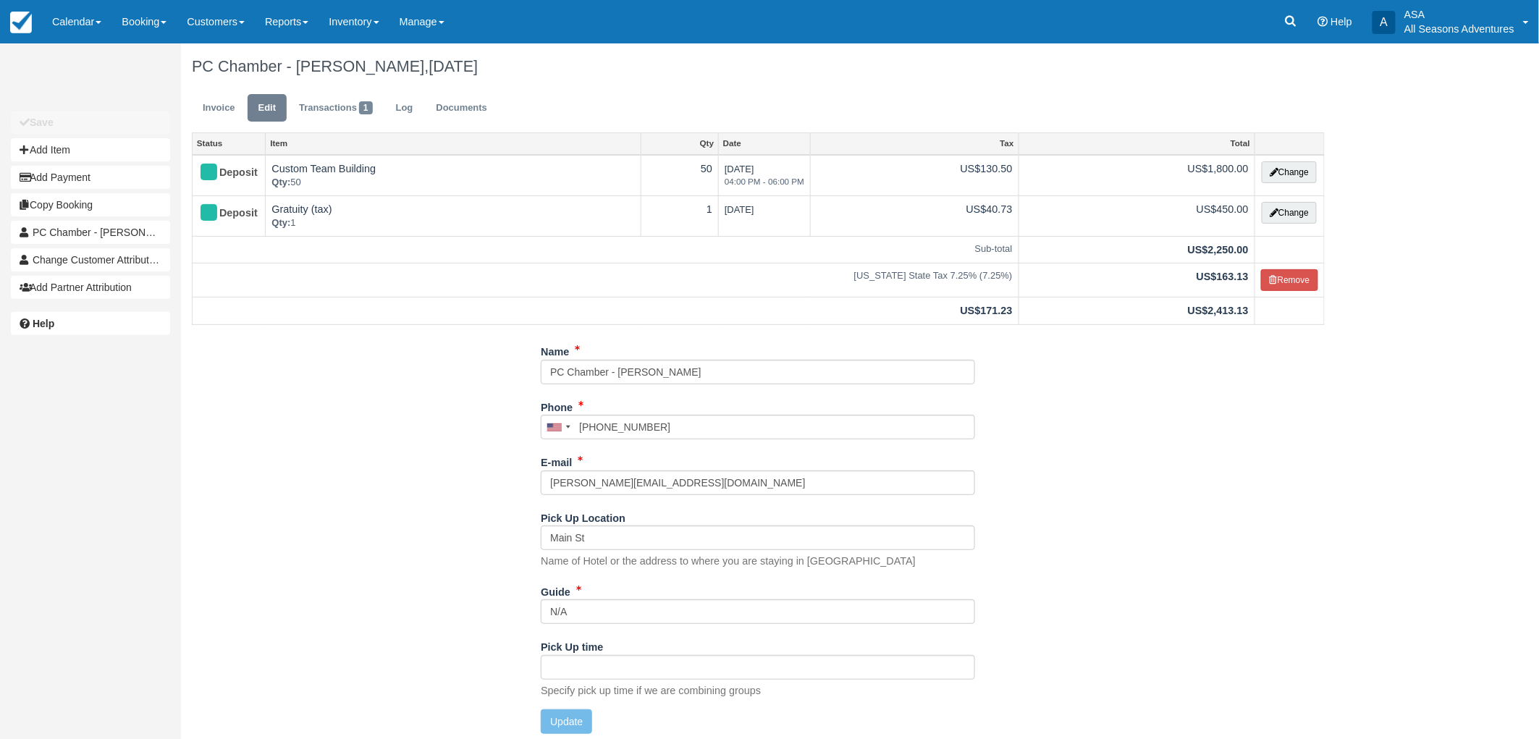
click at [219, 129] on ul "Invoice Edit Transactions 1 Log Documents" at bounding box center [758, 111] width 1133 height 43
click at [233, 102] on link "Invoice" at bounding box center [219, 108] width 54 height 28
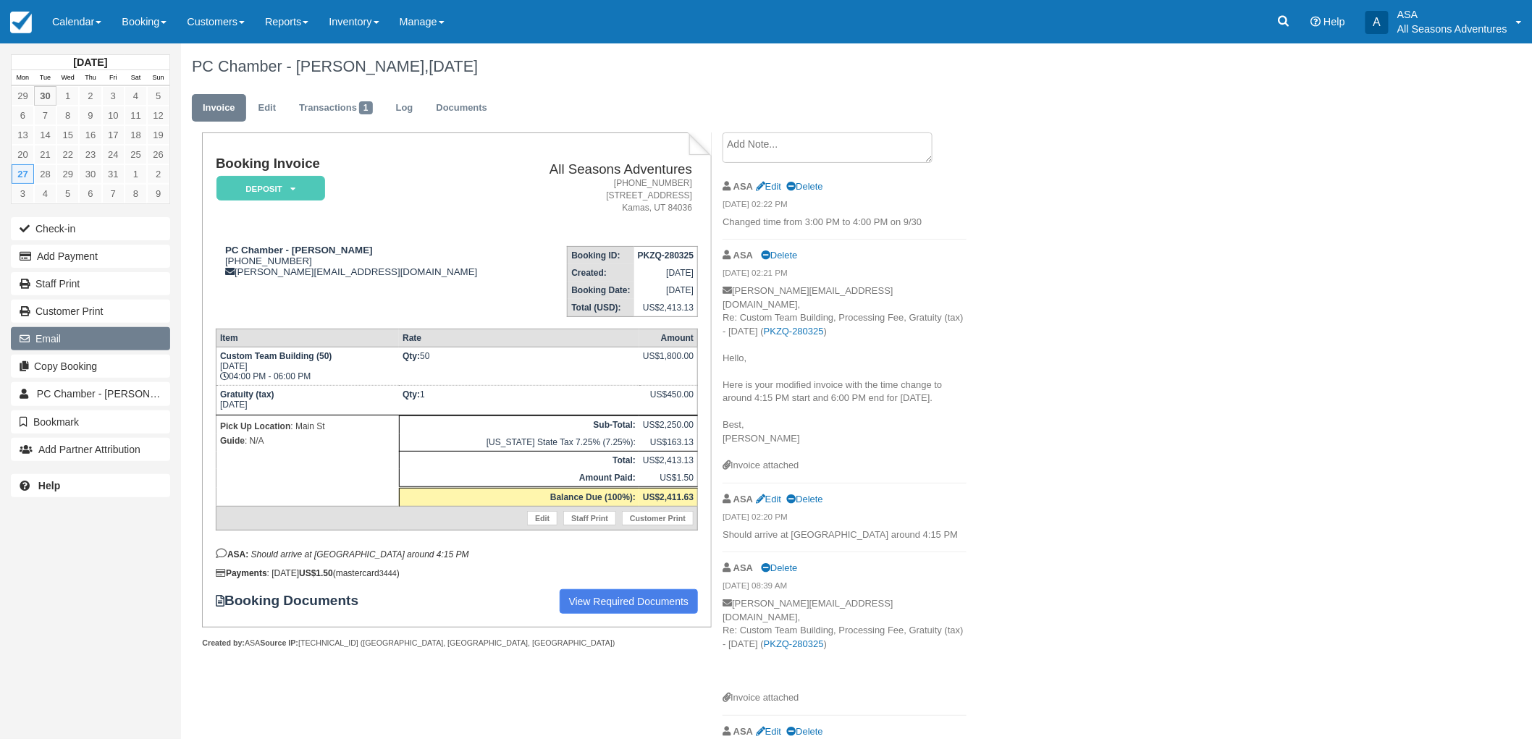
click at [61, 344] on button "Email" at bounding box center [90, 338] width 159 height 23
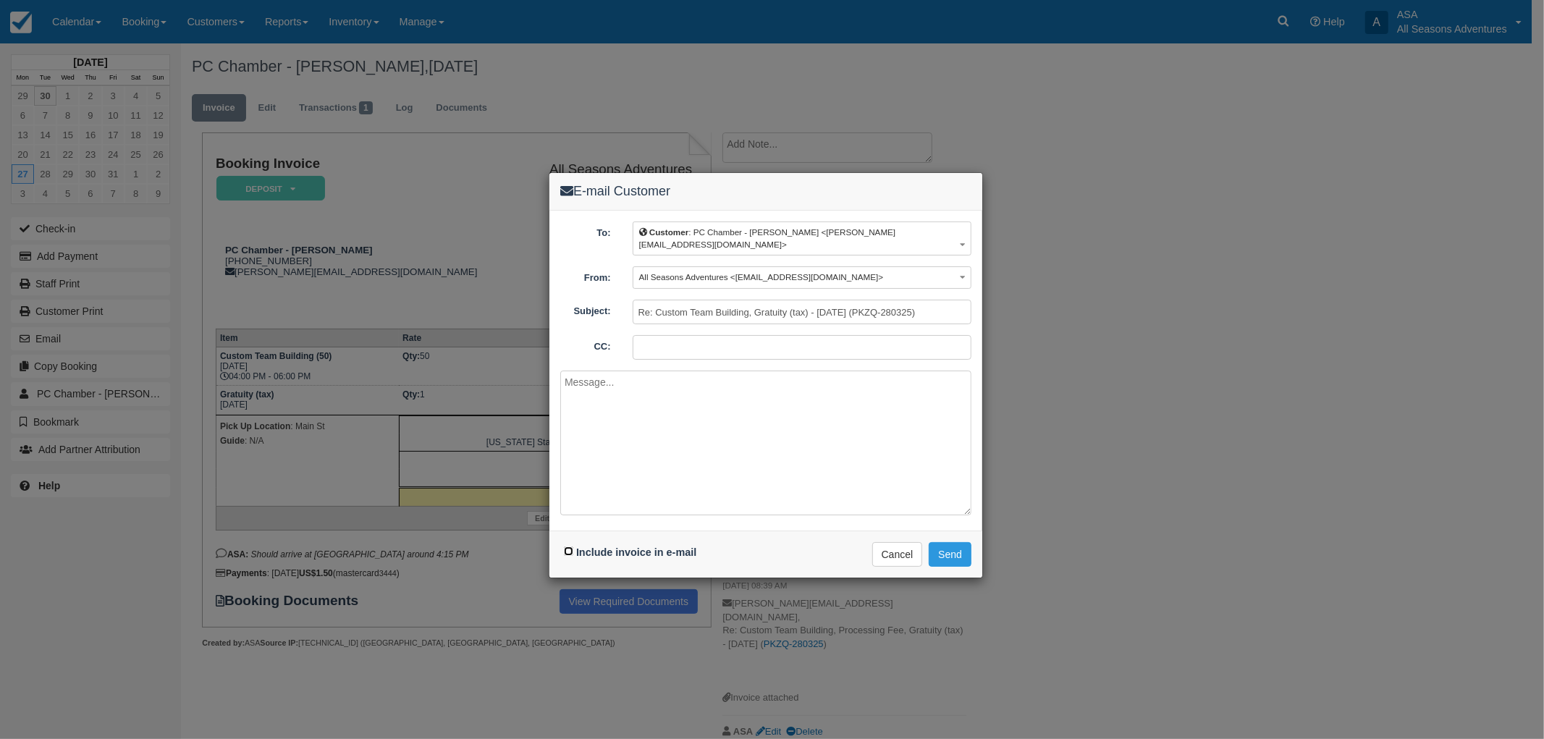
click at [567, 547] on input "Include invoice in e-mail" at bounding box center [568, 551] width 9 height 9
checkbox input "true"
click at [631, 479] on textarea at bounding box center [765, 443] width 411 height 145
click at [675, 413] on textarea at bounding box center [765, 443] width 411 height 145
type textarea "Hello, Here is the correct invoice for your reservation on 10/27. My apologies …"
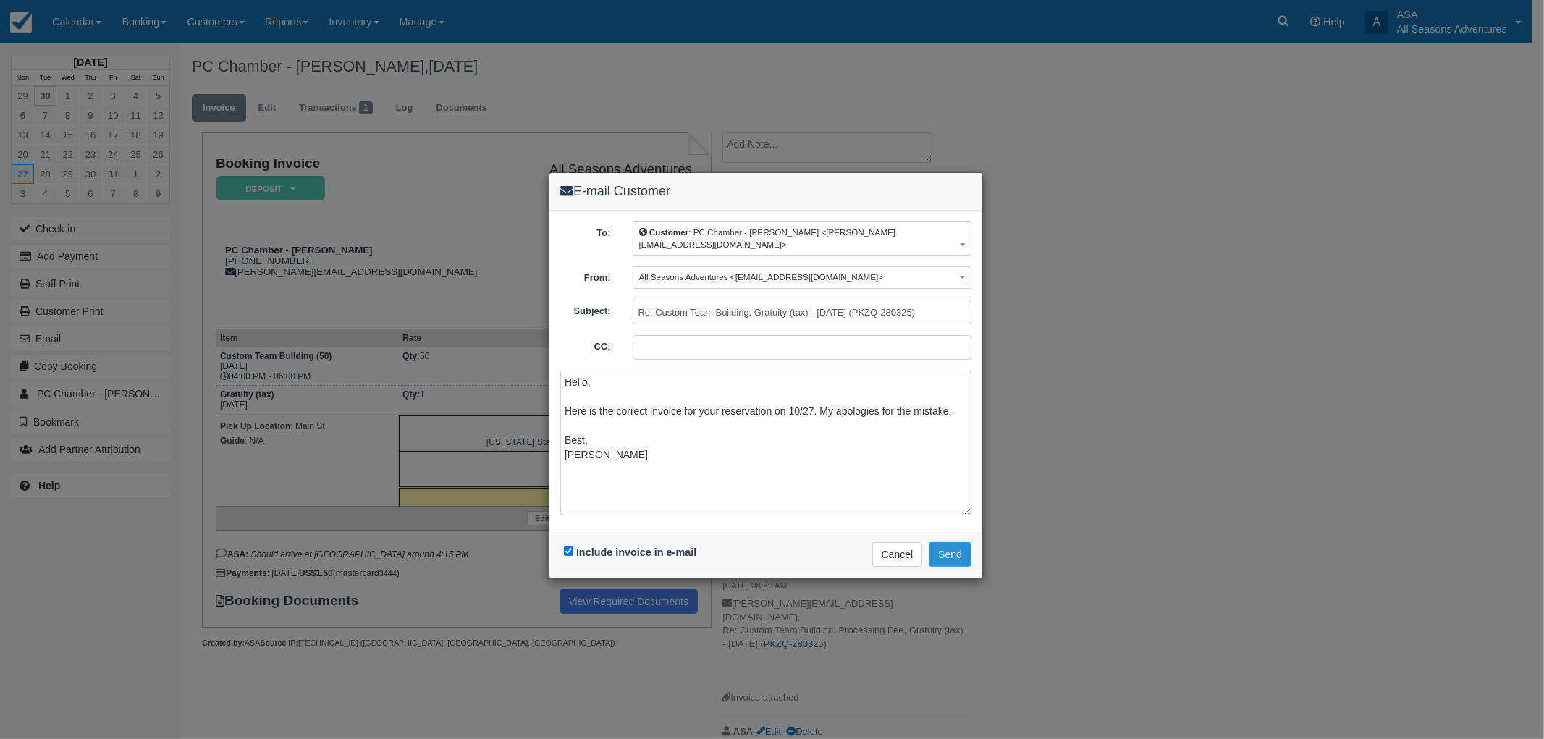
click at [953, 542] on button "Send" at bounding box center [950, 554] width 43 height 25
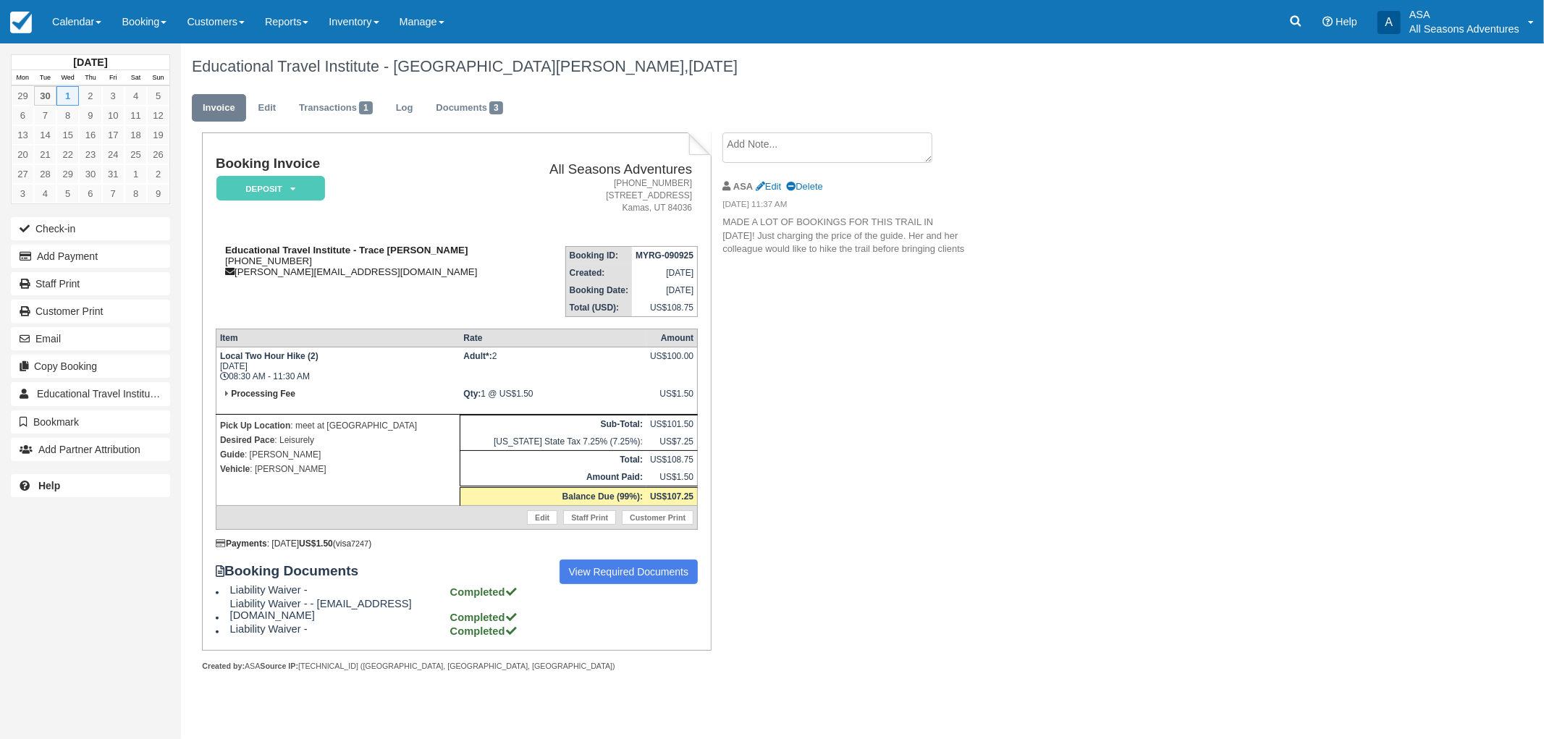
click at [316, 250] on strong "Educational Travel Institute - Trace [PERSON_NAME]" at bounding box center [346, 250] width 243 height 11
drag, startPoint x: 313, startPoint y: 263, endPoint x: 223, endPoint y: 261, distance: 89.8
click at [223, 261] on div "Educational Travel Institute - Trace Mineau 1 (406) 249-1858 traci@edutrav.net" at bounding box center [367, 261] width 303 height 33
copy div "1 (406) 249-1858"
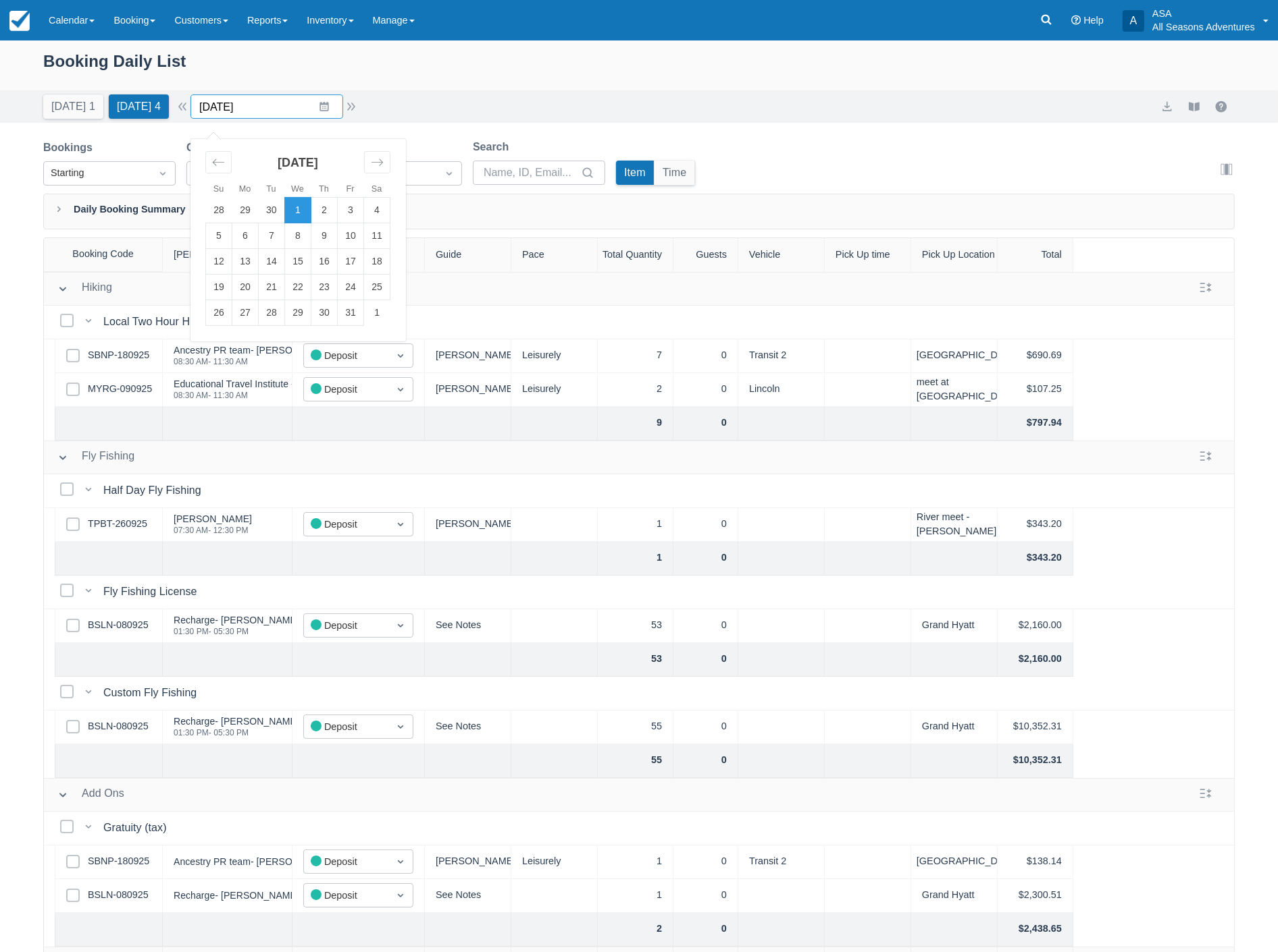
click at [288, 110] on input "10/01/25" at bounding box center [267, 106] width 153 height 24
click at [311, 230] on td "8" at bounding box center [298, 237] width 26 height 26
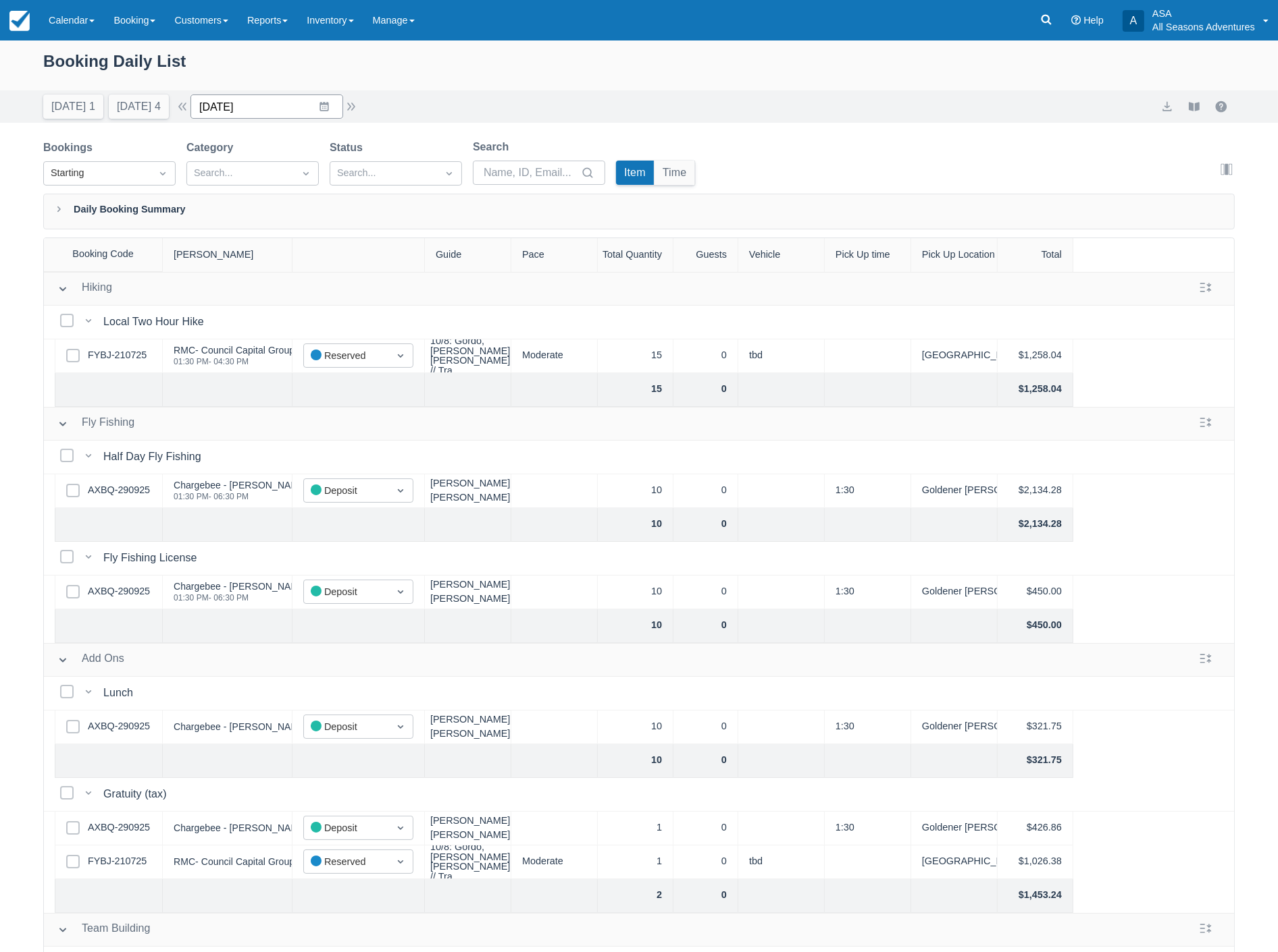
click at [266, 110] on input "10/08/25" at bounding box center [267, 106] width 153 height 24
click at [373, 165] on div "Move forward to switch to the next month." at bounding box center [377, 162] width 26 height 22
click at [300, 227] on td "5" at bounding box center [298, 237] width 26 height 26
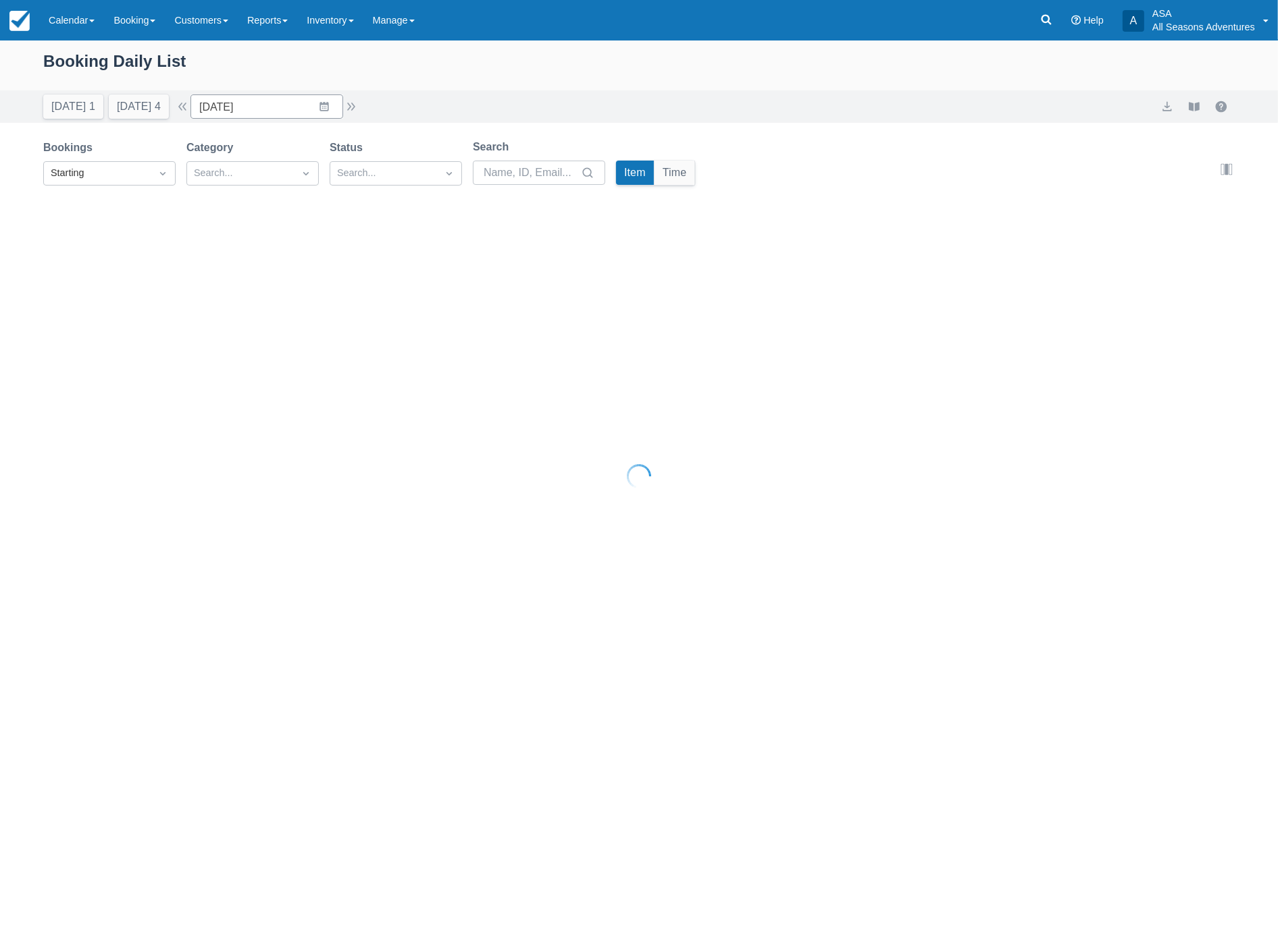
type input "11/05/25"
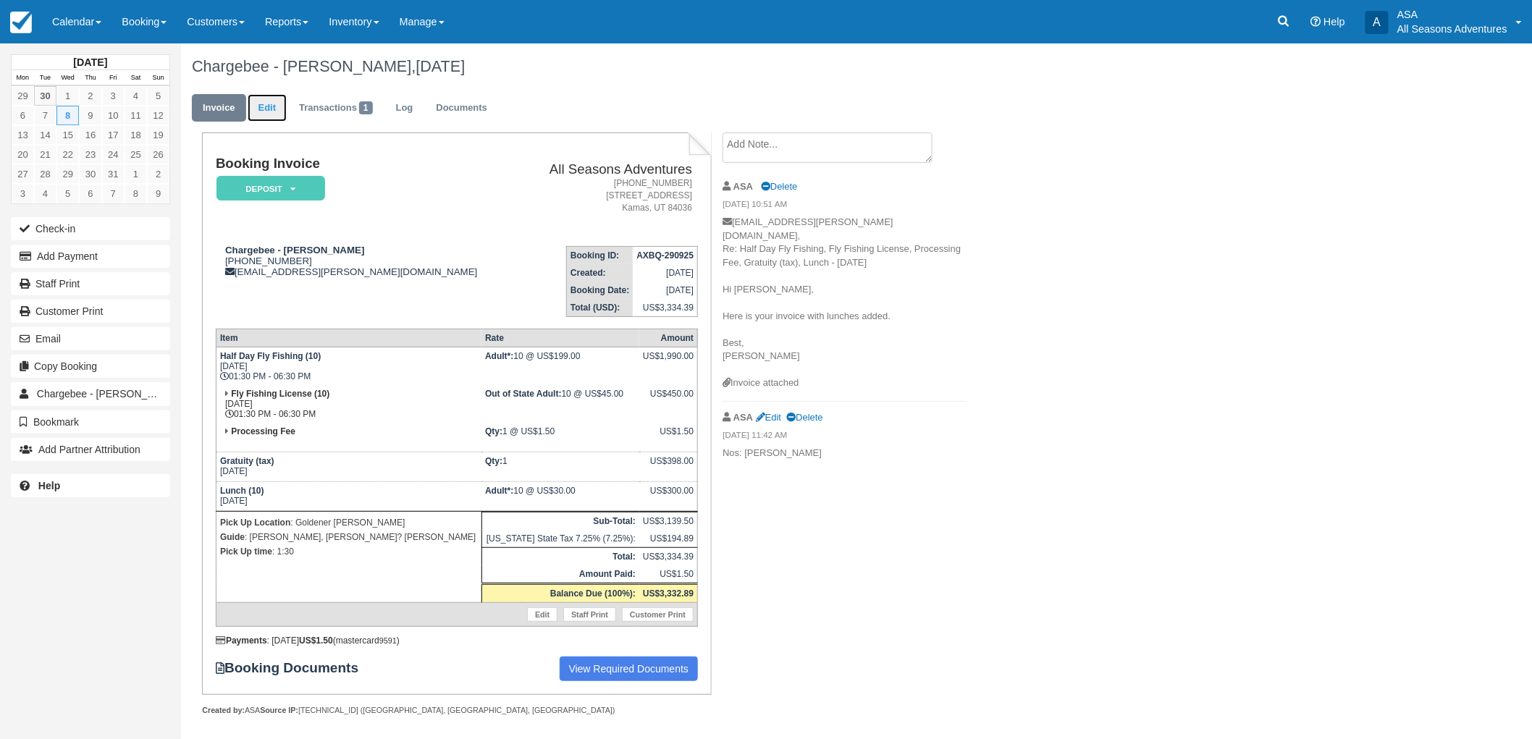
click at [280, 111] on link "Edit" at bounding box center [267, 108] width 39 height 28
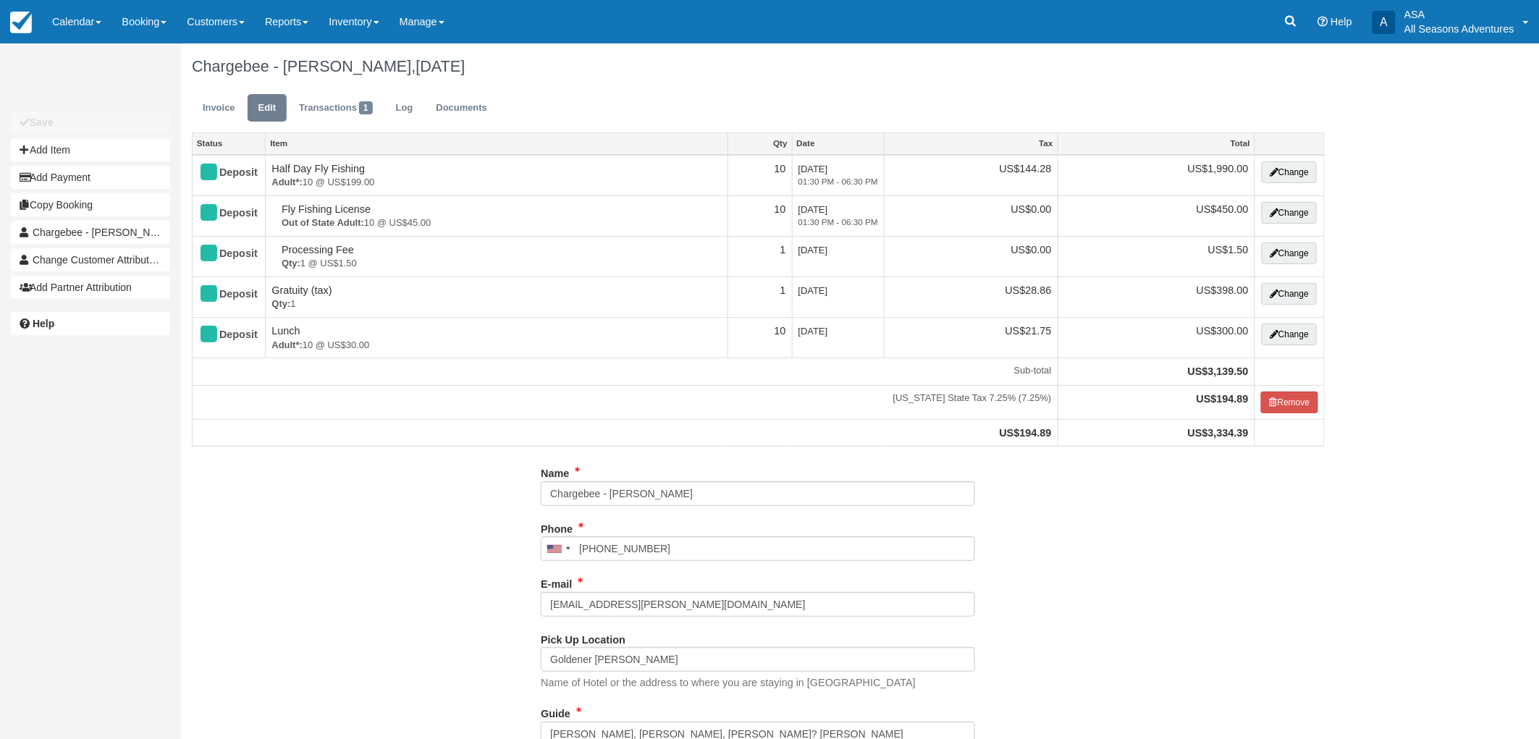
type input "[PHONE_NUMBER]"
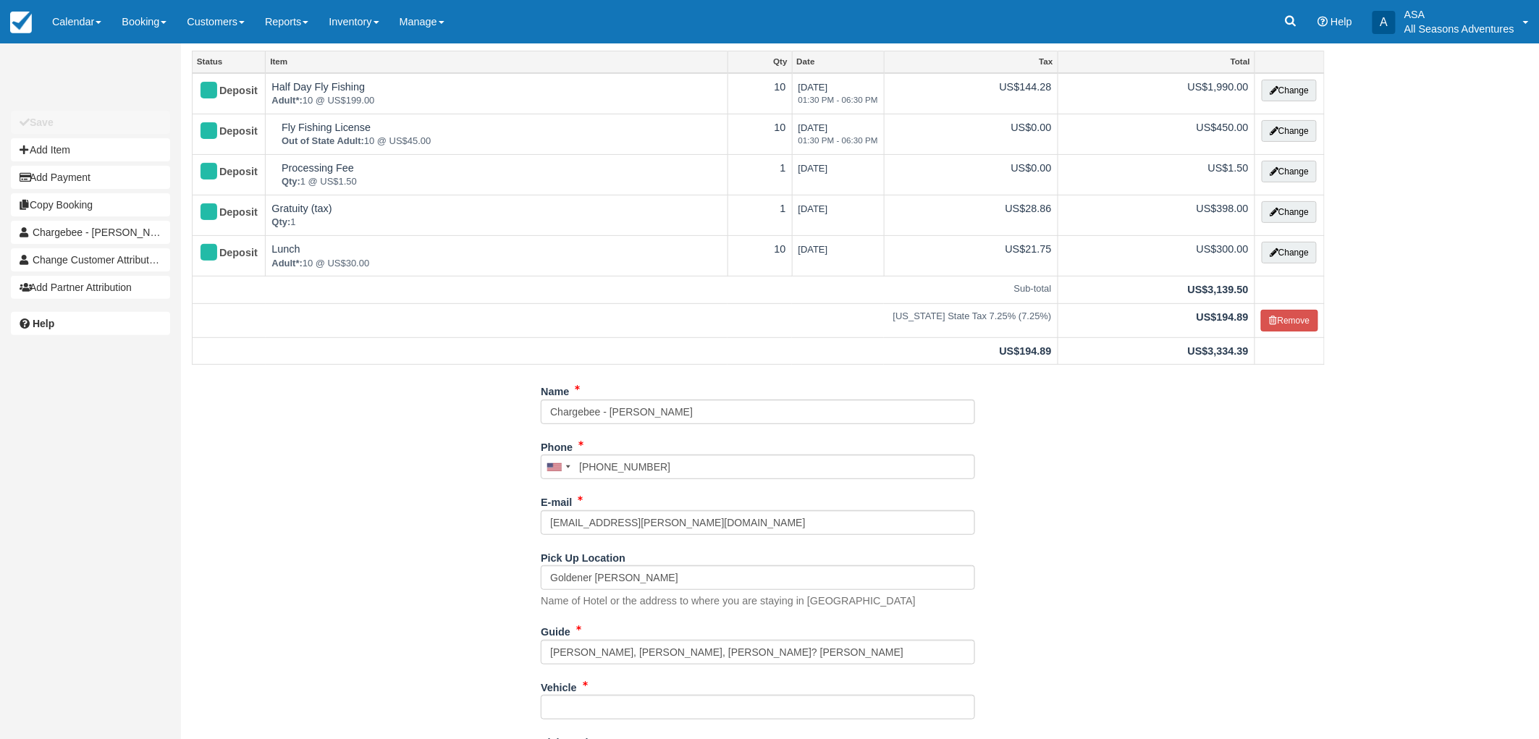
scroll to position [182, 0]
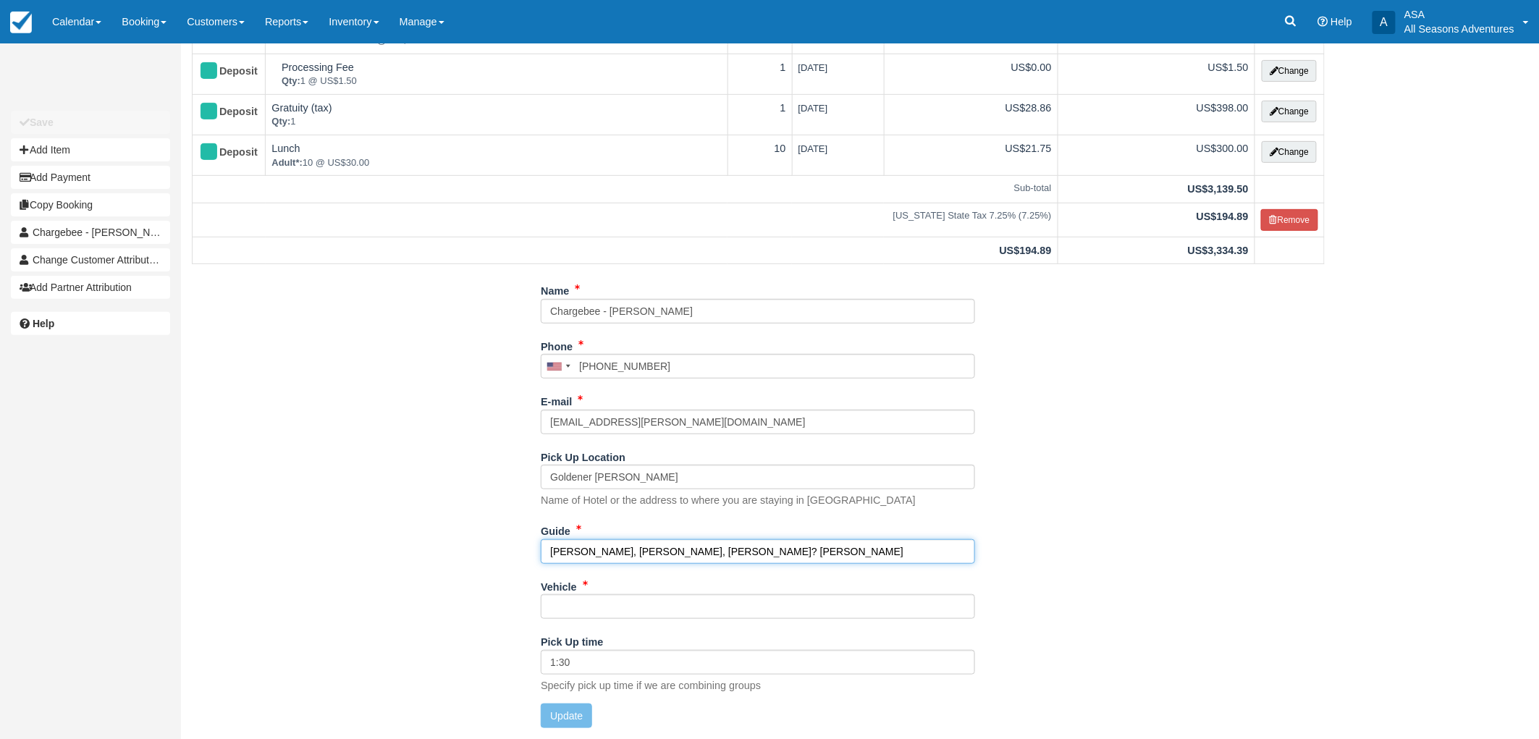
click at [639, 550] on input "Scott, Lucas, Chris? Tyler" at bounding box center [758, 551] width 434 height 25
type input "Scott, Lucas, Jake? Tyler"
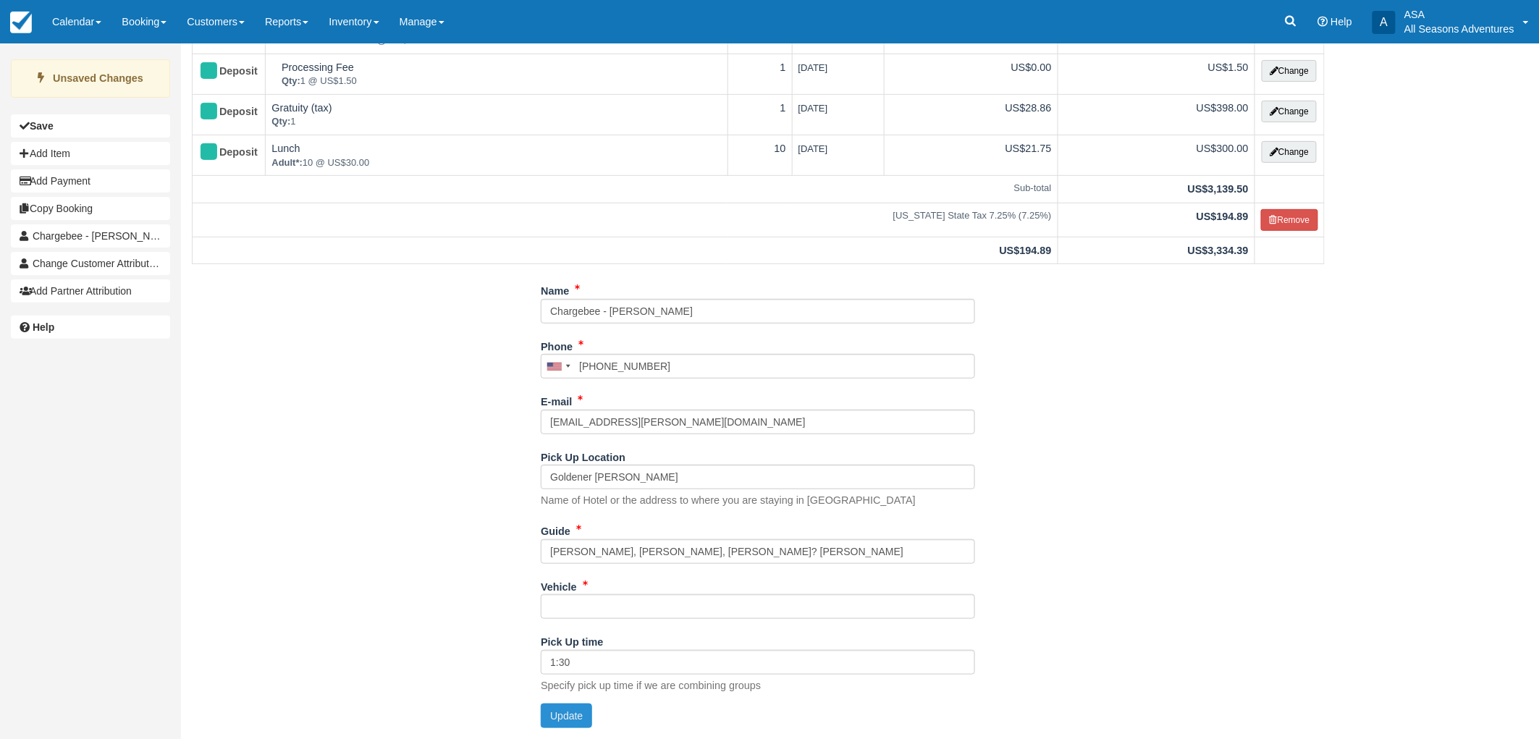
click at [563, 714] on button "Update" at bounding box center [566, 716] width 51 height 25
type input "+14052272426"
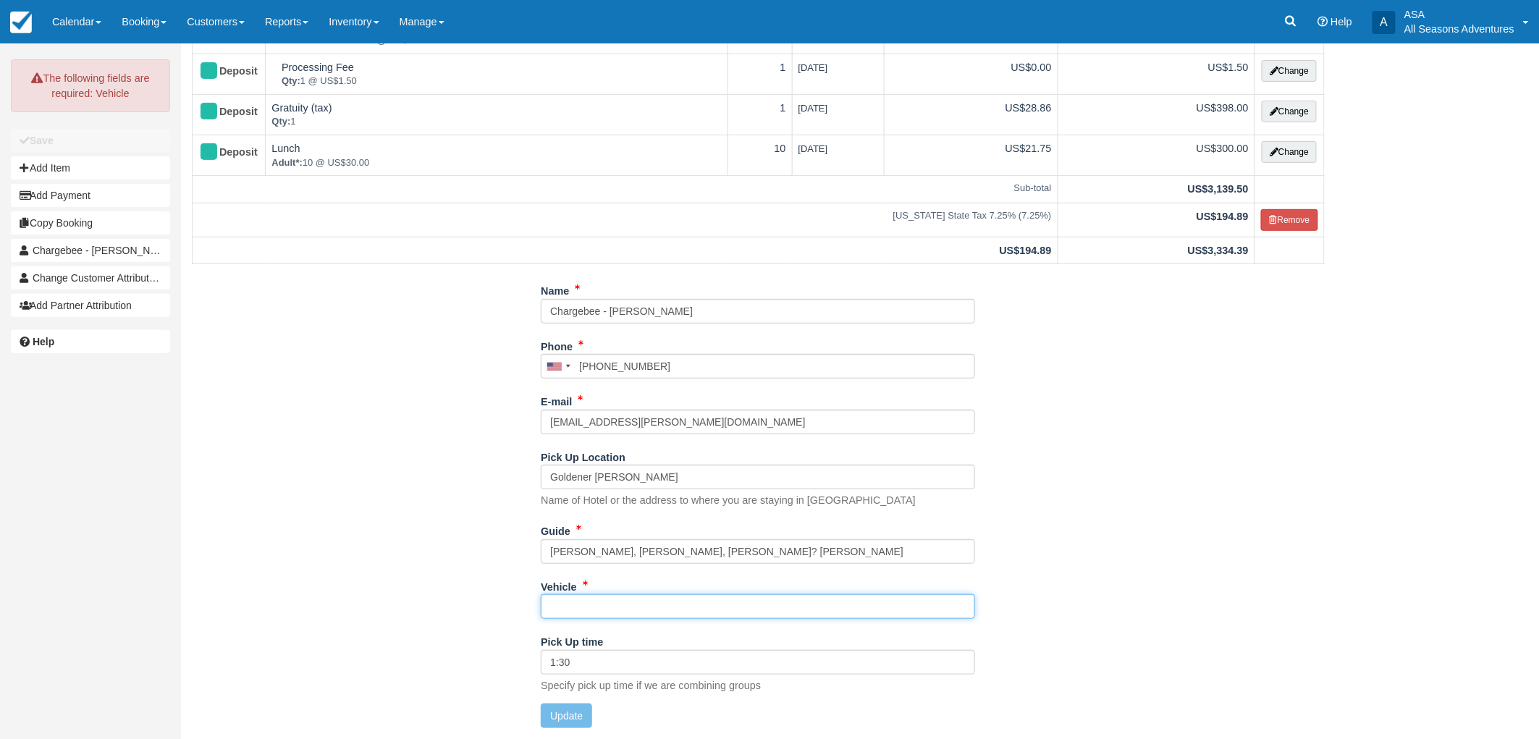
click at [631, 613] on input "Vehicle" at bounding box center [758, 606] width 434 height 25
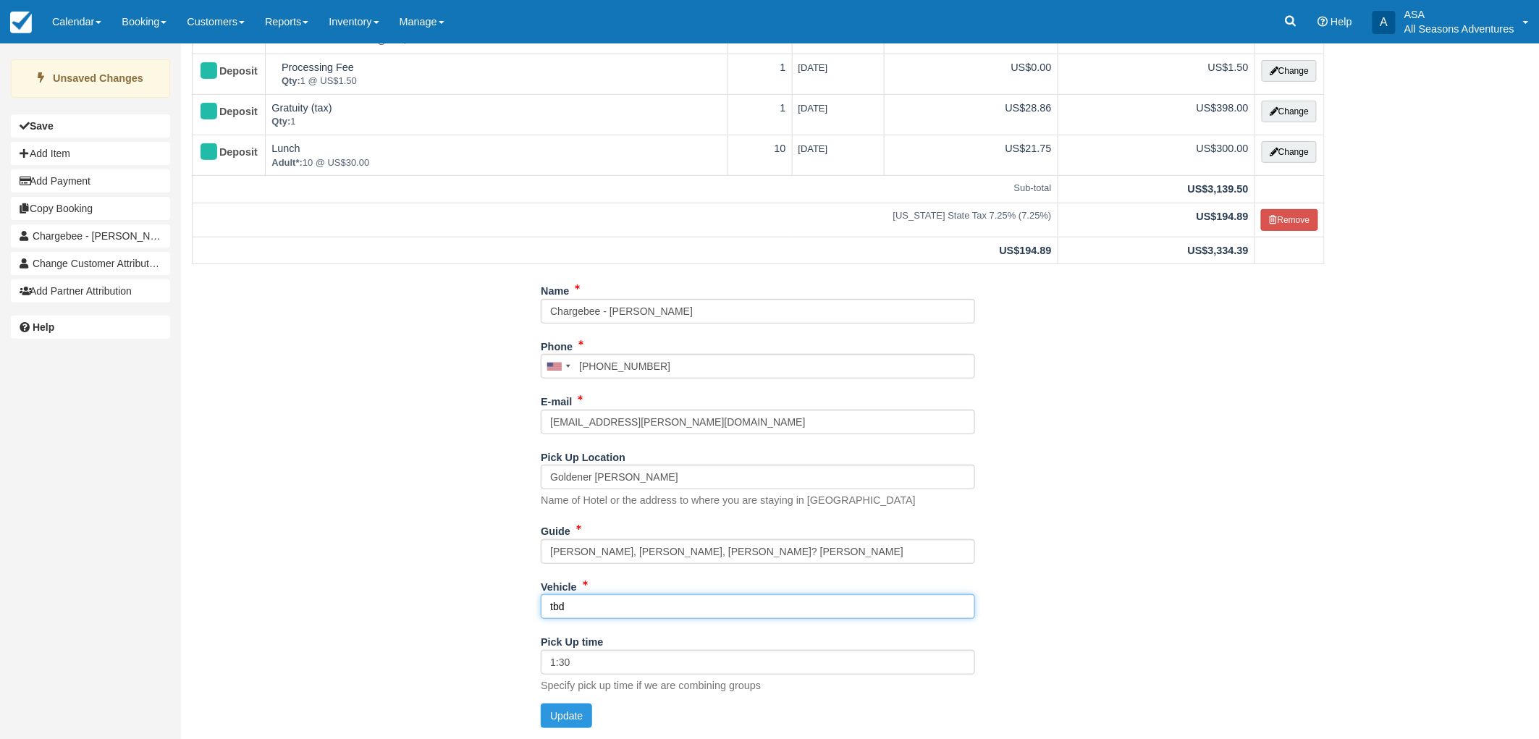
type input "tbd"
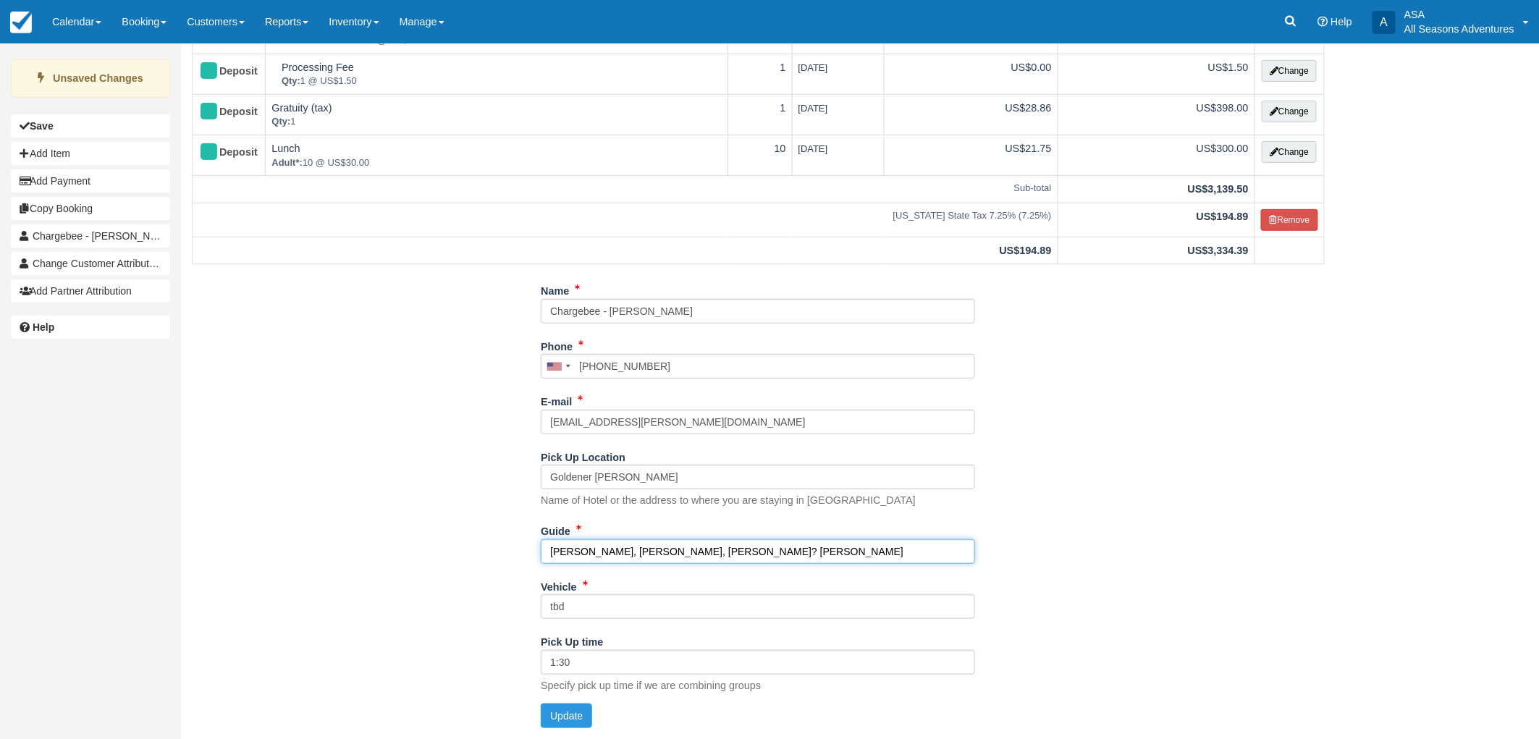
click at [635, 549] on input "Scott, Lucas, Jake? Tyler" at bounding box center [758, 551] width 434 height 25
type input "Scott, Lucas, Jake, Tyler"
click at [562, 721] on button "Update" at bounding box center [566, 716] width 51 height 25
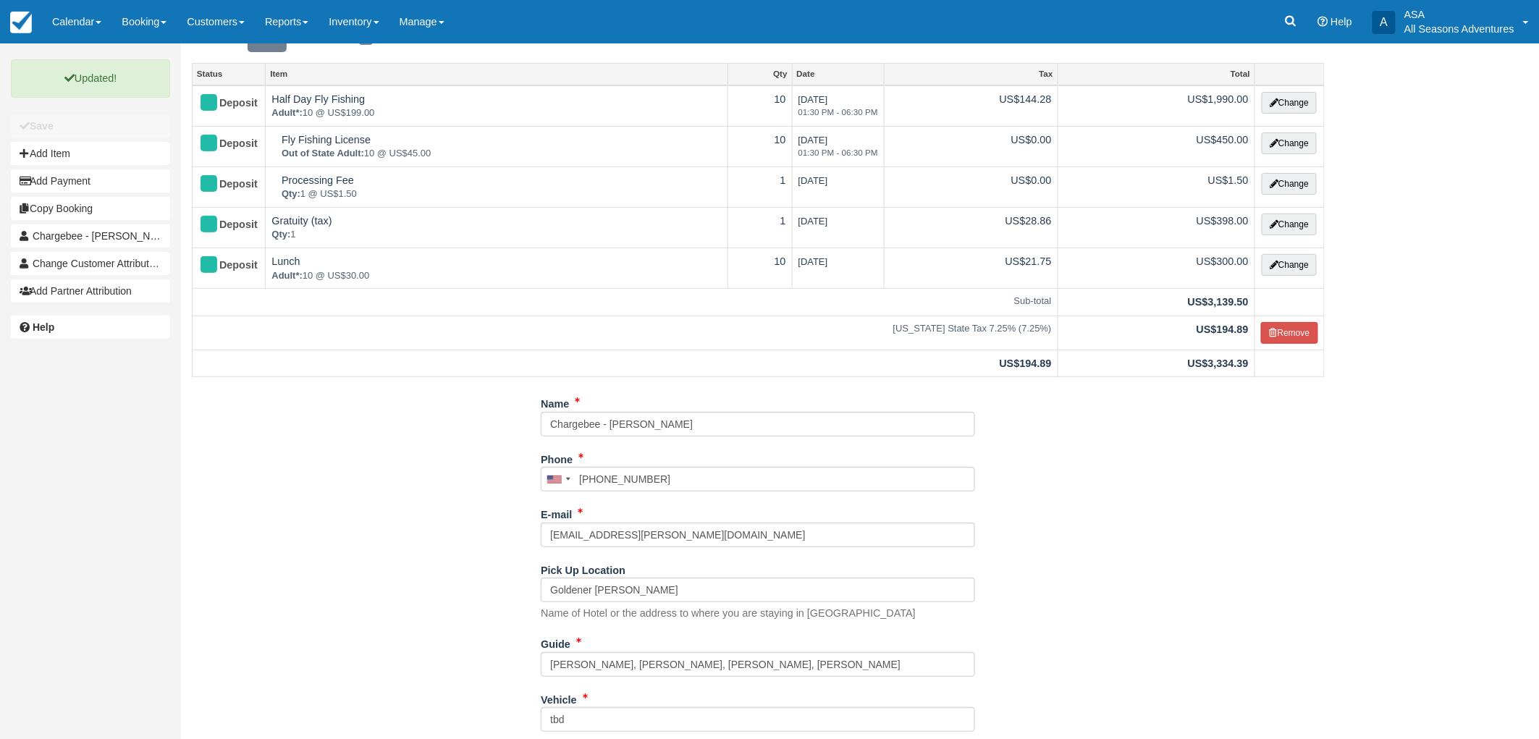
scroll to position [0, 0]
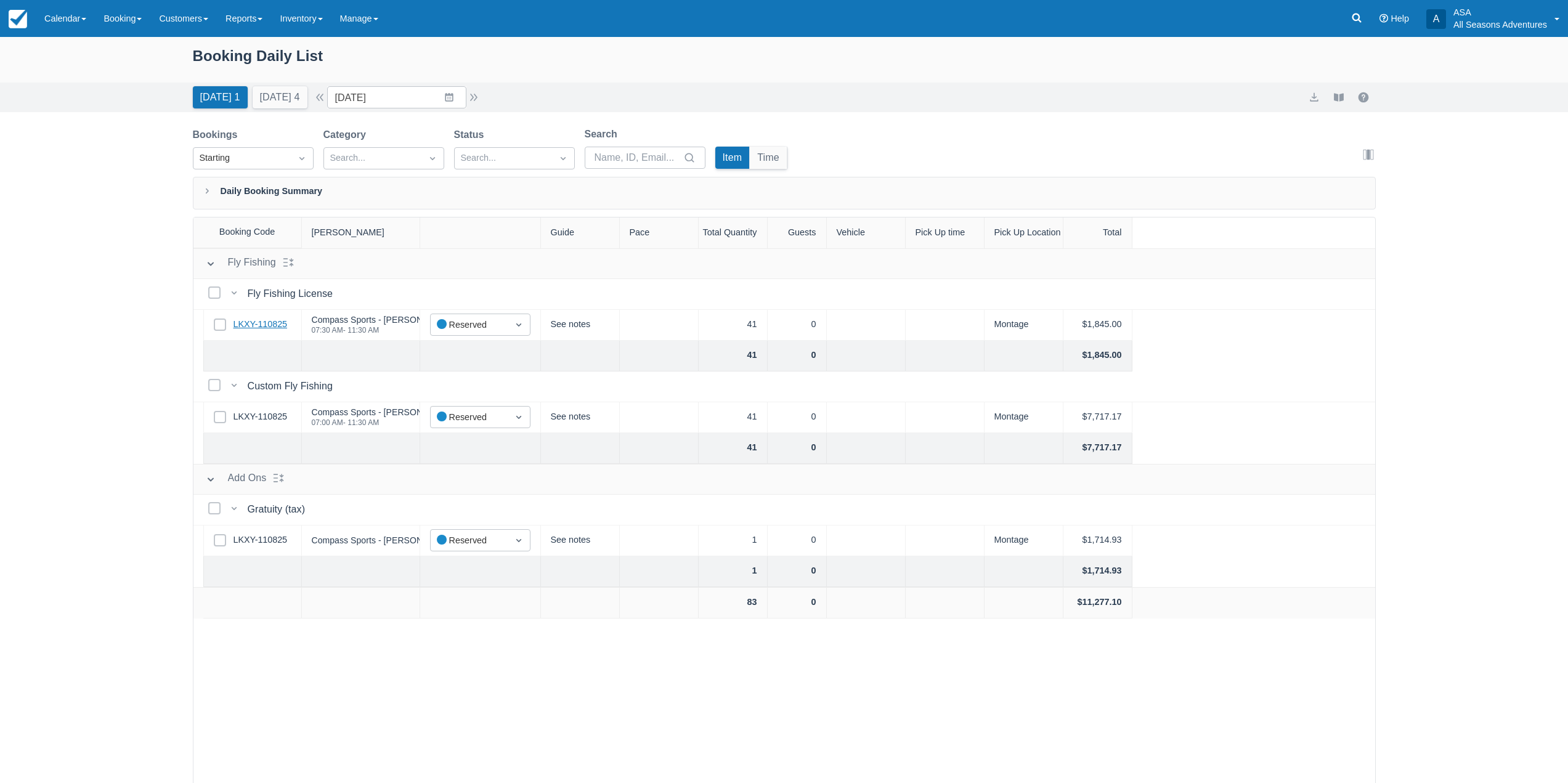
click at [260, 323] on link "LKXY-110825" at bounding box center [260, 325] width 54 height 14
click at [255, 93] on button "[DATE] 4" at bounding box center [280, 97] width 54 height 22
type input "[DATE]"
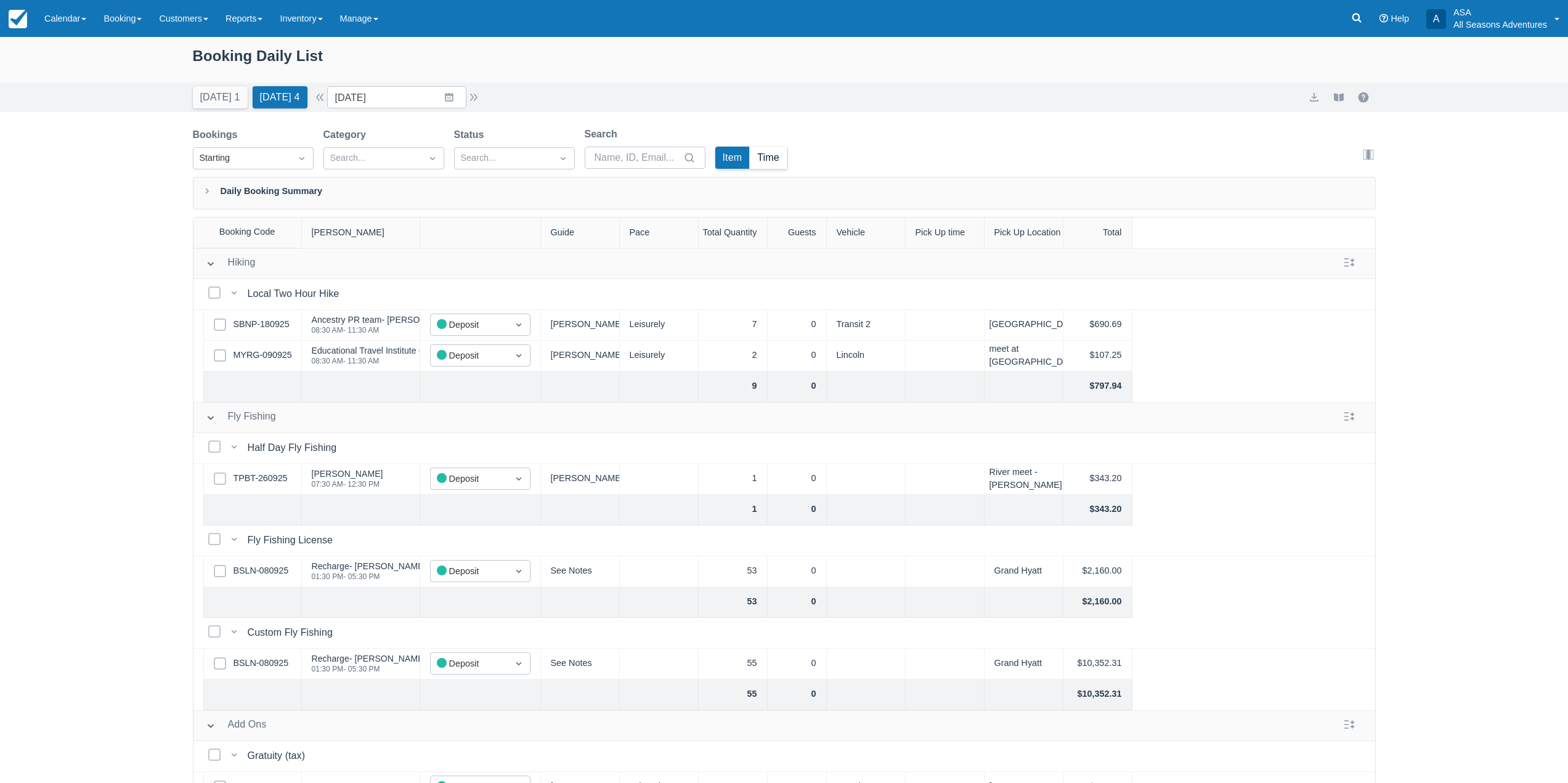
click at [752, 159] on button "Time" at bounding box center [768, 157] width 37 height 22
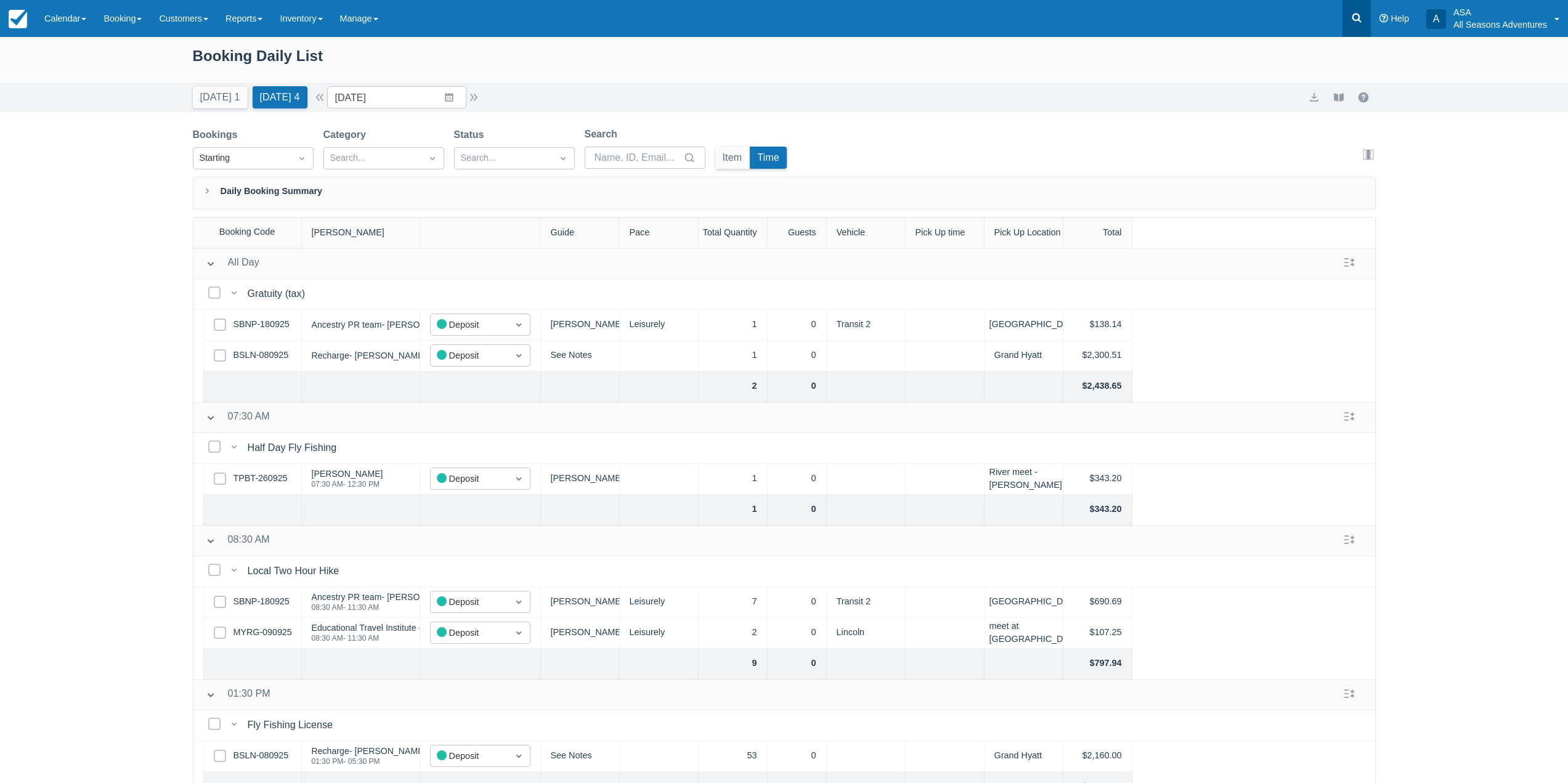
click at [1342, 14] on link at bounding box center [1356, 18] width 28 height 37
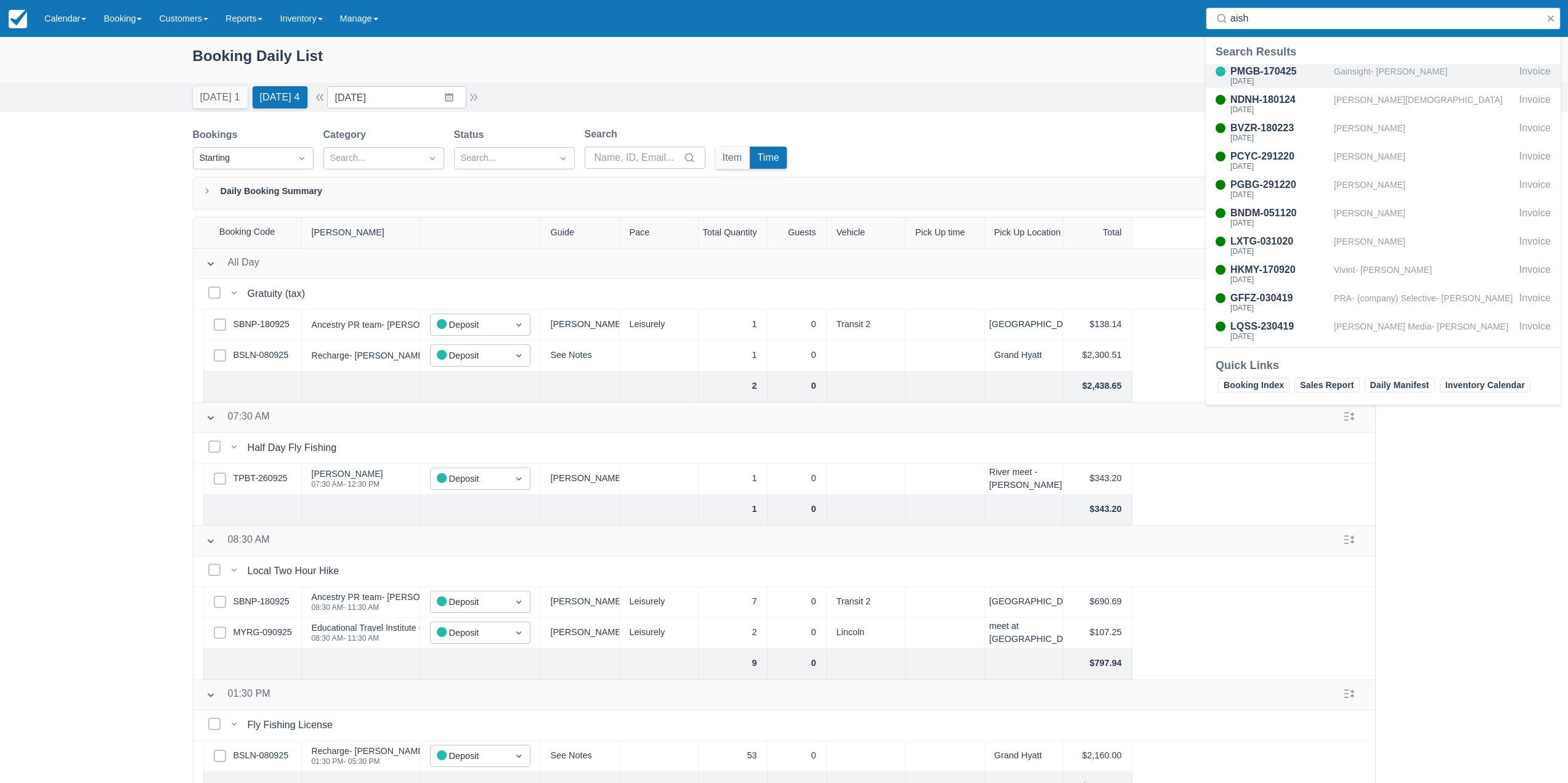
type input "aish"
click at [1347, 72] on div "Gainsight- [PERSON_NAME]" at bounding box center [1424, 76] width 180 height 24
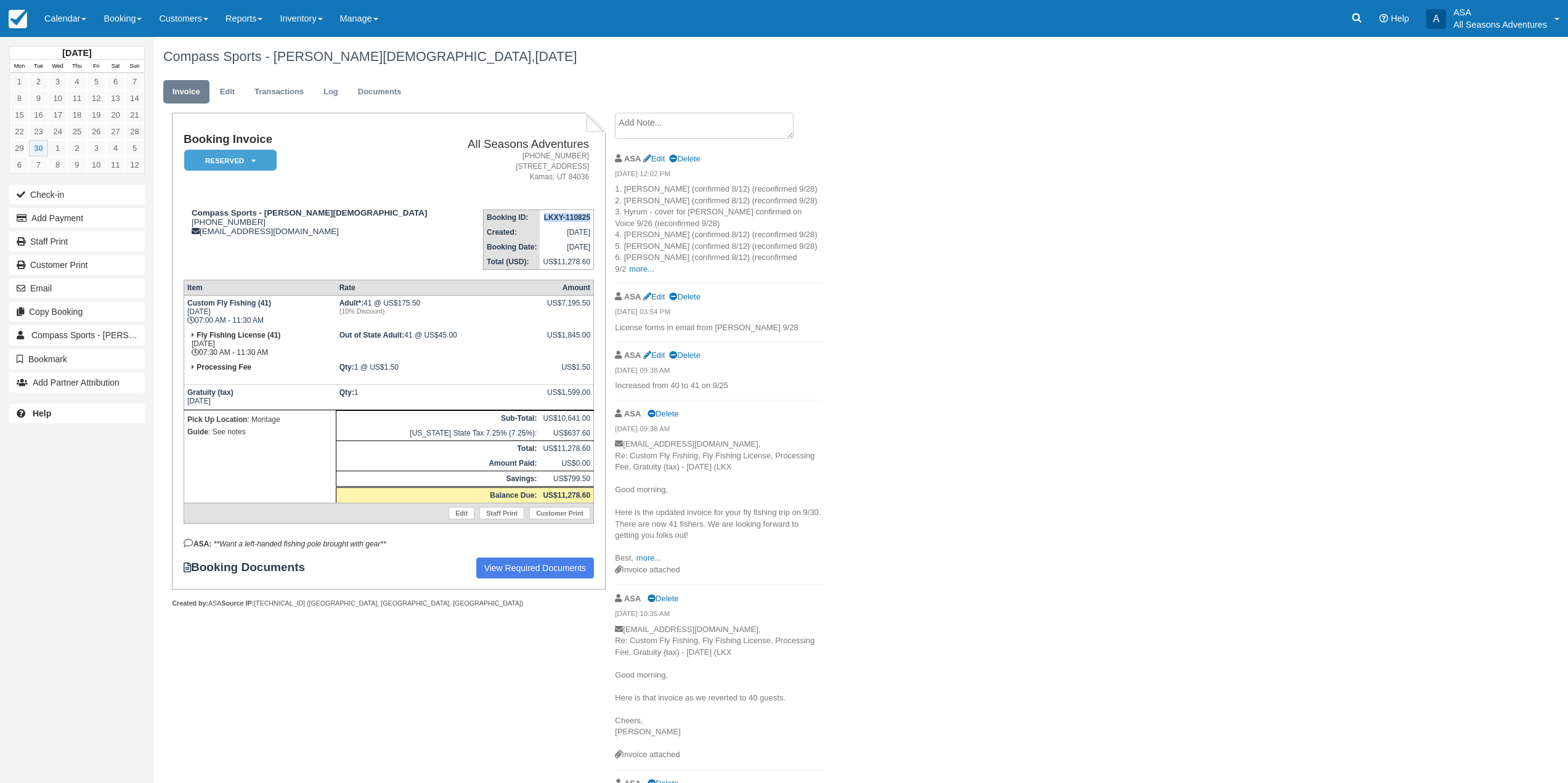
drag, startPoint x: 540, startPoint y: 217, endPoint x: 592, endPoint y: 215, distance: 52.0
click at [592, 215] on td "LKXY-110825" at bounding box center [566, 218] width 54 height 15
copy strong "LKXY-110825"
click at [86, 280] on button "Email" at bounding box center [77, 288] width 135 height 20
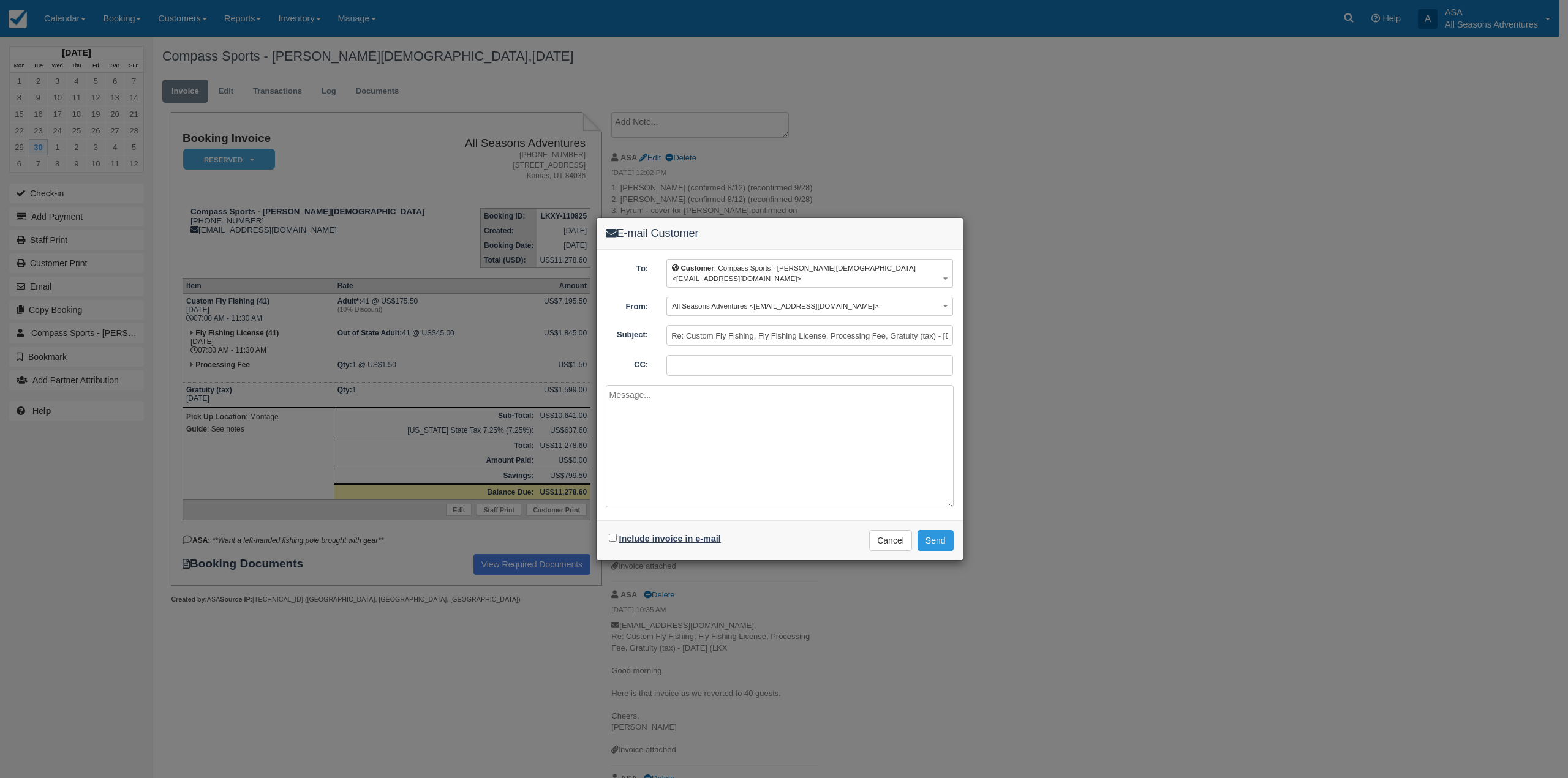
click at [664, 542] on label "Include invoice in e-mail" at bounding box center [670, 539] width 102 height 10
click at [617, 542] on input "Include invoice in e-mail" at bounding box center [613, 537] width 8 height 8
checkbox input "true"
click at [684, 431] on textarea at bounding box center [779, 446] width 348 height 123
type textarea "Good afternoon, This is your final invoice. Please remit payment at your earlie…"
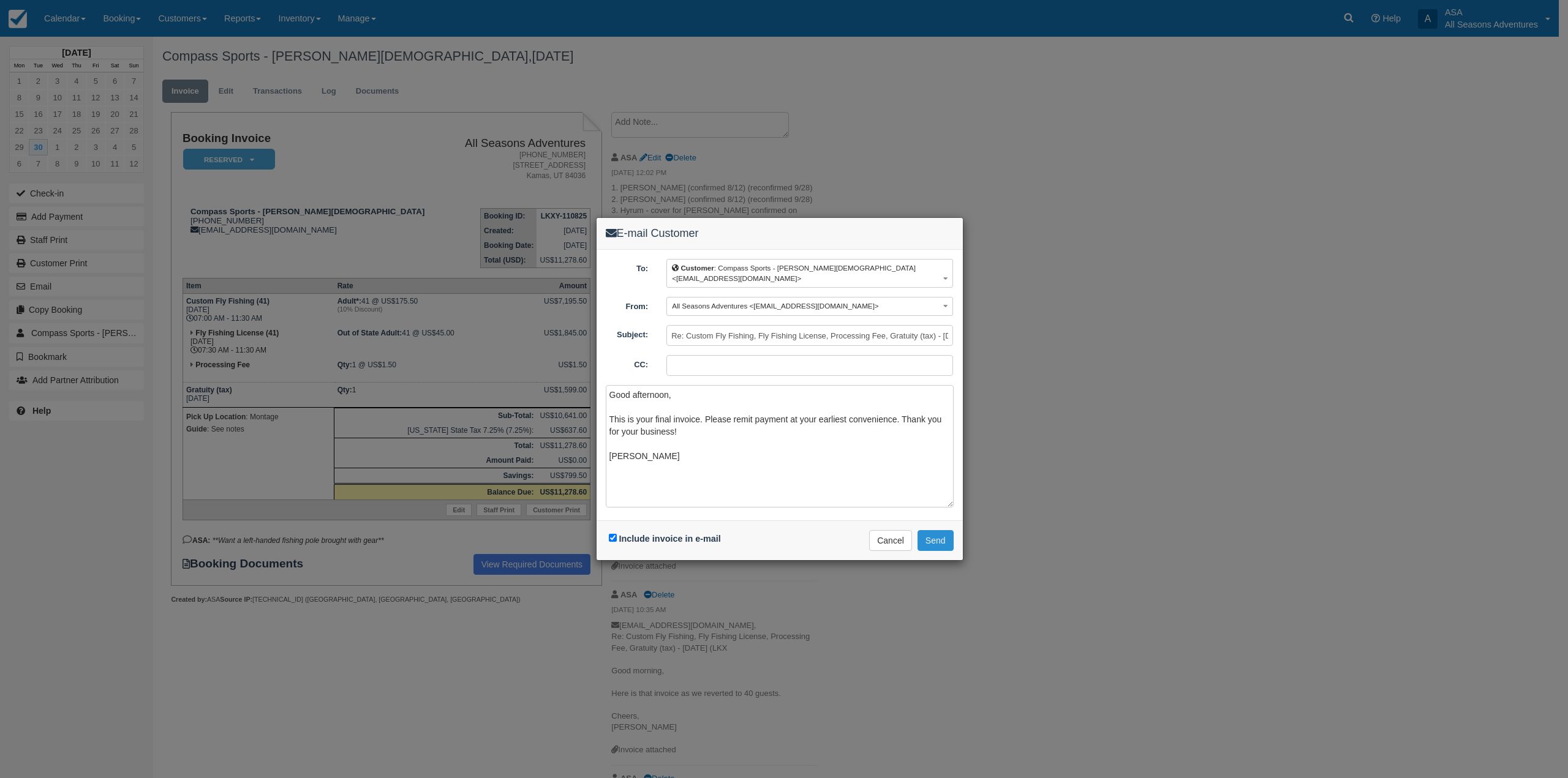
click at [938, 539] on button "Send" at bounding box center [935, 540] width 36 height 21
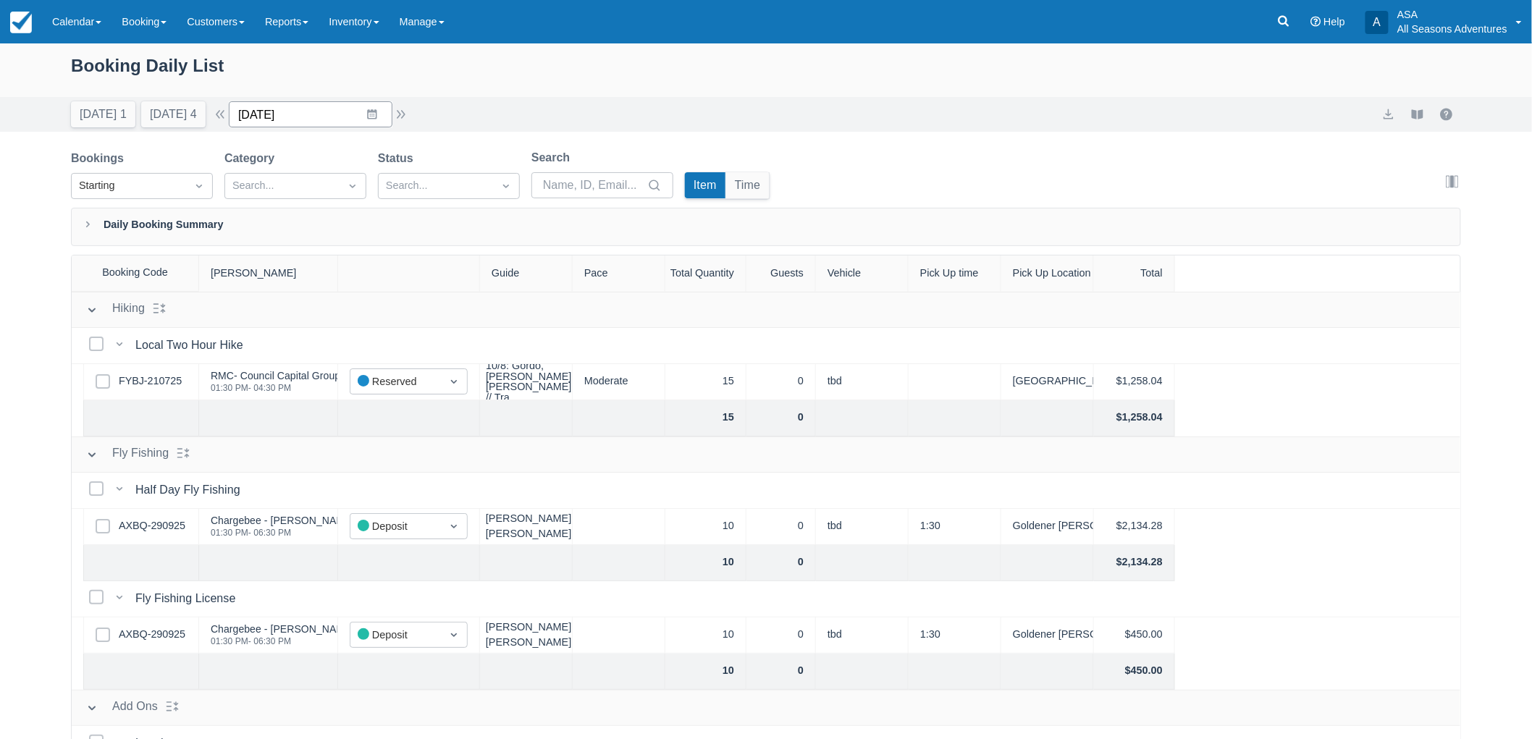
click at [370, 112] on input "10/08/25" at bounding box center [311, 114] width 164 height 26
click at [430, 251] on td "11" at bounding box center [429, 254] width 28 height 28
type input "10/11/25"
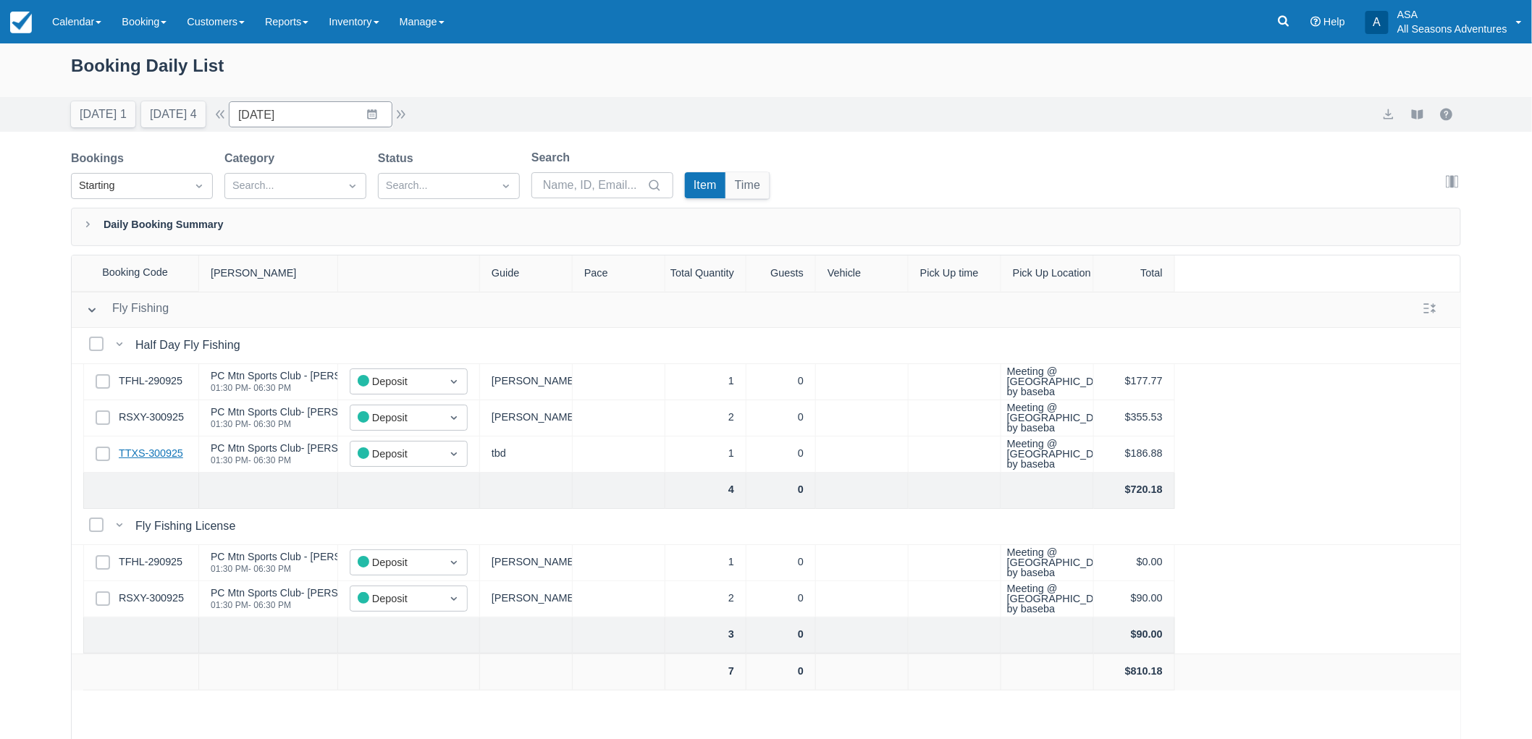
click at [138, 446] on link "TTXS-300925" at bounding box center [151, 454] width 64 height 16
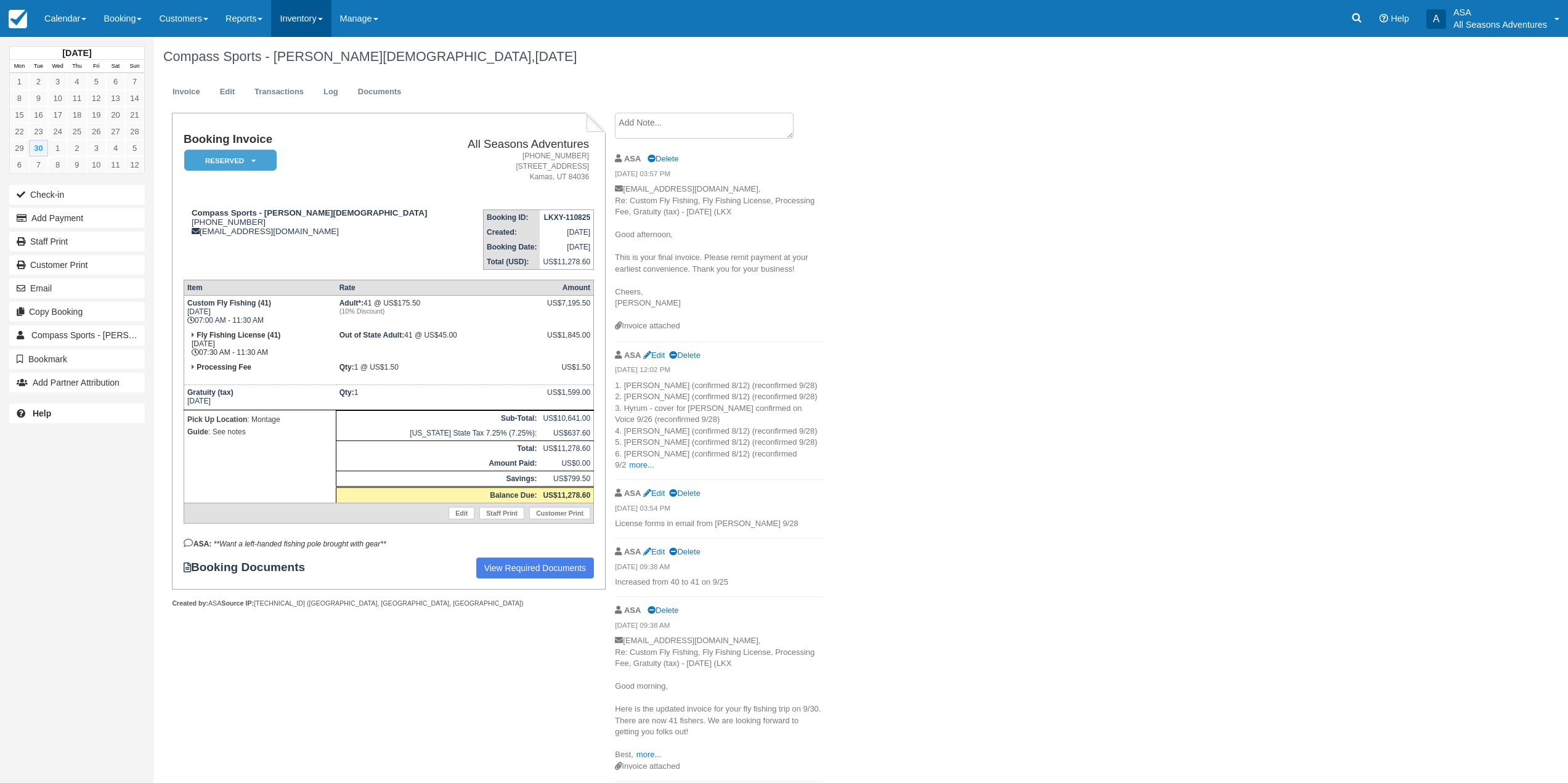
click at [323, 20] on span at bounding box center [321, 19] width 5 height 3
click at [272, 27] on link "Reports" at bounding box center [244, 18] width 54 height 37
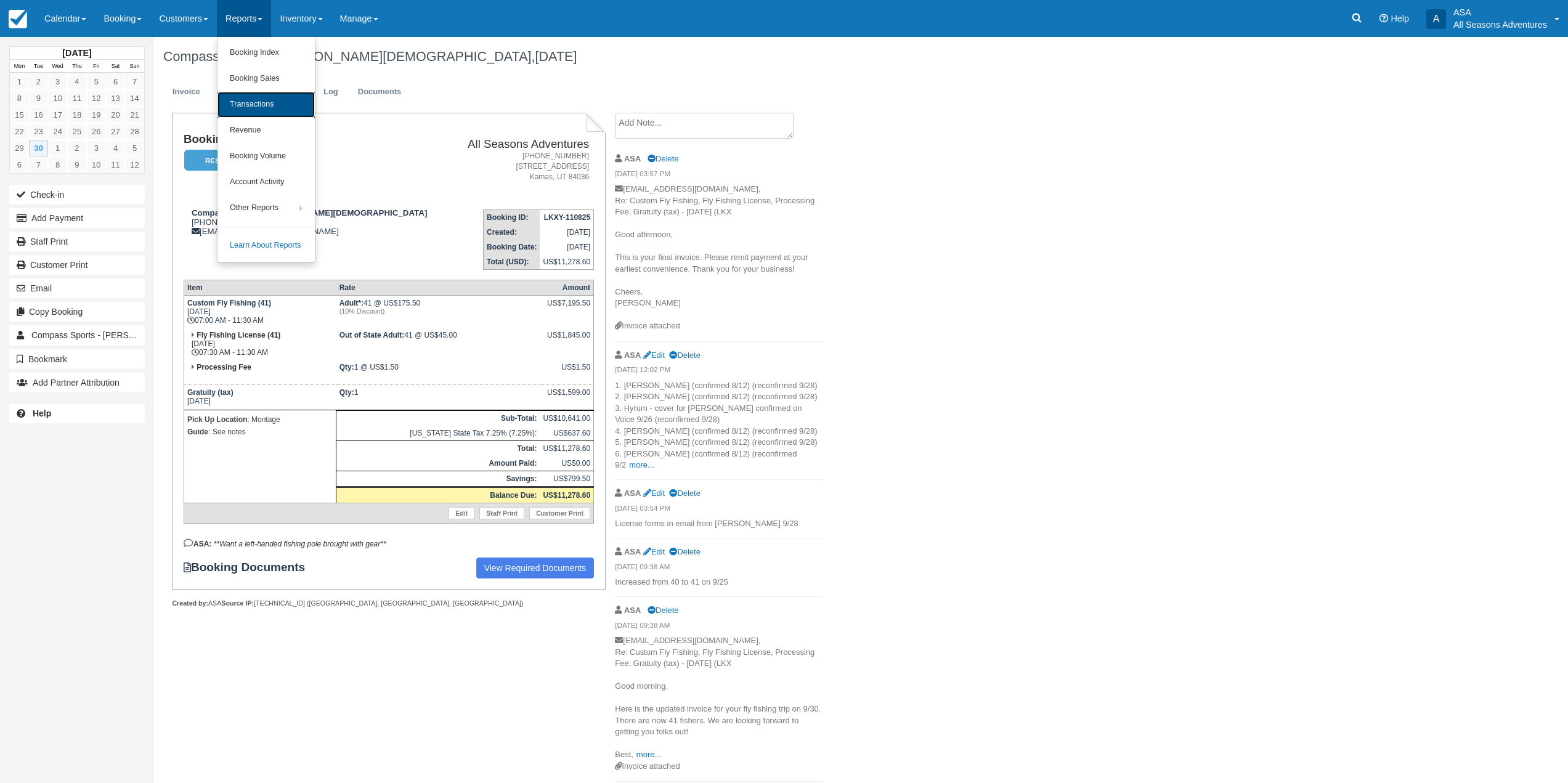
click at [287, 108] on link "Transactions" at bounding box center [266, 105] width 97 height 26
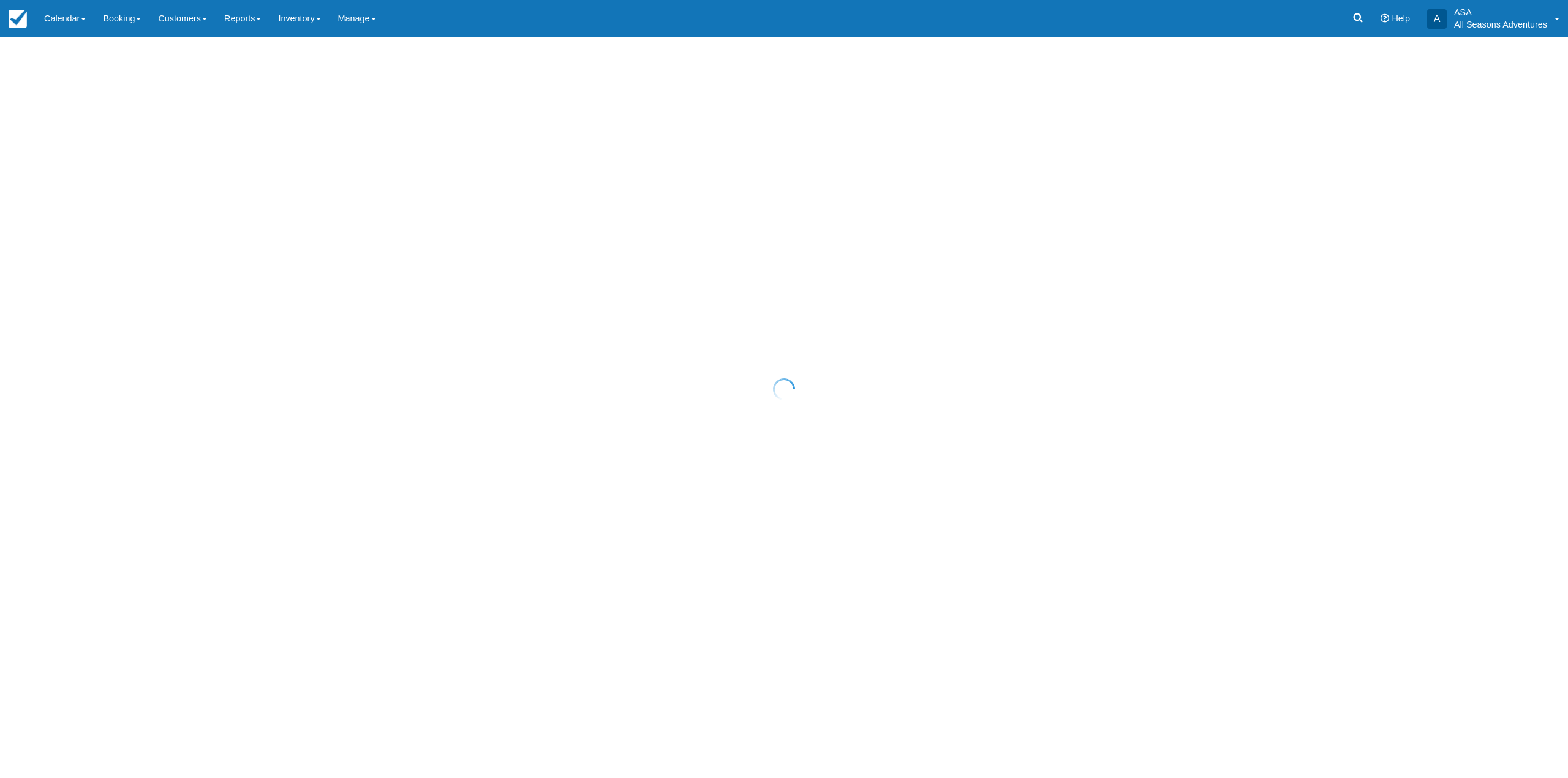
select select "10"
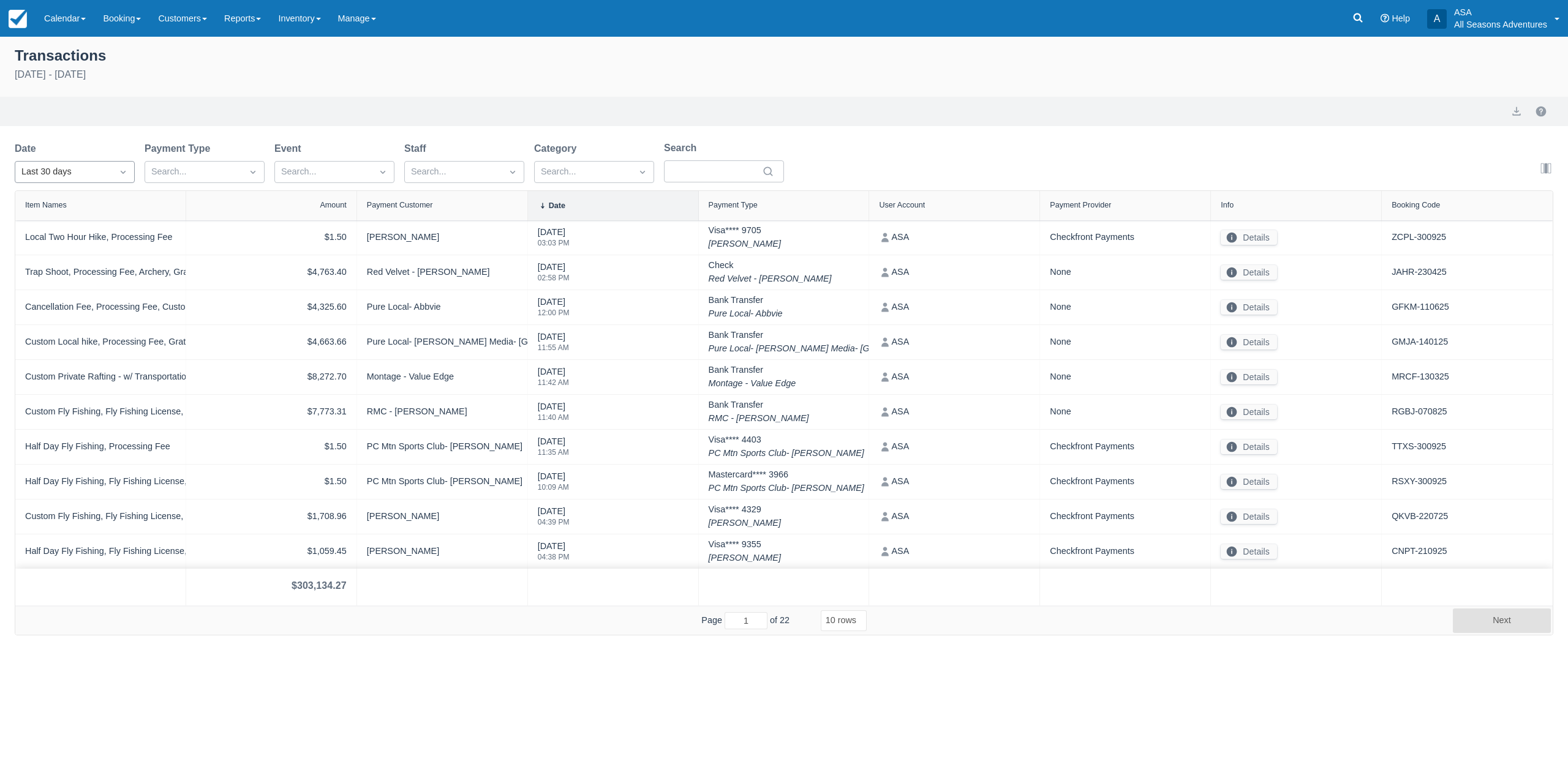
click at [46, 178] on div "Last 30 days" at bounding box center [63, 172] width 85 height 14
click at [61, 227] on div "[DATE]" at bounding box center [74, 226] width 120 height 24
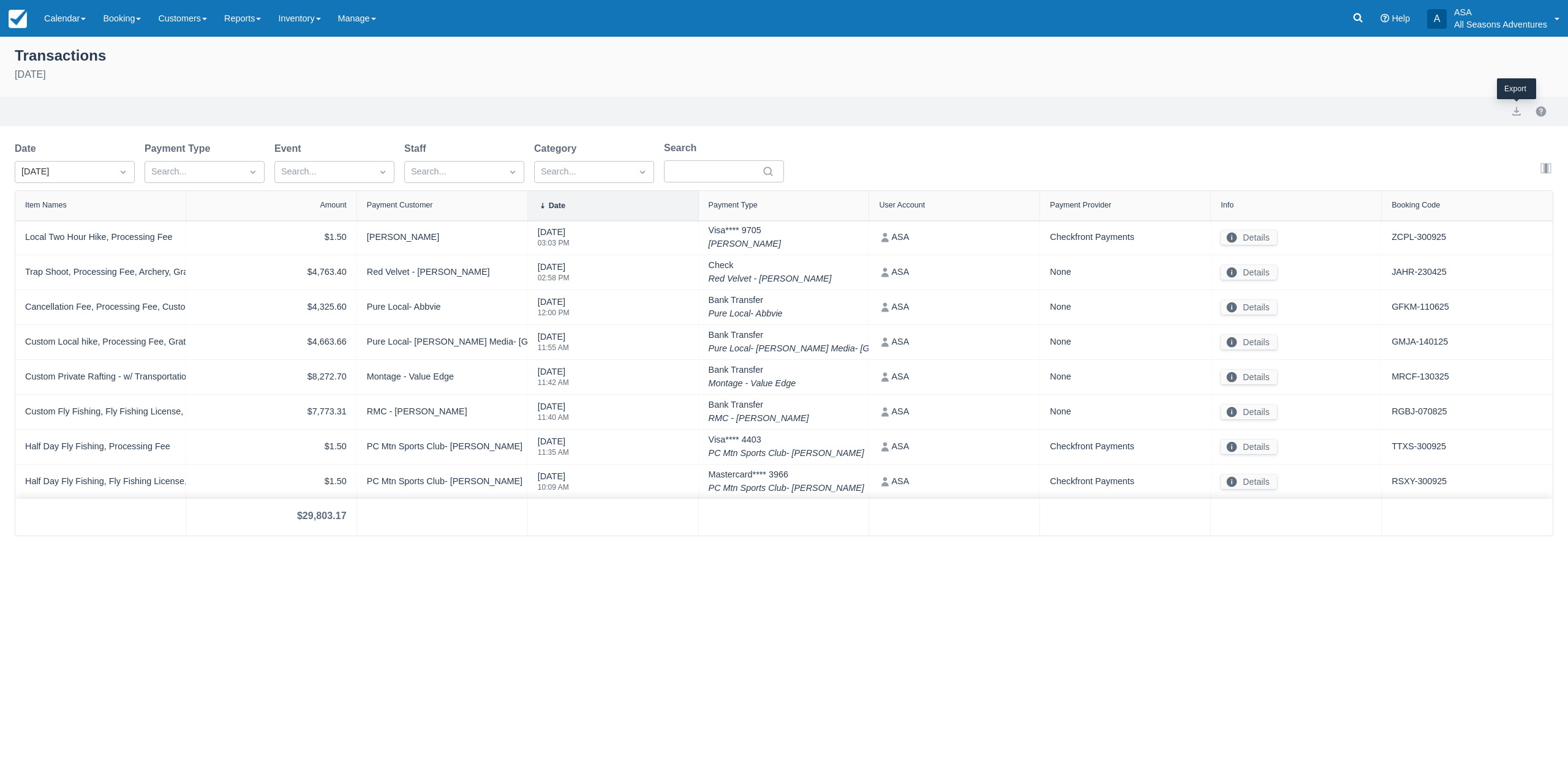
click at [1515, 118] on div at bounding box center [1516, 111] width 25 height 14
click at [1515, 108] on button "export" at bounding box center [1516, 111] width 14 height 14
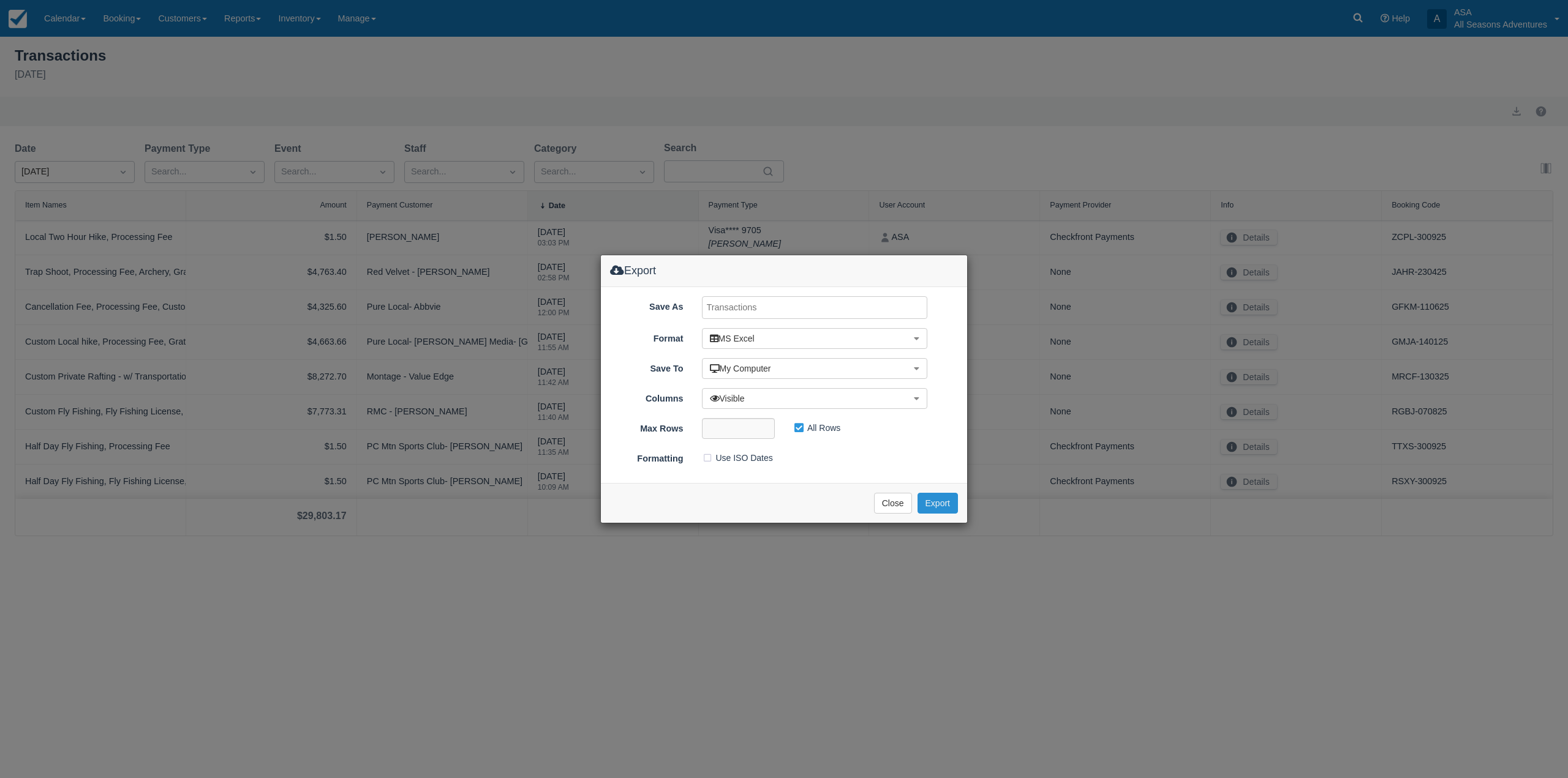
click at [938, 507] on button "Export" at bounding box center [938, 503] width 41 height 21
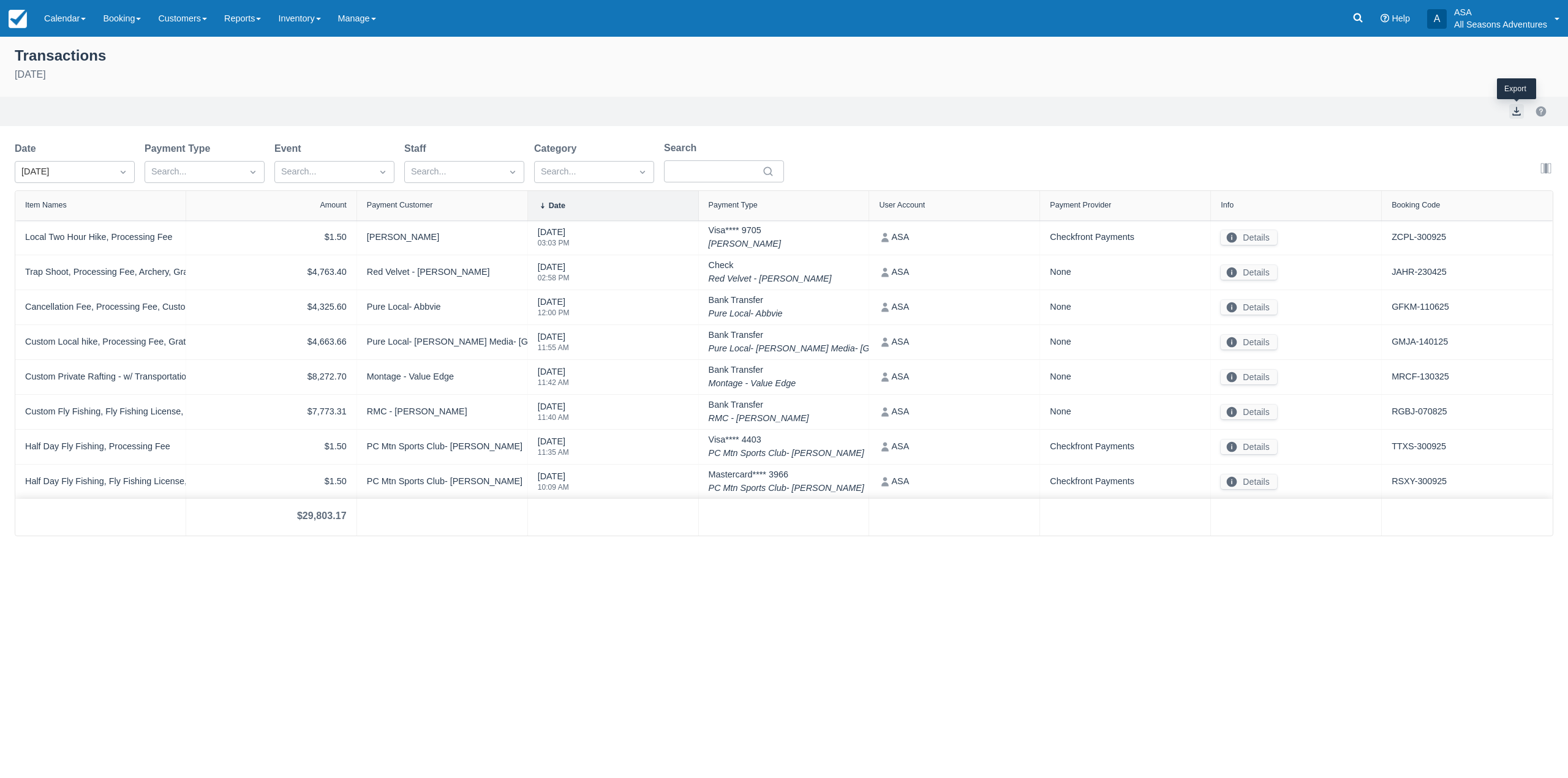
click at [1516, 110] on button "export" at bounding box center [1516, 111] width 14 height 14
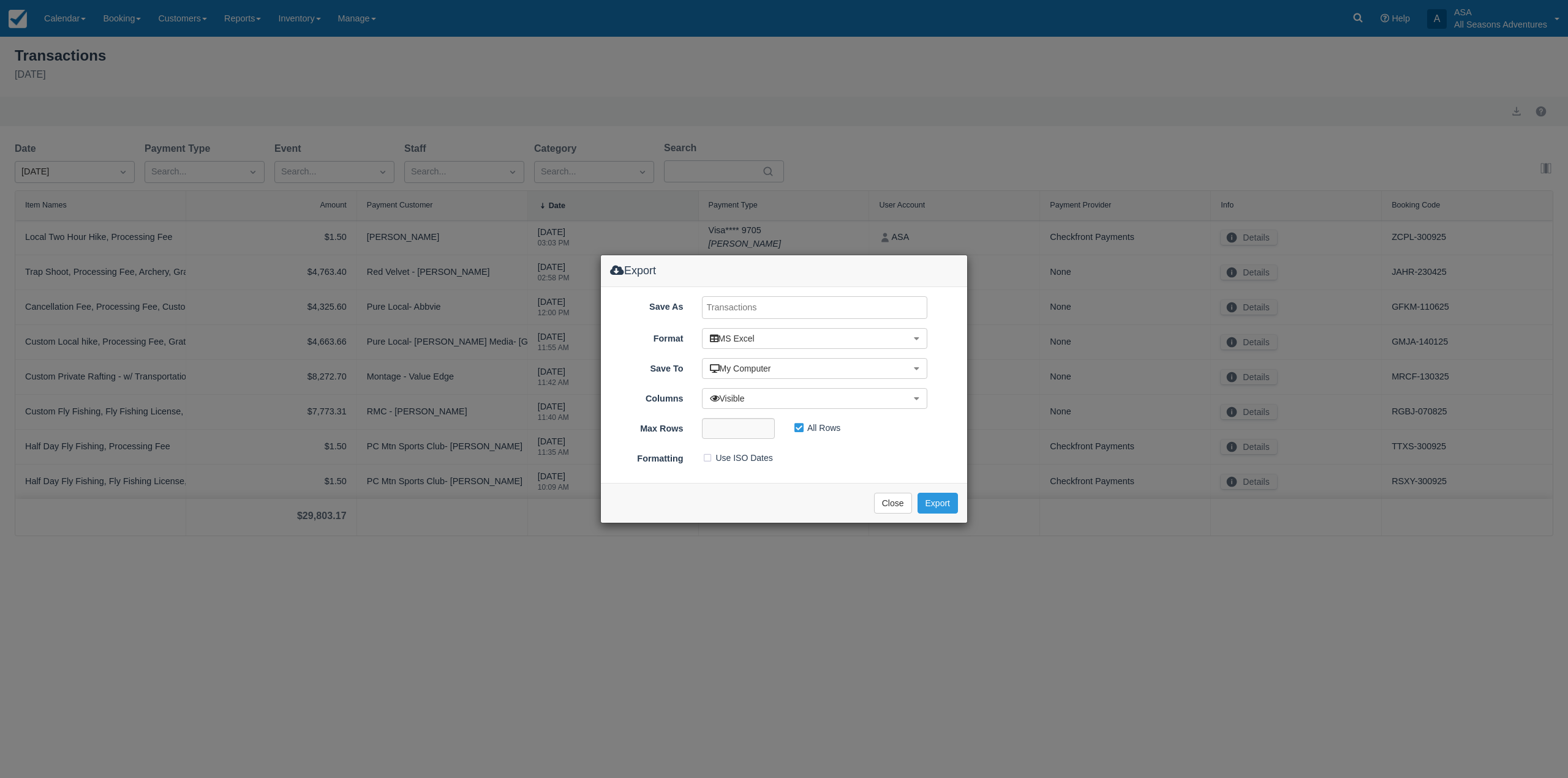
click at [936, 514] on div "Exporting ... Close Export" at bounding box center [784, 502] width 366 height 40
click at [935, 508] on button "Export" at bounding box center [938, 503] width 41 height 21
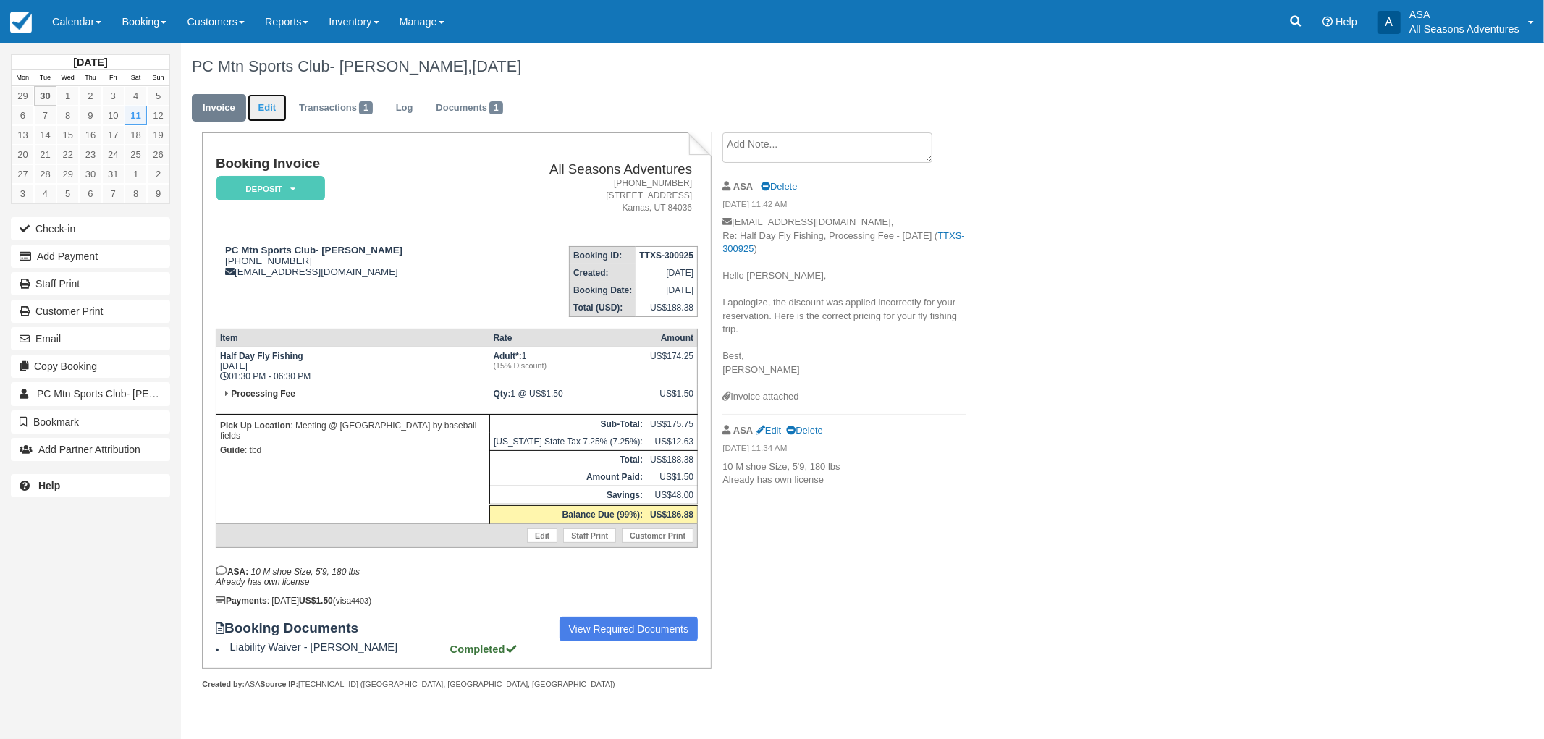
click at [264, 98] on link "Edit" at bounding box center [267, 108] width 39 height 28
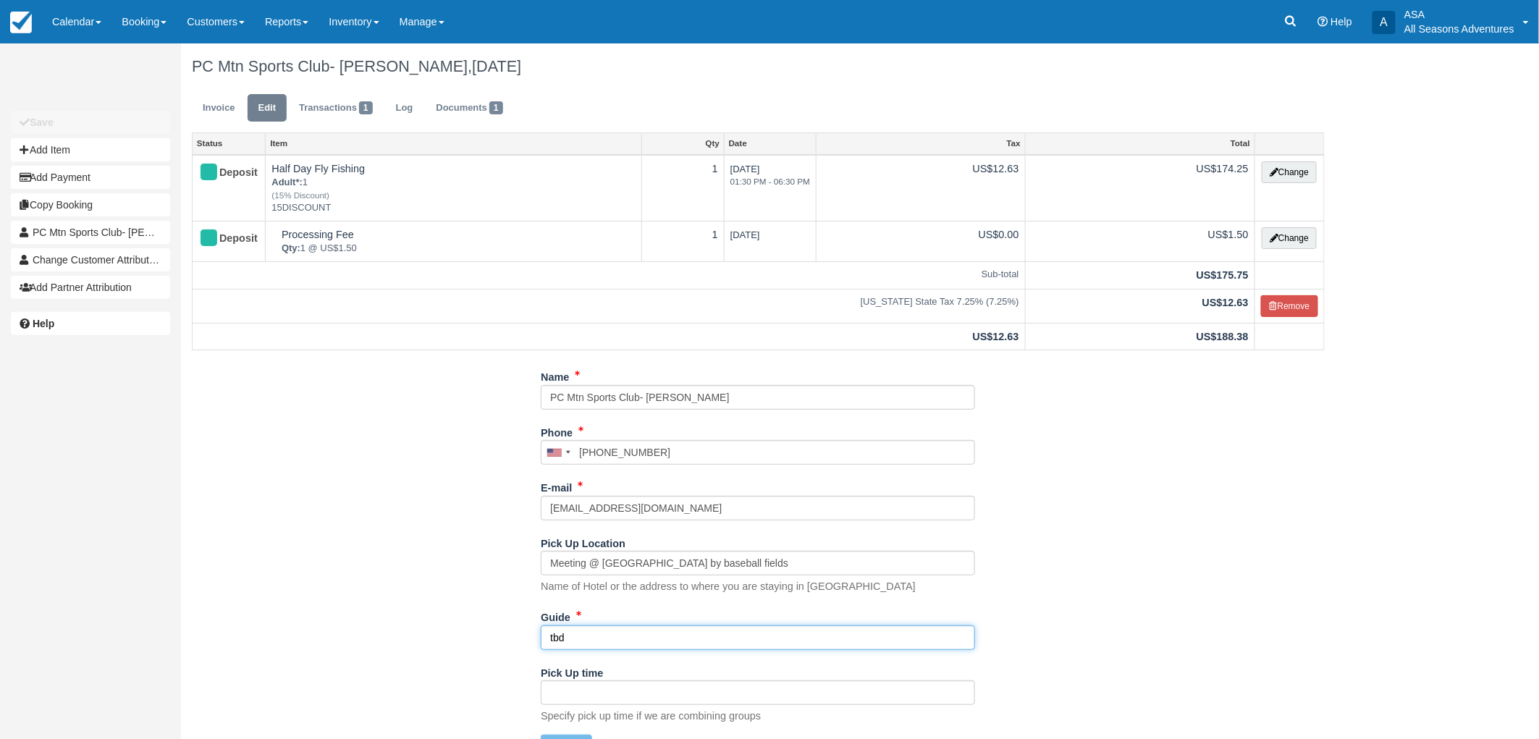
drag, startPoint x: 529, startPoint y: 631, endPoint x: 505, endPoint y: 626, distance: 25.0
click at [505, 626] on div "Name PC Mtn Sports Club- Terry Johncock Phone United States +1 Canada +1 United…" at bounding box center [758, 567] width 1155 height 405
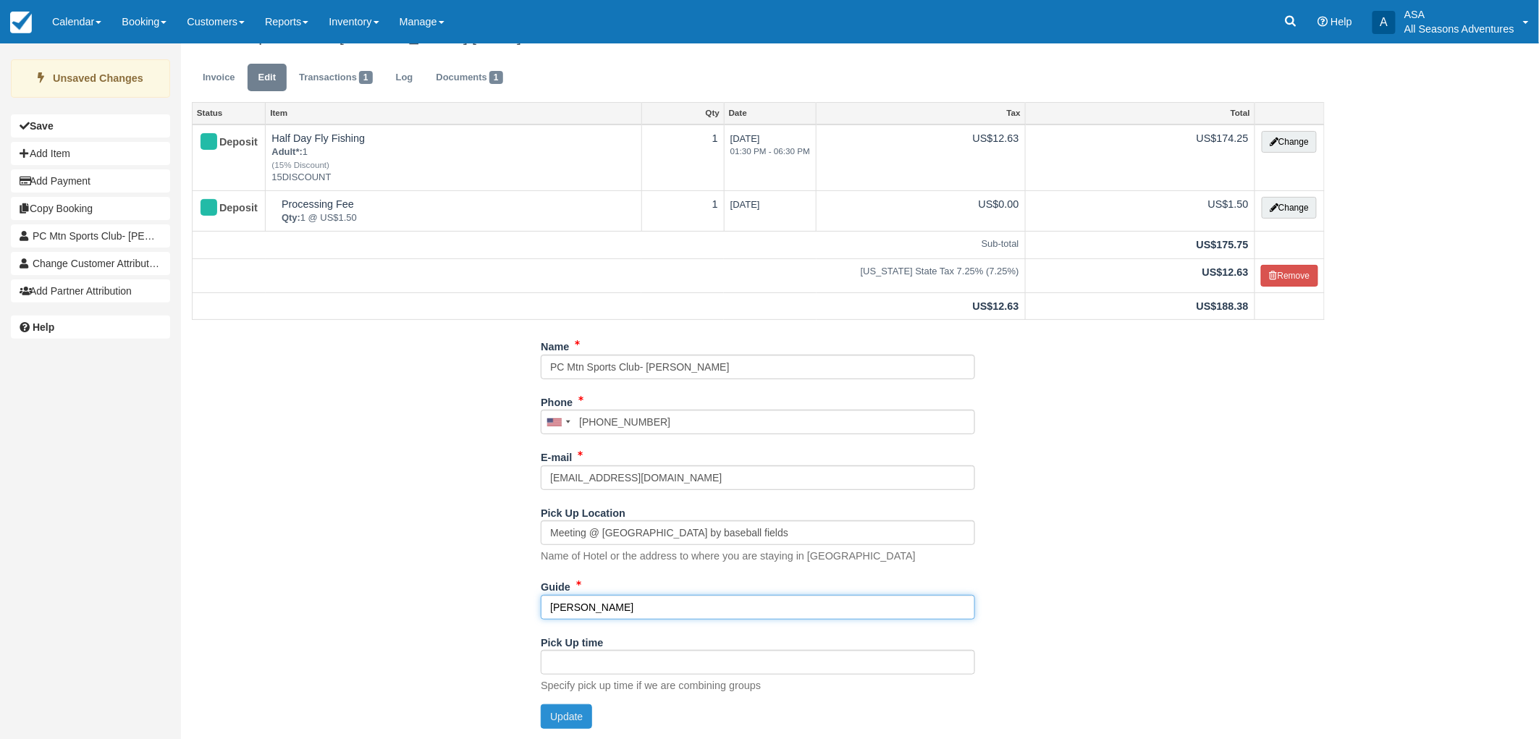
type input "Clark"
click at [565, 720] on button "Update" at bounding box center [566, 716] width 51 height 25
type input "+12699985781"
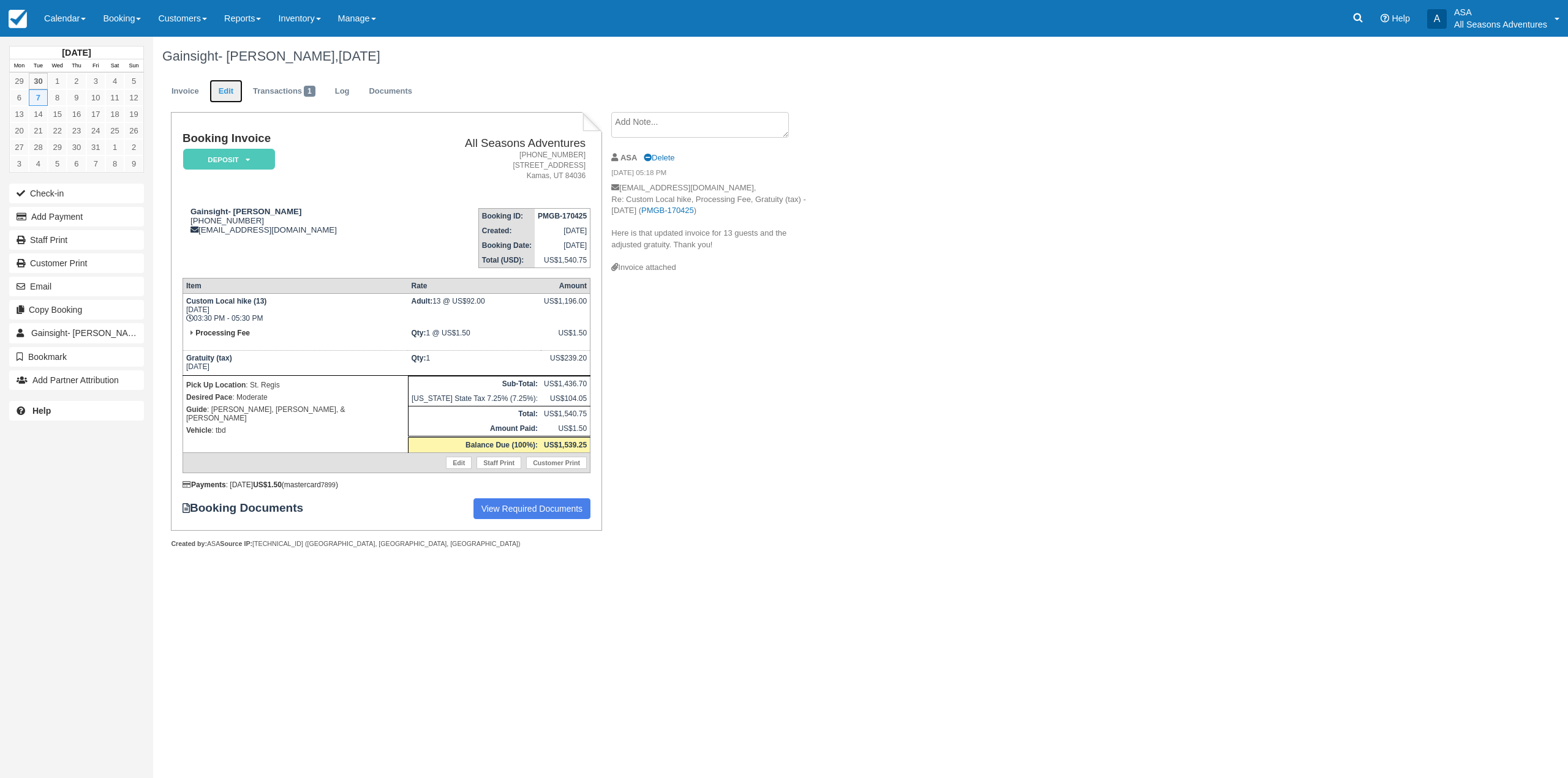
click at [221, 83] on link "Edit" at bounding box center [226, 91] width 33 height 24
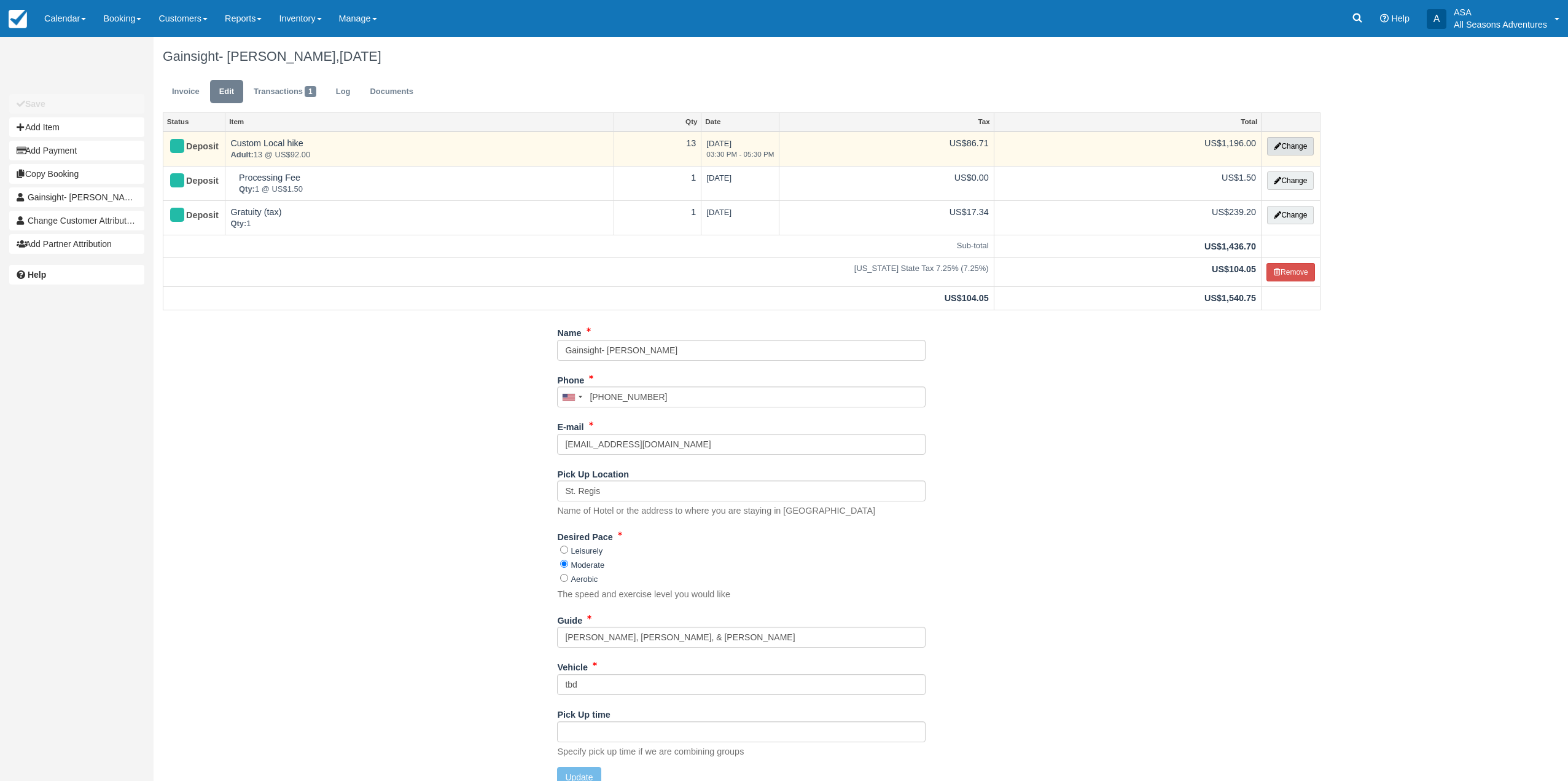
click at [1311, 149] on button "Change" at bounding box center [1290, 146] width 47 height 19
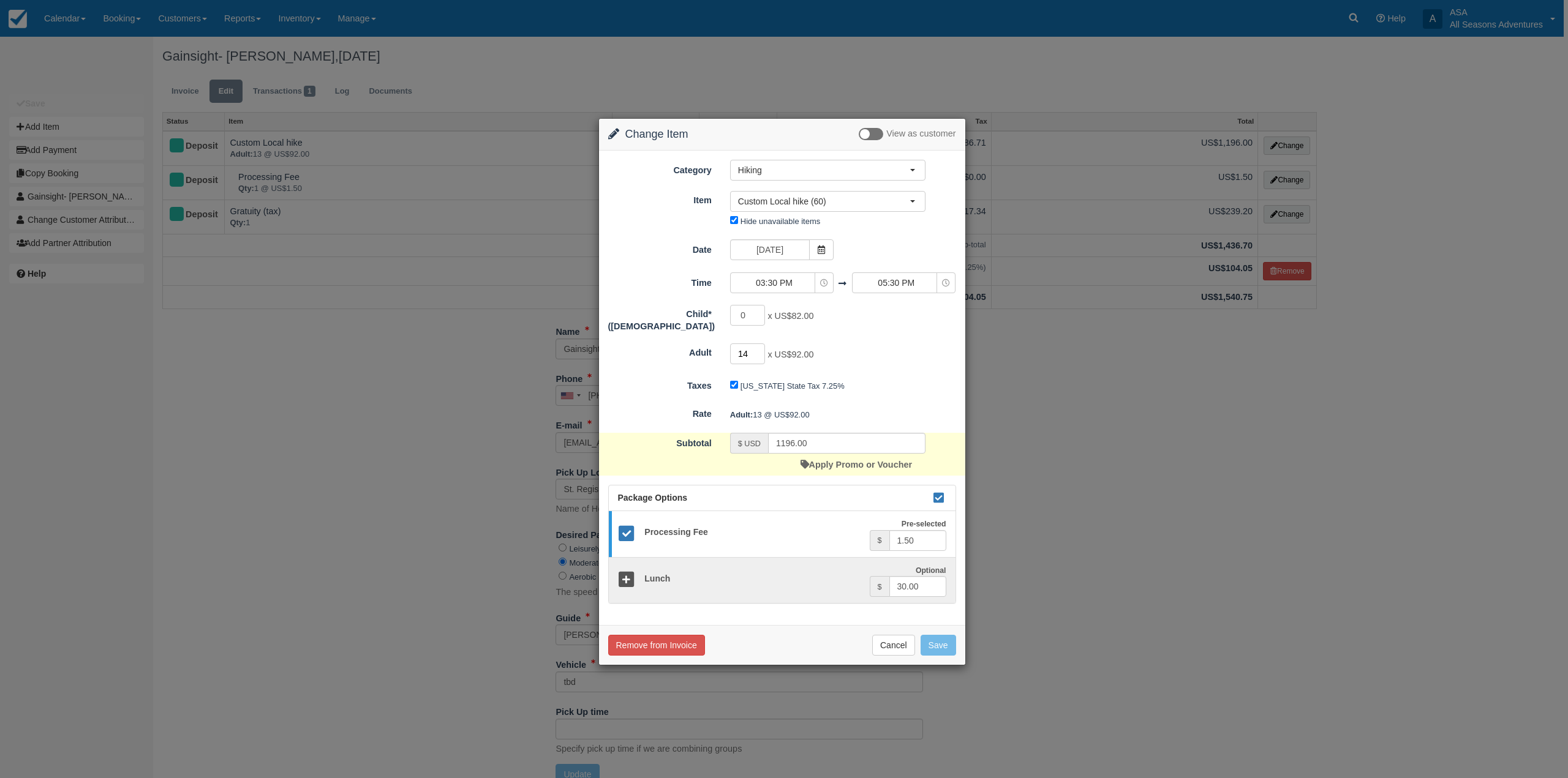
type input "14"
click at [757, 345] on input "14" at bounding box center [748, 353] width 36 height 21
type input "1288.00"
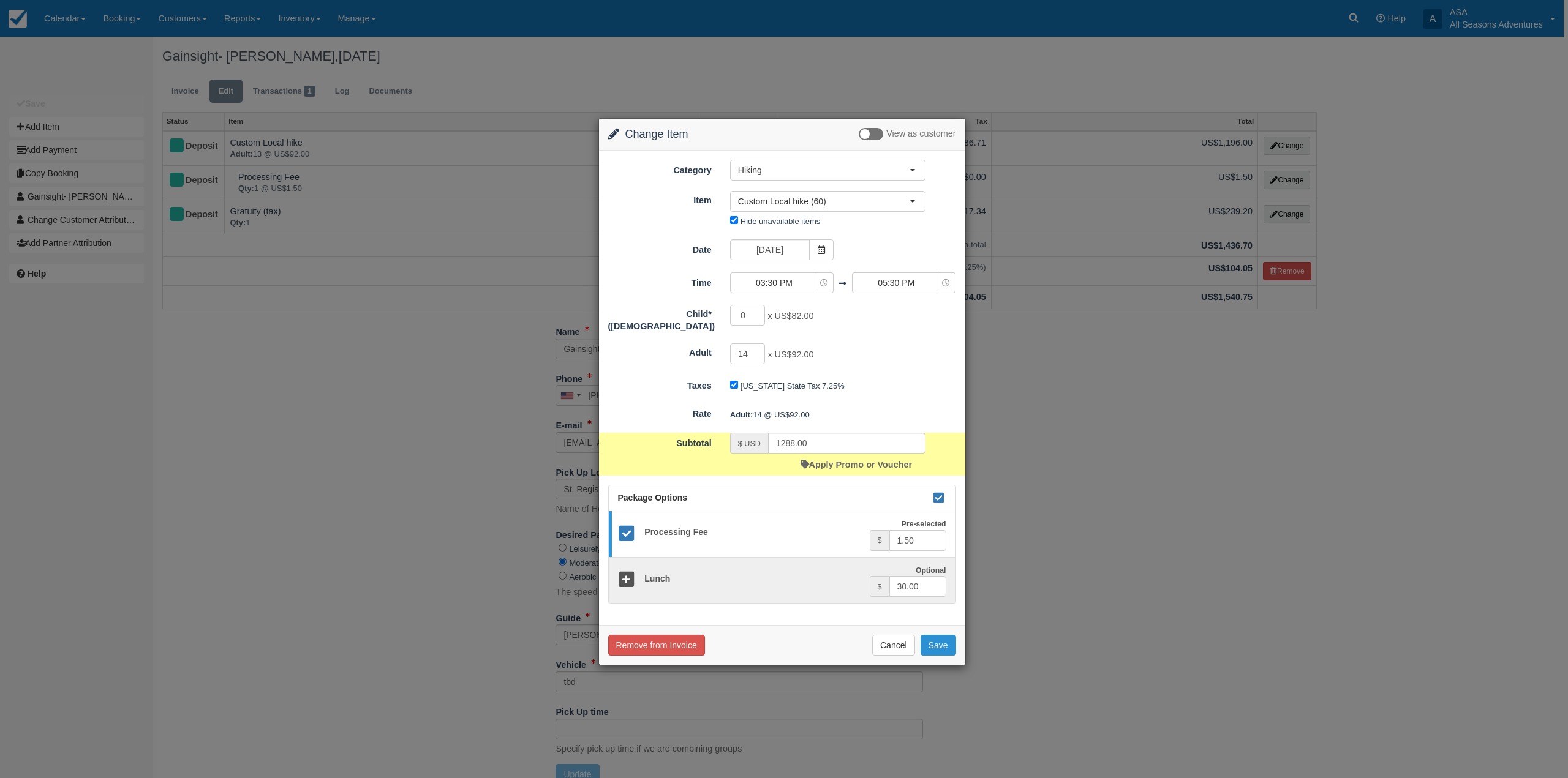
click at [946, 638] on button "Save" at bounding box center [938, 645] width 36 height 21
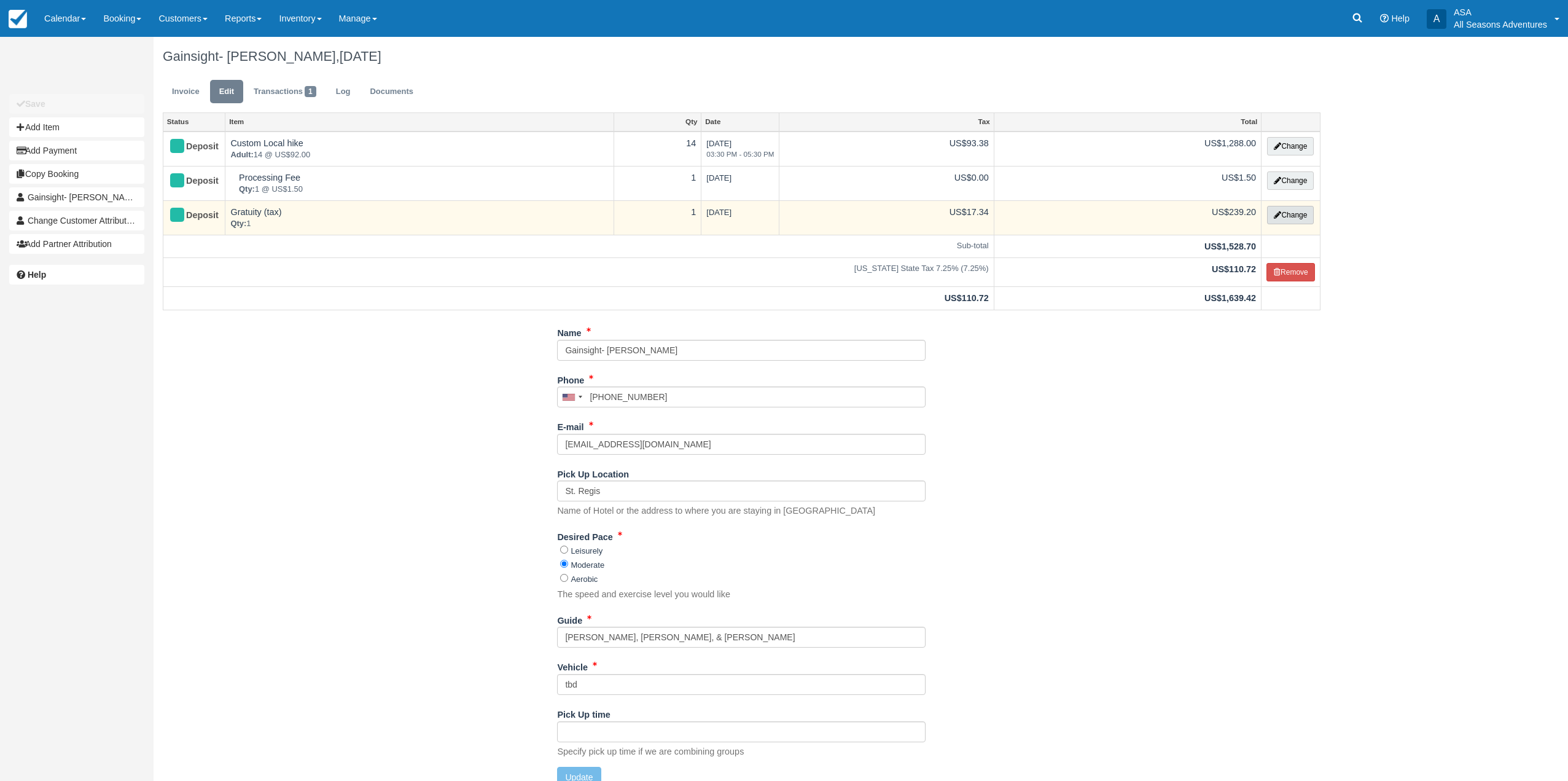
click at [1285, 212] on button "Change" at bounding box center [1290, 216] width 47 height 19
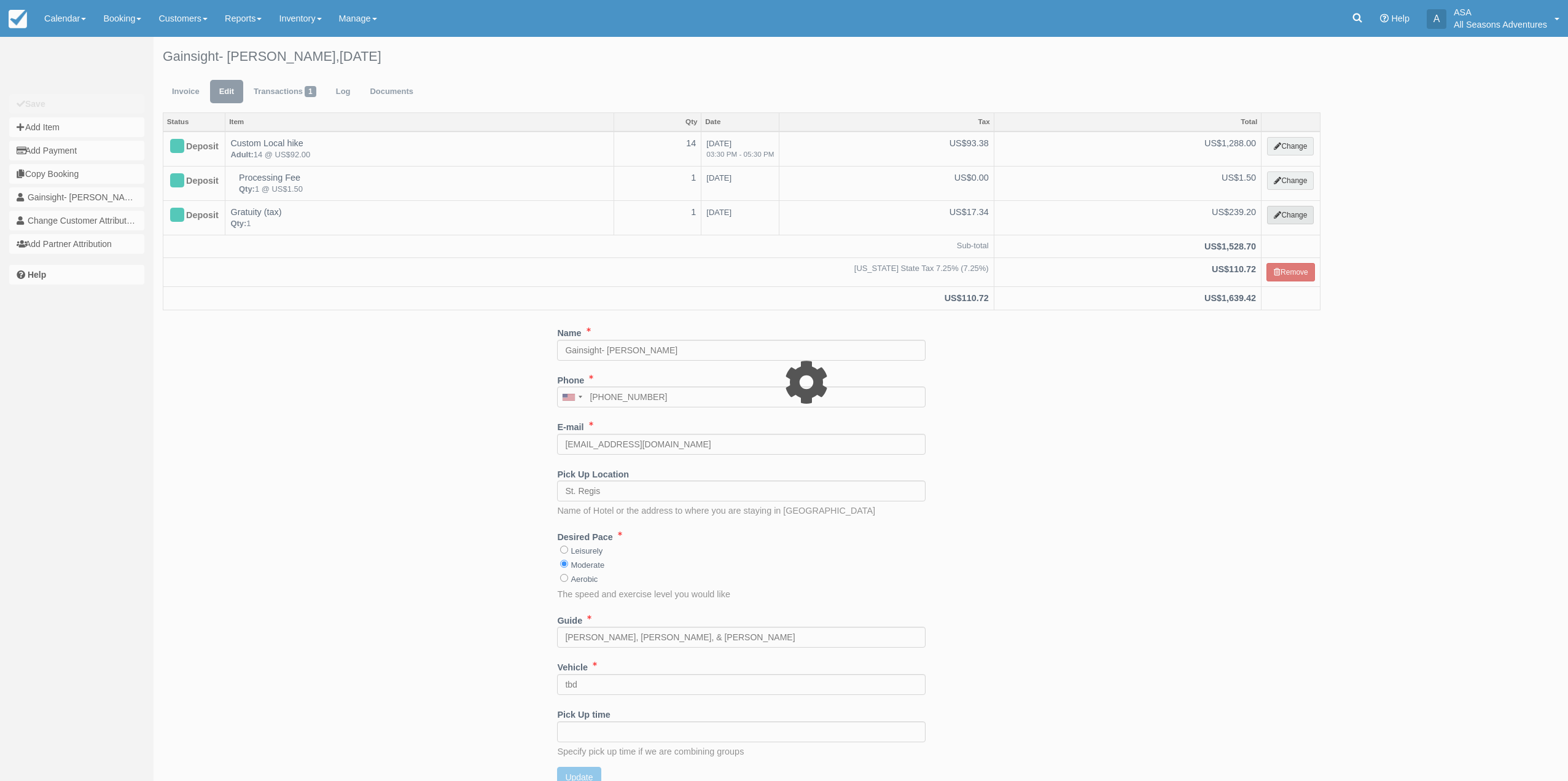
select select "13"
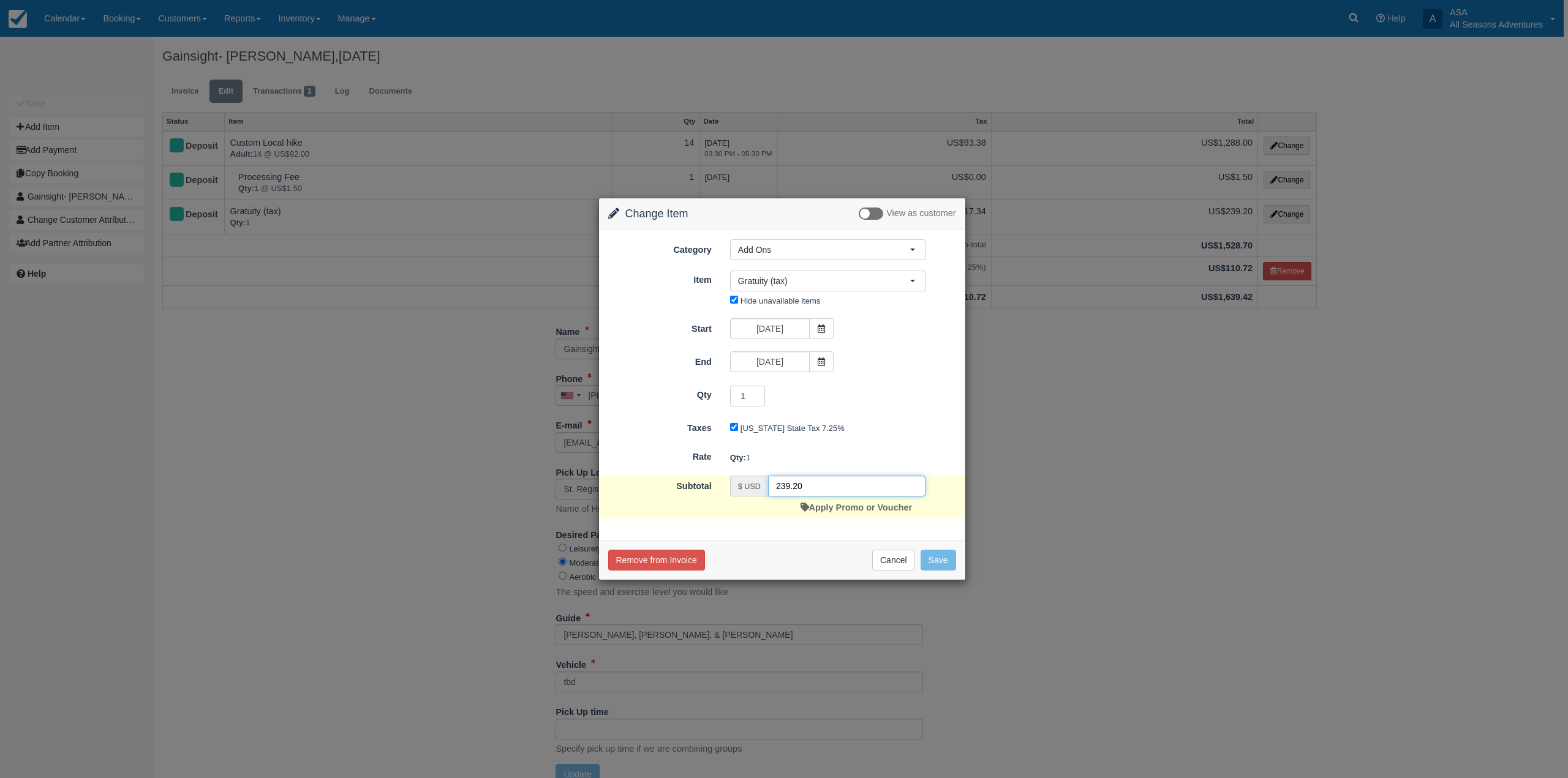
drag, startPoint x: 797, startPoint y: 482, endPoint x: 781, endPoint y: 487, distance: 16.8
click at [781, 487] on input "239.20" at bounding box center [847, 485] width 157 height 21
click at [813, 480] on input "239.20" at bounding box center [847, 485] width 157 height 21
drag, startPoint x: 813, startPoint y: 487, endPoint x: 782, endPoint y: 492, distance: 31.4
click at [782, 492] on input "239.20" at bounding box center [847, 485] width 157 height 21
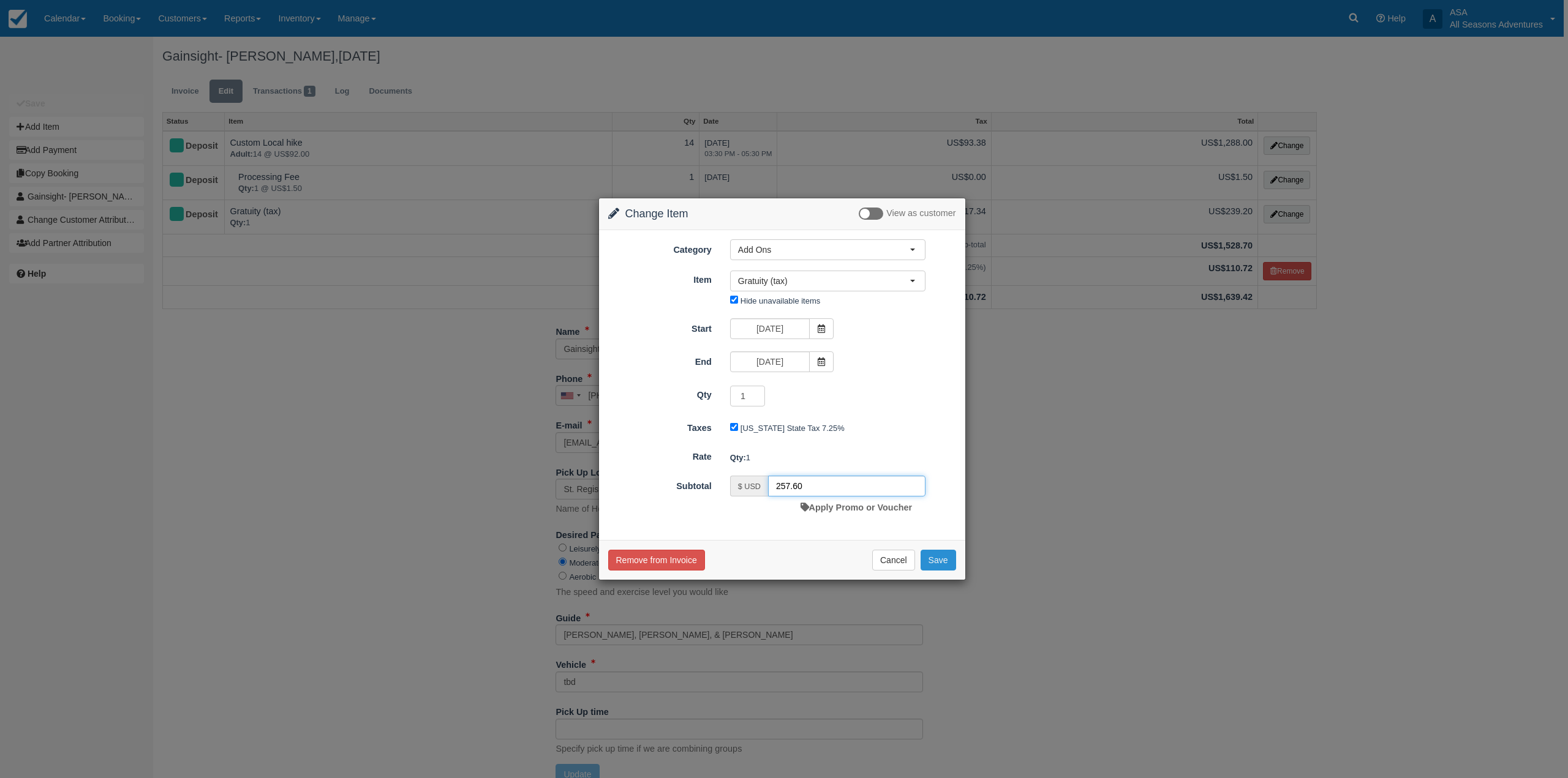
type input "257.60"
click at [945, 563] on button "Save" at bounding box center [938, 560] width 36 height 21
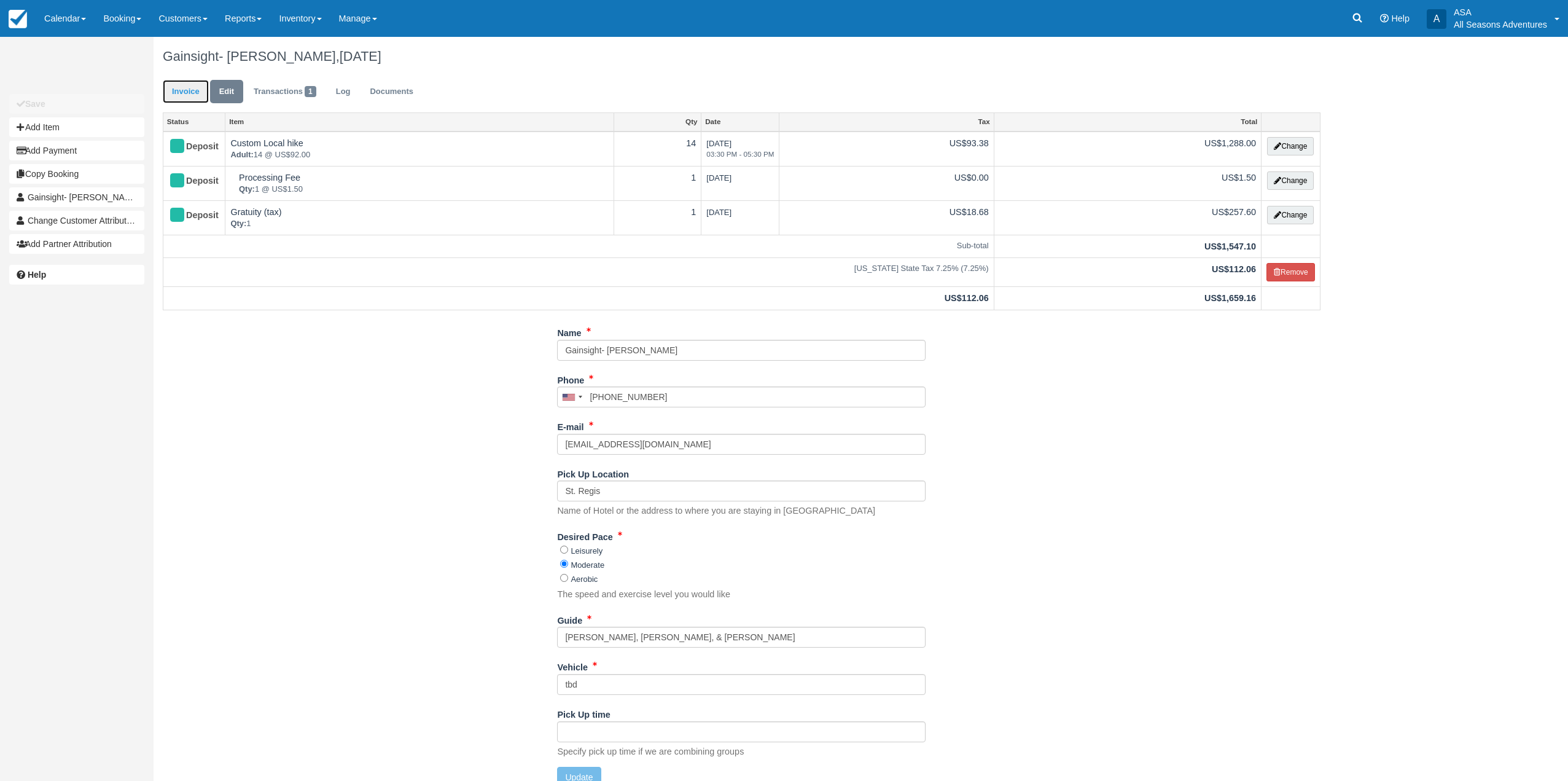
click at [190, 104] on link "Invoice" at bounding box center [186, 92] width 46 height 24
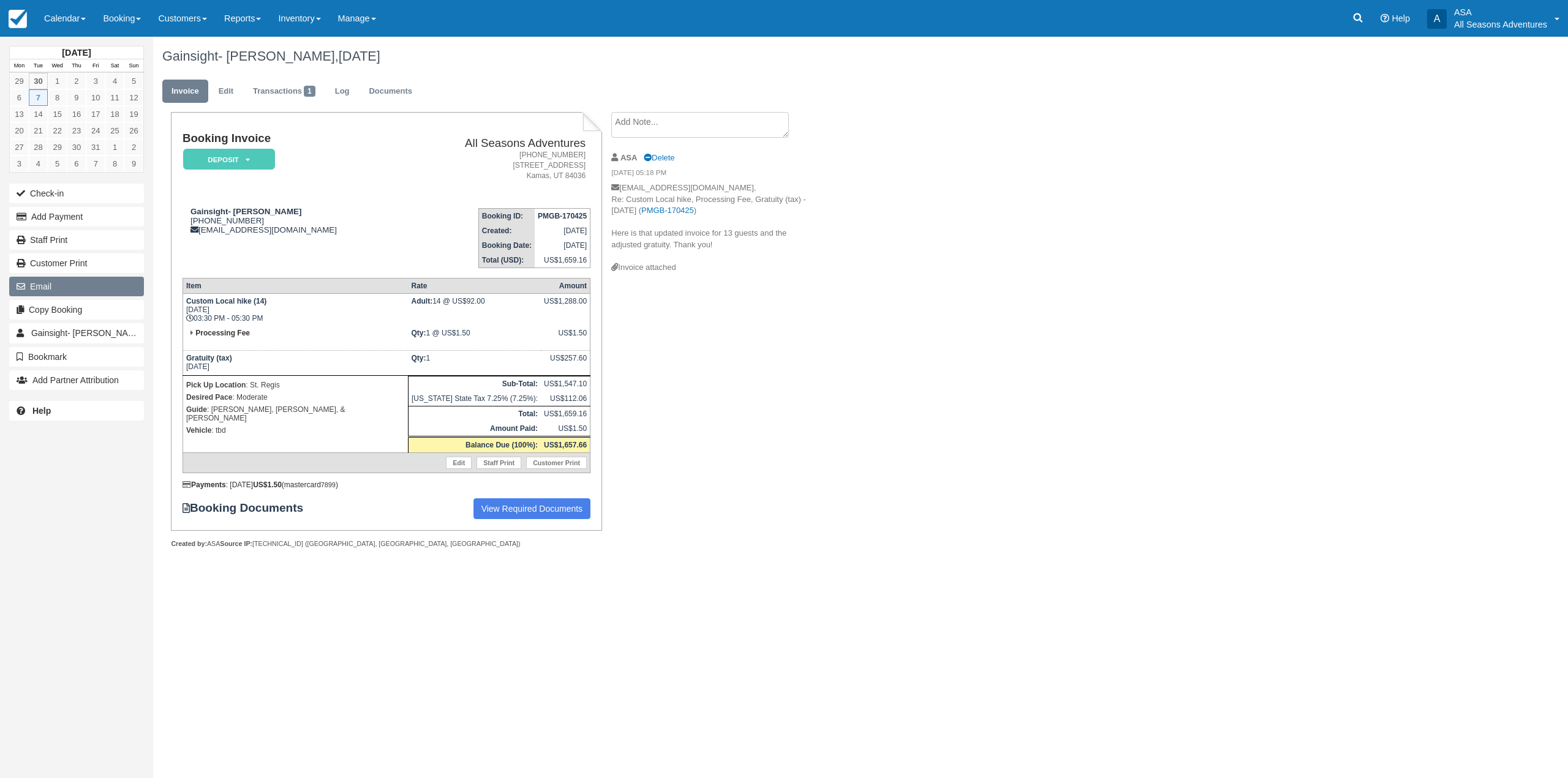
click at [90, 296] on button "Email" at bounding box center [76, 286] width 135 height 19
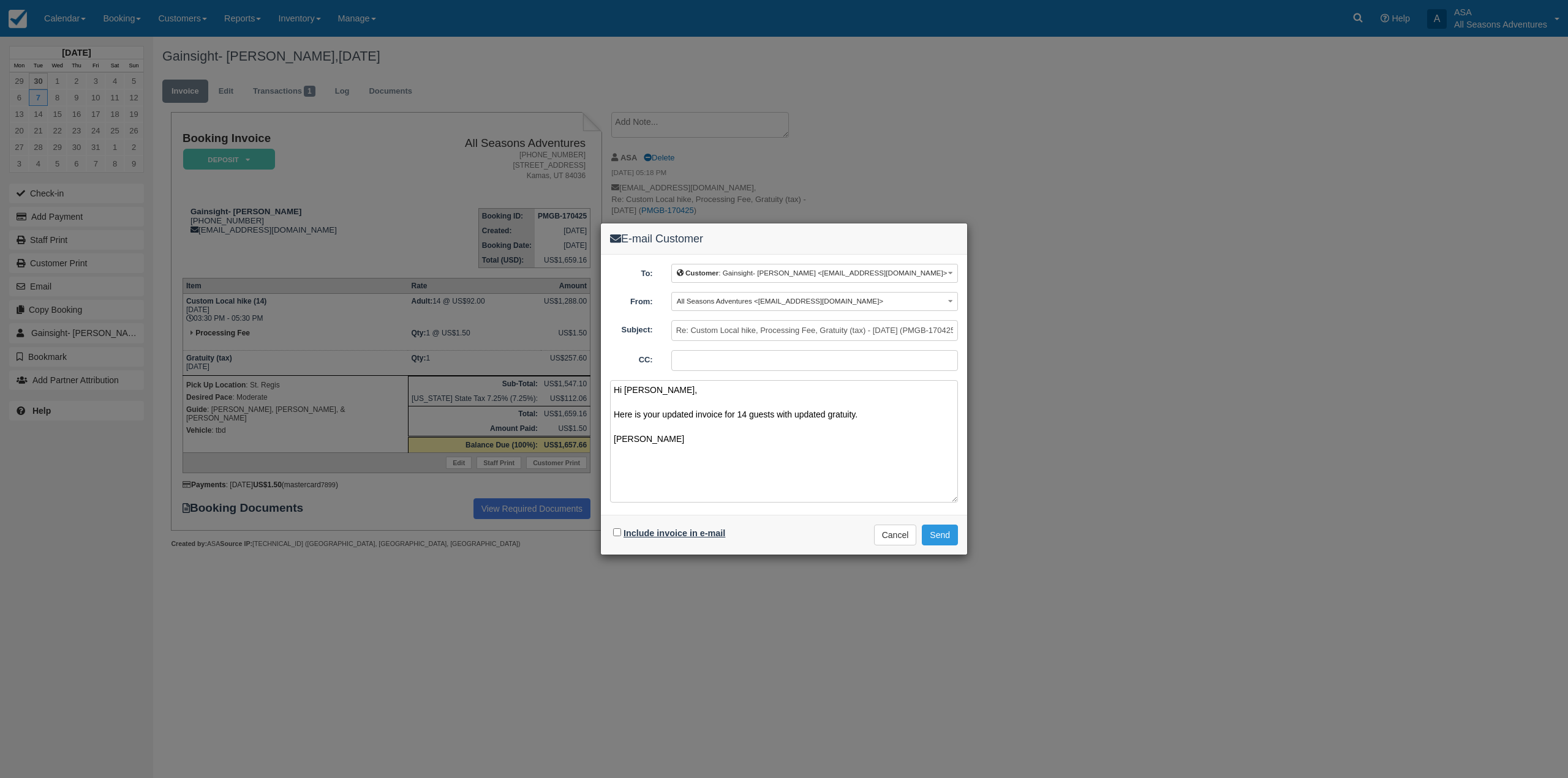
type textarea "Hi Aisha, Here is your updated invoice for 14 guests with updated gratuity. Che…"
click at [719, 534] on label "Include invoice in e-mail" at bounding box center [674, 534] width 102 height 10
click at [621, 534] on input "Include invoice in e-mail" at bounding box center [617, 532] width 8 height 8
checkbox input "true"
click at [944, 540] on button "Send" at bounding box center [939, 534] width 36 height 21
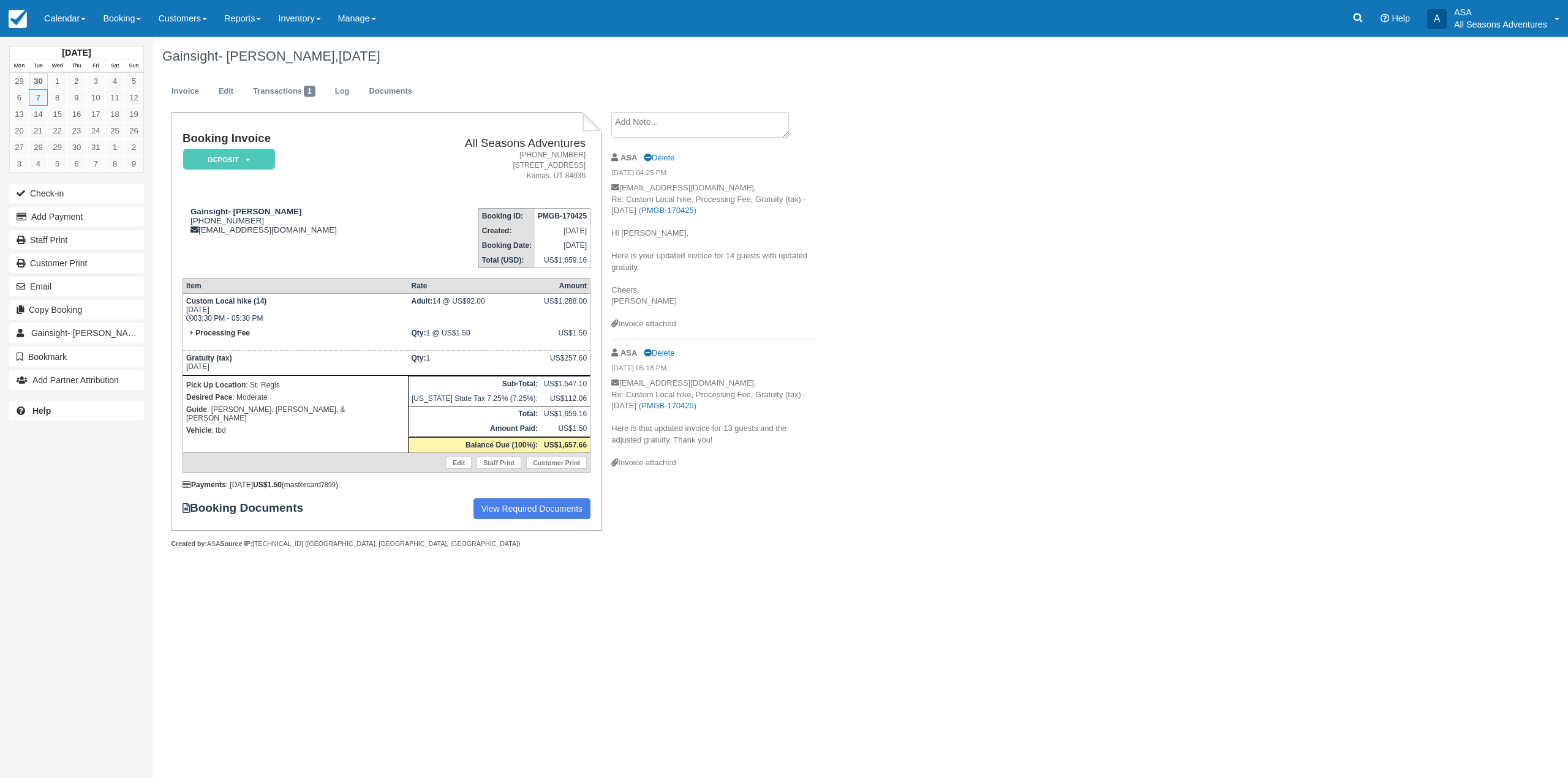
click at [1073, 545] on div "Gainsight- [PERSON_NAME], [DATE] Invoice Edit Transactions 1 Log Documents Book…" at bounding box center [741, 305] width 1176 height 539
click at [1355, 30] on link at bounding box center [1357, 18] width 28 height 36
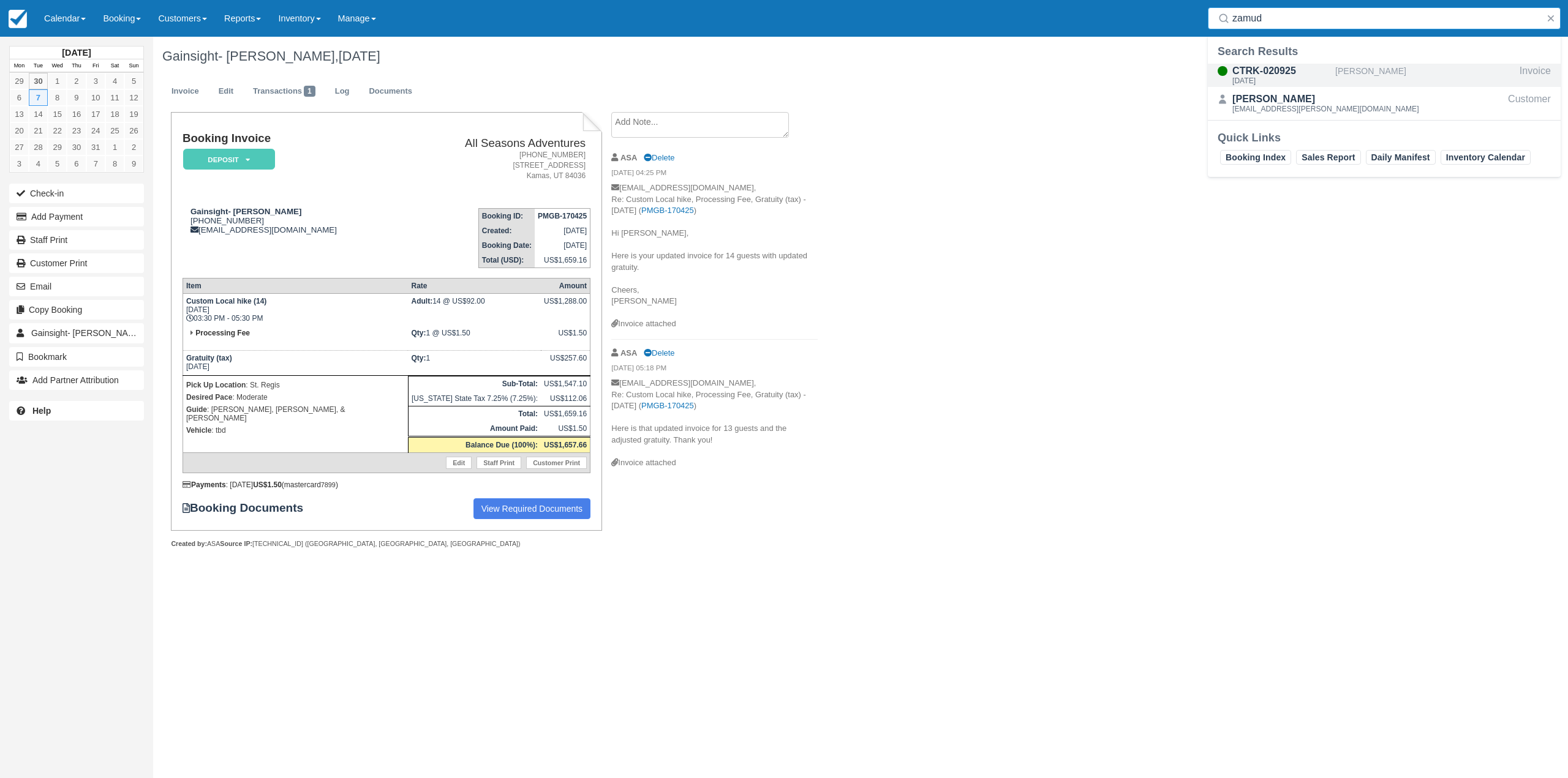
type input "zamud"
click at [1356, 68] on div "[PERSON_NAME]" at bounding box center [1425, 75] width 179 height 24
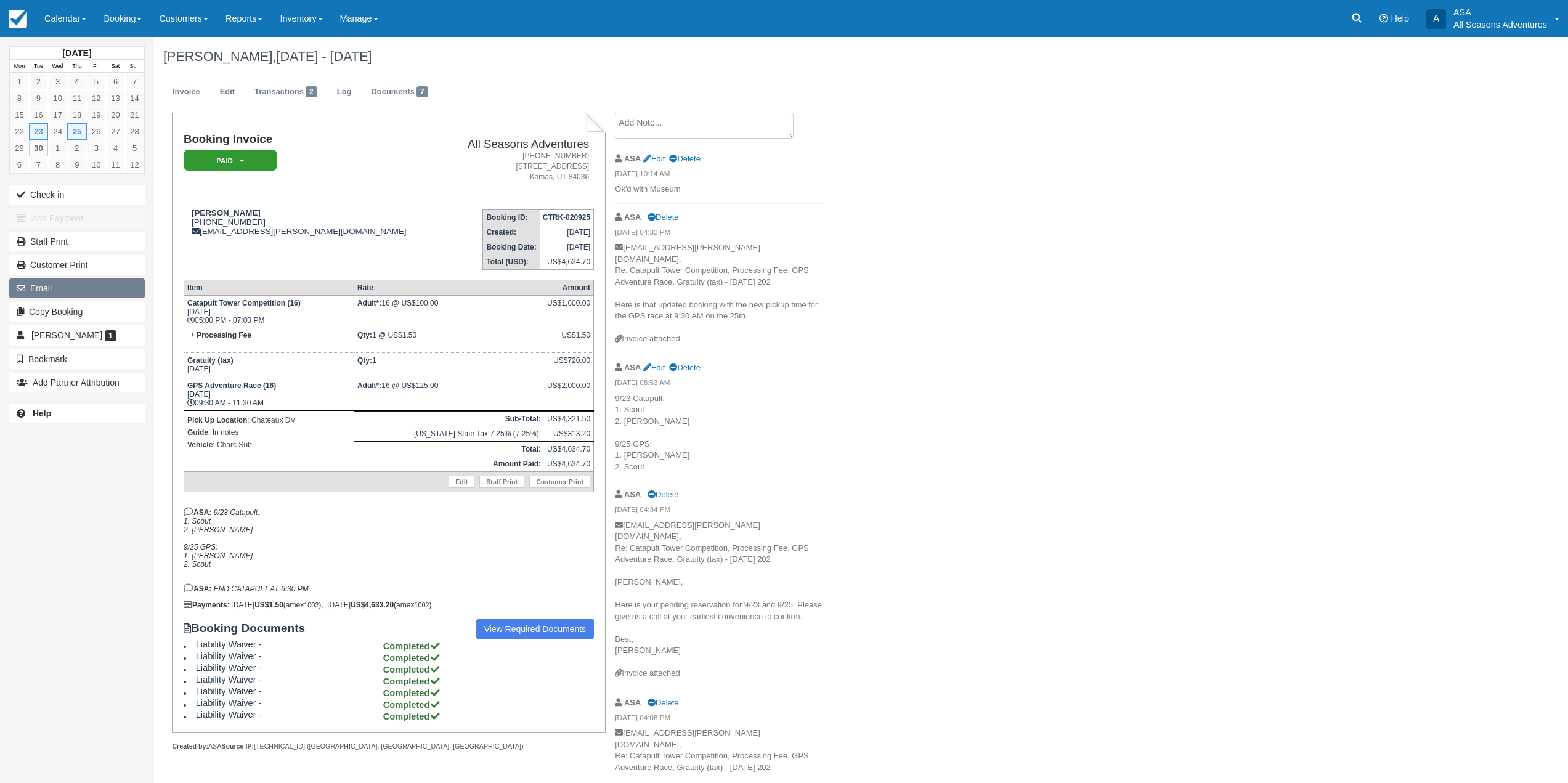
click at [76, 283] on button "Email" at bounding box center [77, 288] width 135 height 20
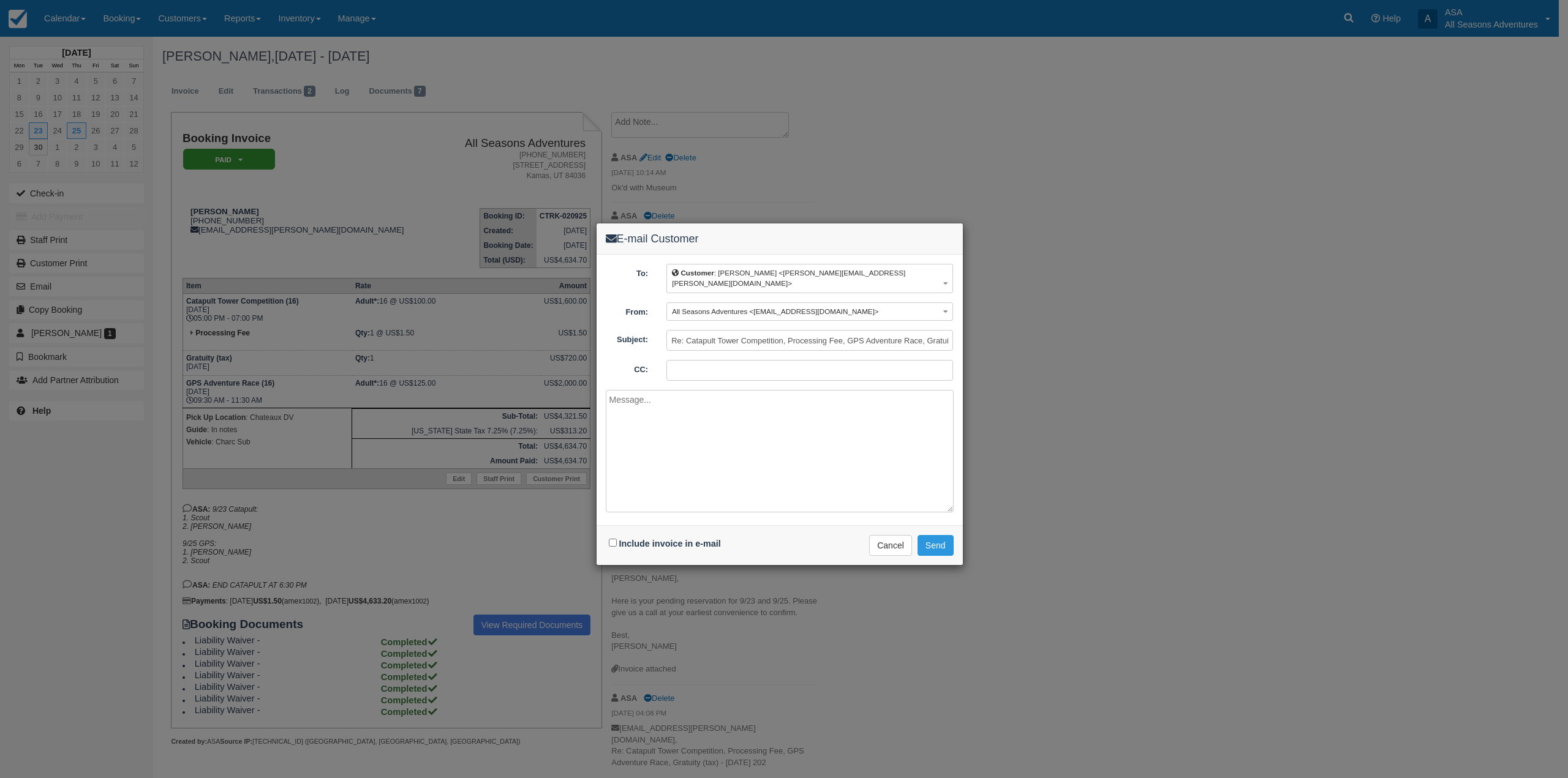
click at [680, 540] on div "Include invoice in e-mail" at bounding box center [666, 544] width 121 height 18
click at [680, 539] on label "Include invoice in e-mail" at bounding box center [670, 544] width 102 height 10
click at [617, 539] on input "Include invoice in e-mail" at bounding box center [613, 542] width 8 height 8
checkbox input "true"
click at [708, 434] on textarea at bounding box center [779, 451] width 348 height 123
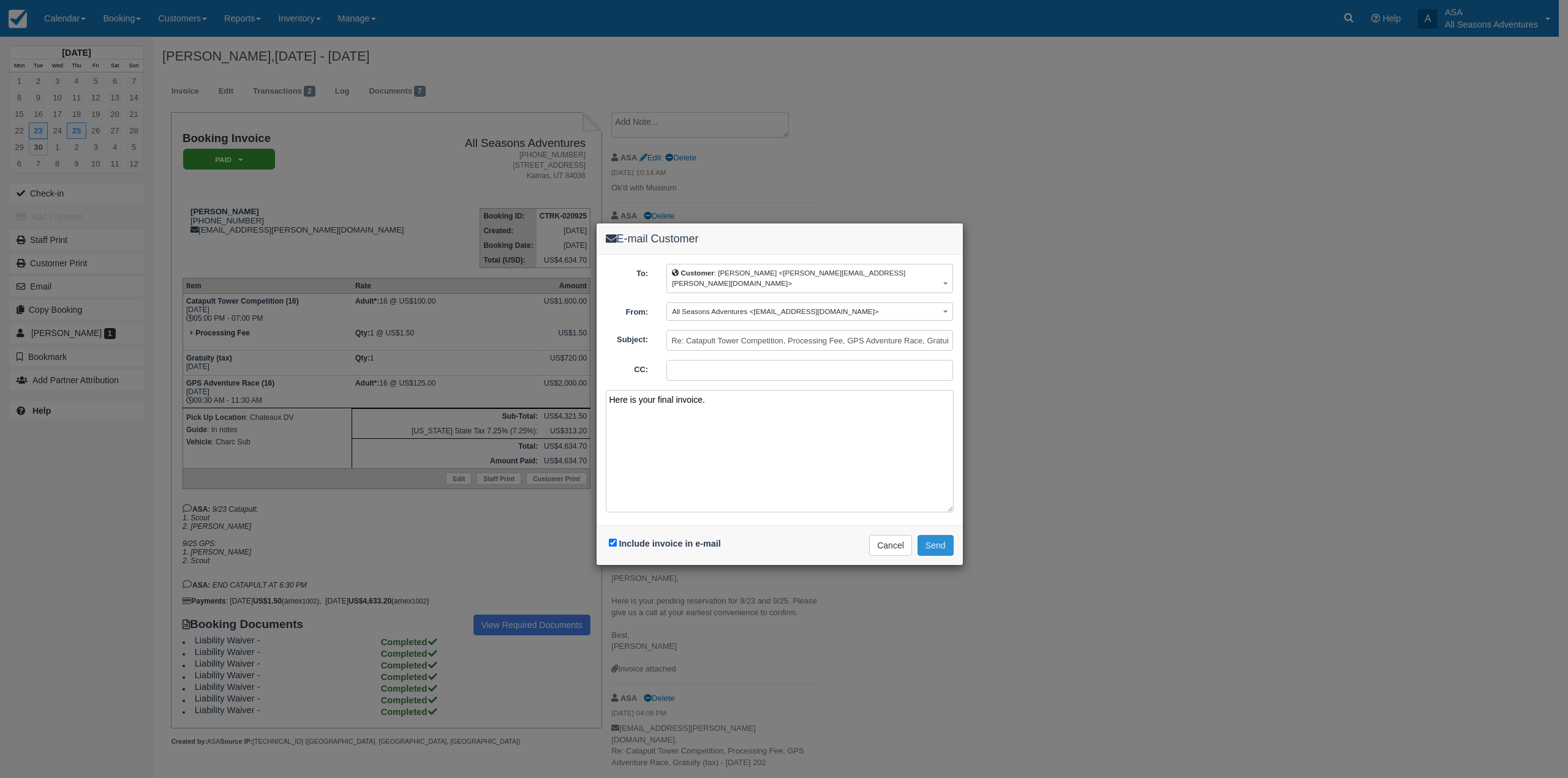
type textarea "Here is your final invoice."
click at [940, 535] on button "Send" at bounding box center [935, 545] width 36 height 21
